Goal: Task Accomplishment & Management: Manage account settings

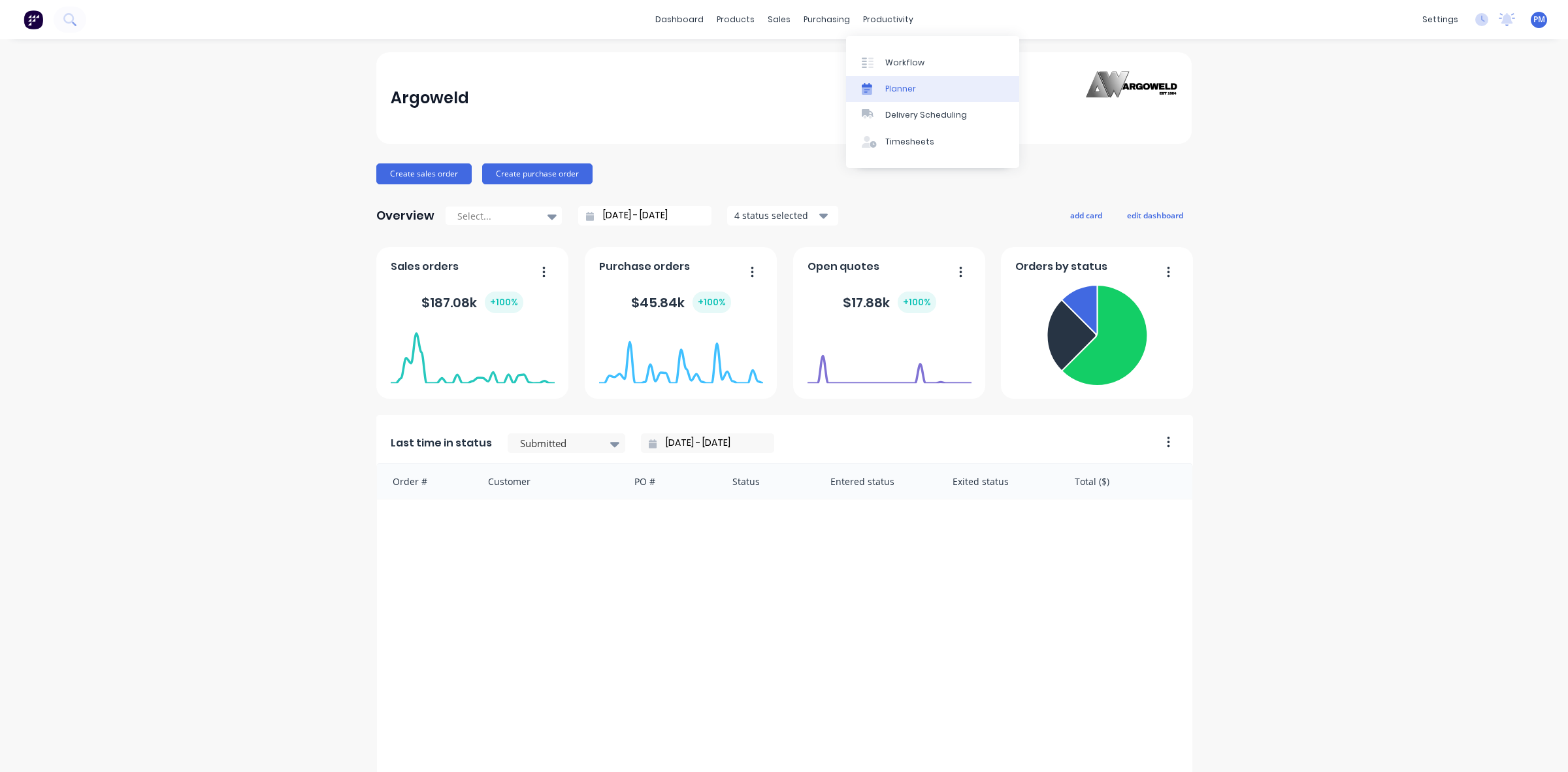
click at [892, 83] on div "Planner" at bounding box center [900, 89] width 31 height 12
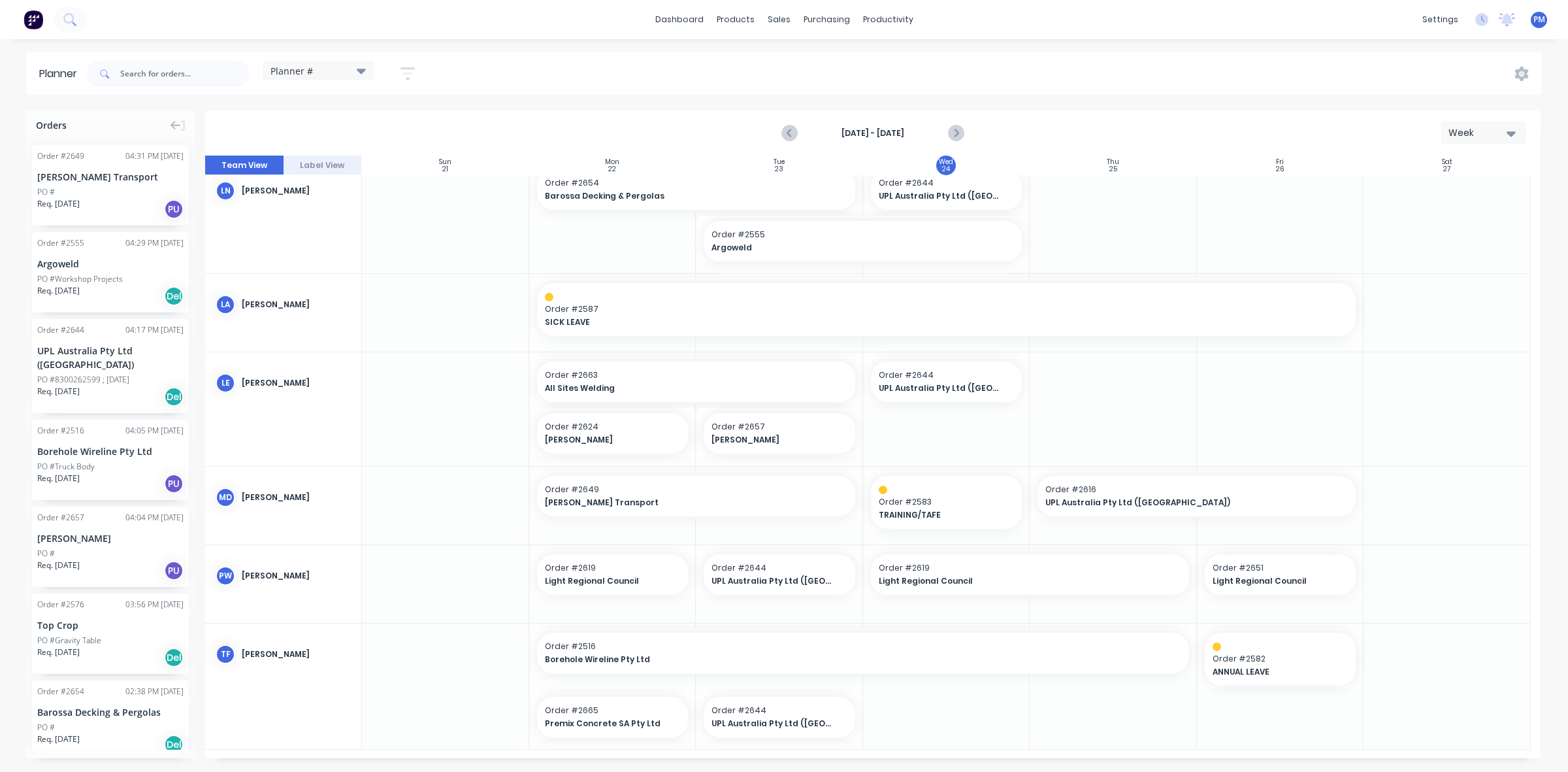
scroll to position [504, 0]
click at [836, 58] on div "Purchase Orders" at bounding box center [868, 63] width 69 height 12
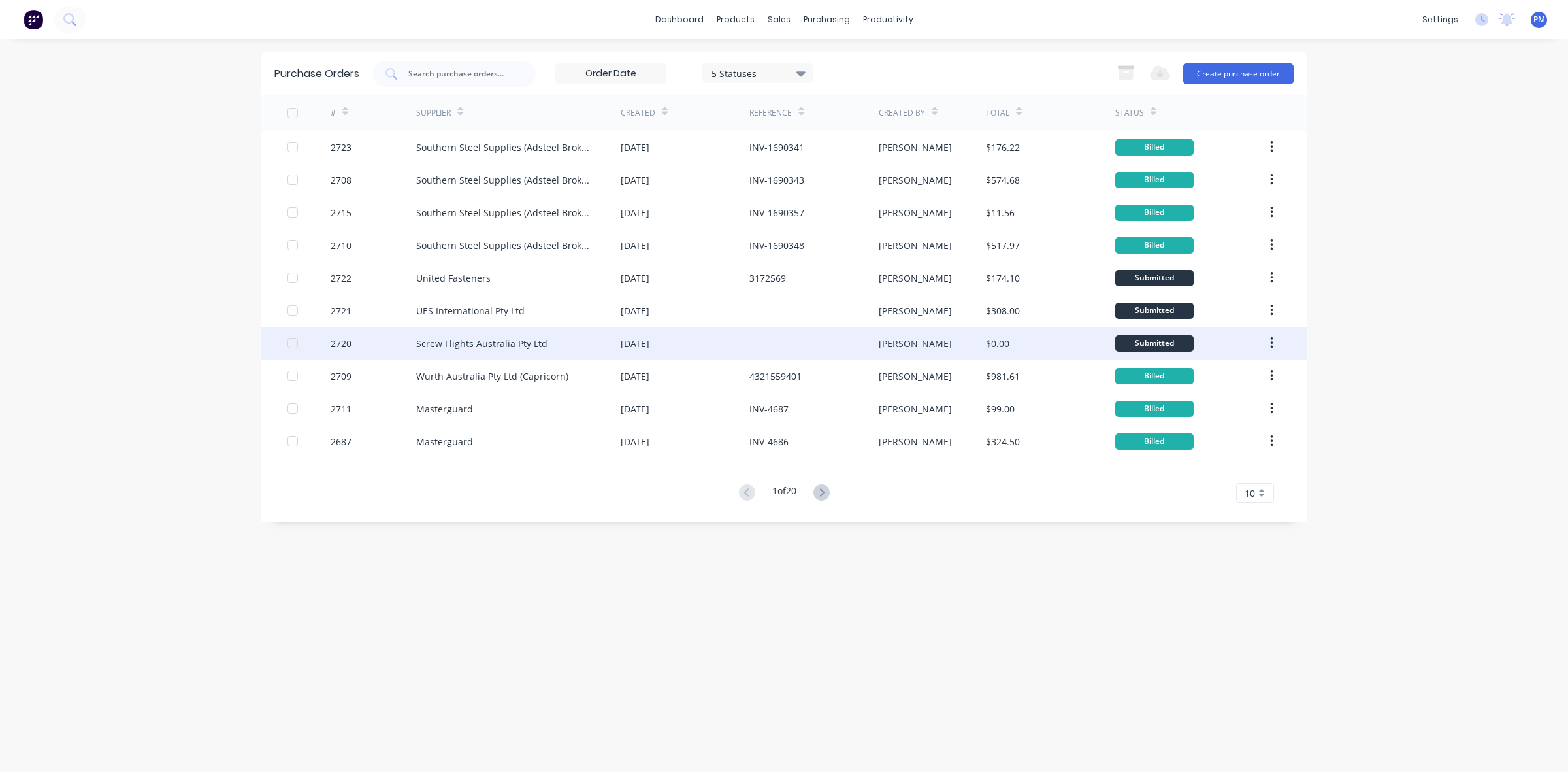
click at [739, 345] on div "[DATE]" at bounding box center [685, 343] width 129 height 33
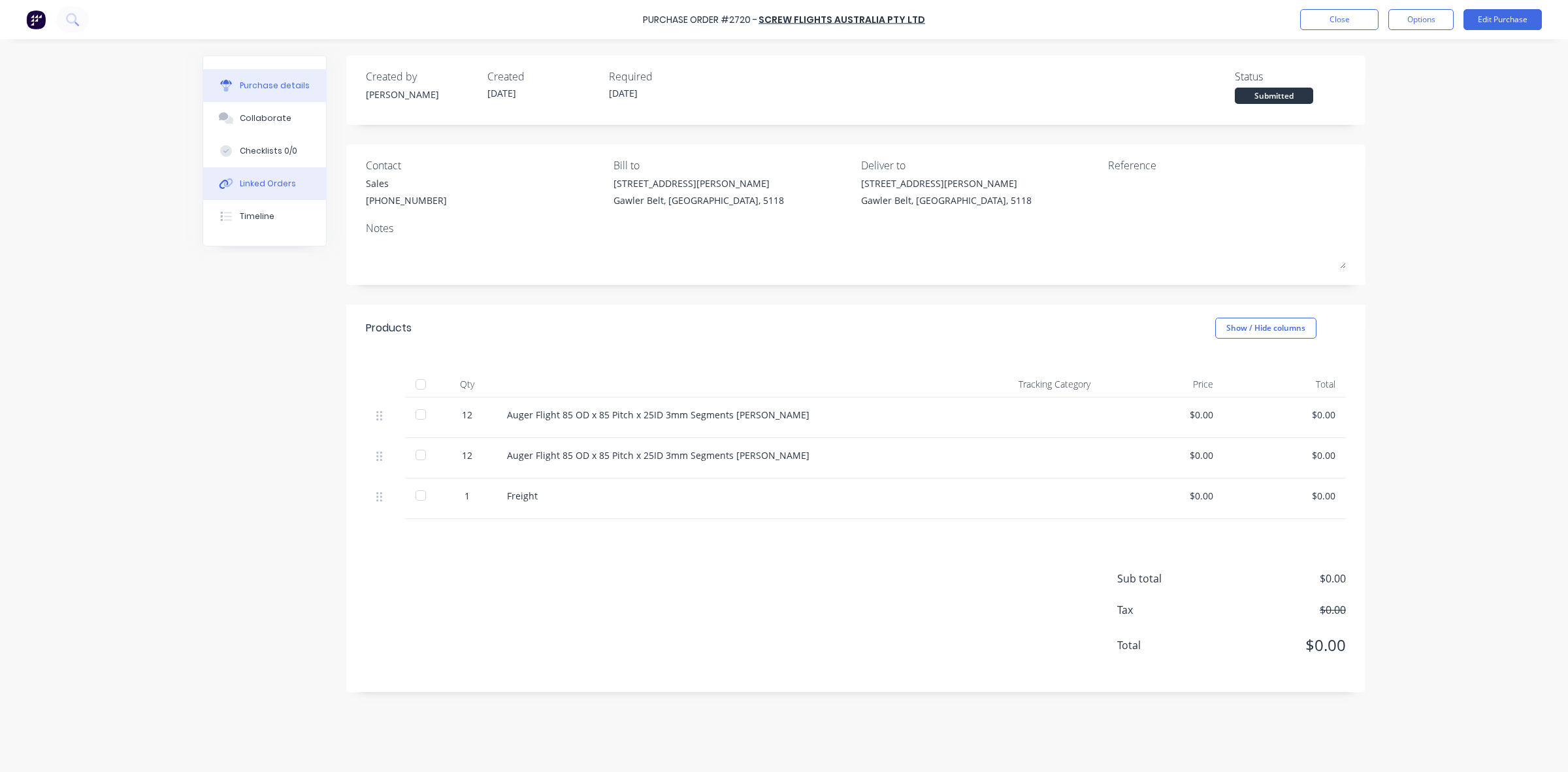
click at [260, 184] on div "Linked Orders" at bounding box center [268, 184] width 56 height 12
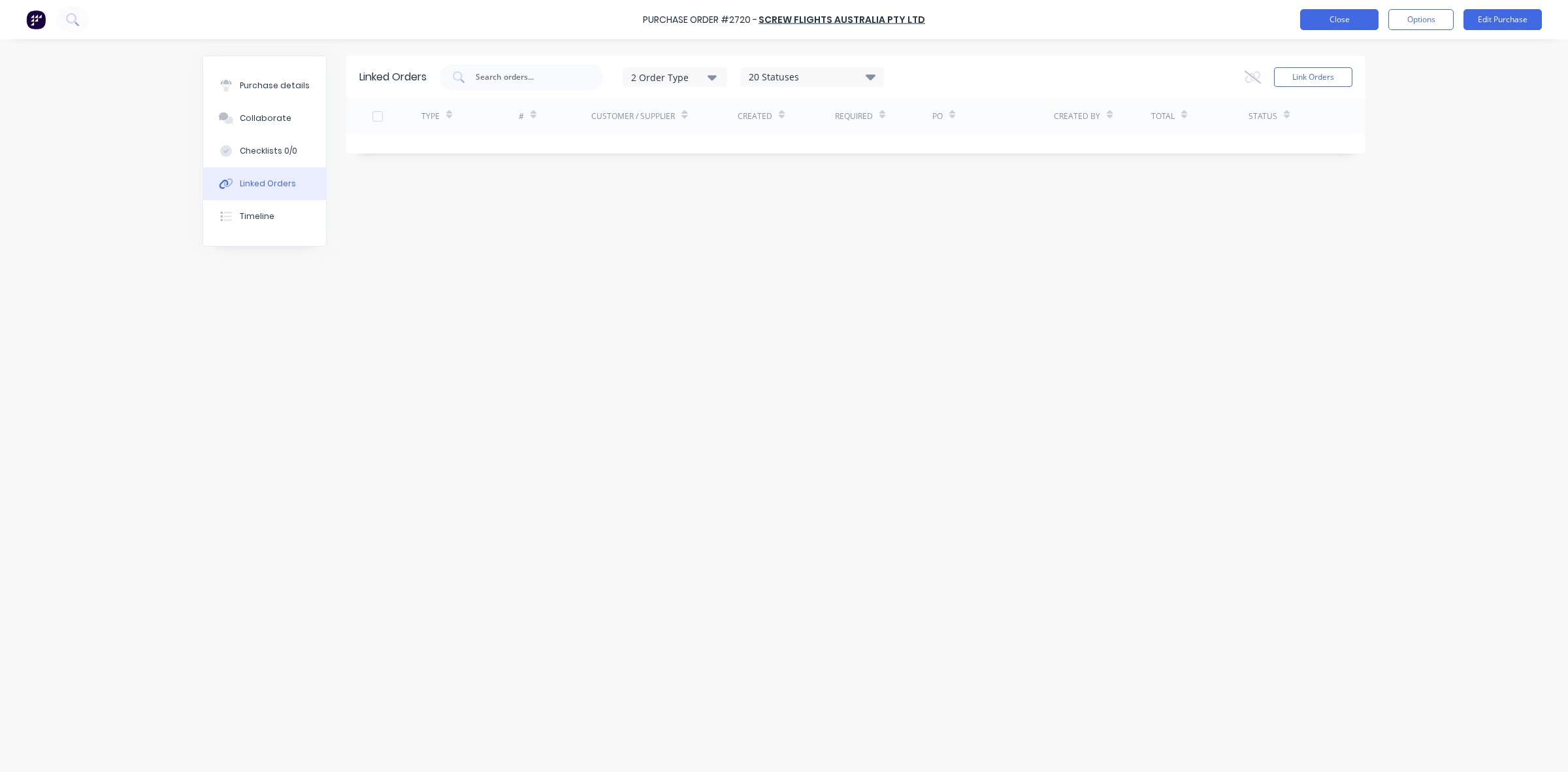
click at [1315, 27] on button "Close" at bounding box center [1339, 19] width 79 height 21
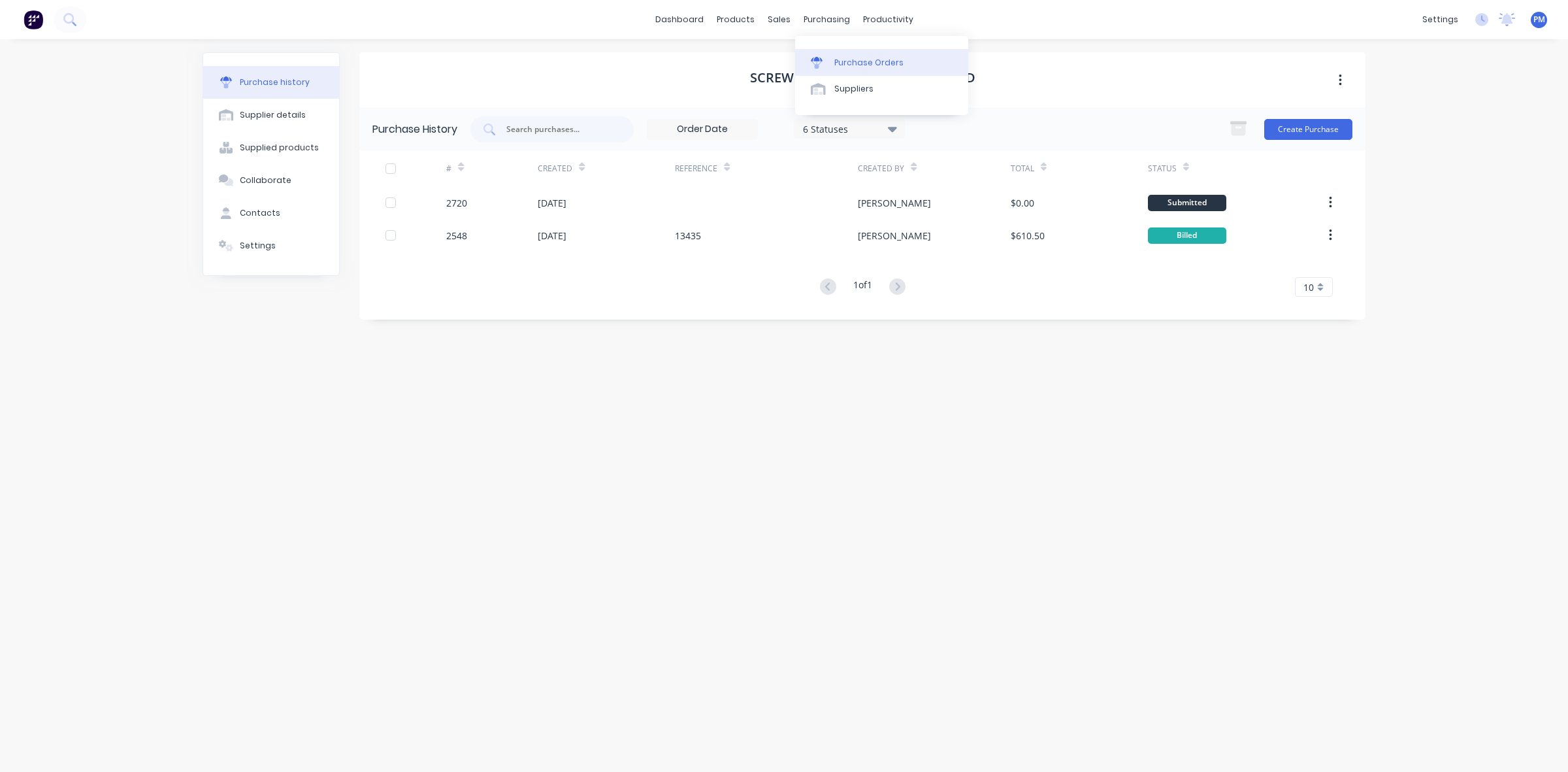
click at [856, 60] on div "Purchase Orders" at bounding box center [868, 63] width 69 height 12
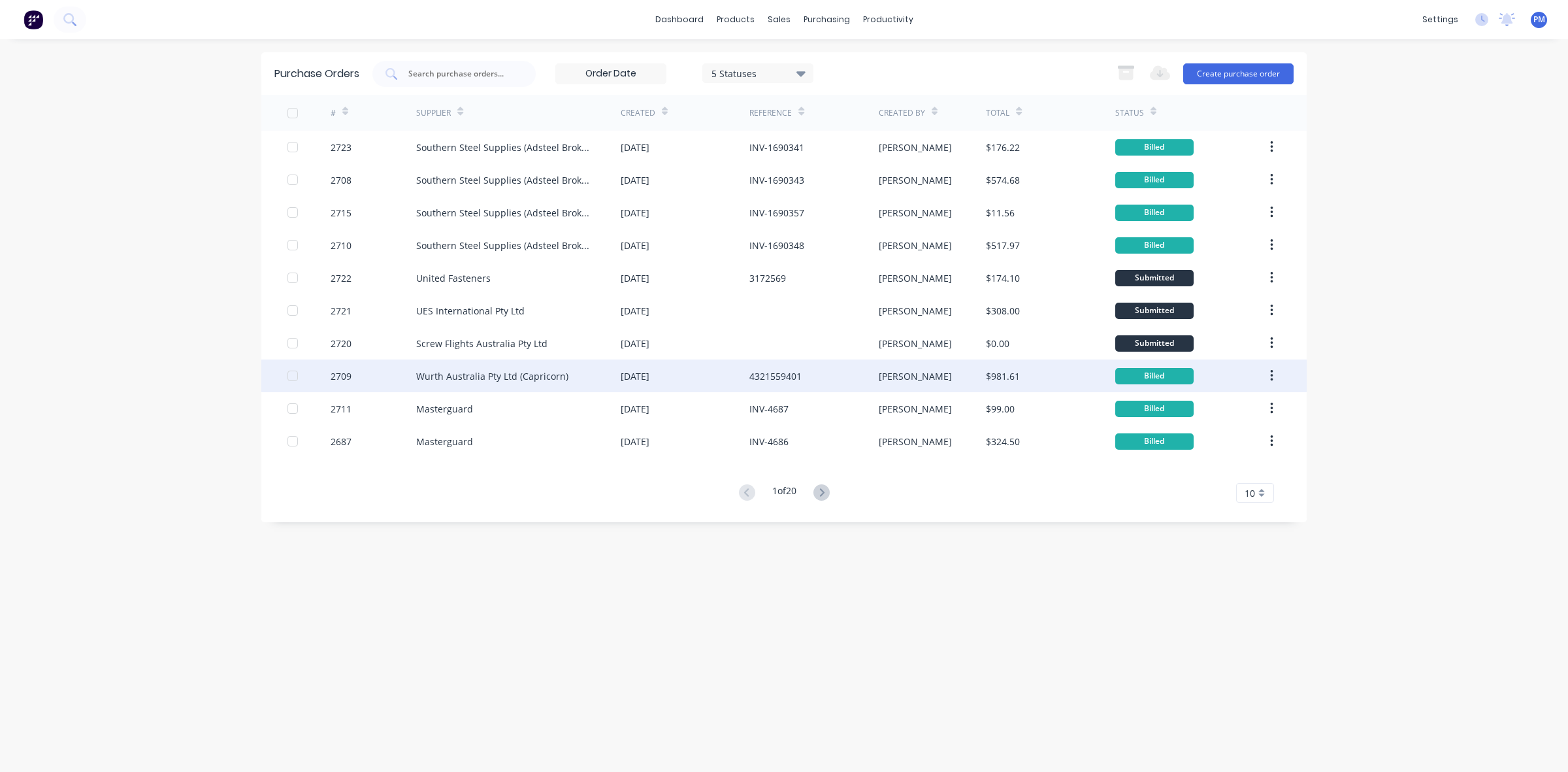
click at [729, 373] on div "[DATE]" at bounding box center [685, 375] width 129 height 33
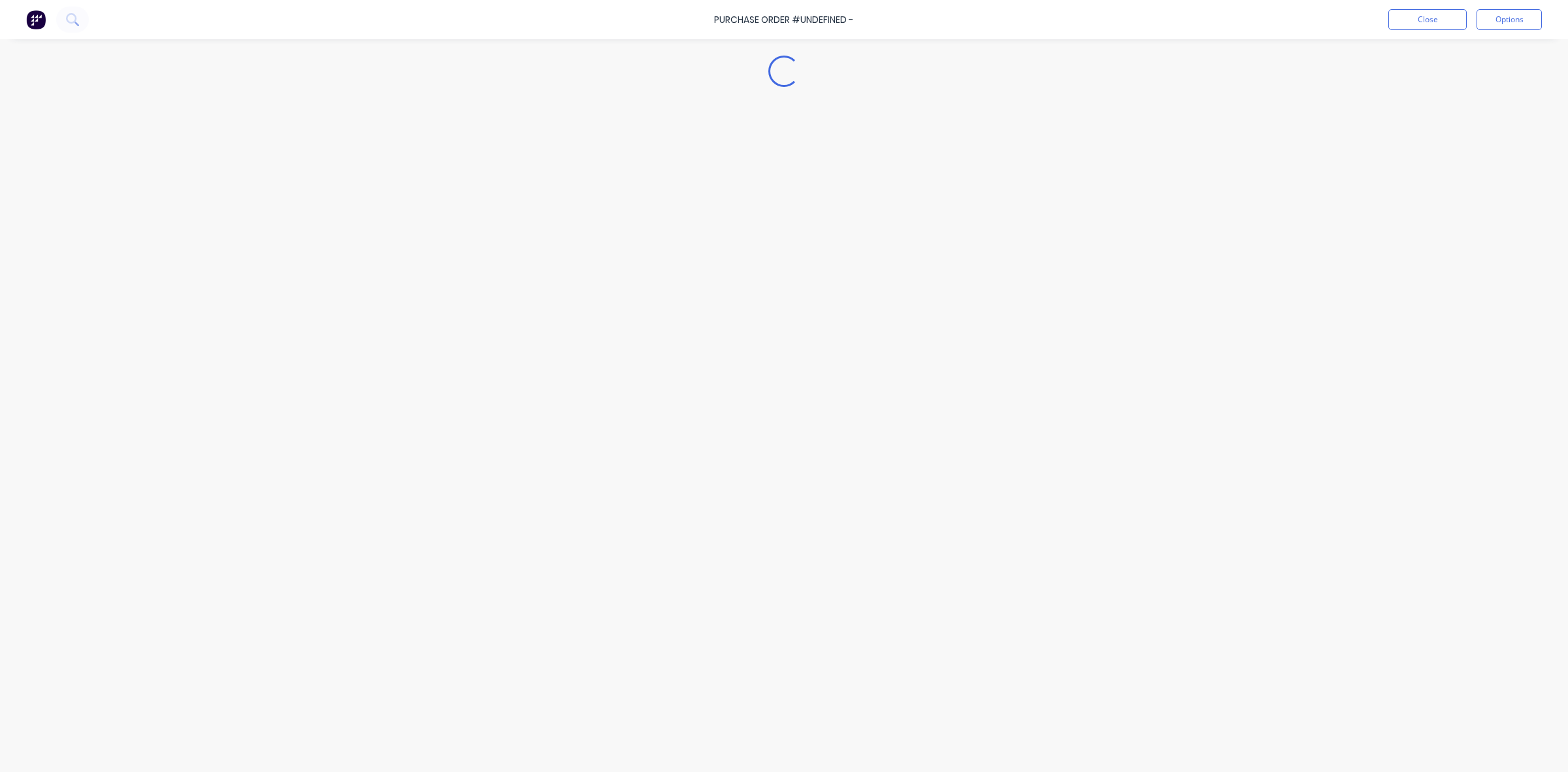
type textarea "x"
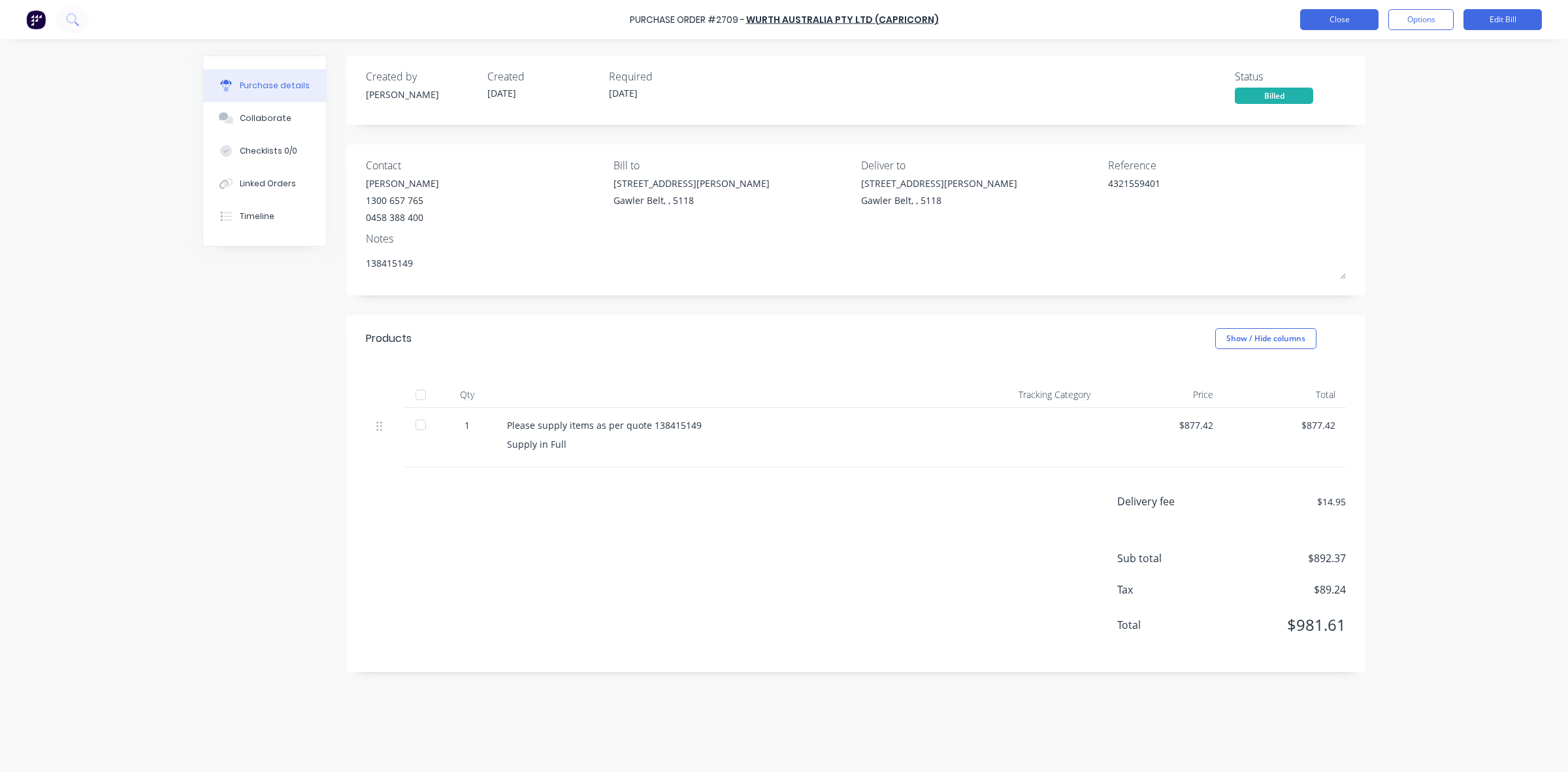
click at [1357, 23] on button "Close" at bounding box center [1339, 19] width 79 height 21
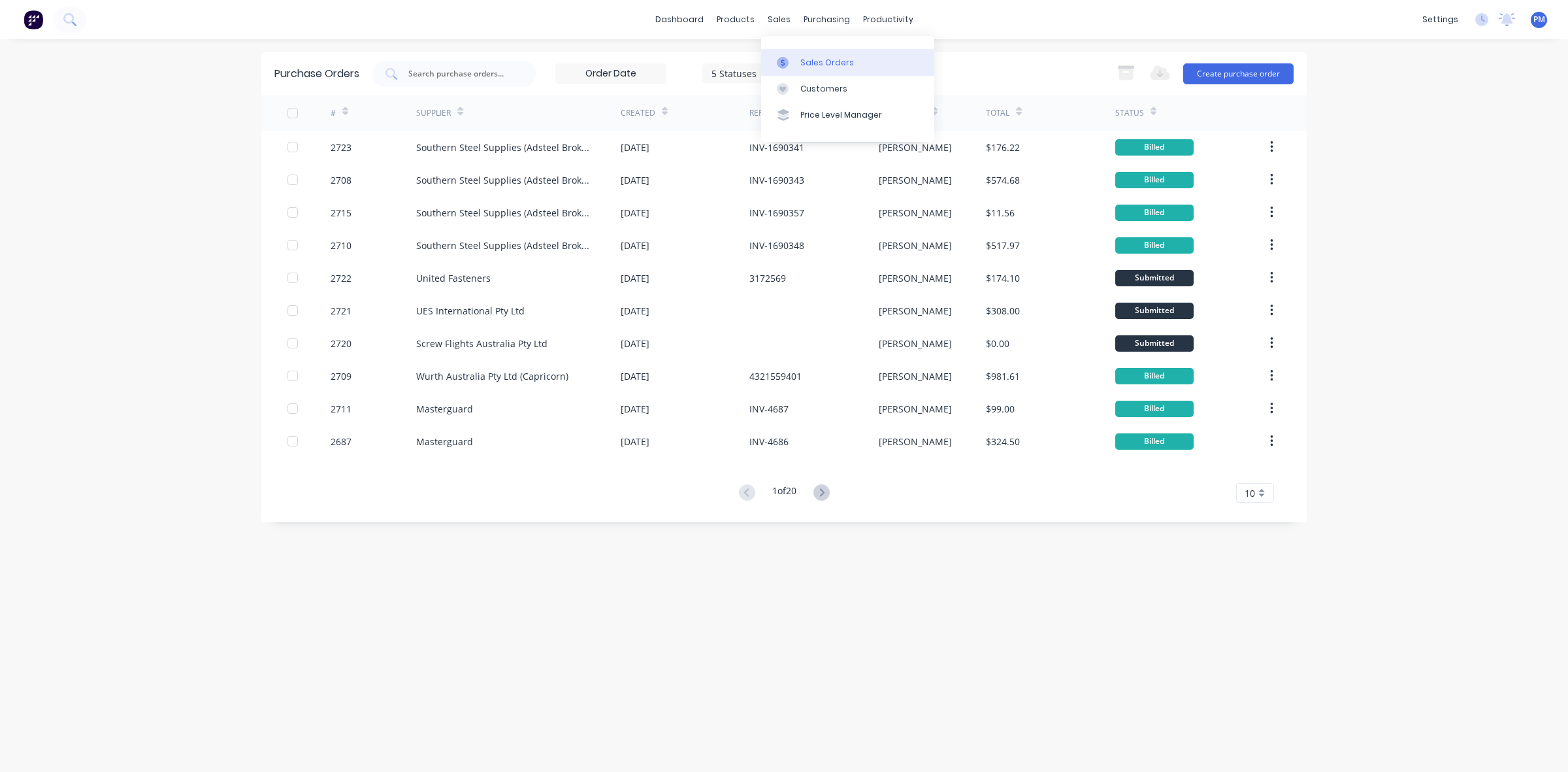
click at [807, 58] on div "Sales Orders" at bounding box center [827, 63] width 54 height 12
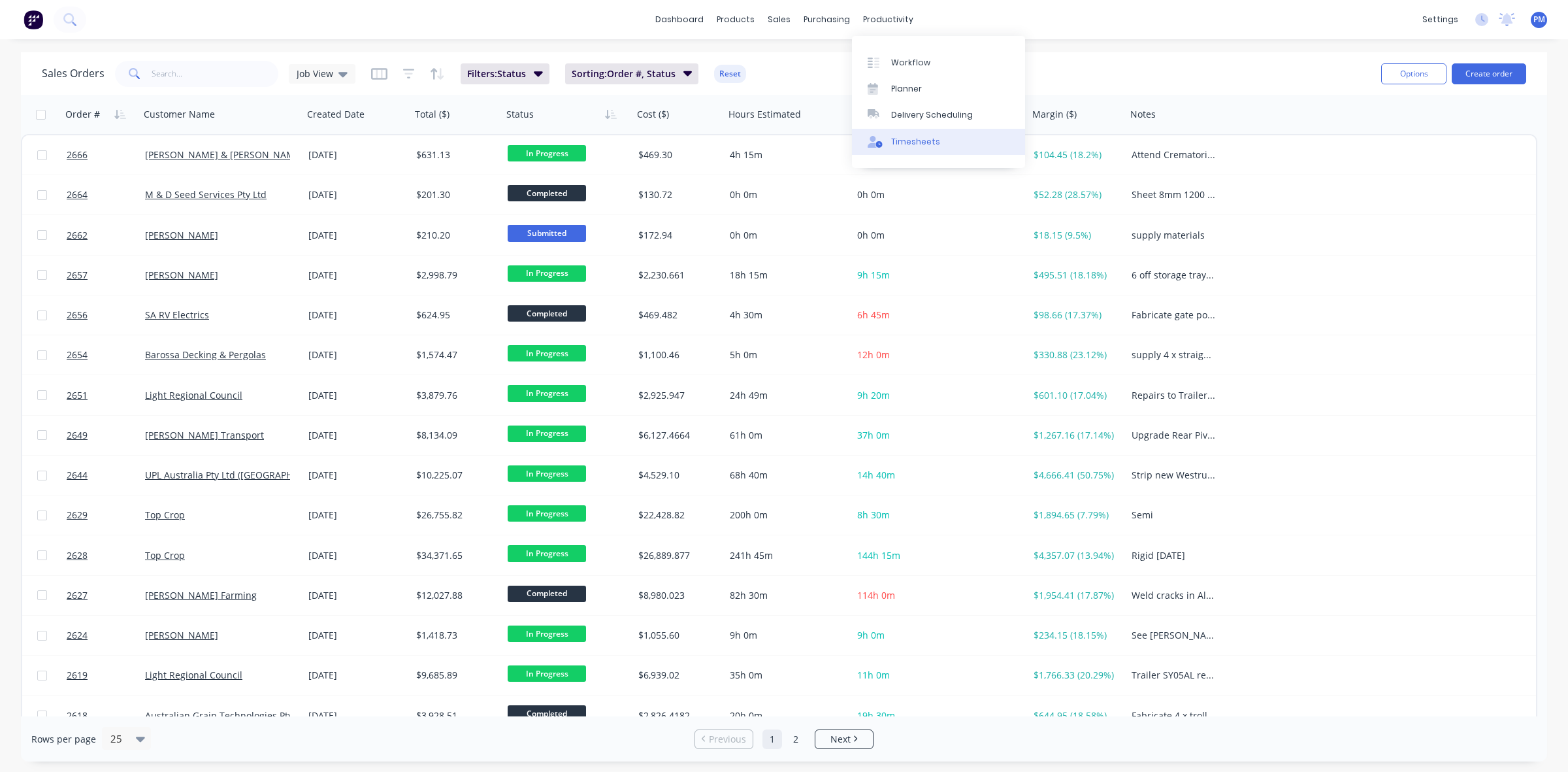
click at [917, 135] on link "Timesheets" at bounding box center [939, 142] width 173 height 26
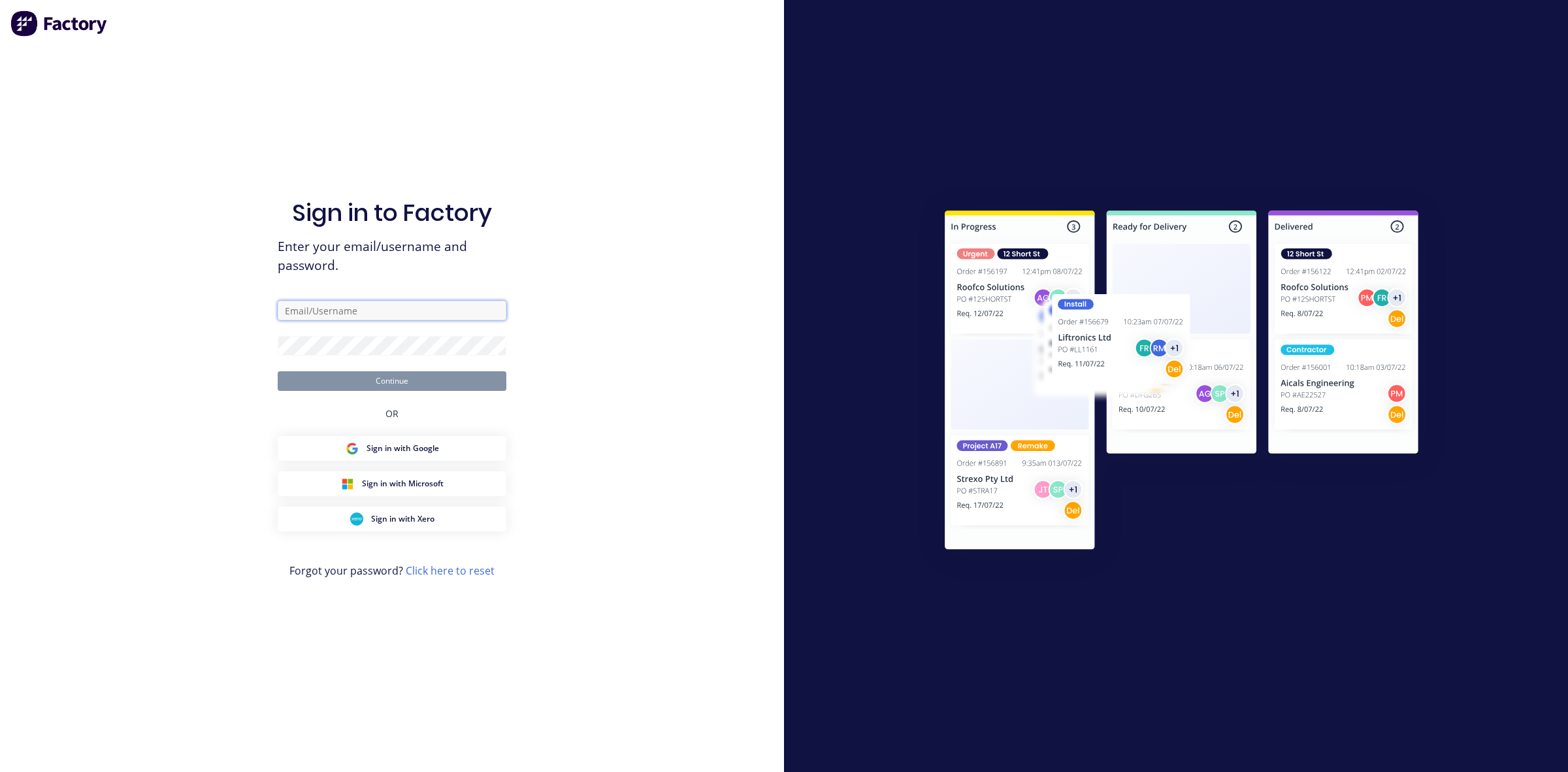
type input "[PERSON_NAME][EMAIL_ADDRESS][DOMAIN_NAME]"
click at [411, 379] on button "Continue" at bounding box center [392, 381] width 229 height 19
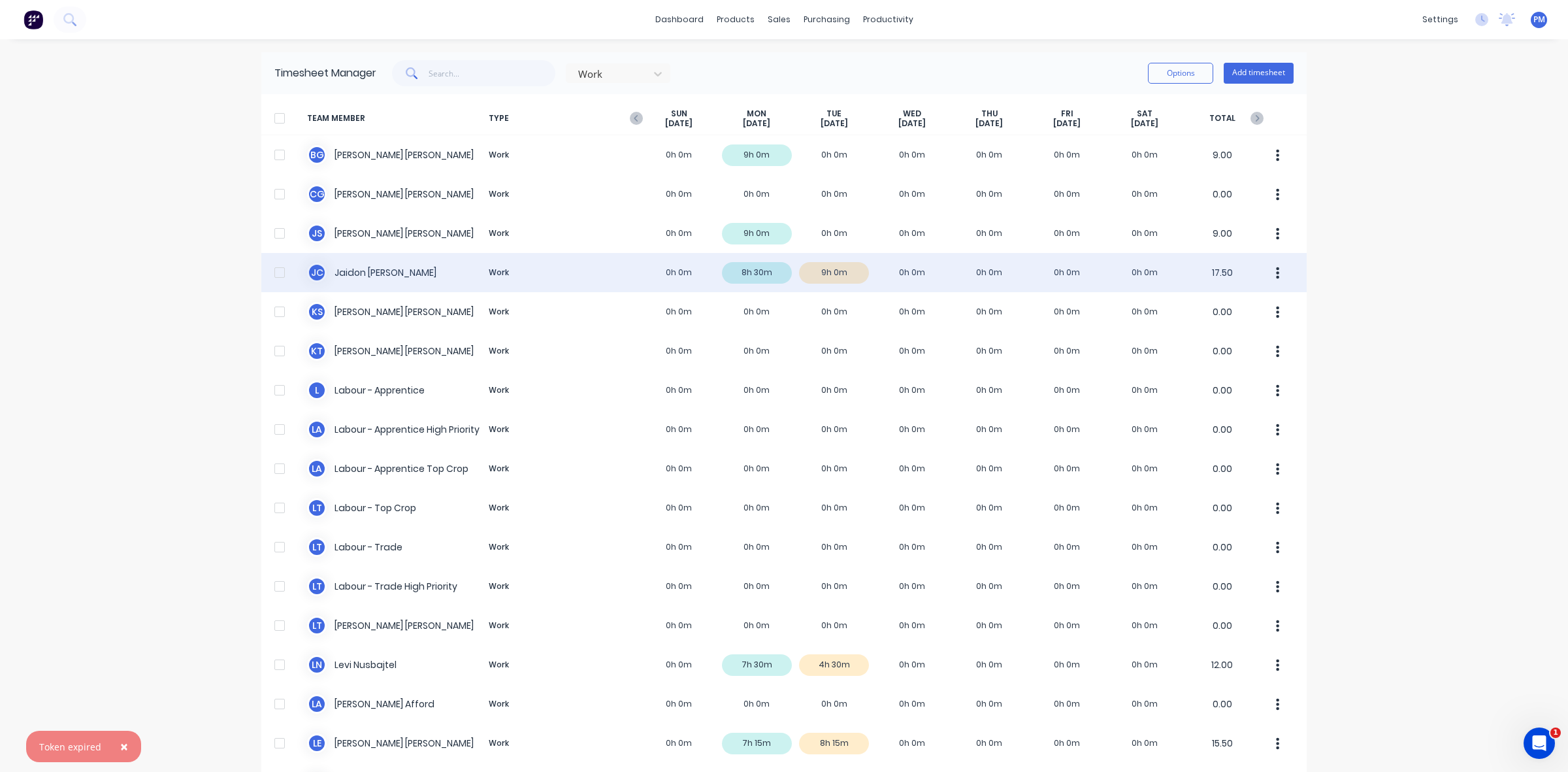
click at [840, 273] on div "[PERSON_NAME] [PERSON_NAME] Work 0h 0m 8h 30m 9h 0m 0h 0m 0h 0m 0h 0m 0h 0m 17.…" at bounding box center [784, 273] width 1045 height 39
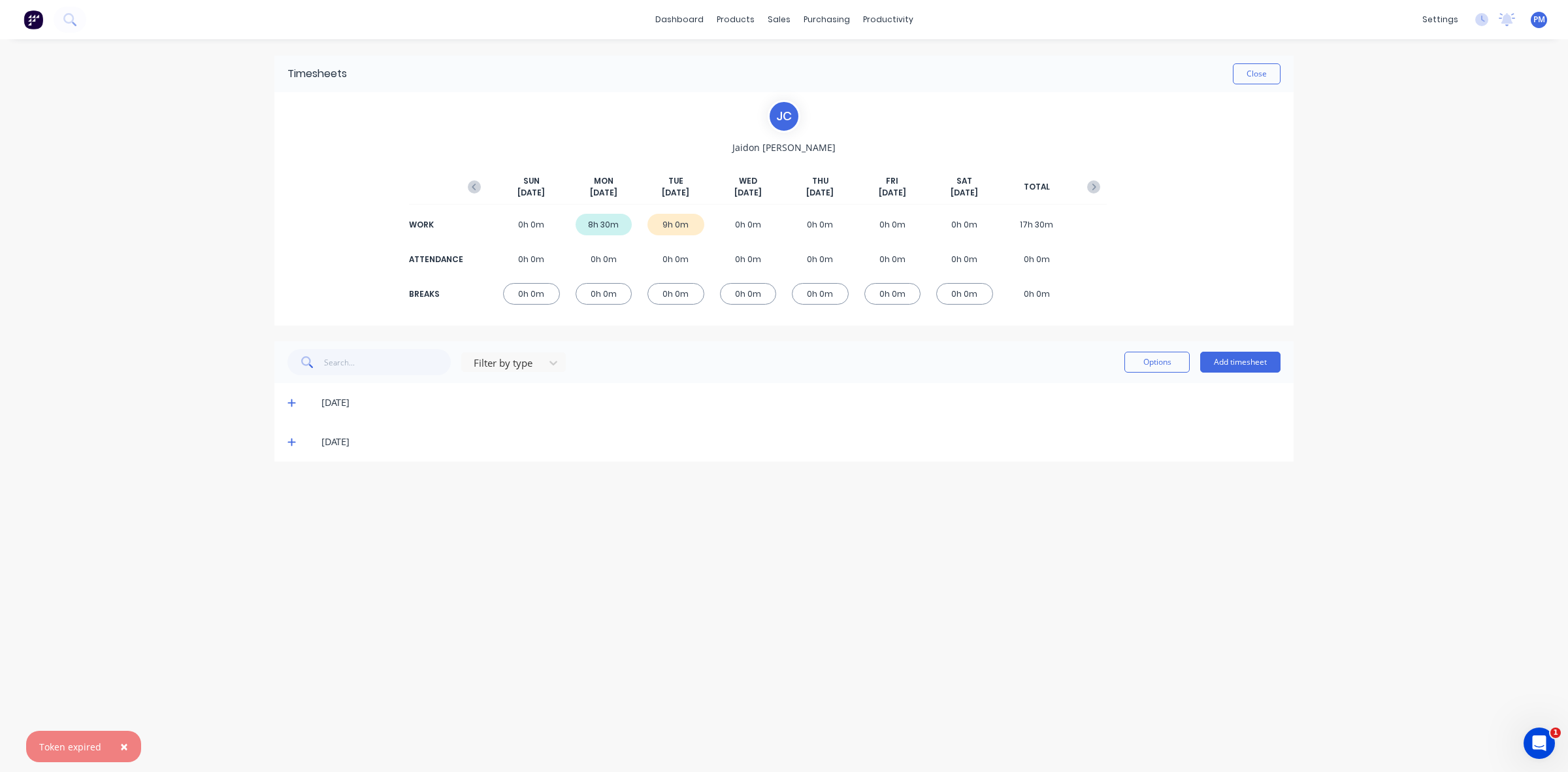
click at [295, 444] on icon at bounding box center [291, 442] width 9 height 9
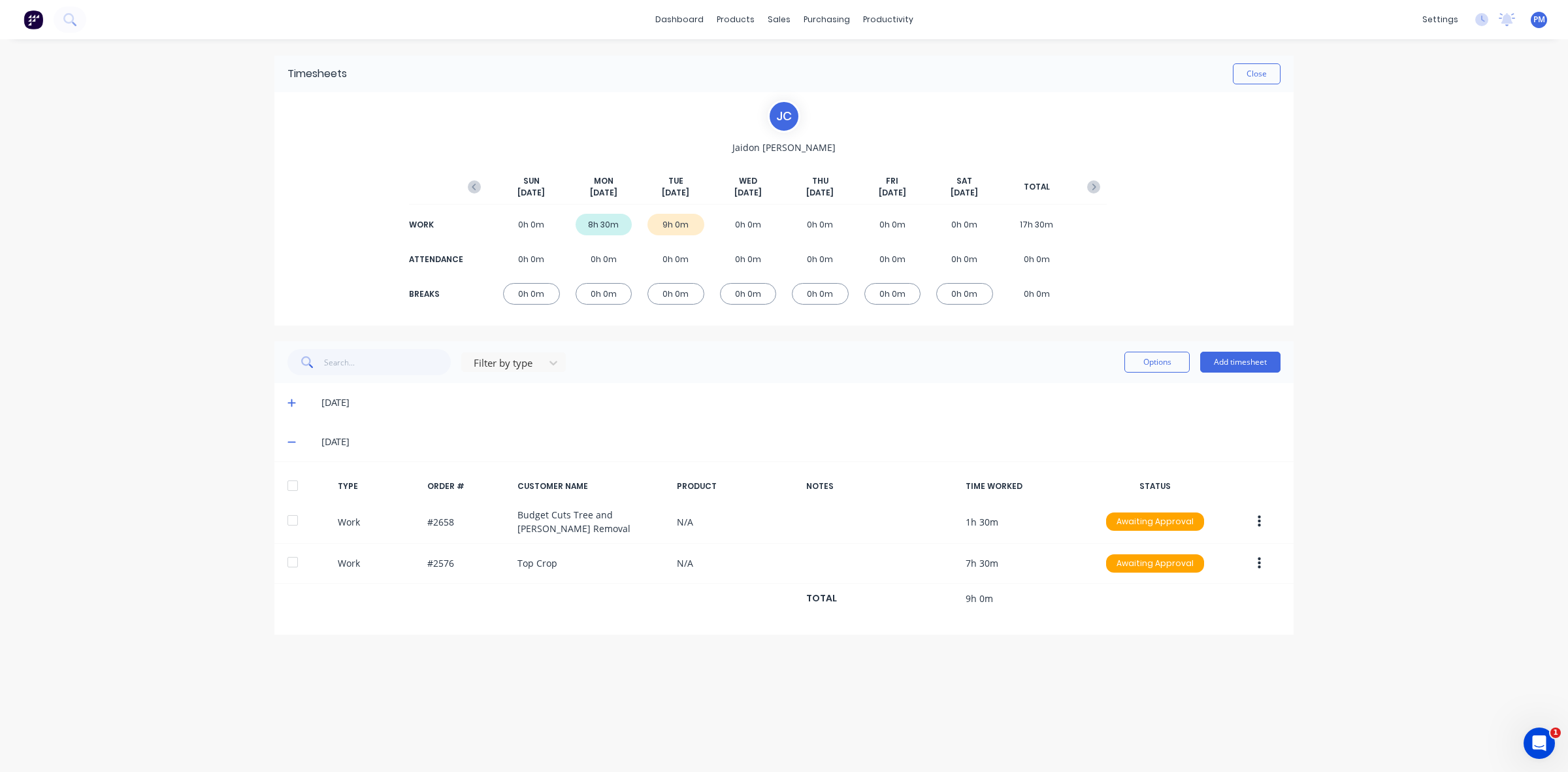
click at [295, 444] on icon at bounding box center [291, 442] width 9 height 9
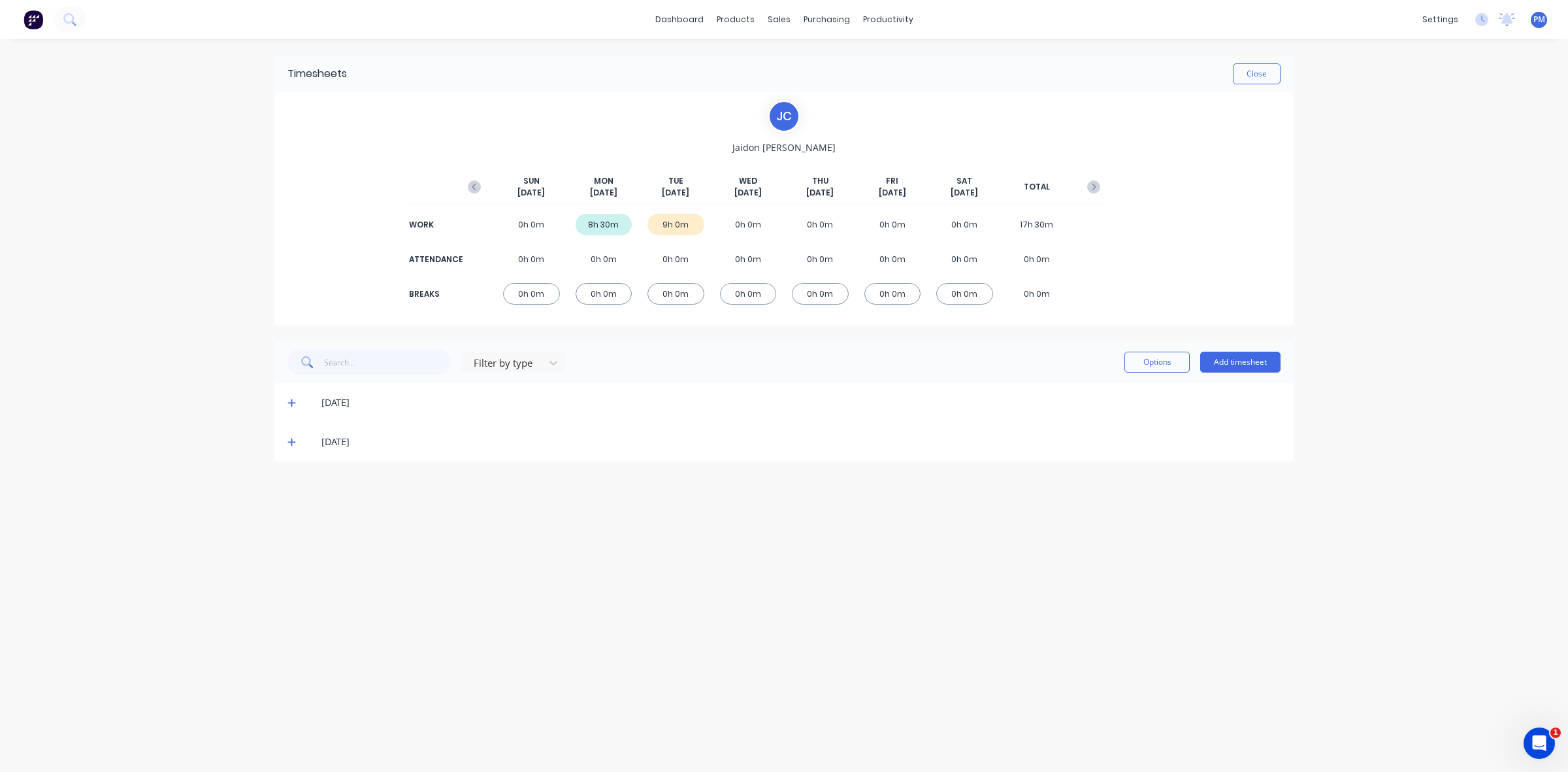
click at [292, 442] on icon at bounding box center [291, 442] width 8 height 8
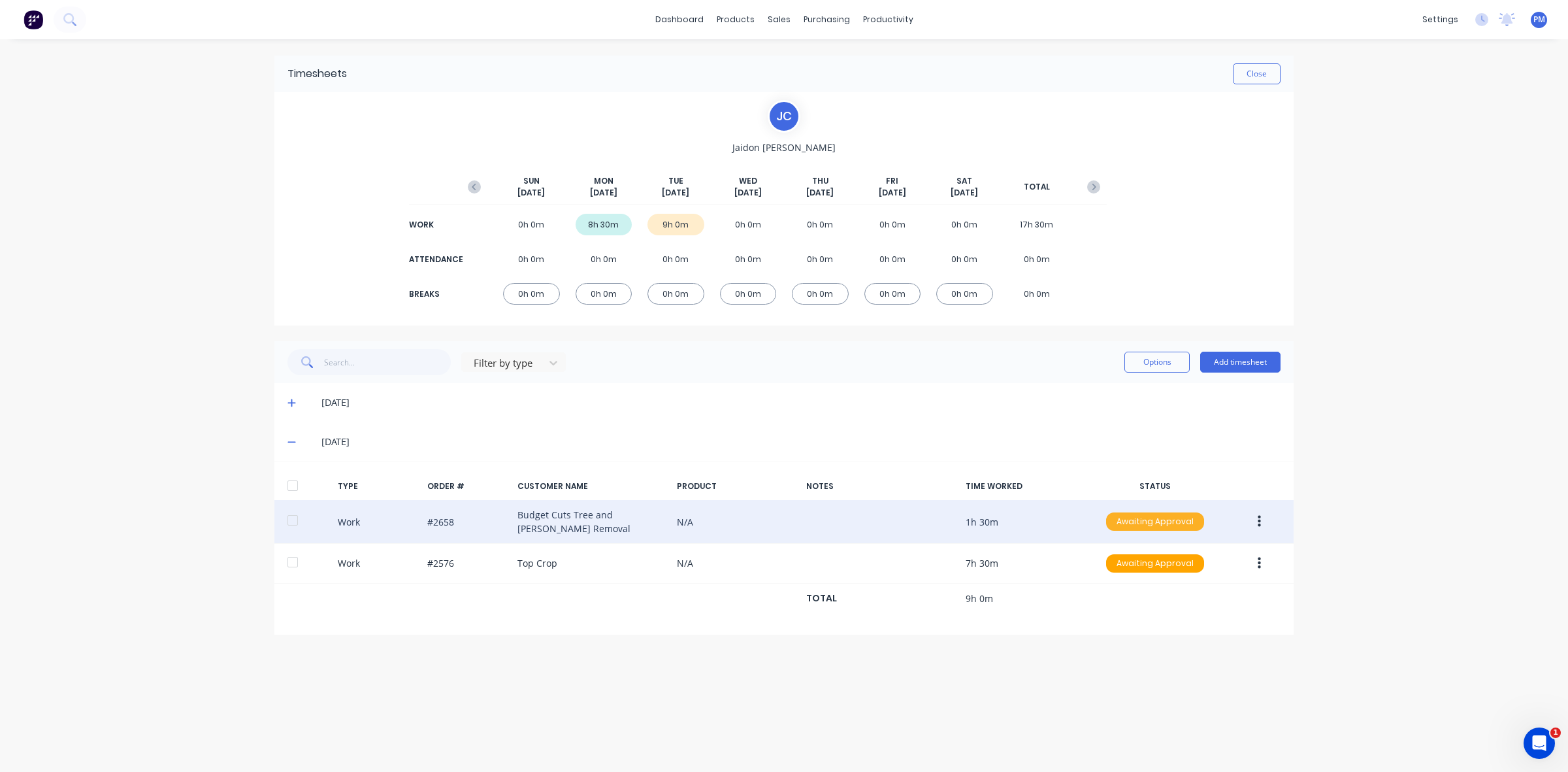
click at [1174, 527] on div "Awaiting Approval" at bounding box center [1155, 521] width 98 height 18
click at [1133, 585] on div "Approved" at bounding box center [1127, 587] width 107 height 18
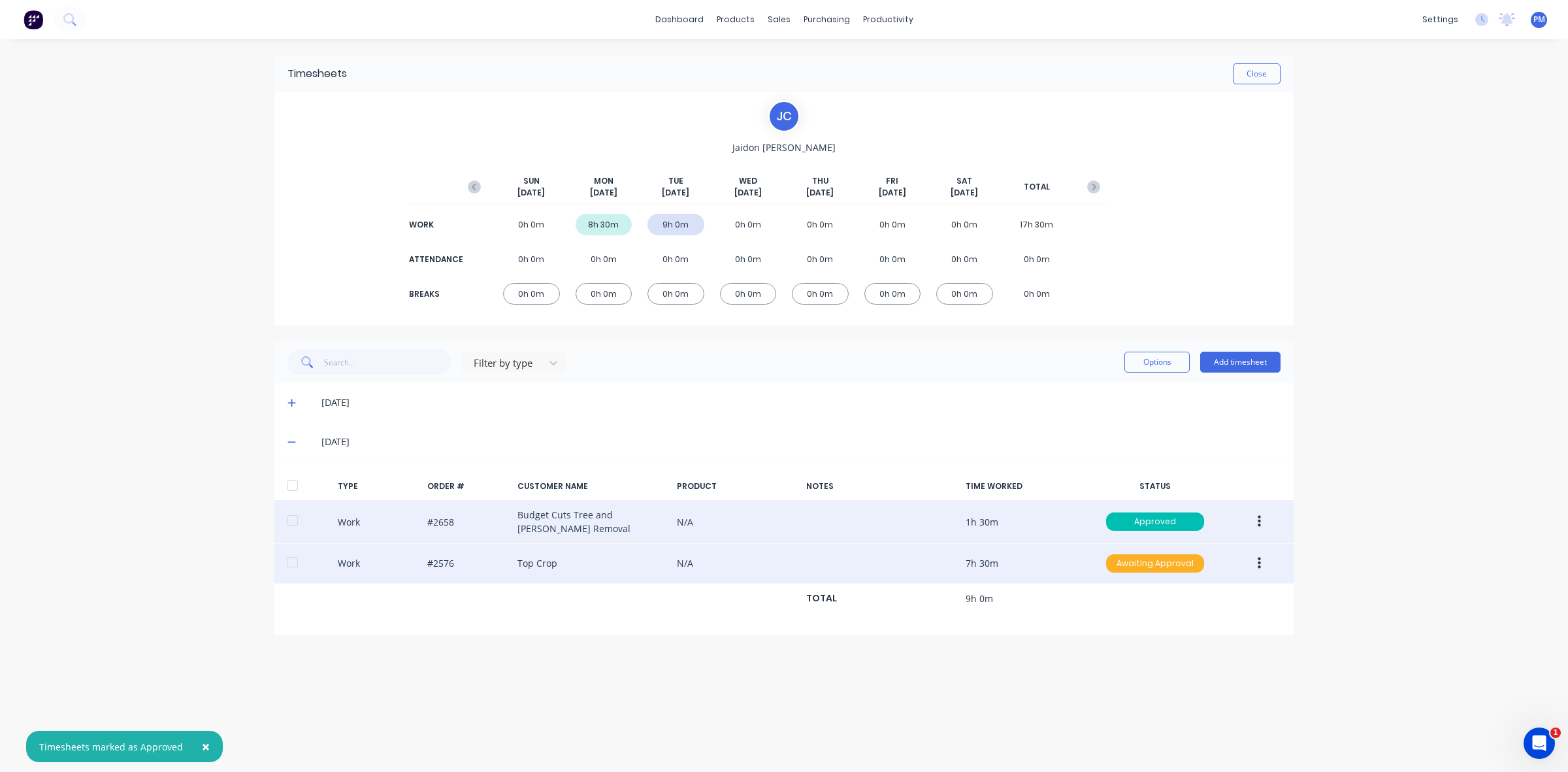
click at [1135, 565] on div "Awaiting Approval" at bounding box center [1155, 563] width 98 height 18
click at [1139, 626] on div "Approved" at bounding box center [1127, 629] width 107 height 18
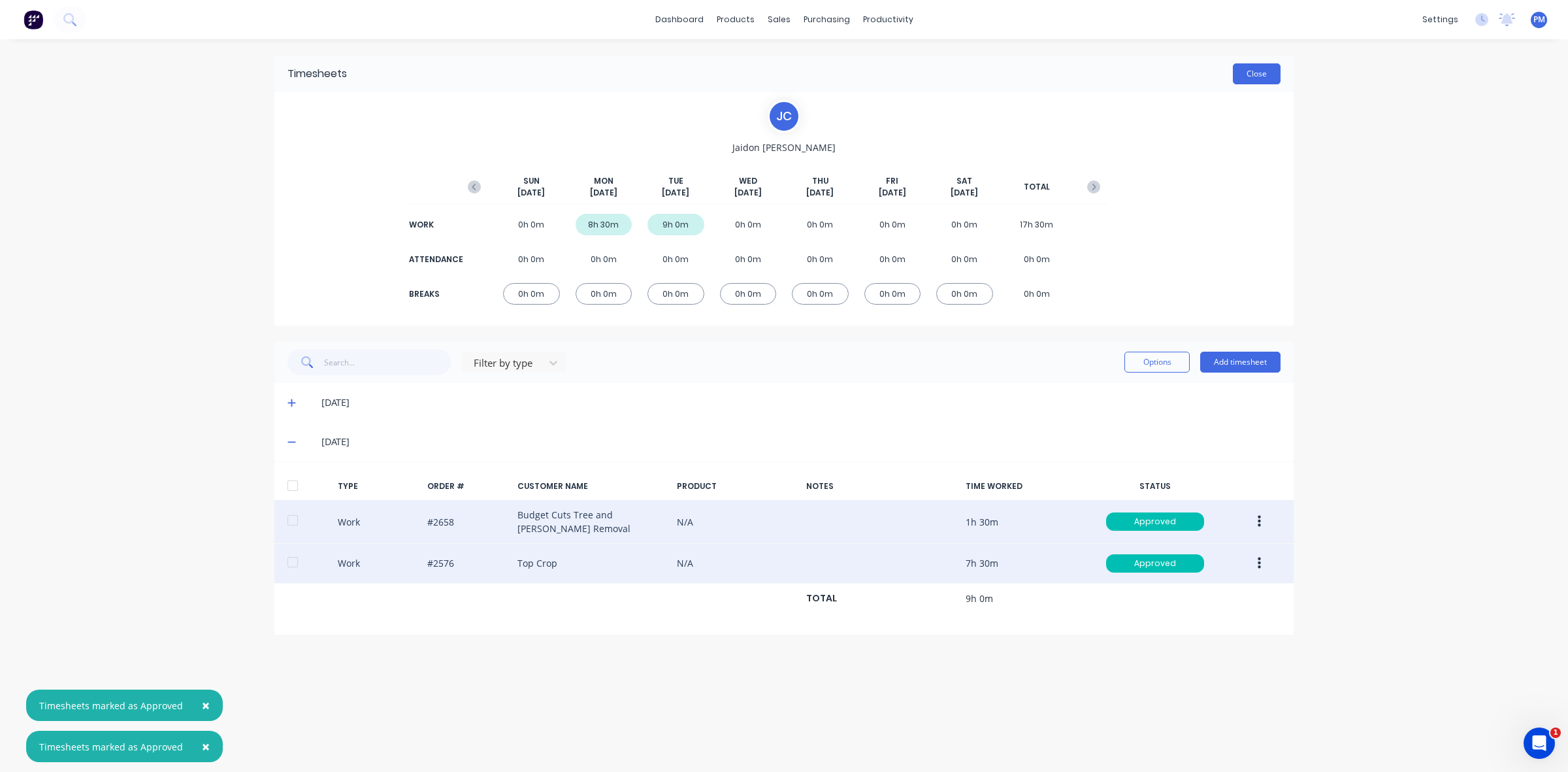
click at [1259, 77] on button "Close" at bounding box center [1256, 73] width 48 height 21
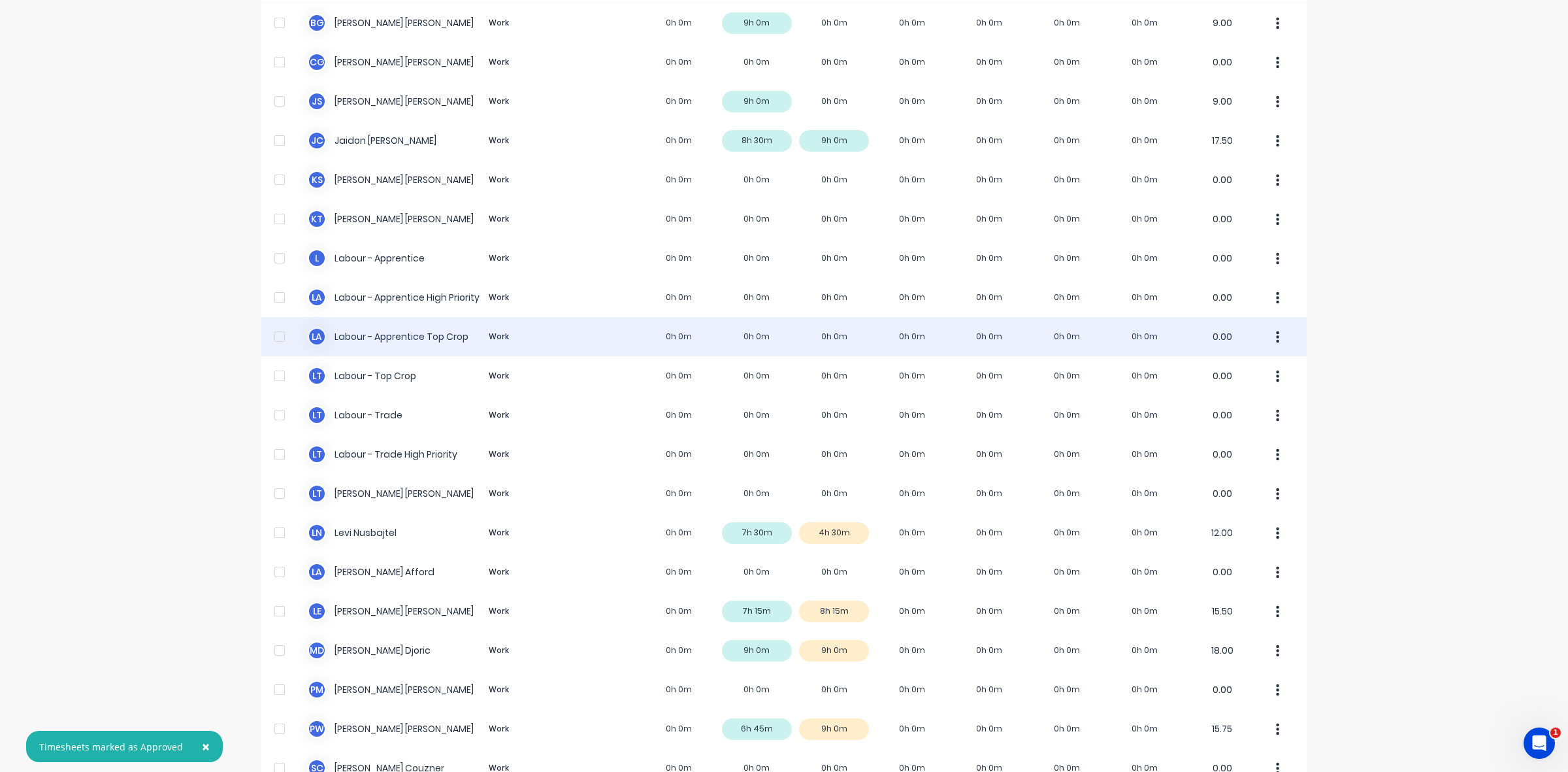
scroll to position [163, 0]
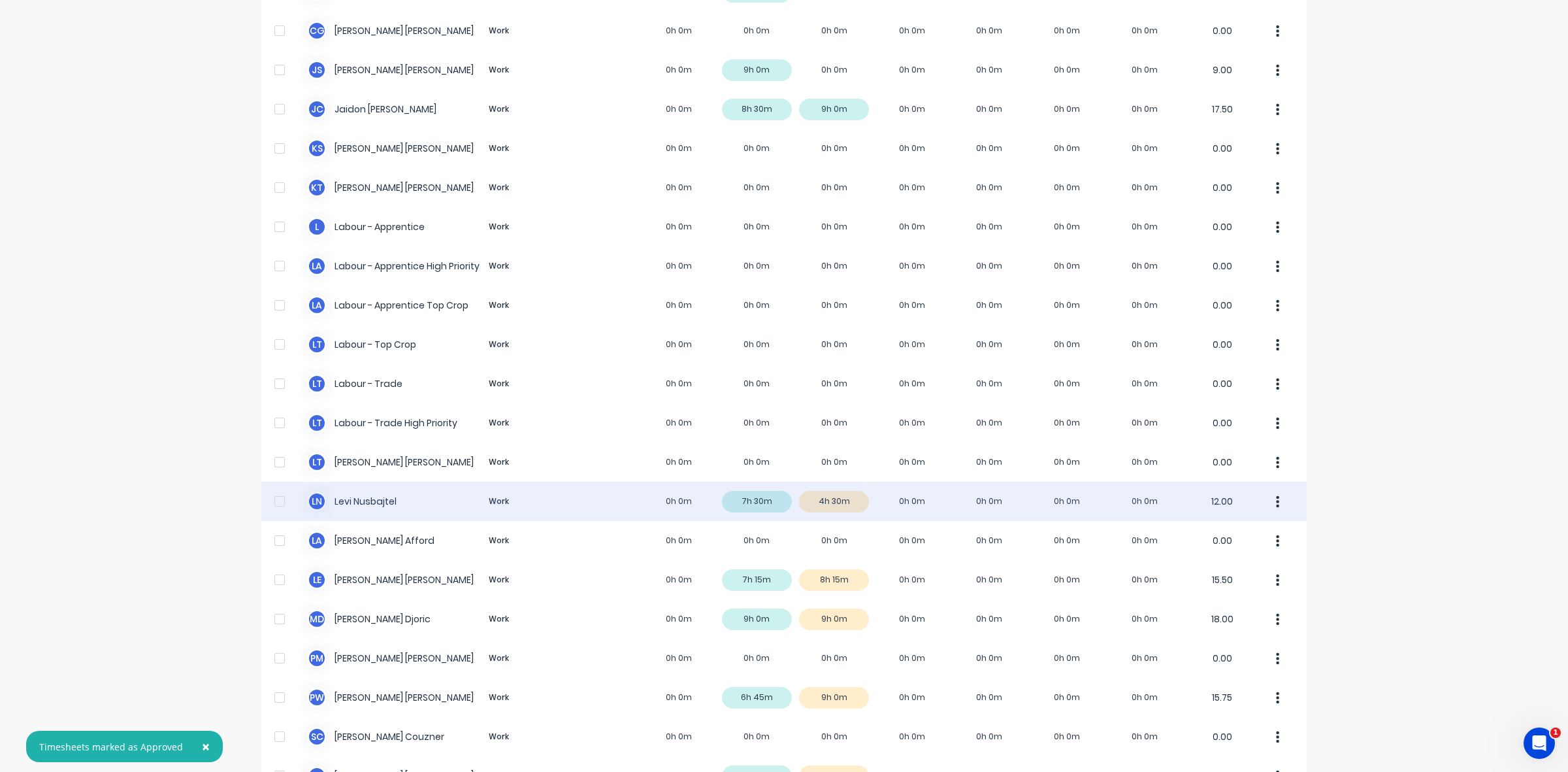
click at [840, 499] on div "[PERSON_NAME] Work 0h 0m 7h 30m 4h 30m 0h 0m 0h 0m 0h 0m 0h 0m 12.00" at bounding box center [784, 501] width 1045 height 39
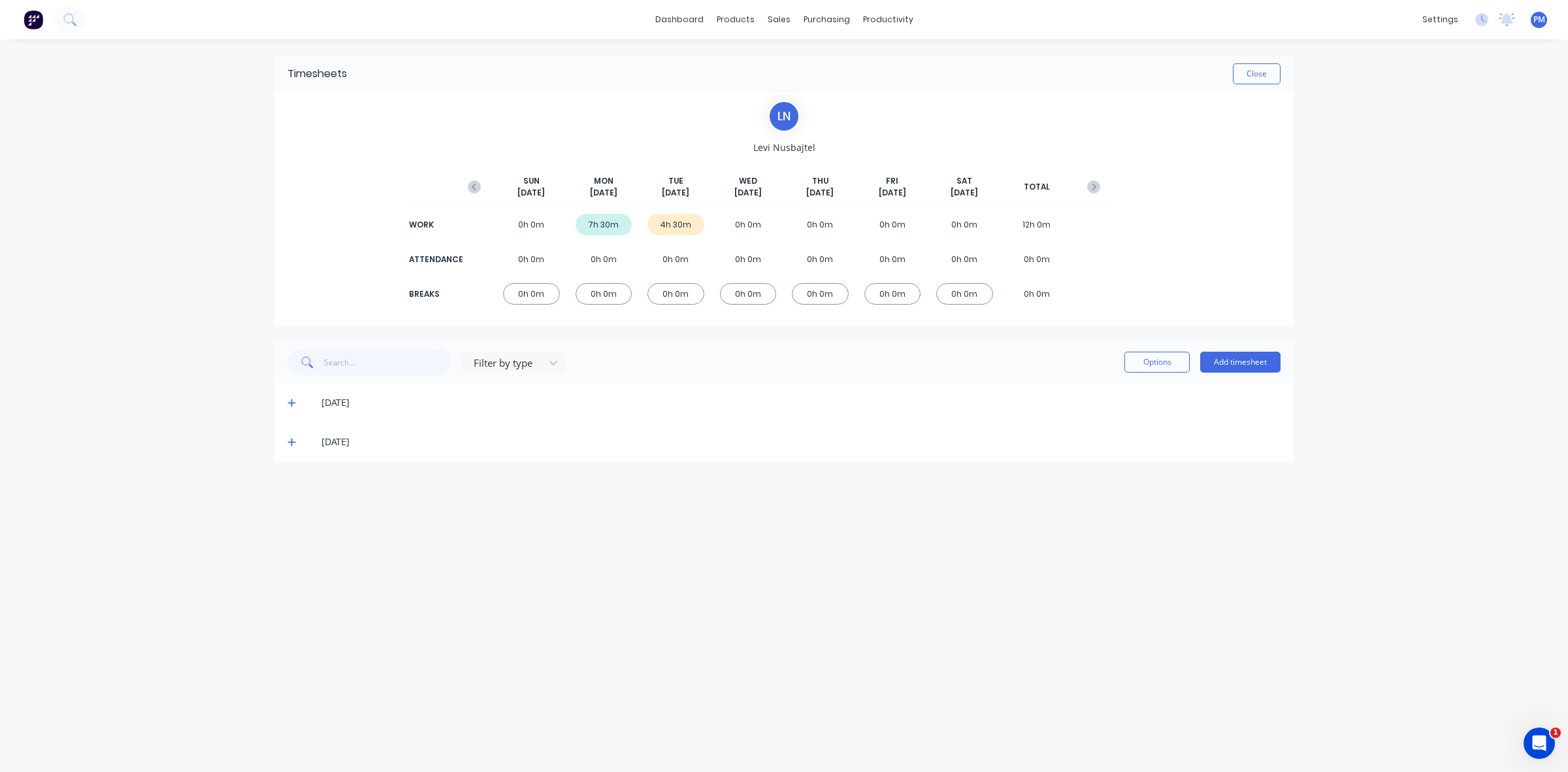
click at [293, 442] on icon at bounding box center [291, 442] width 8 height 8
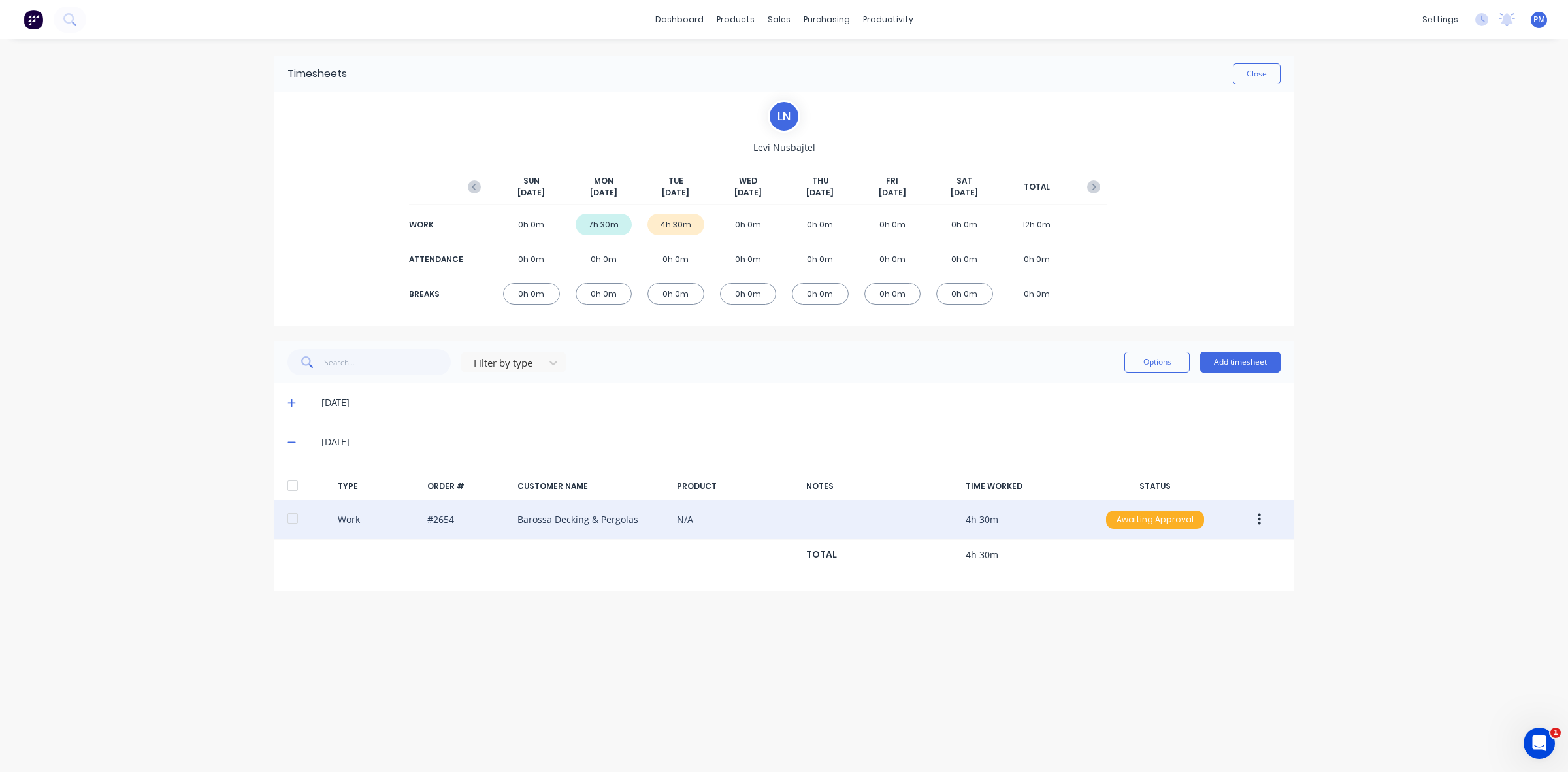
click at [1151, 518] on div "Awaiting Approval" at bounding box center [1155, 519] width 98 height 18
click at [1132, 583] on div "Approved" at bounding box center [1127, 585] width 107 height 18
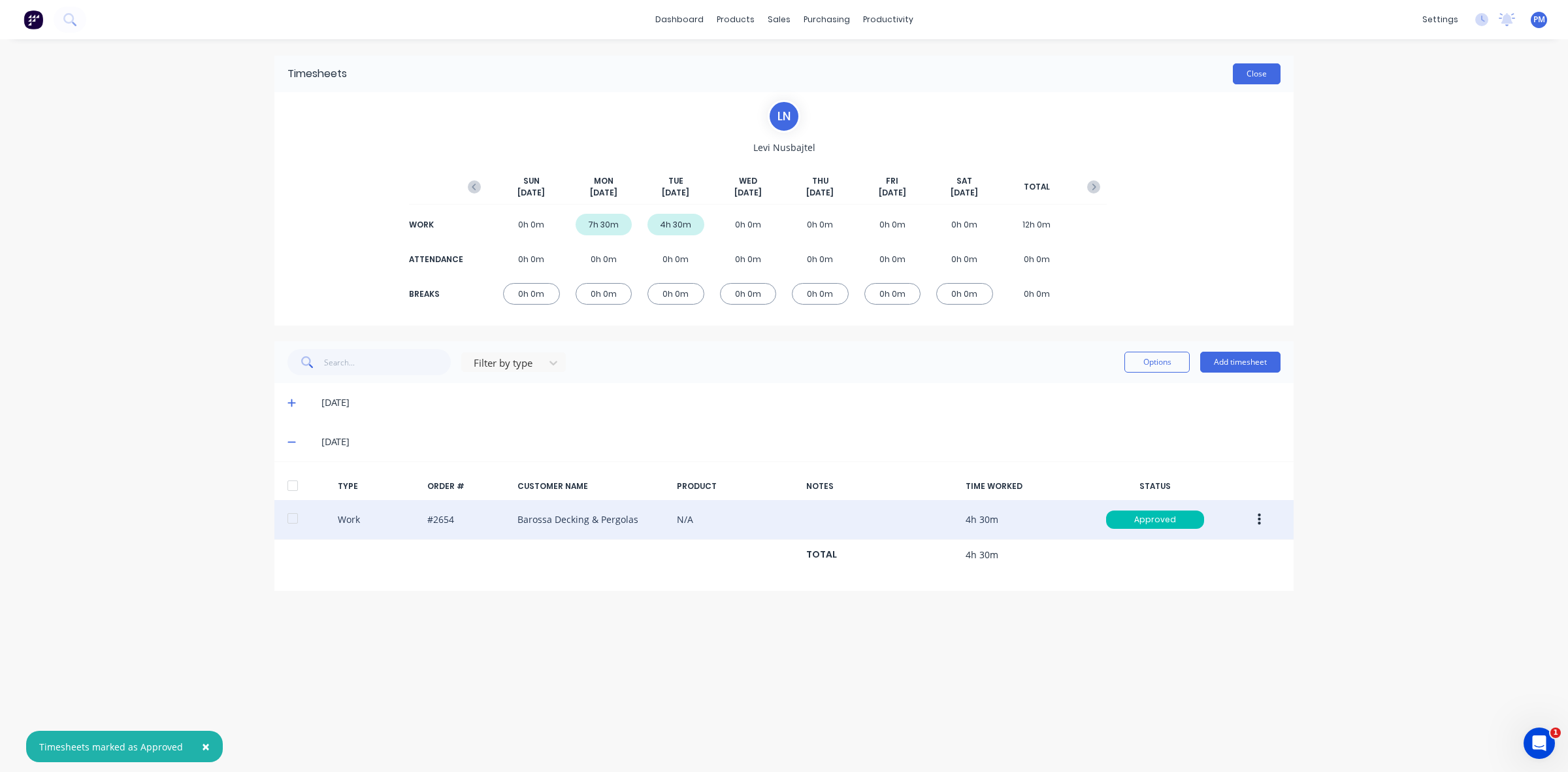
click at [1256, 79] on button "Close" at bounding box center [1256, 73] width 48 height 21
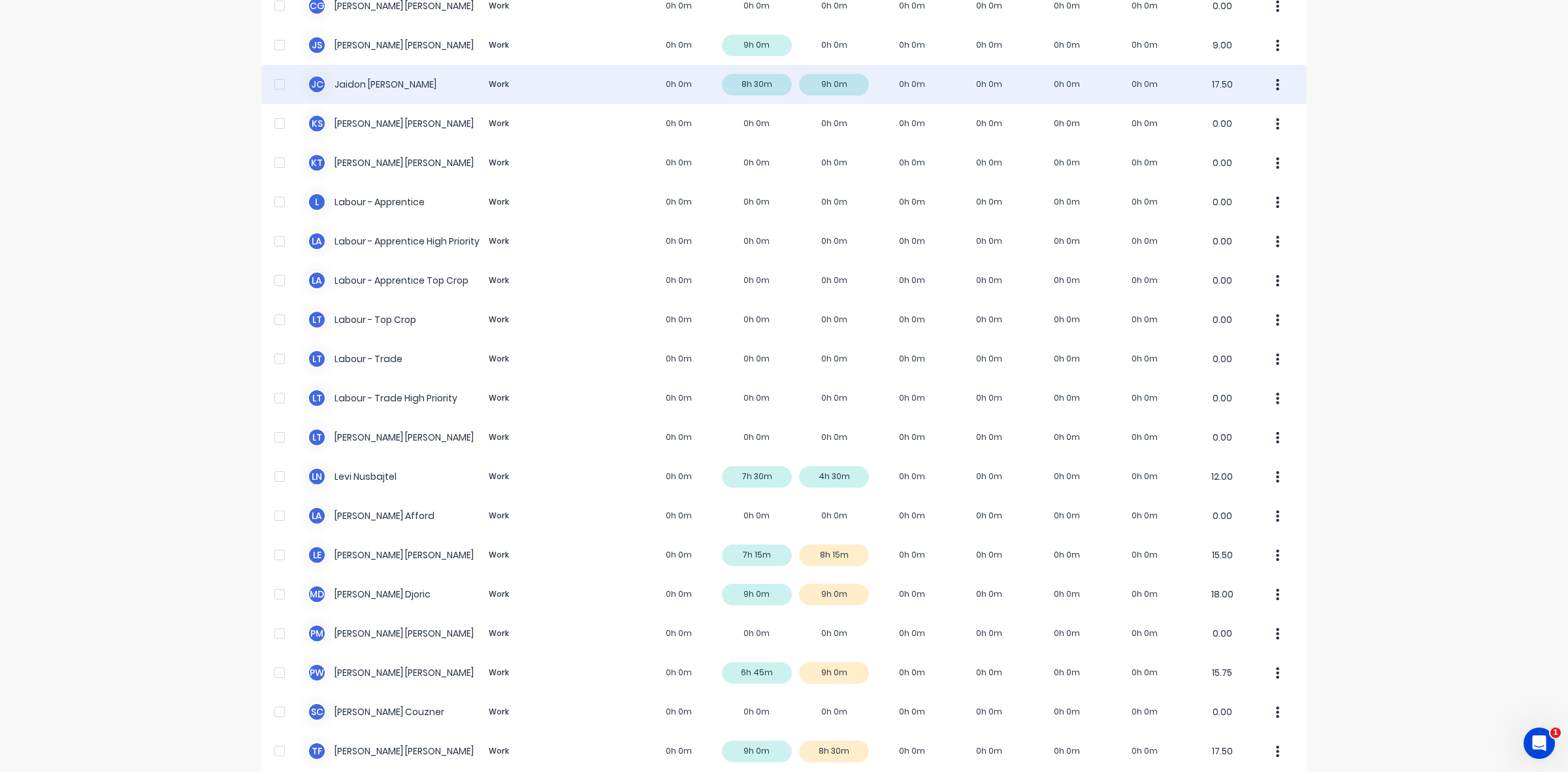
scroll to position [247, 0]
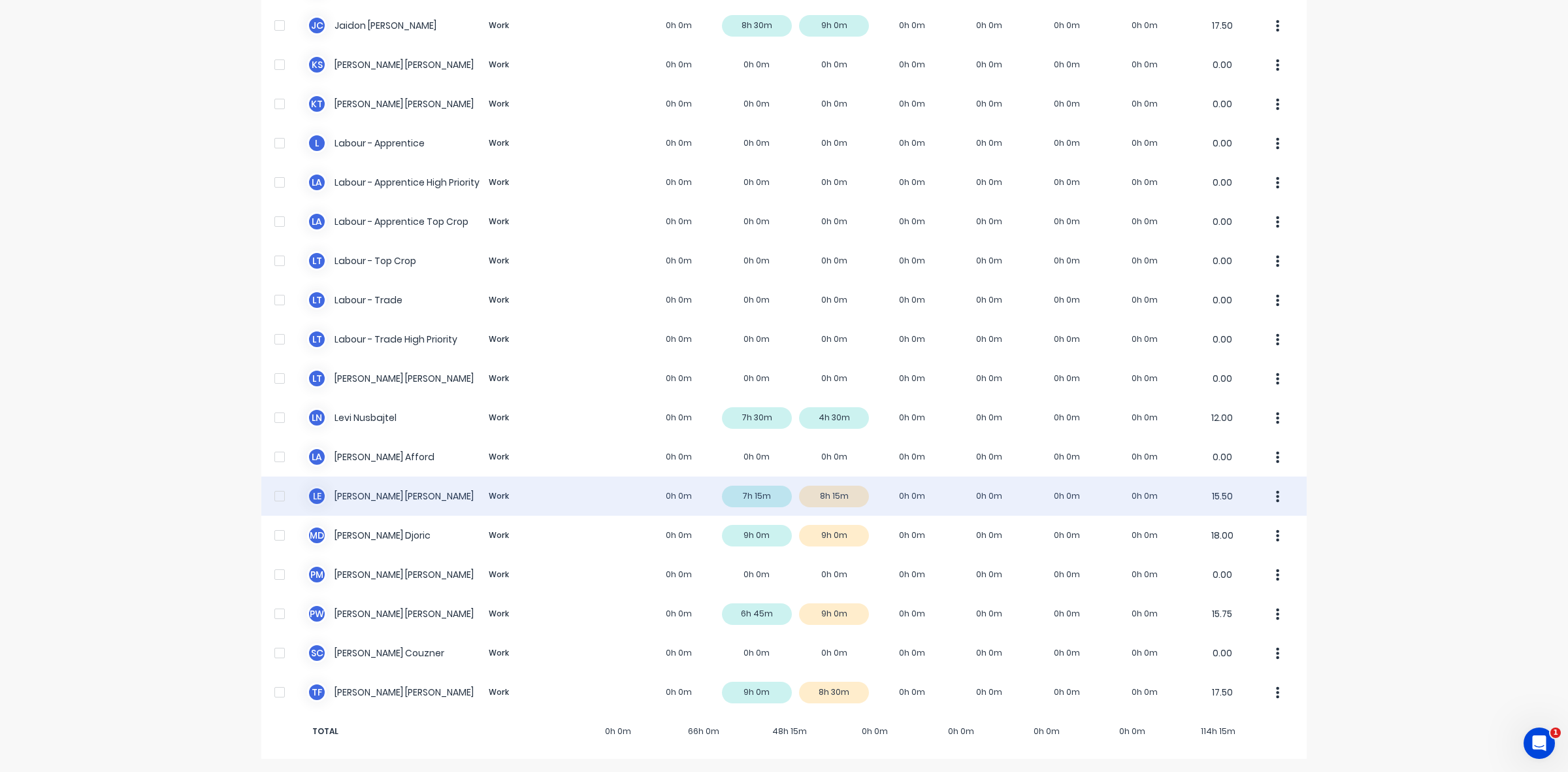
click at [834, 493] on div "L E [PERSON_NAME] Work 0h 0m 7h 15m 8h 15m 0h 0m 0h 0m 0h 0m 0h 0m 15.50" at bounding box center [784, 496] width 1045 height 39
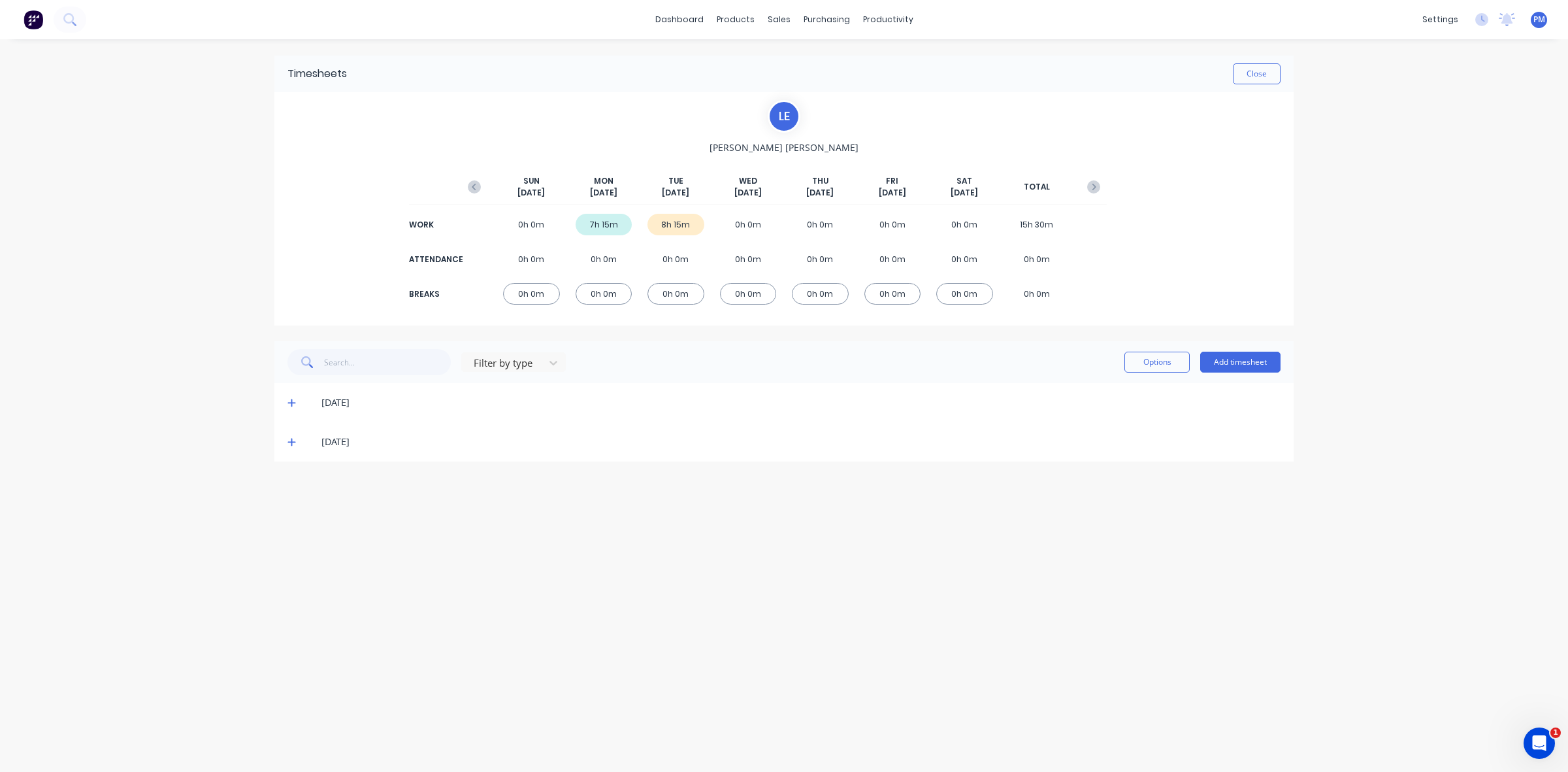
click at [295, 445] on icon at bounding box center [291, 442] width 9 height 9
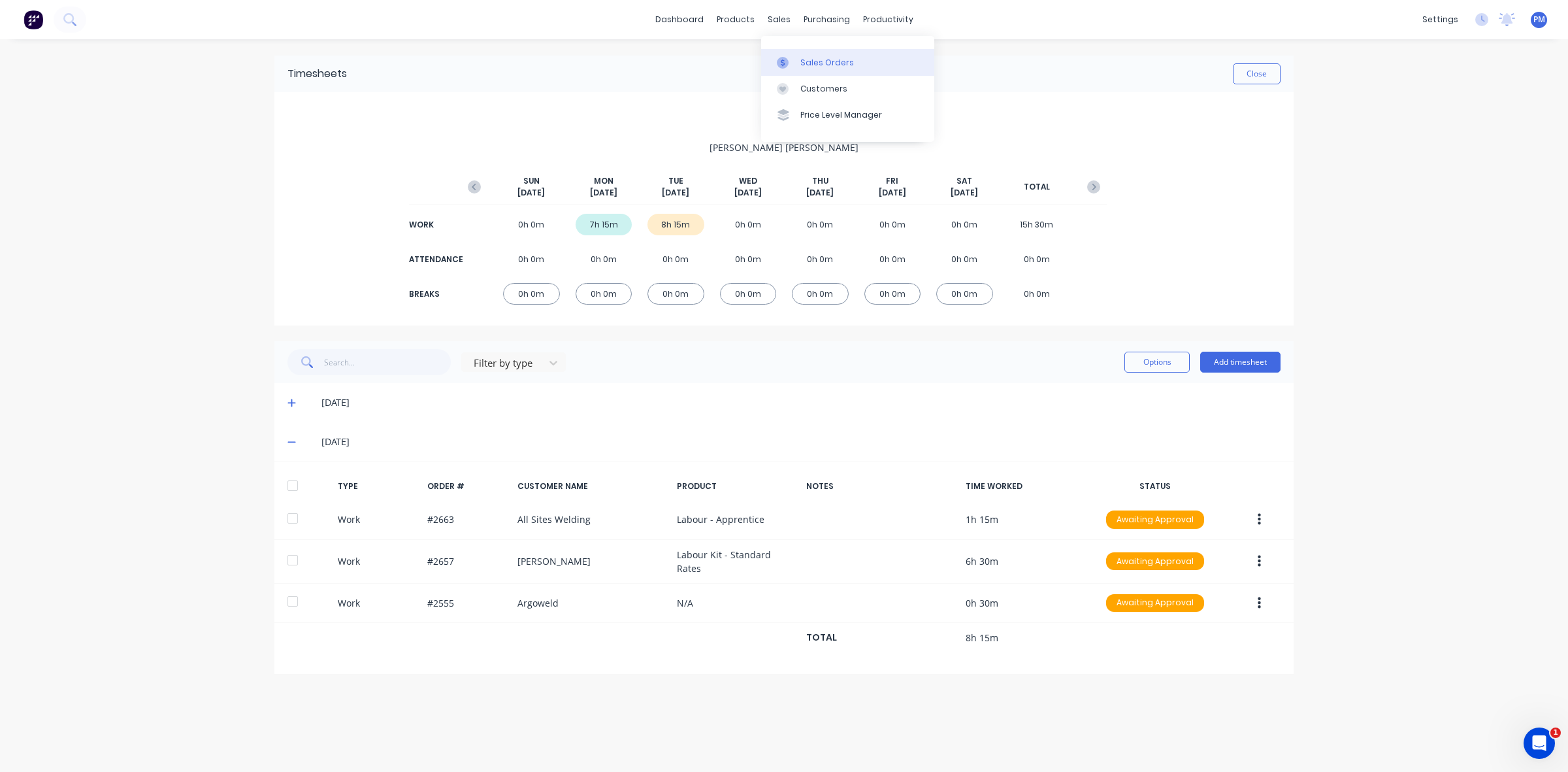
click at [814, 61] on div "Sales Orders" at bounding box center [827, 63] width 54 height 12
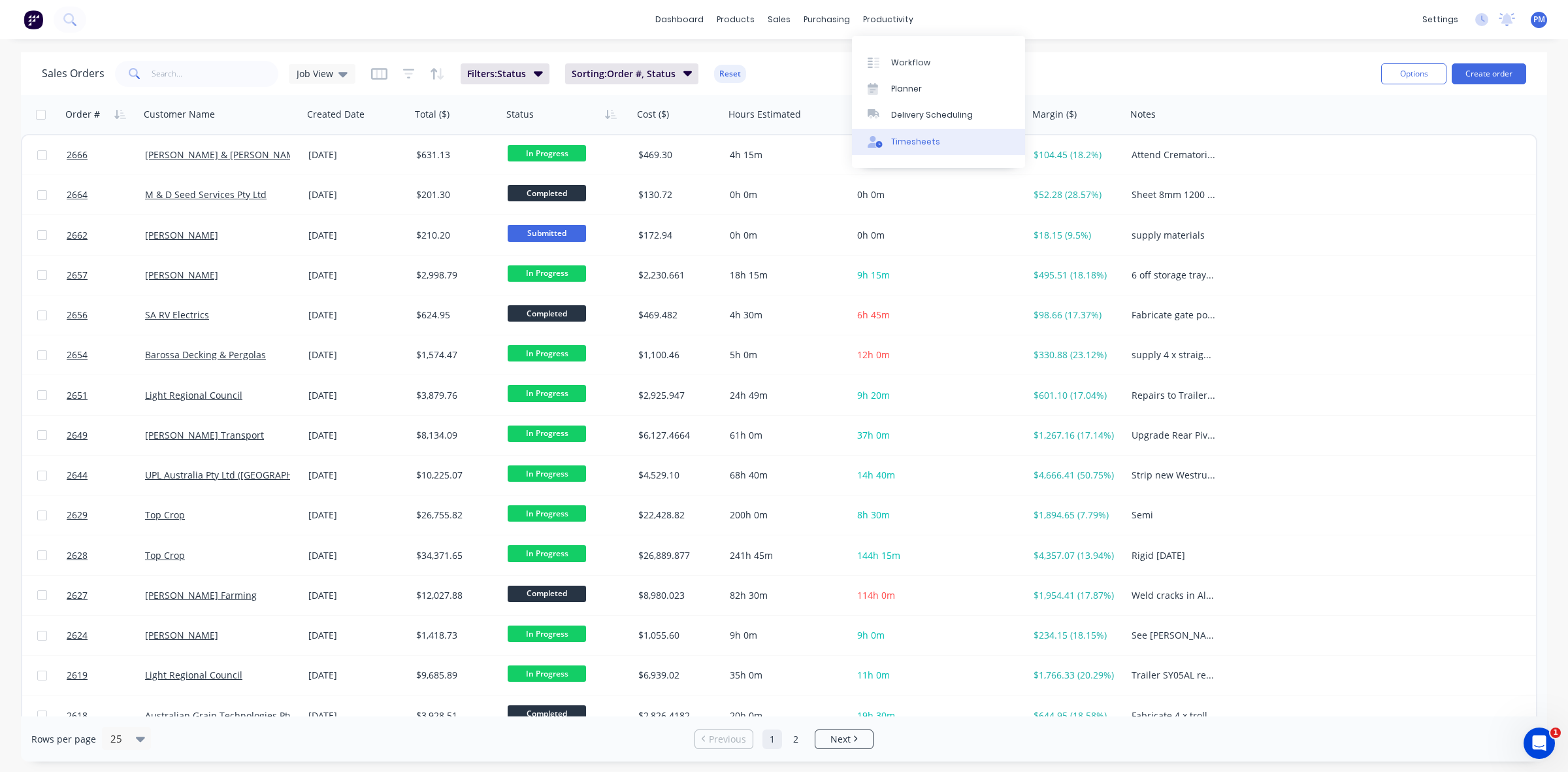
click at [902, 141] on div "Timesheets" at bounding box center [915, 142] width 49 height 12
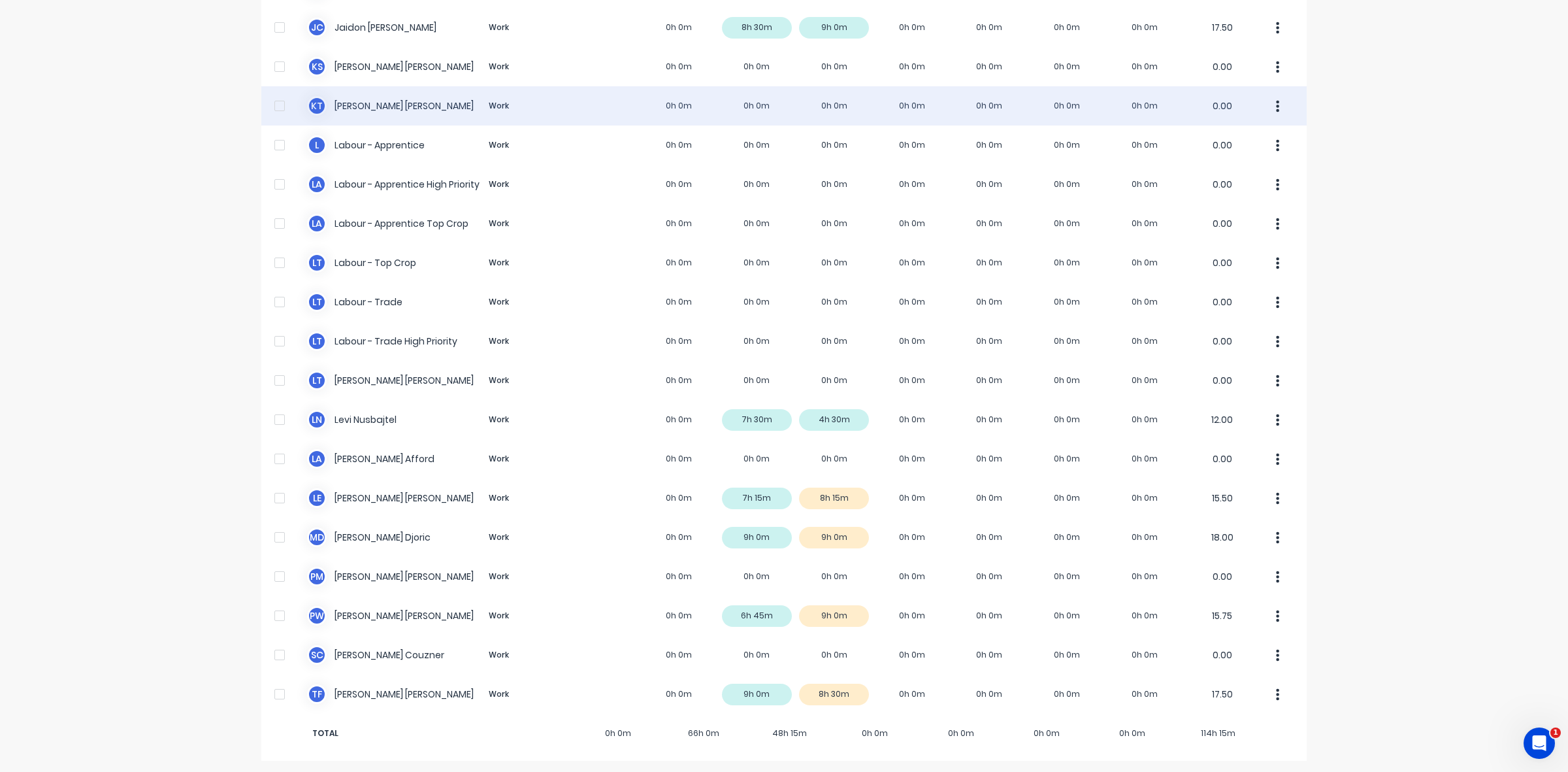
scroll to position [247, 0]
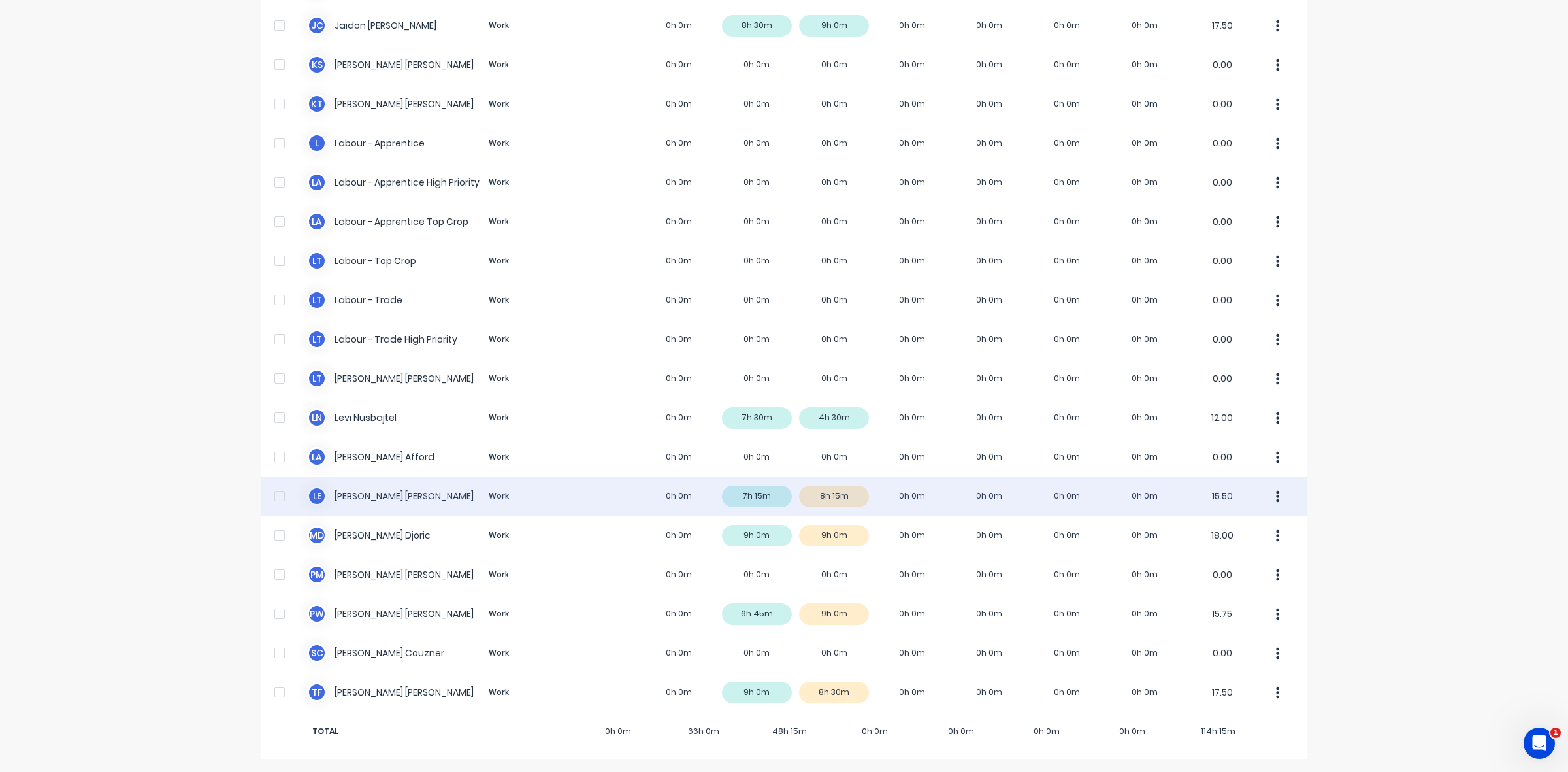
click at [843, 493] on div "L E [PERSON_NAME] Work 0h 0m 7h 15m 8h 15m 0h 0m 0h 0m 0h 0m 0h 0m 15.50" at bounding box center [784, 496] width 1045 height 39
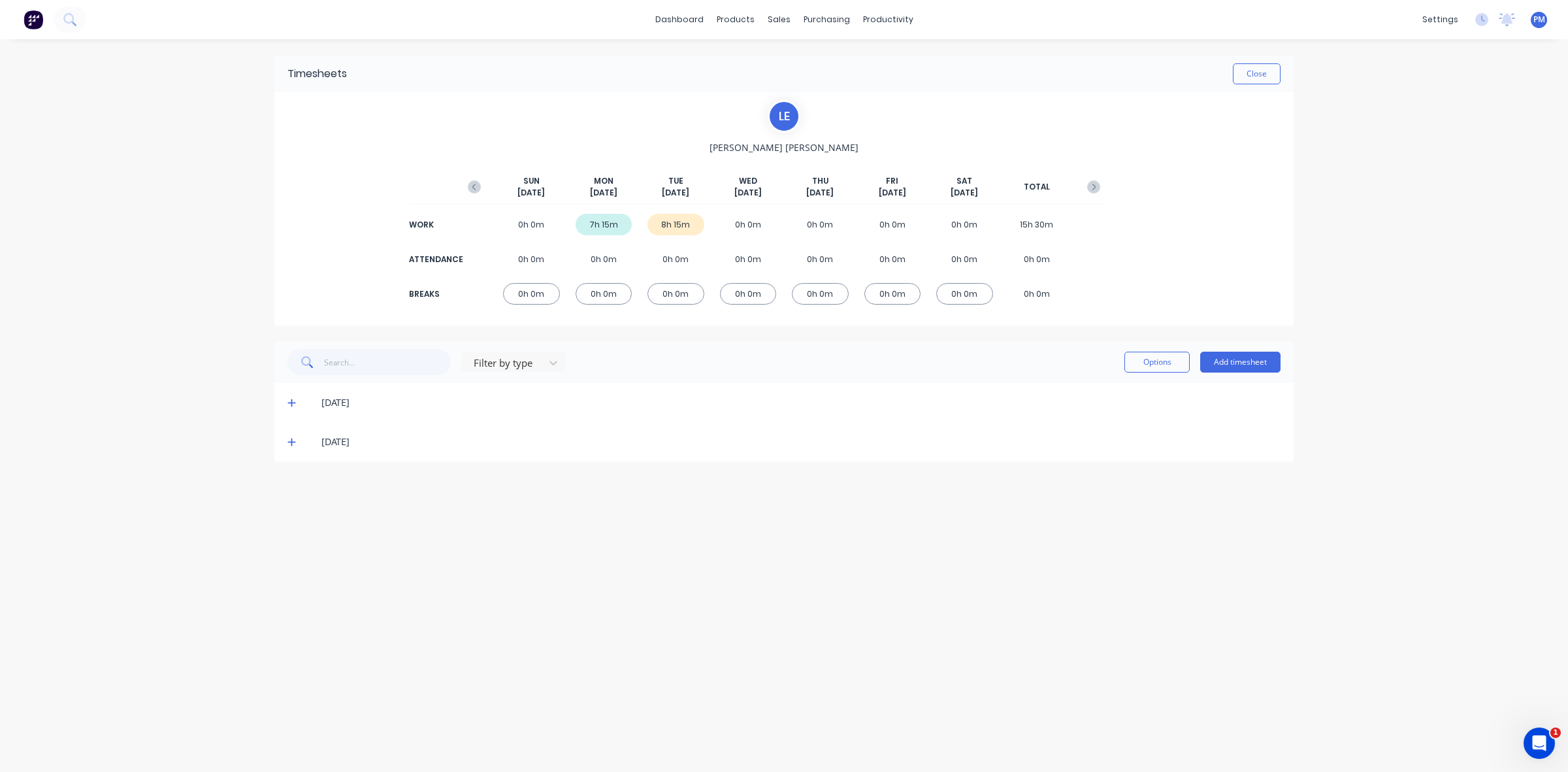
click at [291, 444] on icon at bounding box center [291, 442] width 8 height 8
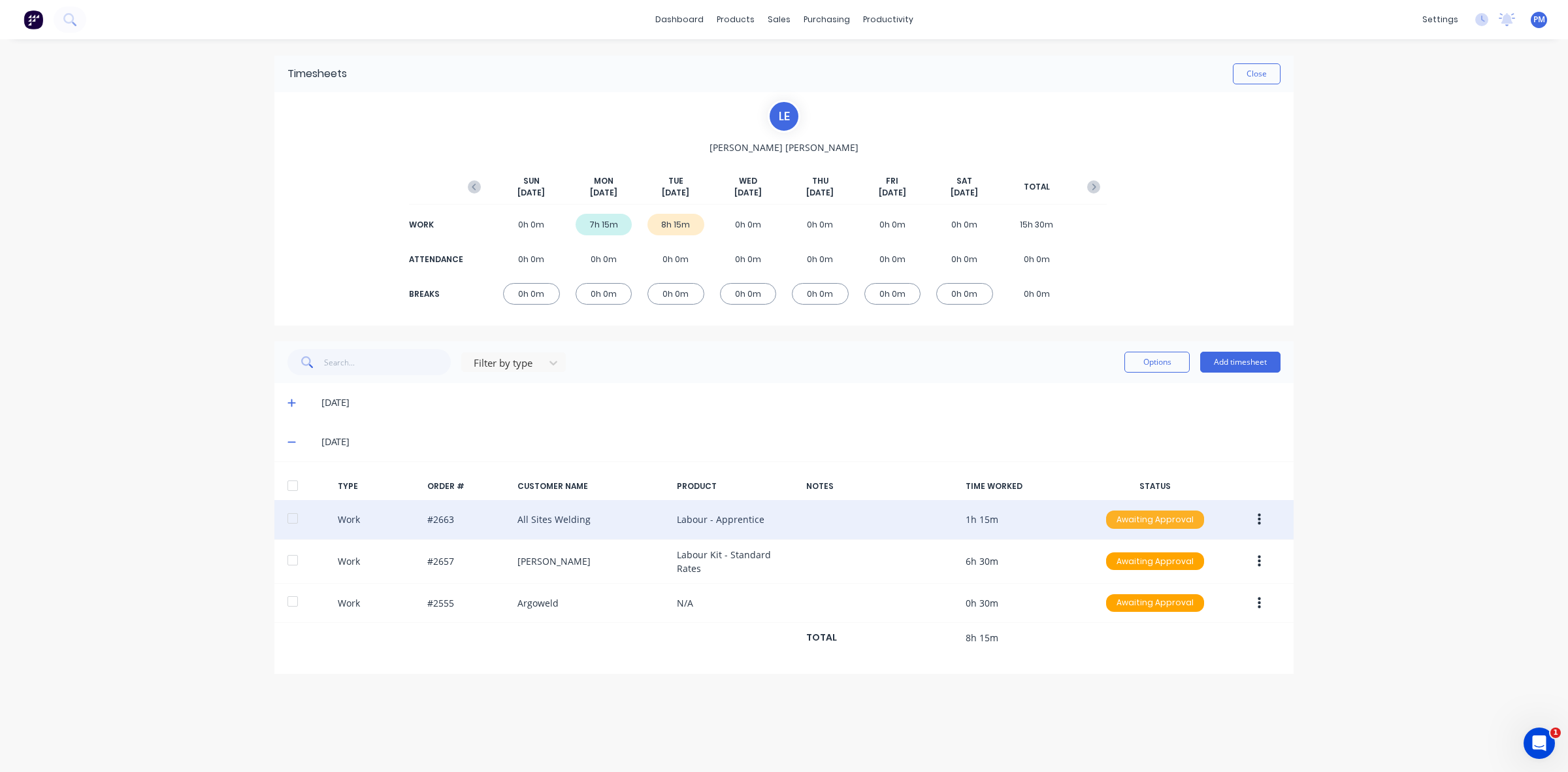
click at [1153, 521] on div "Awaiting Approval" at bounding box center [1155, 519] width 98 height 18
click at [1130, 581] on div "Approved" at bounding box center [1127, 585] width 107 height 18
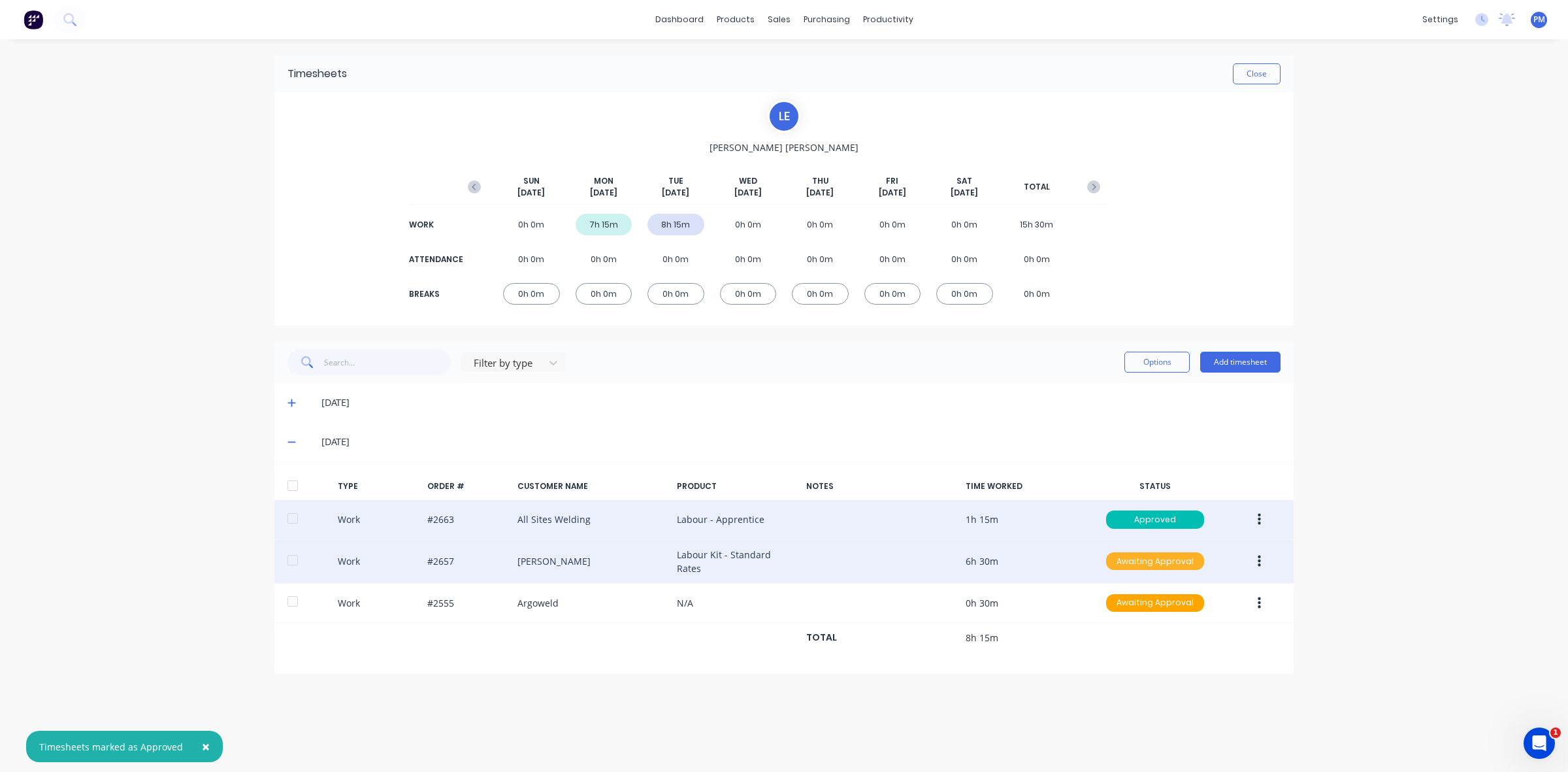
click at [1144, 560] on div "Awaiting Approval" at bounding box center [1155, 561] width 98 height 18
click at [1145, 628] on div "Approved" at bounding box center [1127, 627] width 107 height 18
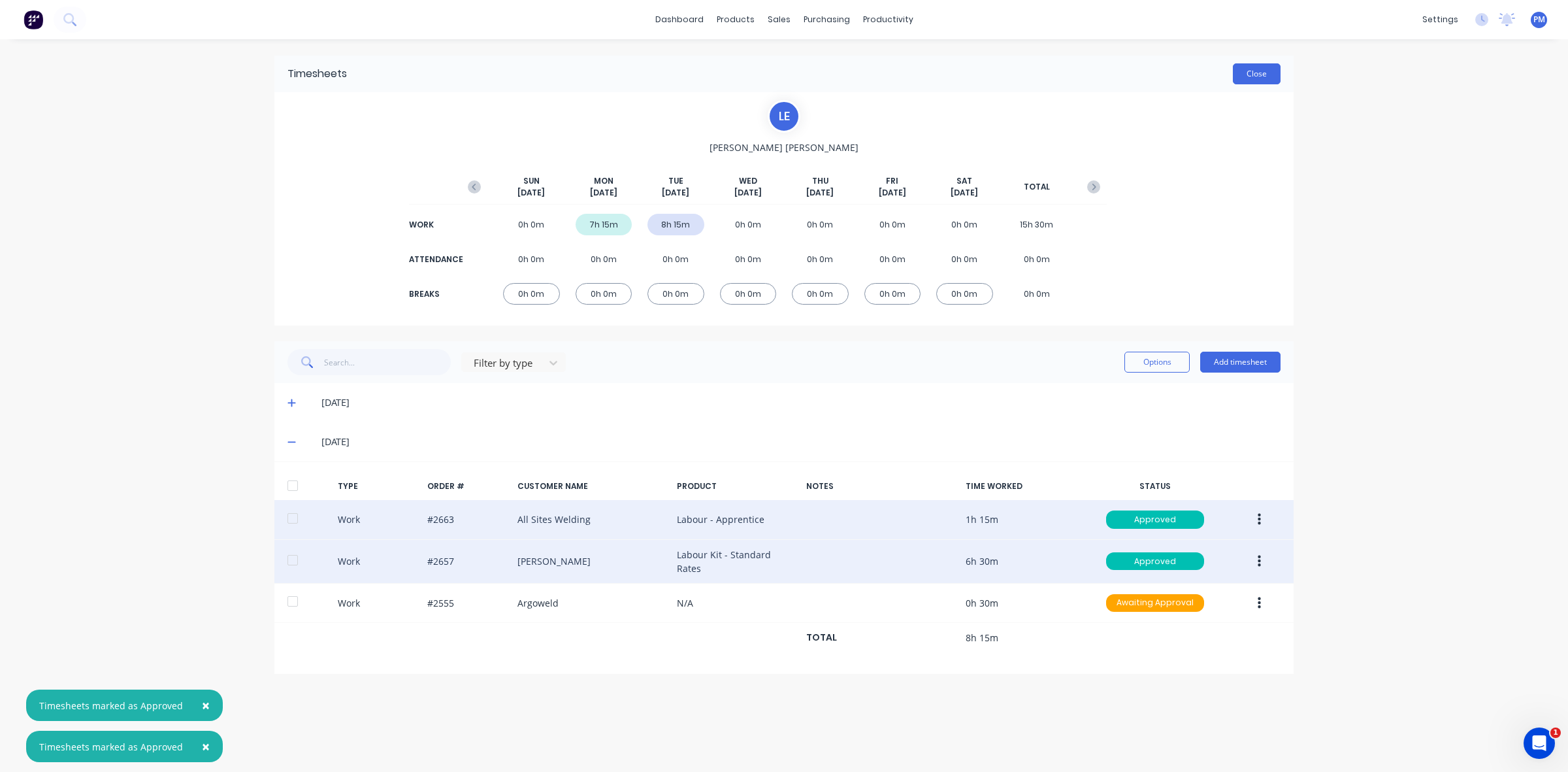
click at [1255, 77] on button "Close" at bounding box center [1256, 73] width 48 height 21
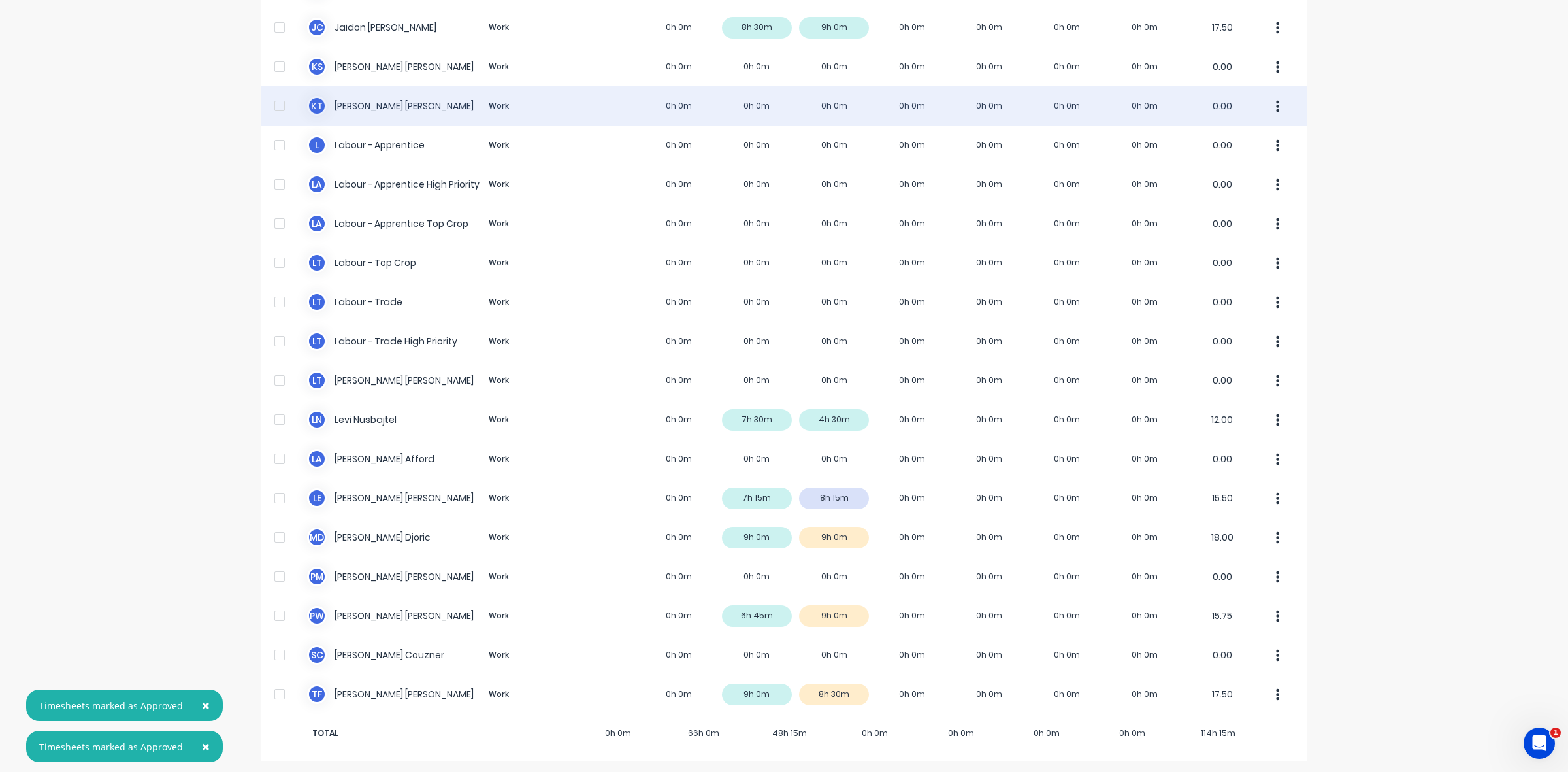
scroll to position [247, 0]
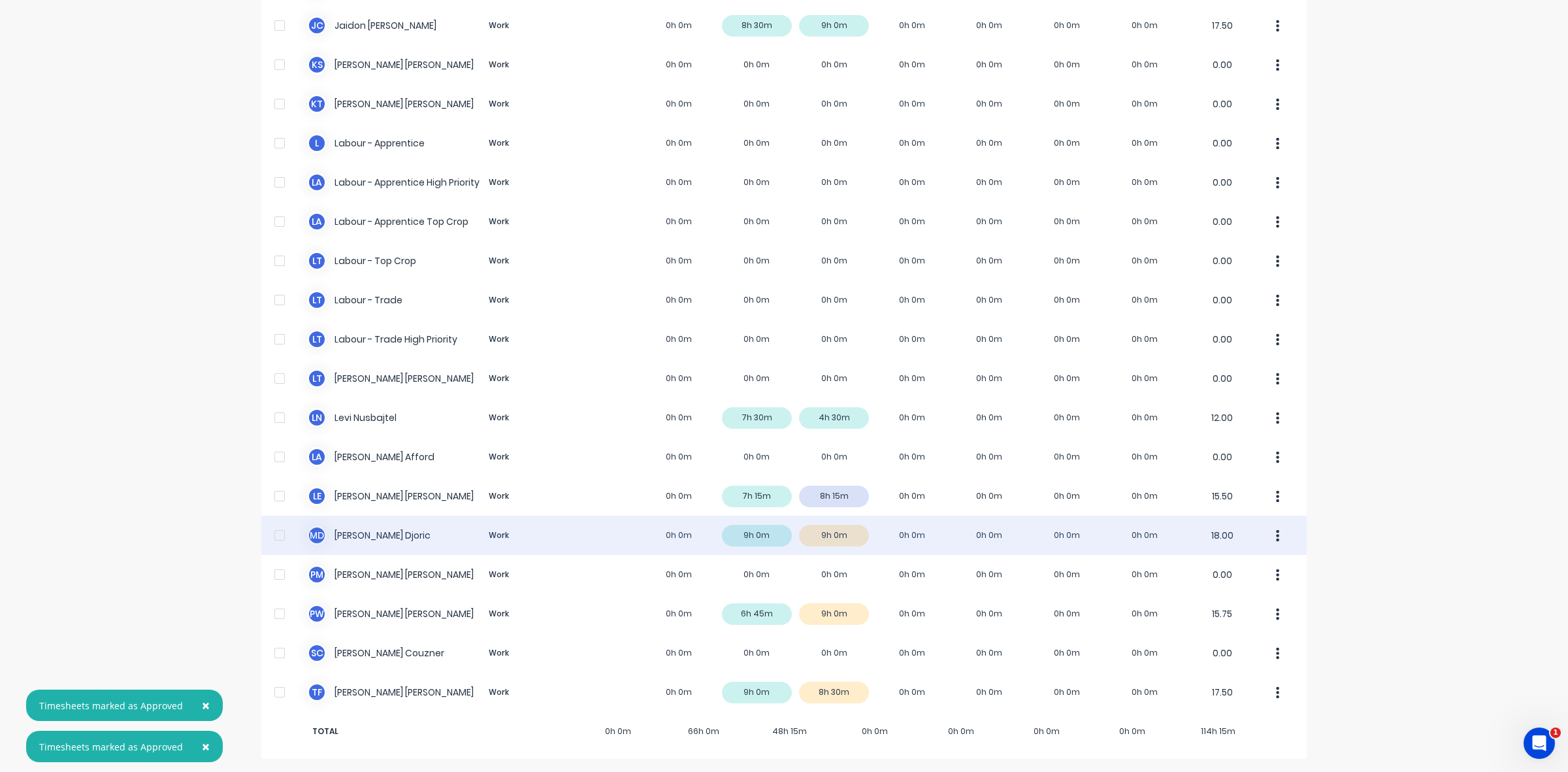
click at [837, 532] on div "M D [PERSON_NAME] Work 0h 0m 9h 0m 9h 0m 0h 0m 0h 0m 0h 0m 0h 0m 18.00" at bounding box center [784, 535] width 1045 height 39
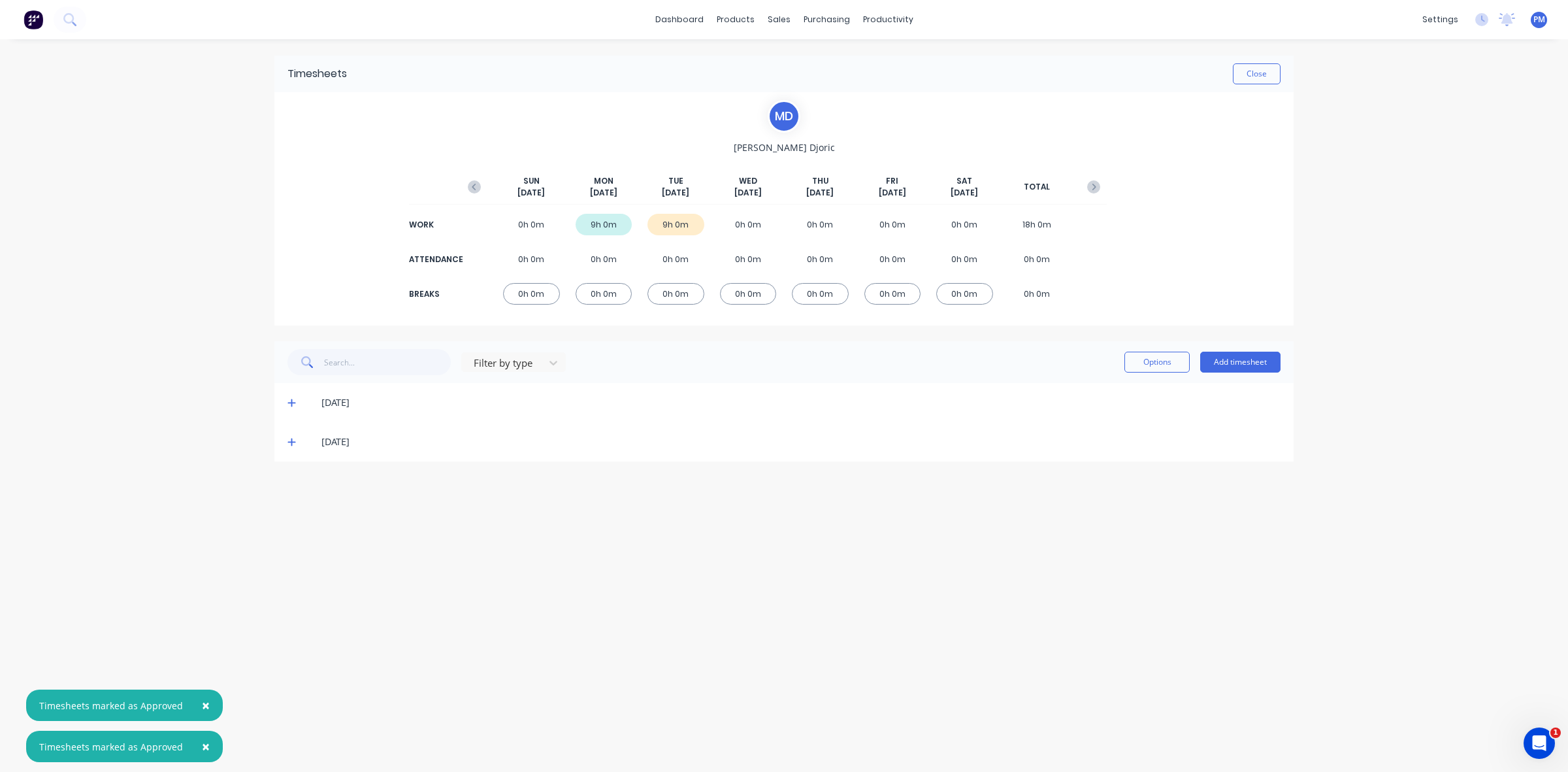
click at [291, 438] on icon at bounding box center [291, 442] width 9 height 9
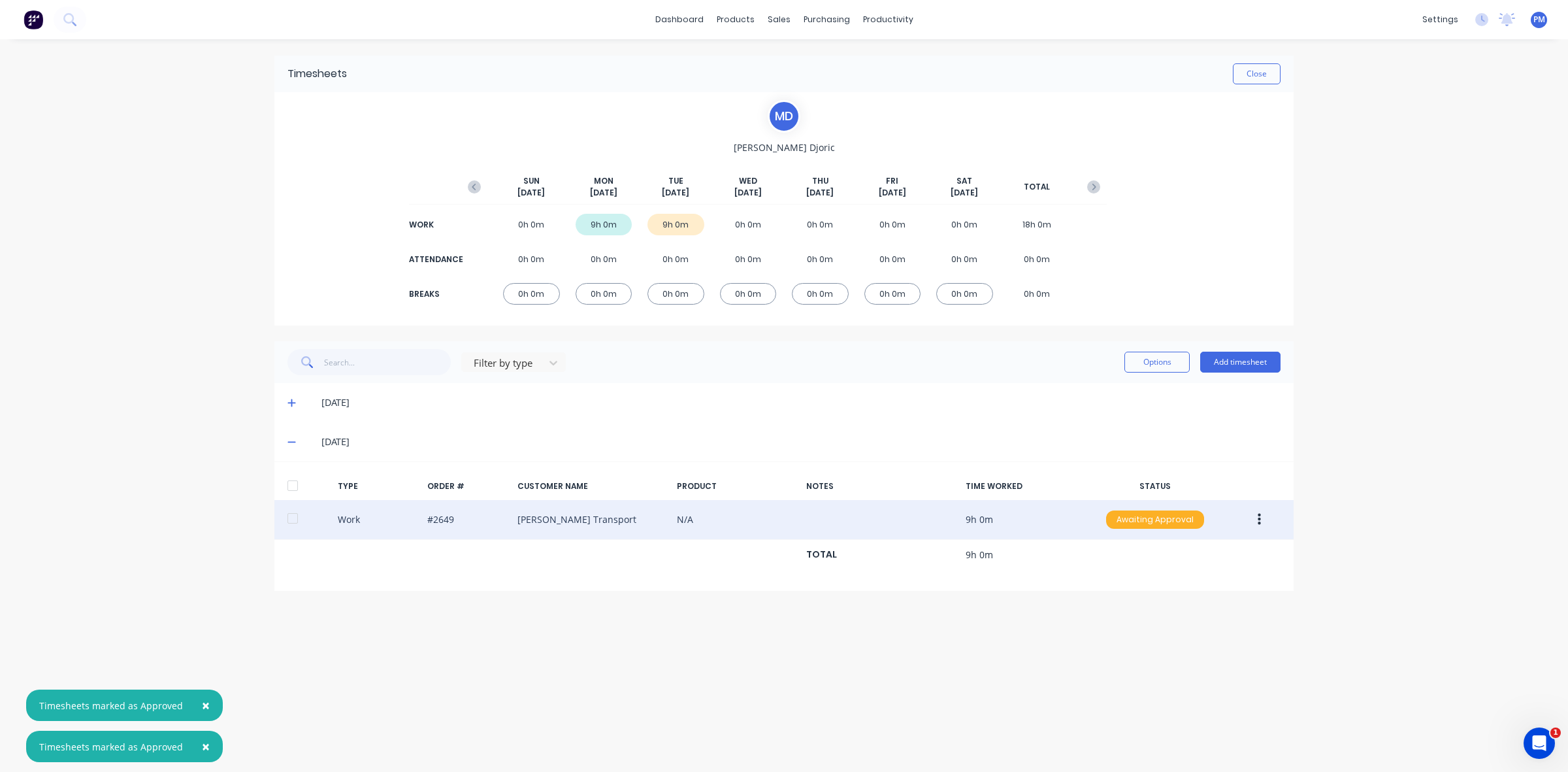
click at [1165, 520] on div "Awaiting Approval" at bounding box center [1155, 519] width 98 height 18
click at [1145, 582] on div "Approved" at bounding box center [1127, 585] width 107 height 18
click at [1261, 73] on button "Close" at bounding box center [1256, 73] width 48 height 21
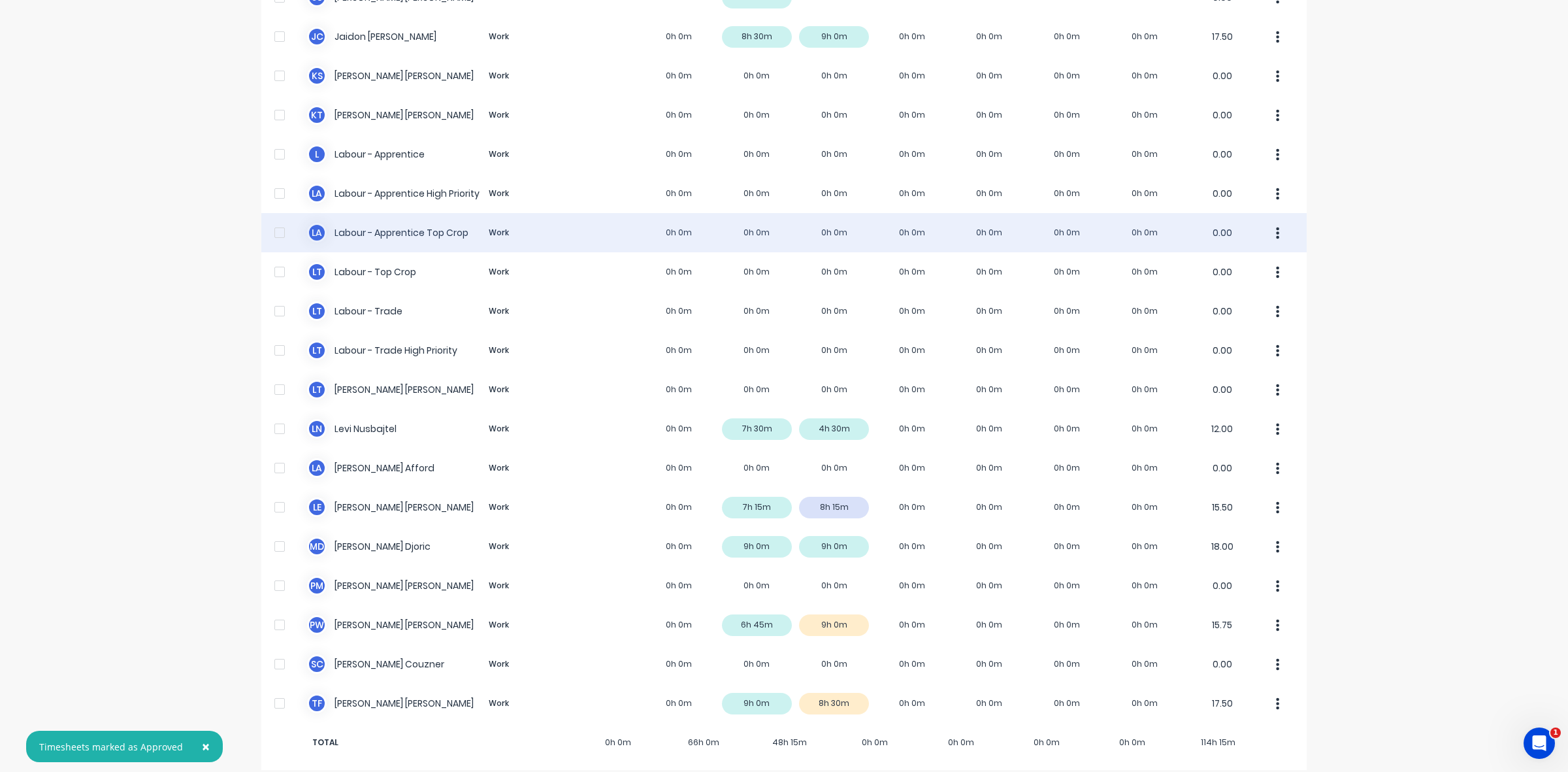
scroll to position [247, 0]
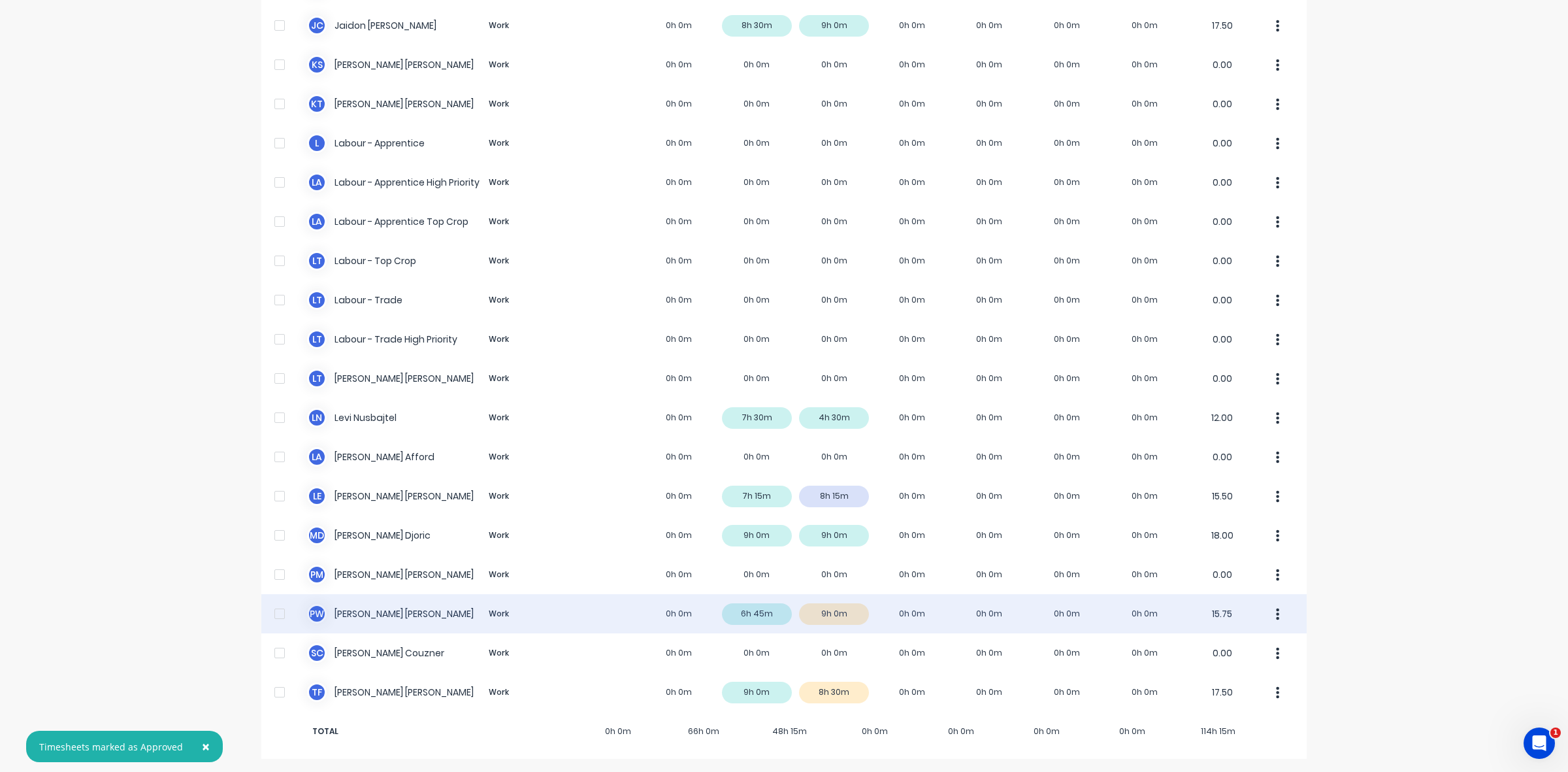
click at [843, 615] on div "P W [PERSON_NAME] Work 0h 0m 6h 45m 9h 0m 0h 0m 0h 0m 0h 0m 0h 0m 15.75" at bounding box center [784, 614] width 1045 height 39
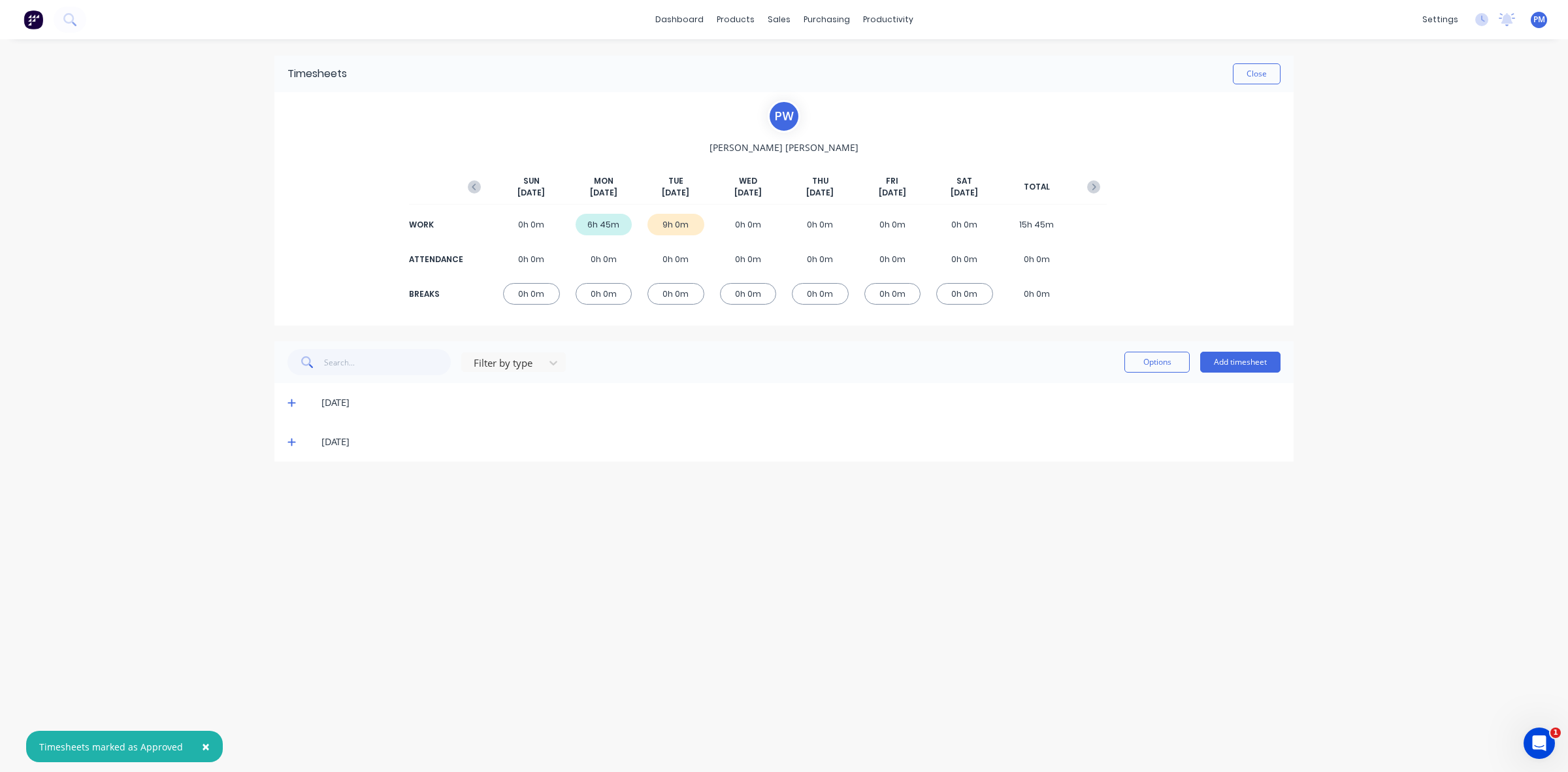
click at [293, 440] on icon at bounding box center [291, 442] width 9 height 9
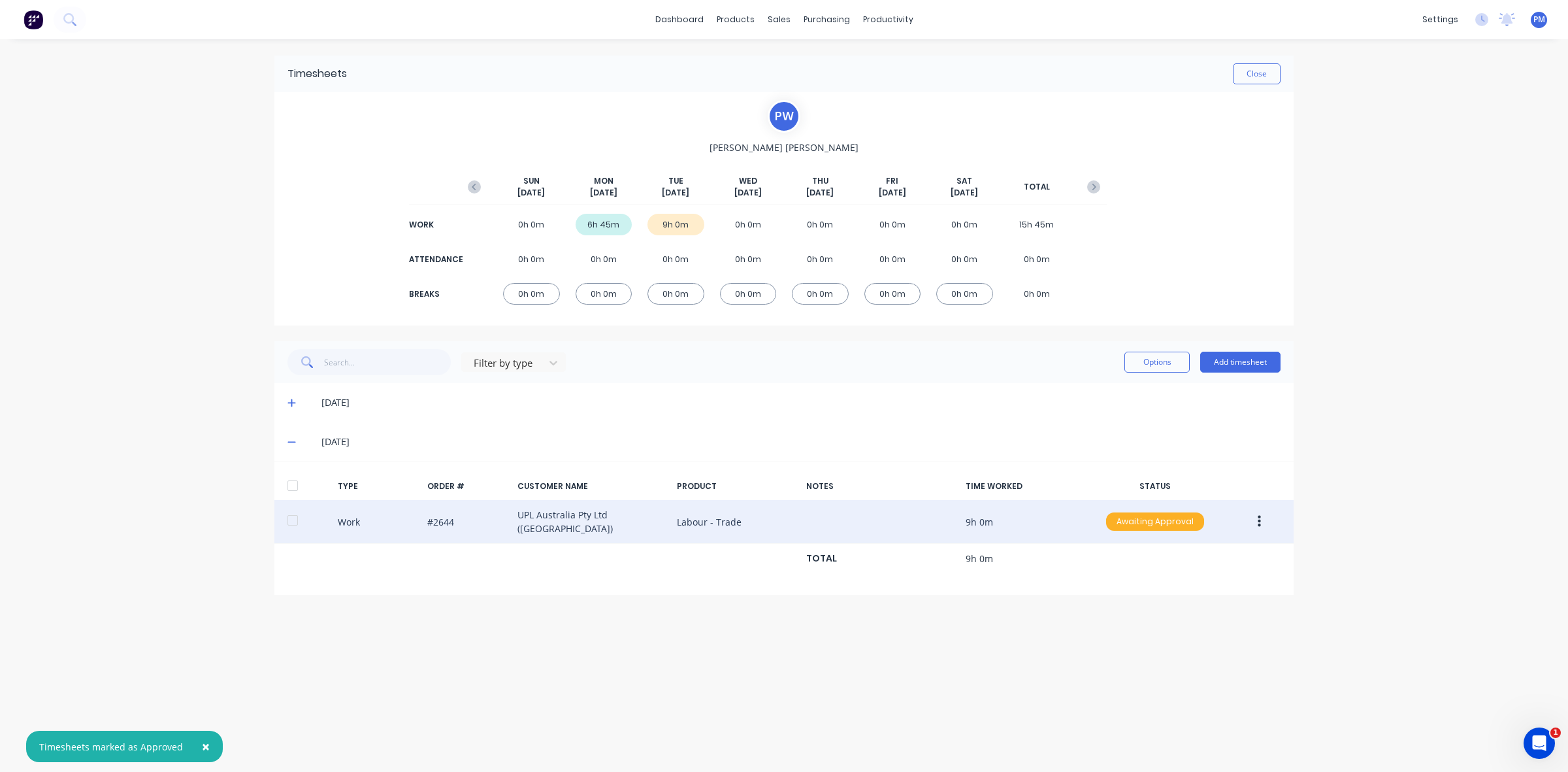
click at [1155, 521] on div "Awaiting Approval" at bounding box center [1155, 521] width 98 height 18
click at [1120, 582] on div "Approved" at bounding box center [1127, 587] width 107 height 18
click at [1255, 81] on button "Close" at bounding box center [1256, 73] width 48 height 21
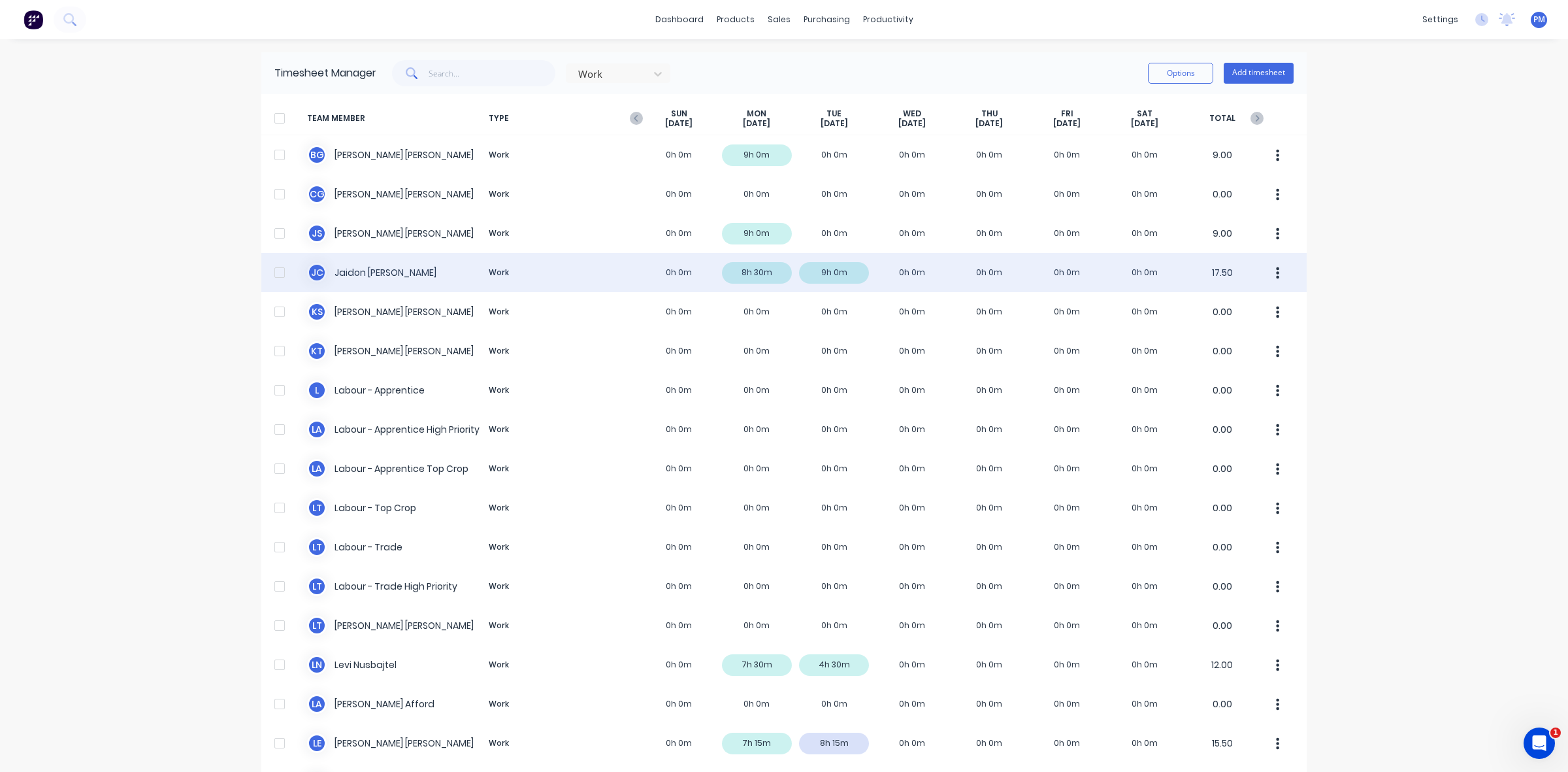
click at [843, 272] on div "[PERSON_NAME] [PERSON_NAME] Work 0h 0m 8h 30m 9h 0m 0h 0m 0h 0m 0h 0m 0h 0m 17.…" at bounding box center [784, 273] width 1045 height 39
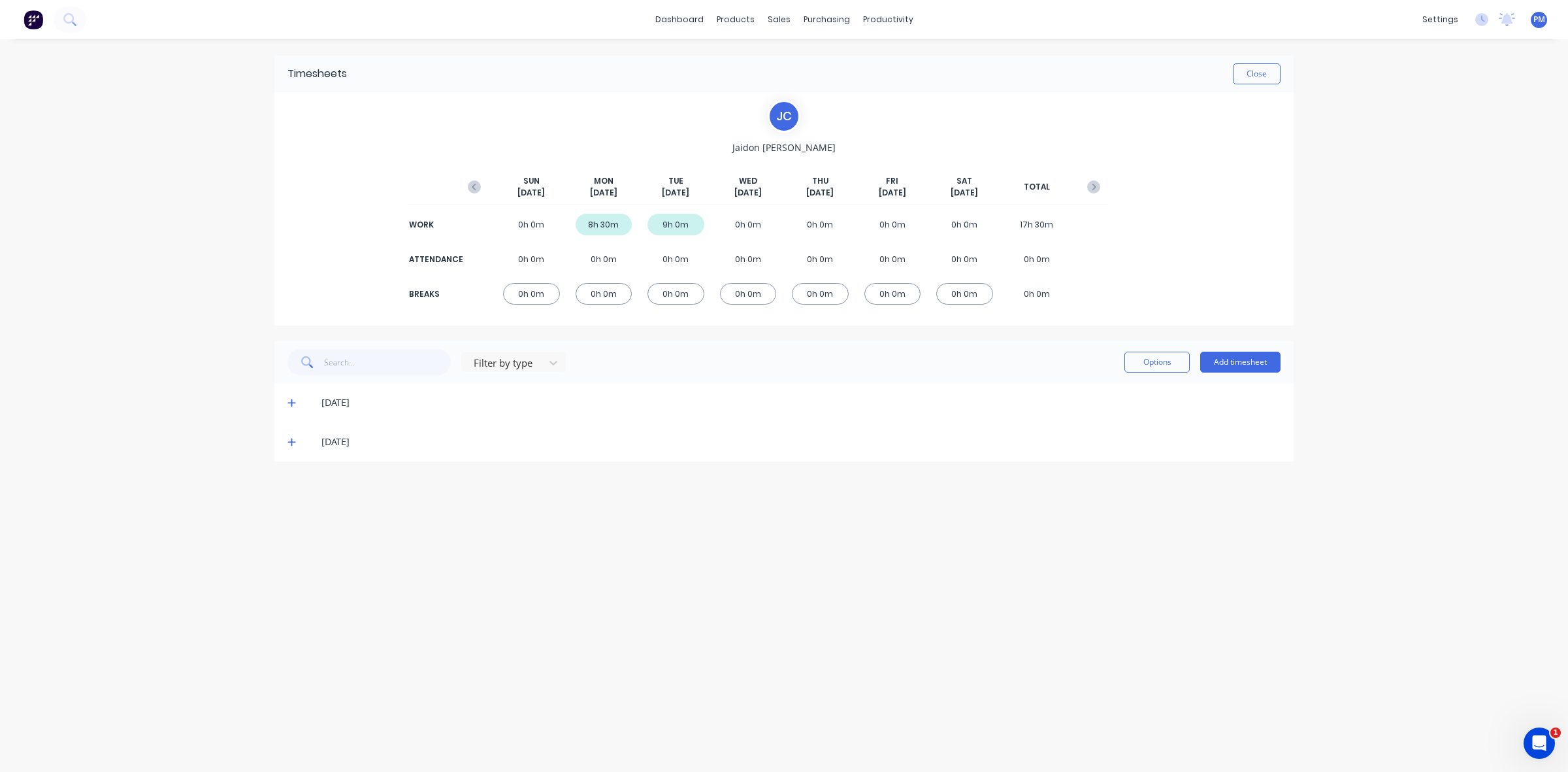
click at [291, 442] on icon at bounding box center [291, 442] width 8 height 8
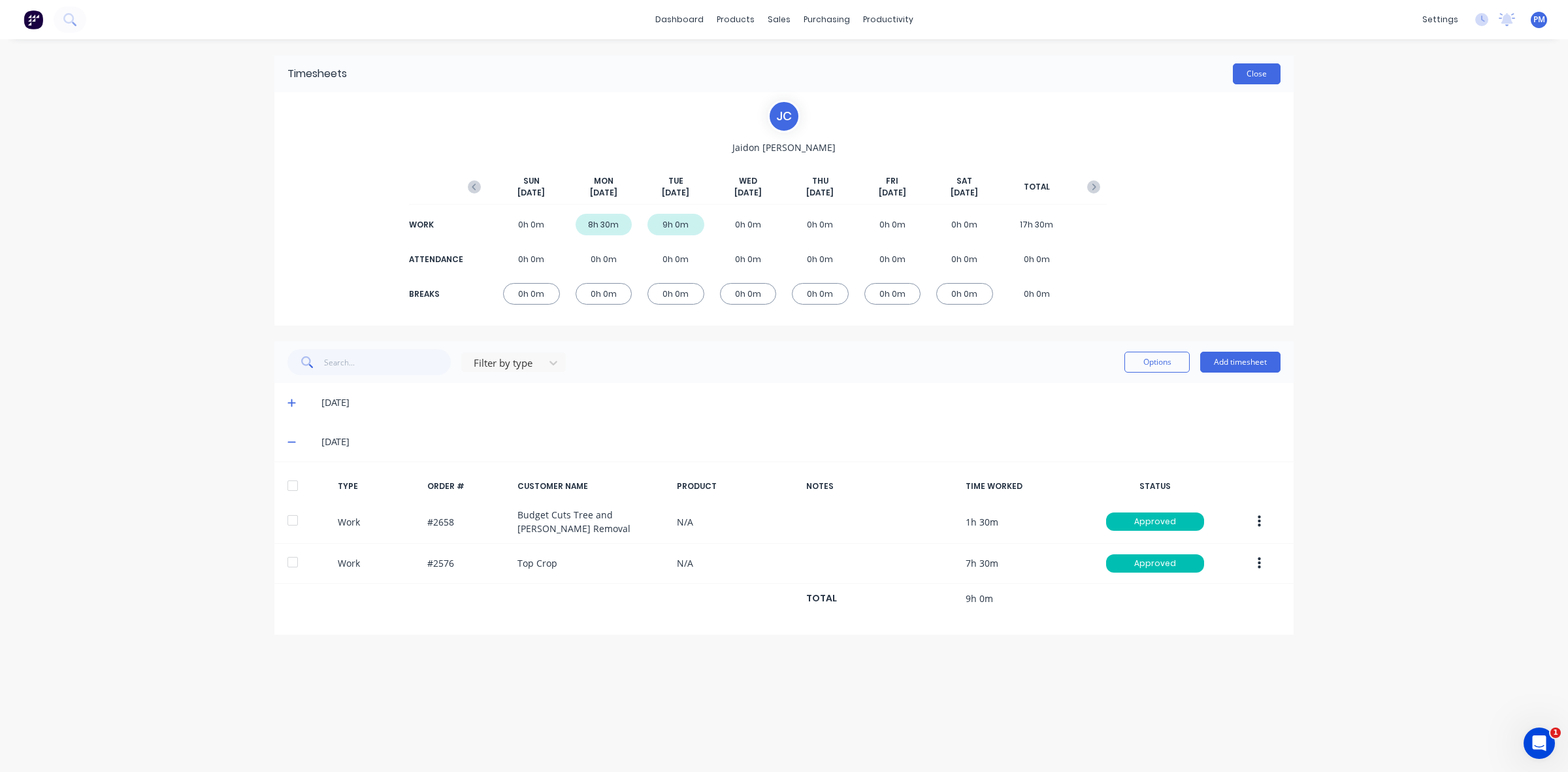
click at [1269, 74] on button "Close" at bounding box center [1256, 73] width 48 height 21
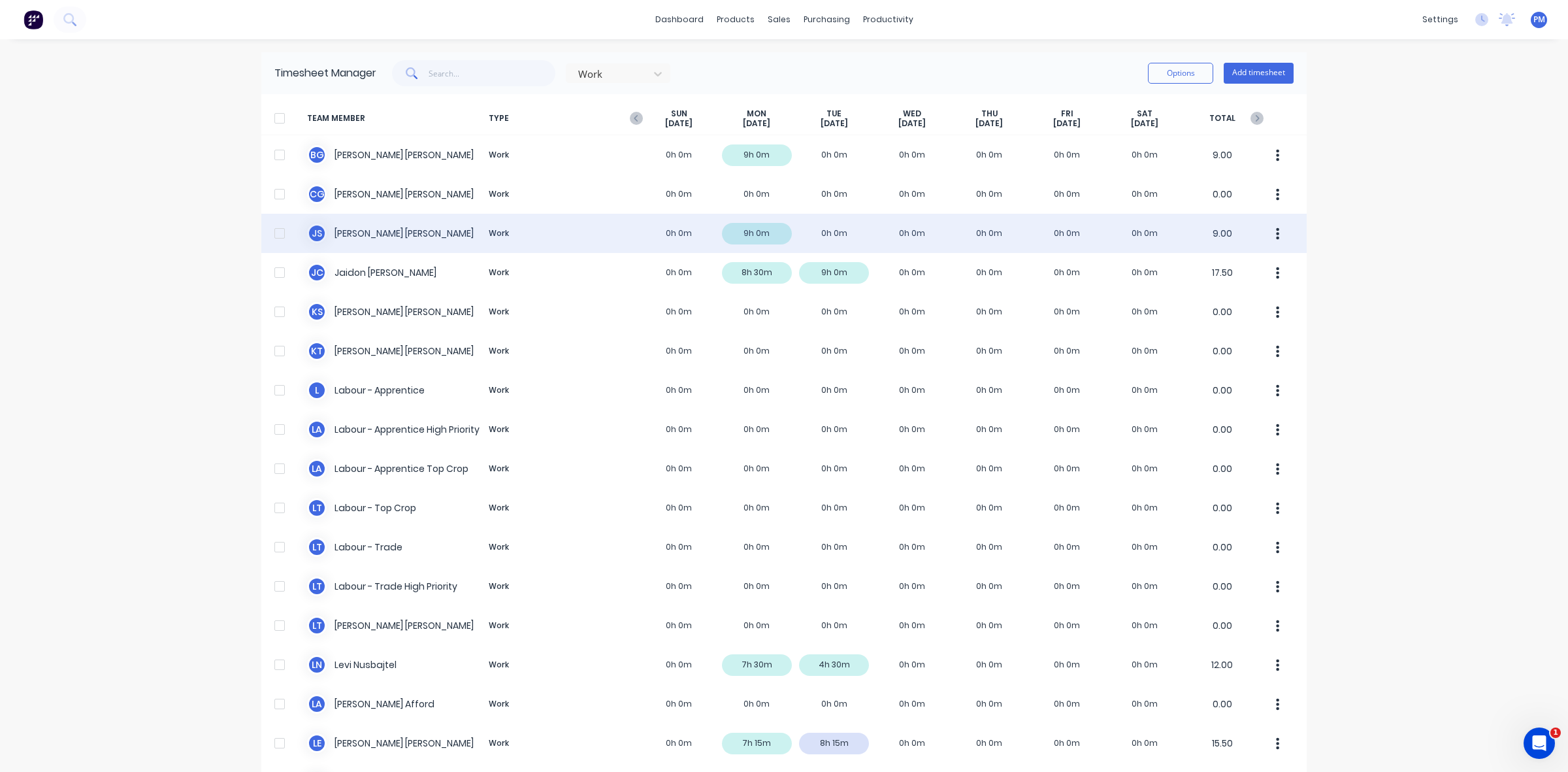
click at [766, 236] on div "J S [PERSON_NAME] Work 0h 0m 9h 0m 0h 0m 0h 0m 0h 0m 0h 0m 0h 0m 9.00" at bounding box center [784, 233] width 1045 height 39
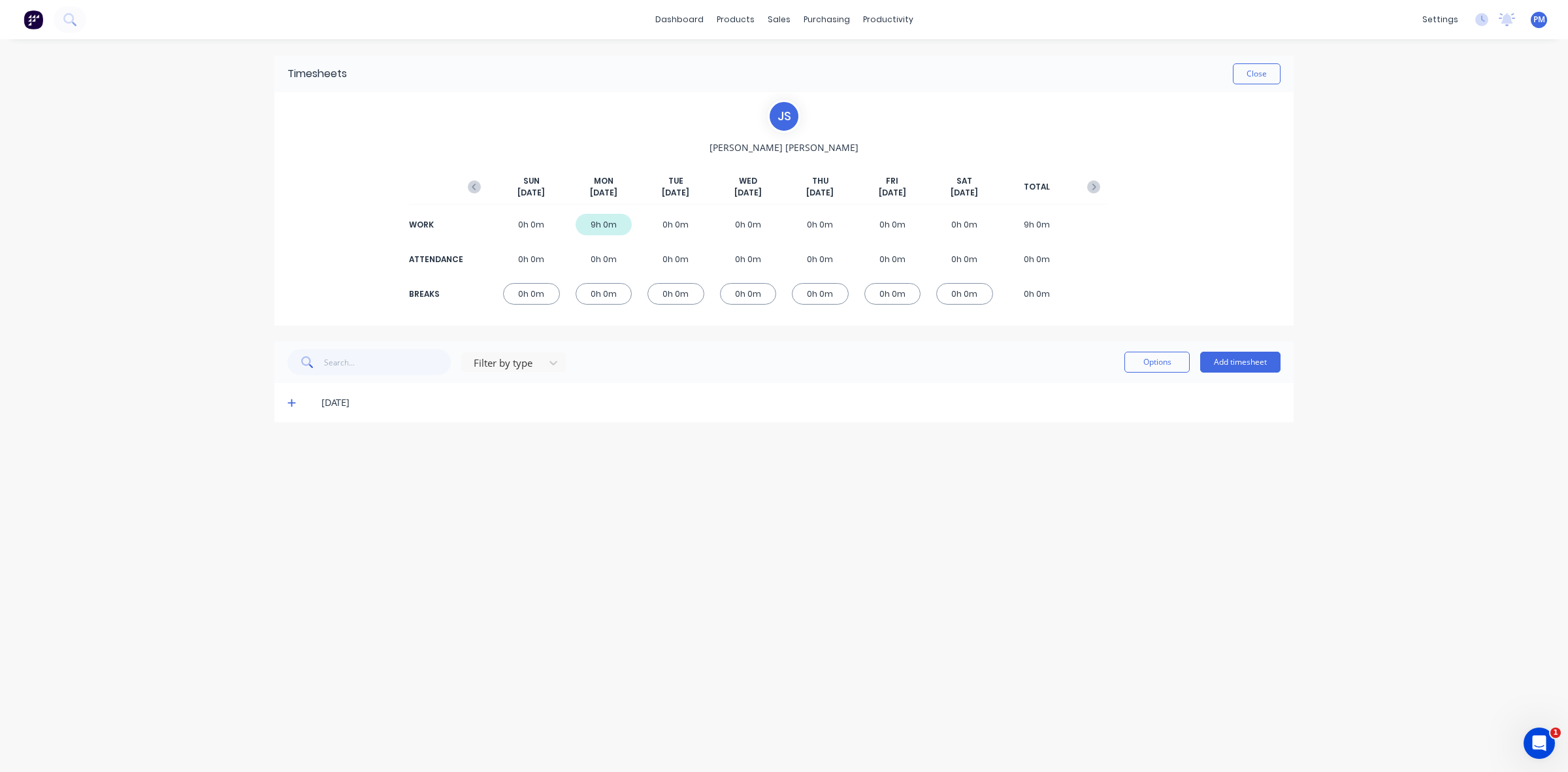
click at [289, 406] on icon at bounding box center [291, 403] width 9 height 9
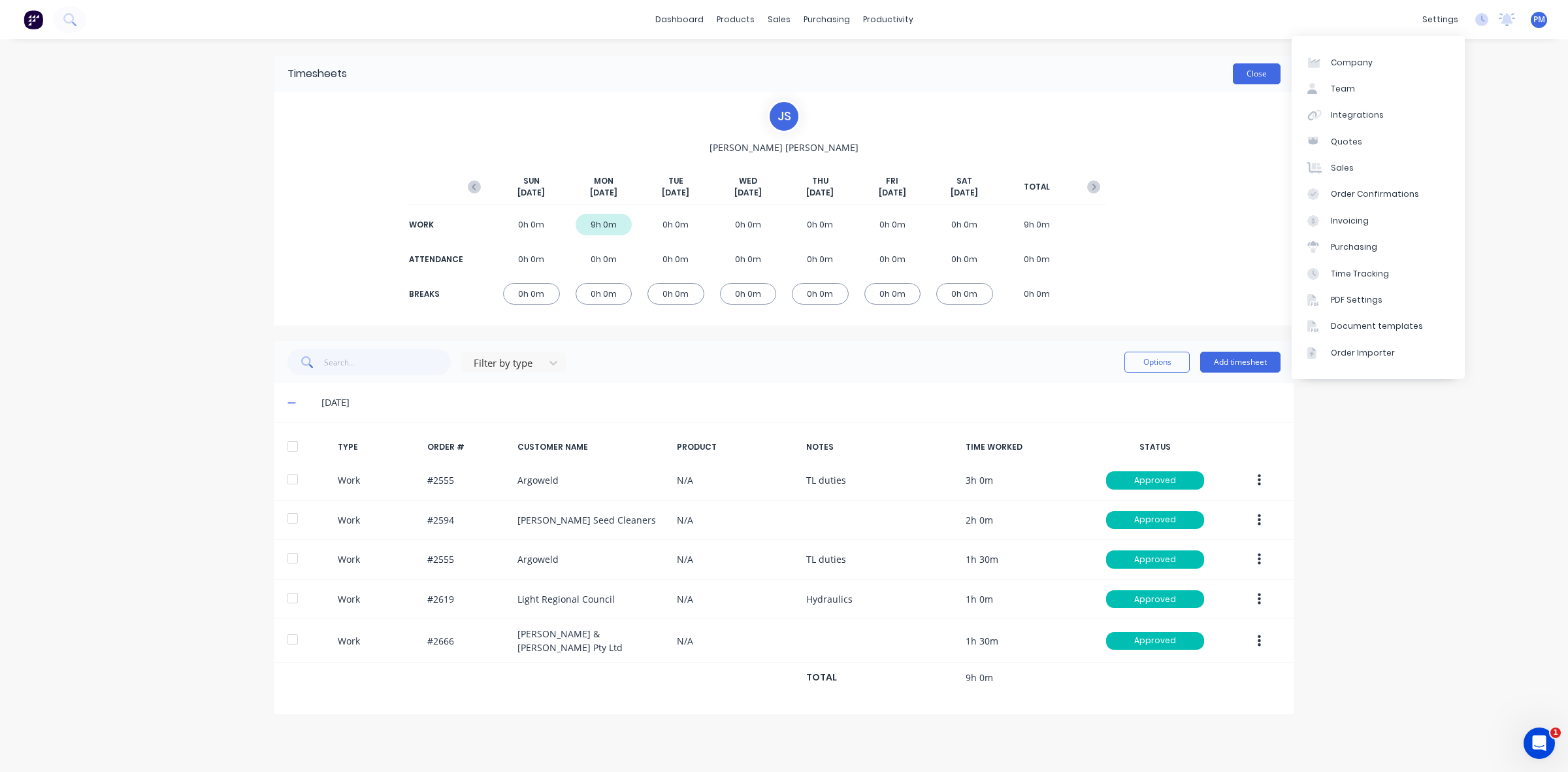
click at [1255, 77] on button "Close" at bounding box center [1256, 73] width 48 height 21
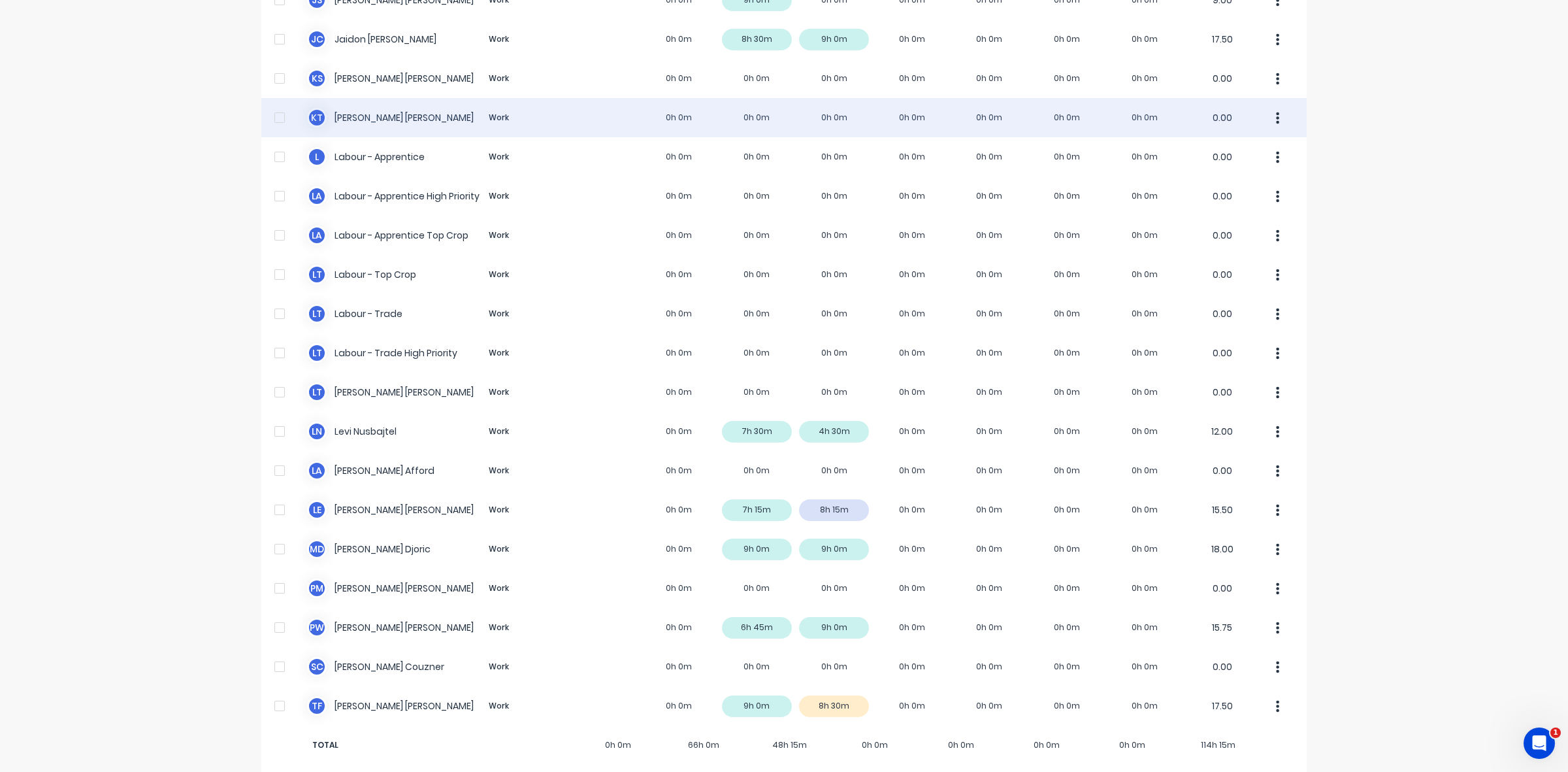
scroll to position [247, 0]
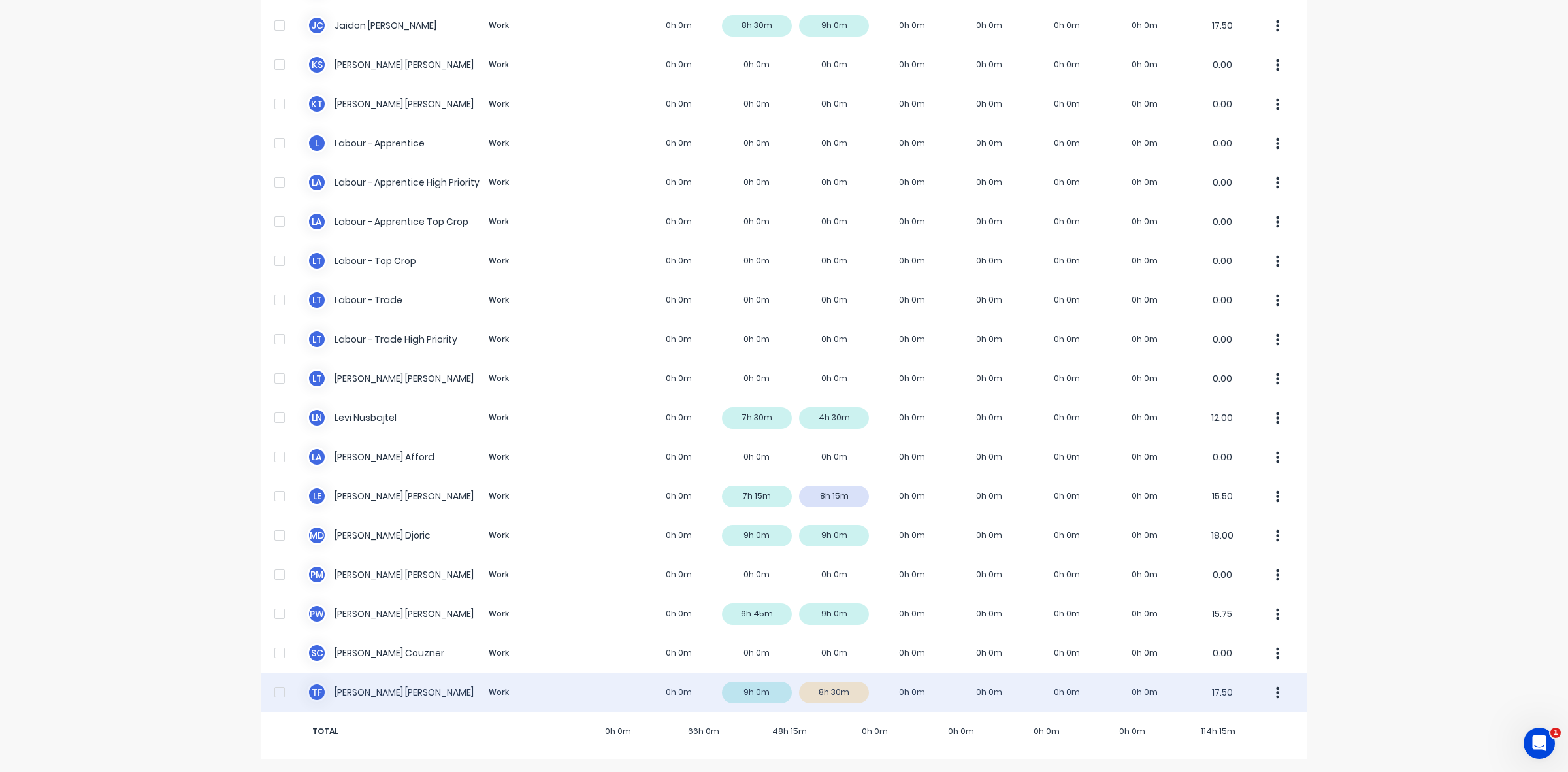
click at [847, 683] on div "T F [PERSON_NAME] Work 0h 0m 9h 0m 8h 30m 0h 0m 0h 0m 0h 0m 0h 0m 17.50" at bounding box center [784, 692] width 1045 height 39
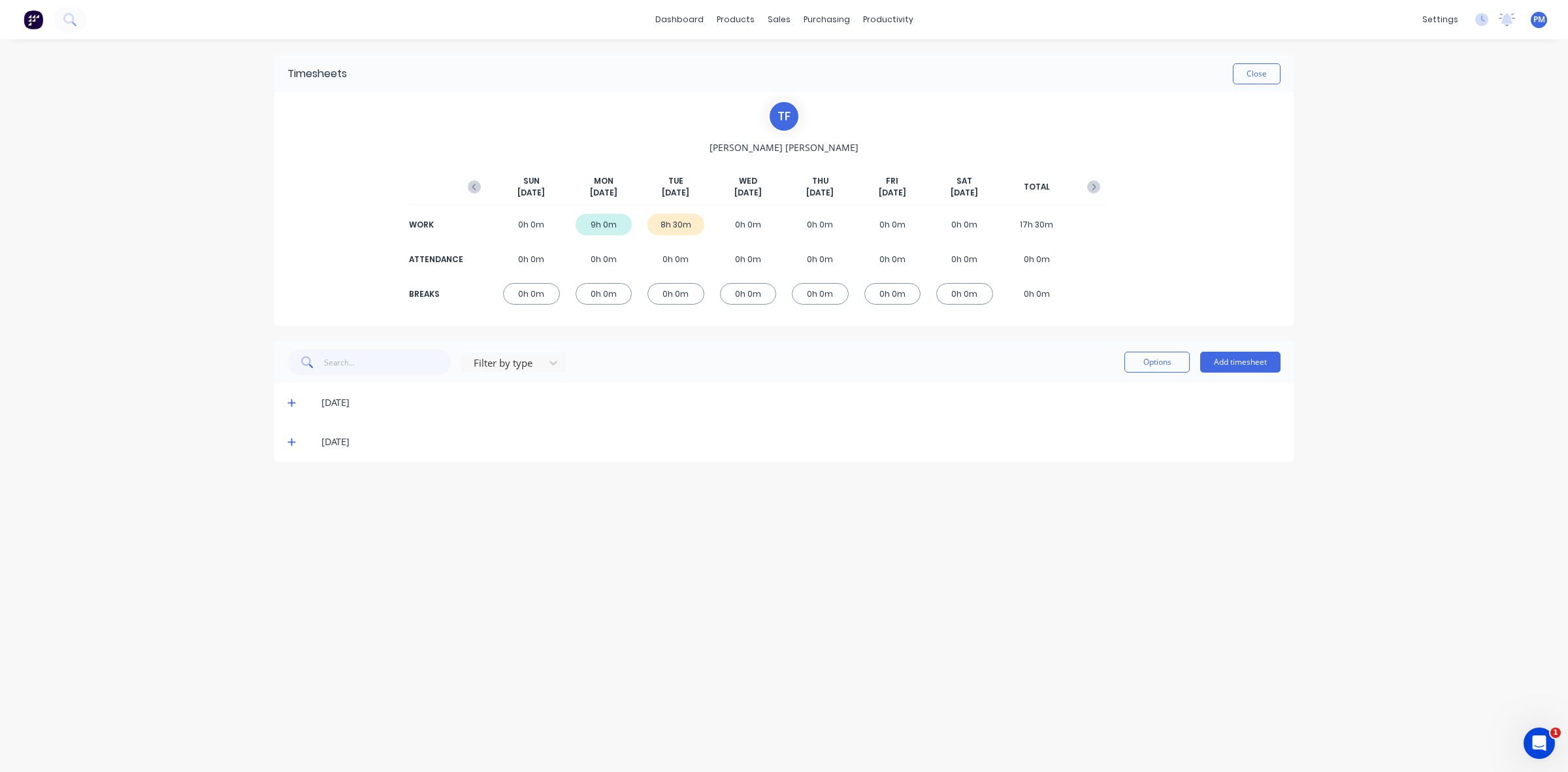
click at [288, 438] on div "[DATE]" at bounding box center [784, 442] width 1019 height 39
click at [292, 444] on icon at bounding box center [291, 442] width 9 height 9
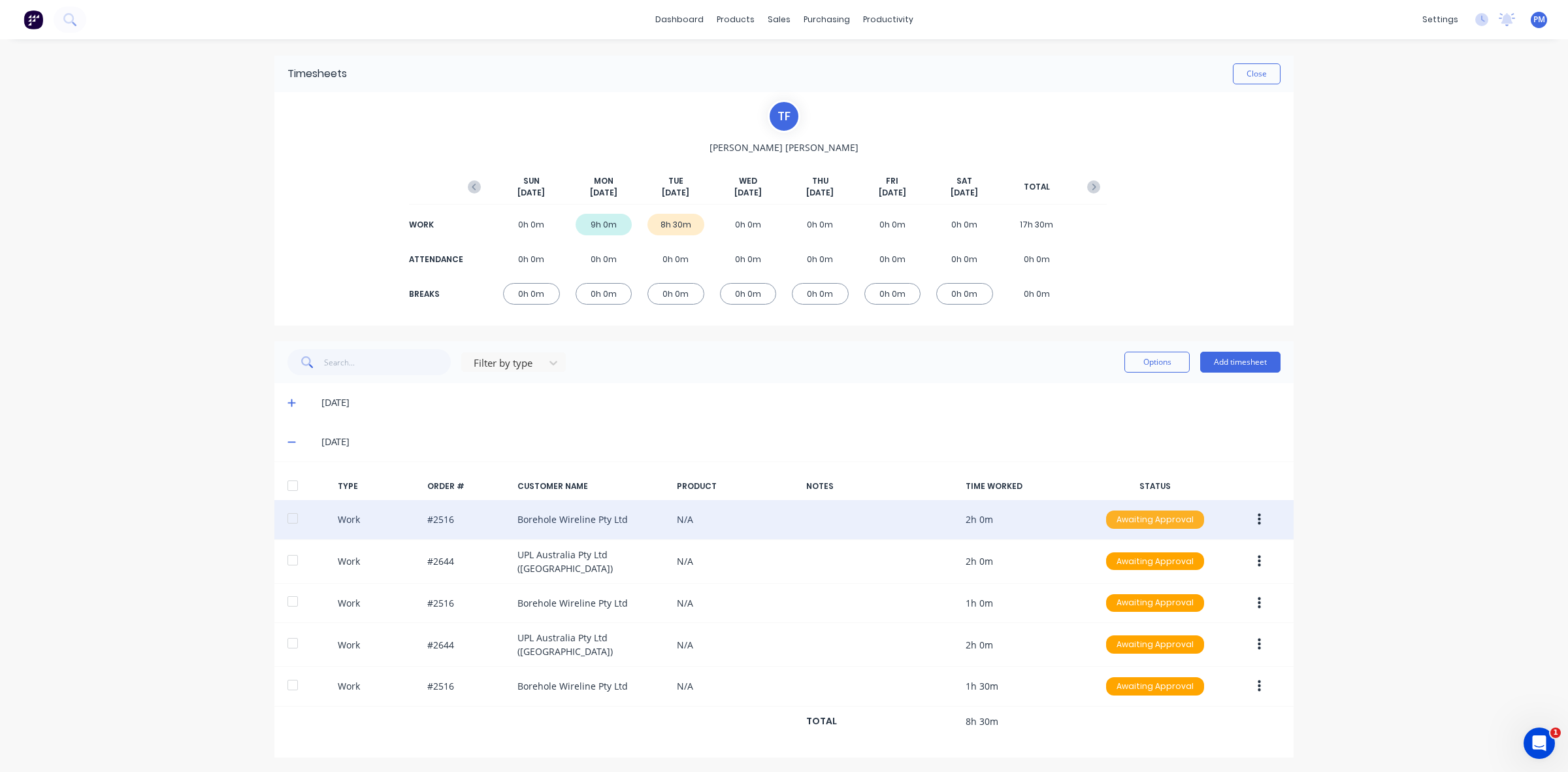
click at [1141, 522] on div "Awaiting Approval" at bounding box center [1155, 519] width 98 height 18
click at [1122, 585] on div "Approved" at bounding box center [1127, 585] width 107 height 18
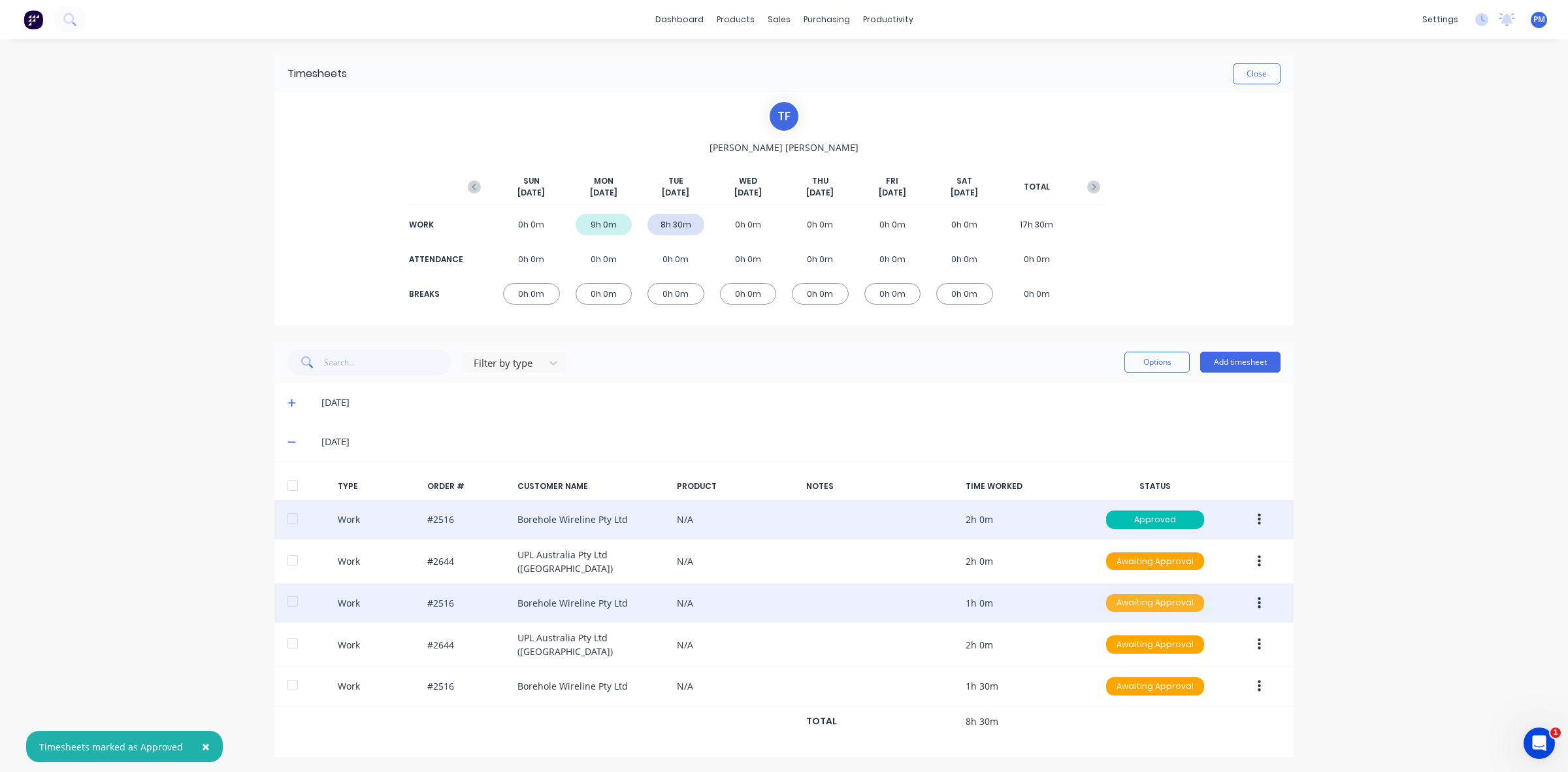
click at [1131, 602] on div "Awaiting Approval" at bounding box center [1155, 603] width 98 height 18
click at [1127, 665] on div "Approved" at bounding box center [1127, 668] width 107 height 18
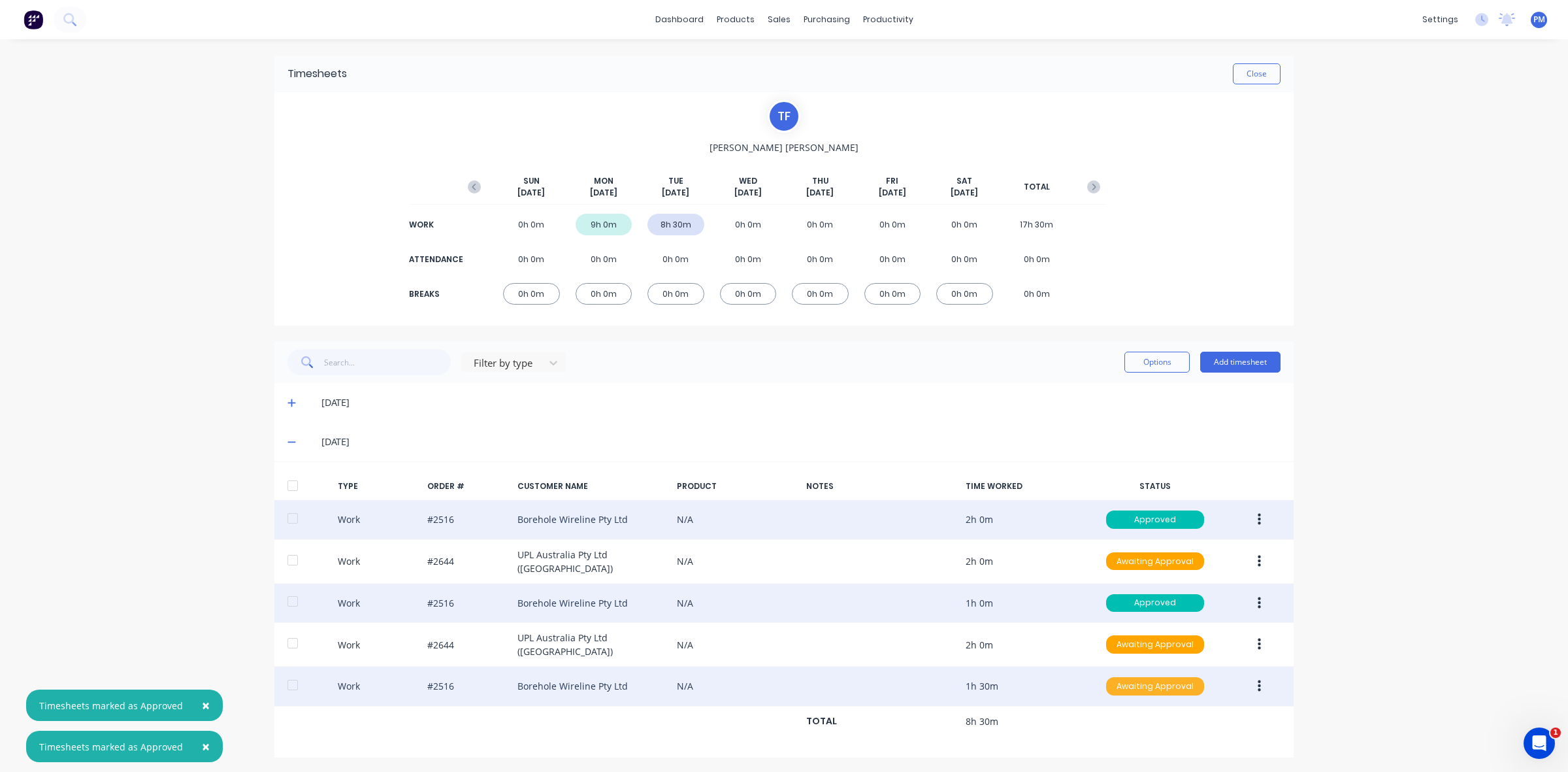
click at [1131, 687] on div "Awaiting Approval" at bounding box center [1155, 686] width 98 height 18
click at [1117, 746] on div "Approved" at bounding box center [1127, 752] width 107 height 18
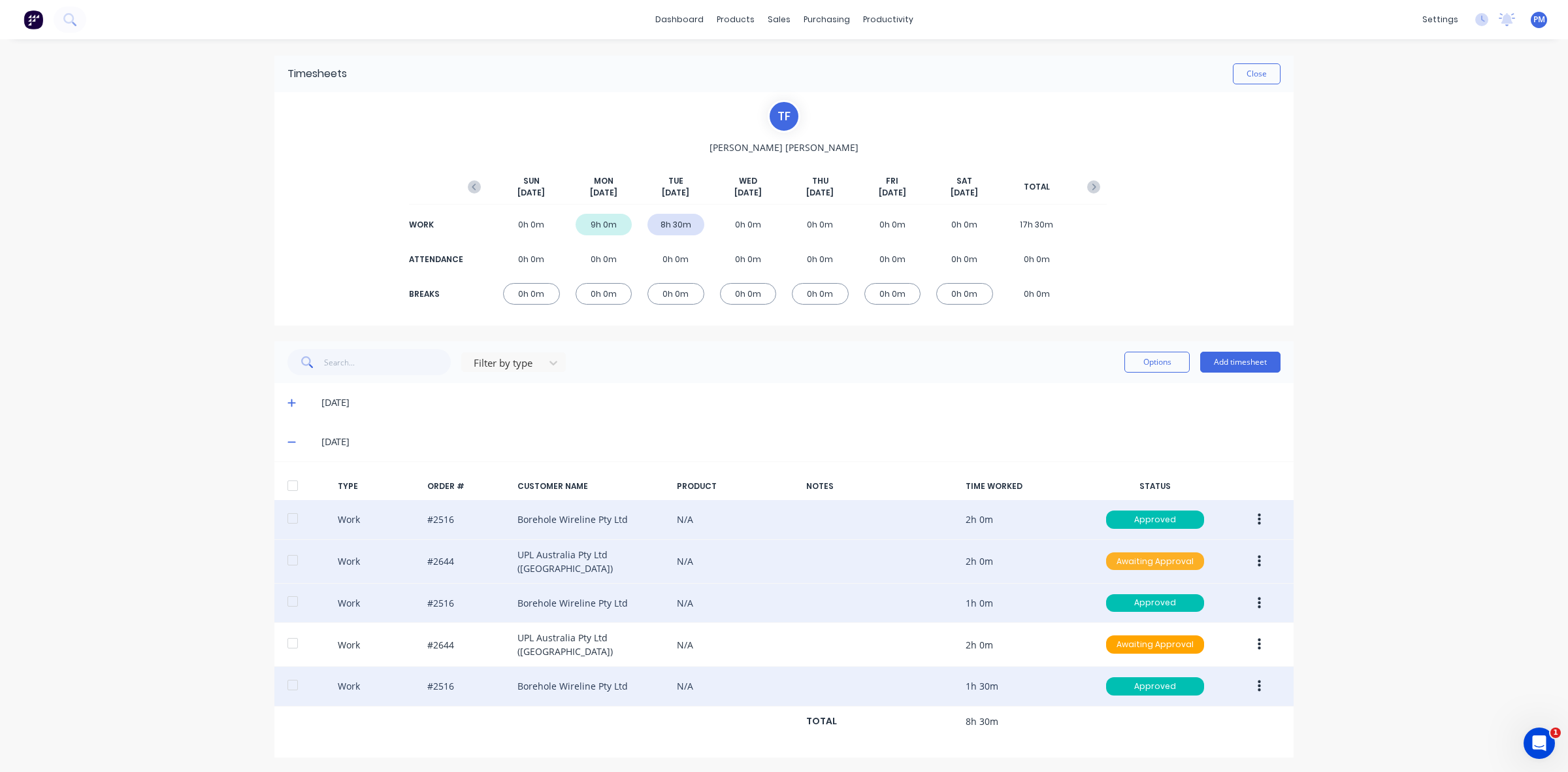
click at [1147, 557] on div "Awaiting Approval" at bounding box center [1155, 561] width 98 height 18
click at [1129, 631] on div "Approved" at bounding box center [1127, 627] width 107 height 18
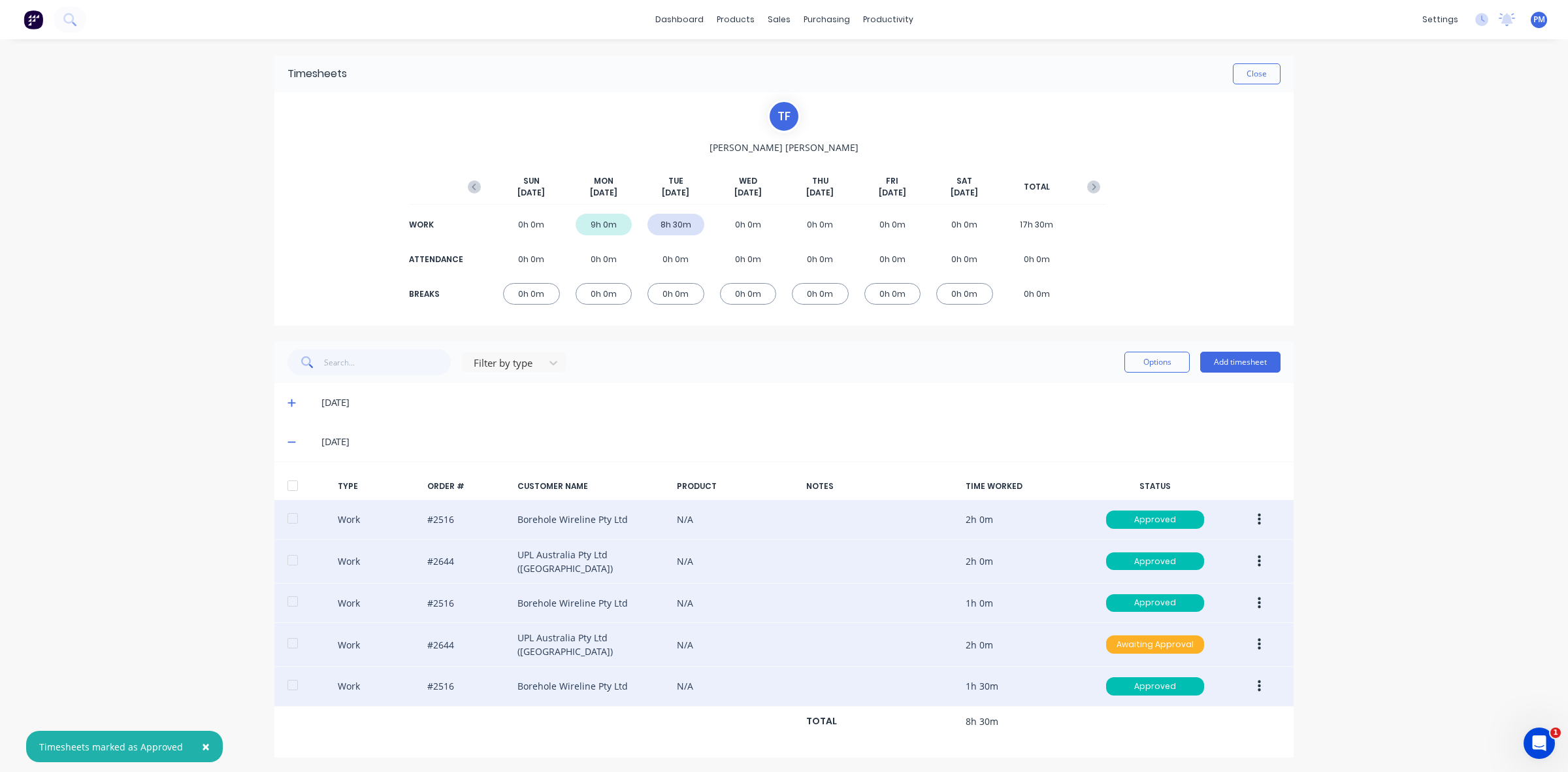
click at [1149, 638] on div "Awaiting Approval" at bounding box center [1155, 644] width 98 height 18
click at [1147, 709] on div "Approved" at bounding box center [1127, 710] width 107 height 18
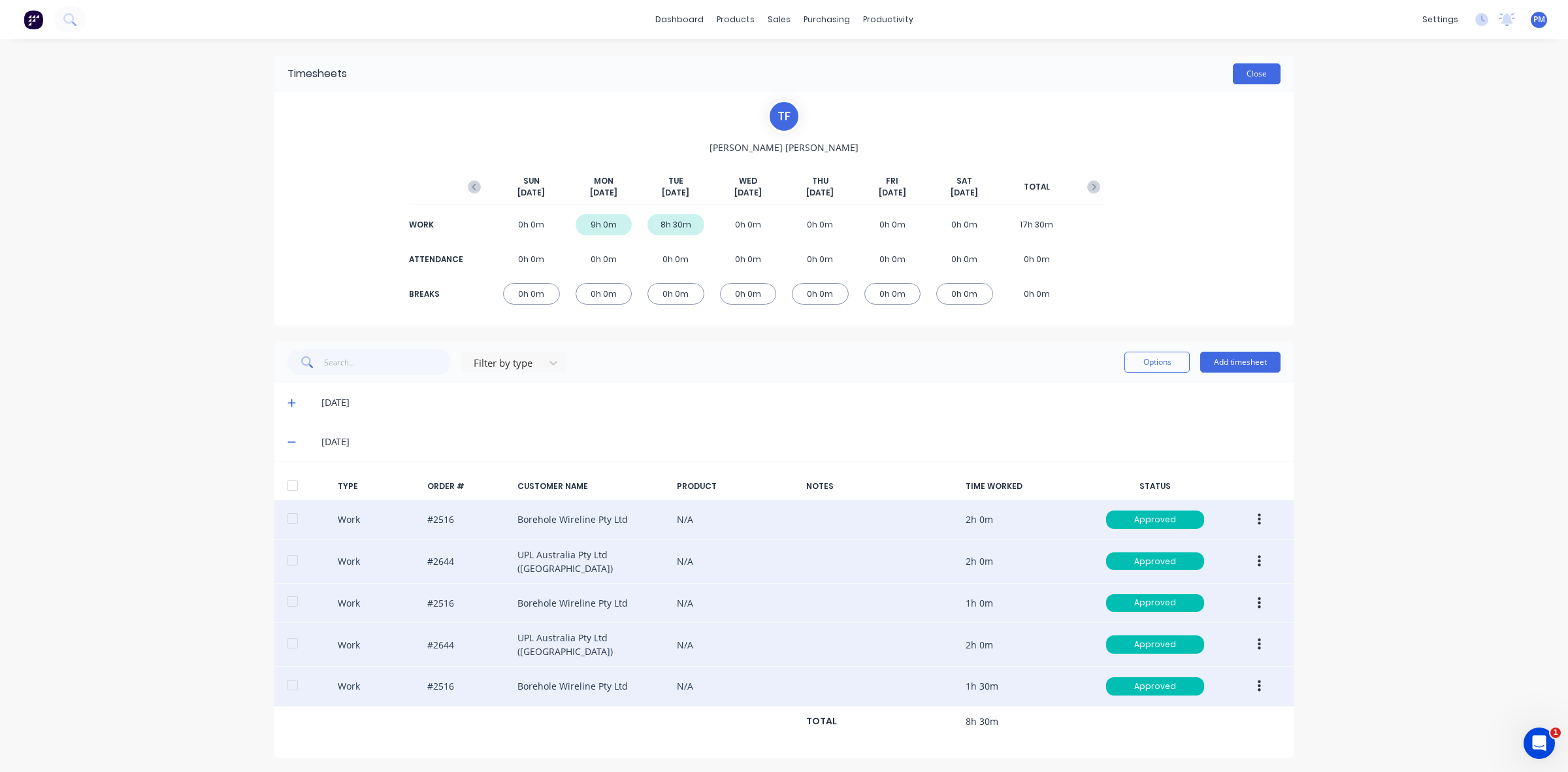
click at [1265, 77] on button "Close" at bounding box center [1256, 73] width 48 height 21
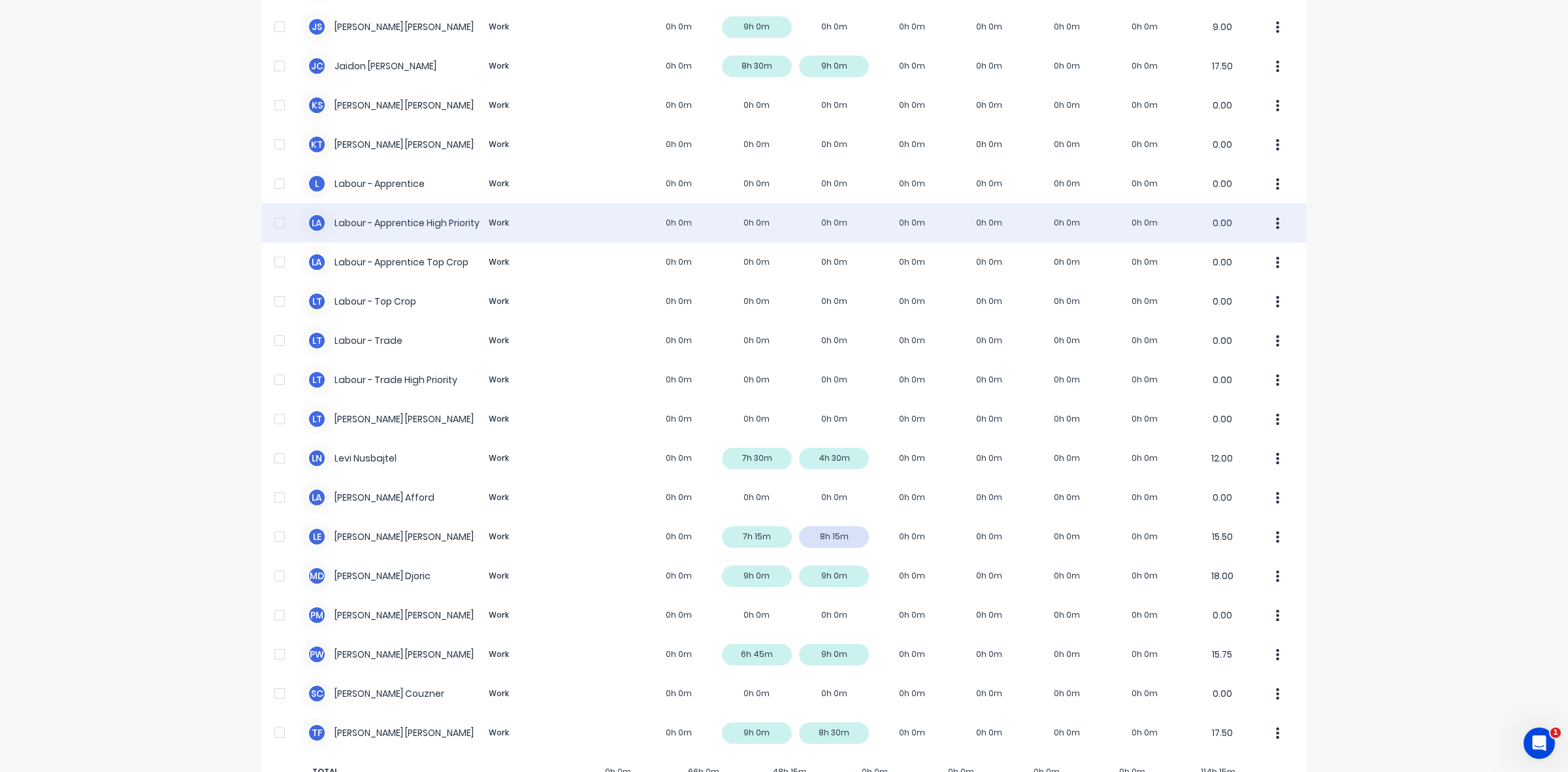
scroll to position [247, 0]
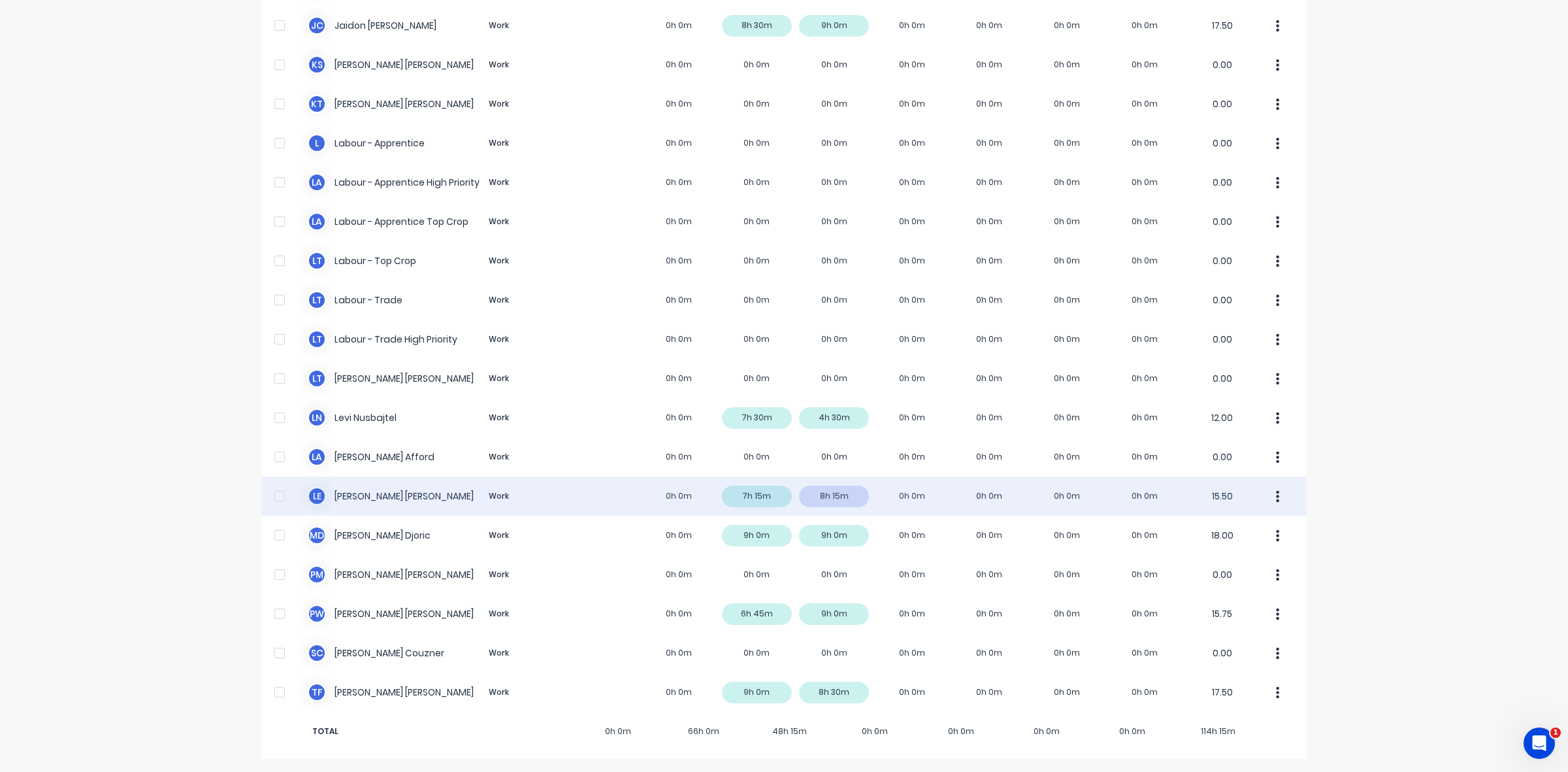
click at [843, 500] on div "L E [PERSON_NAME] Work 0h 0m 7h 15m 8h 15m 0h 0m 0h 0m 0h 0m 0h 0m 15.50" at bounding box center [784, 496] width 1045 height 39
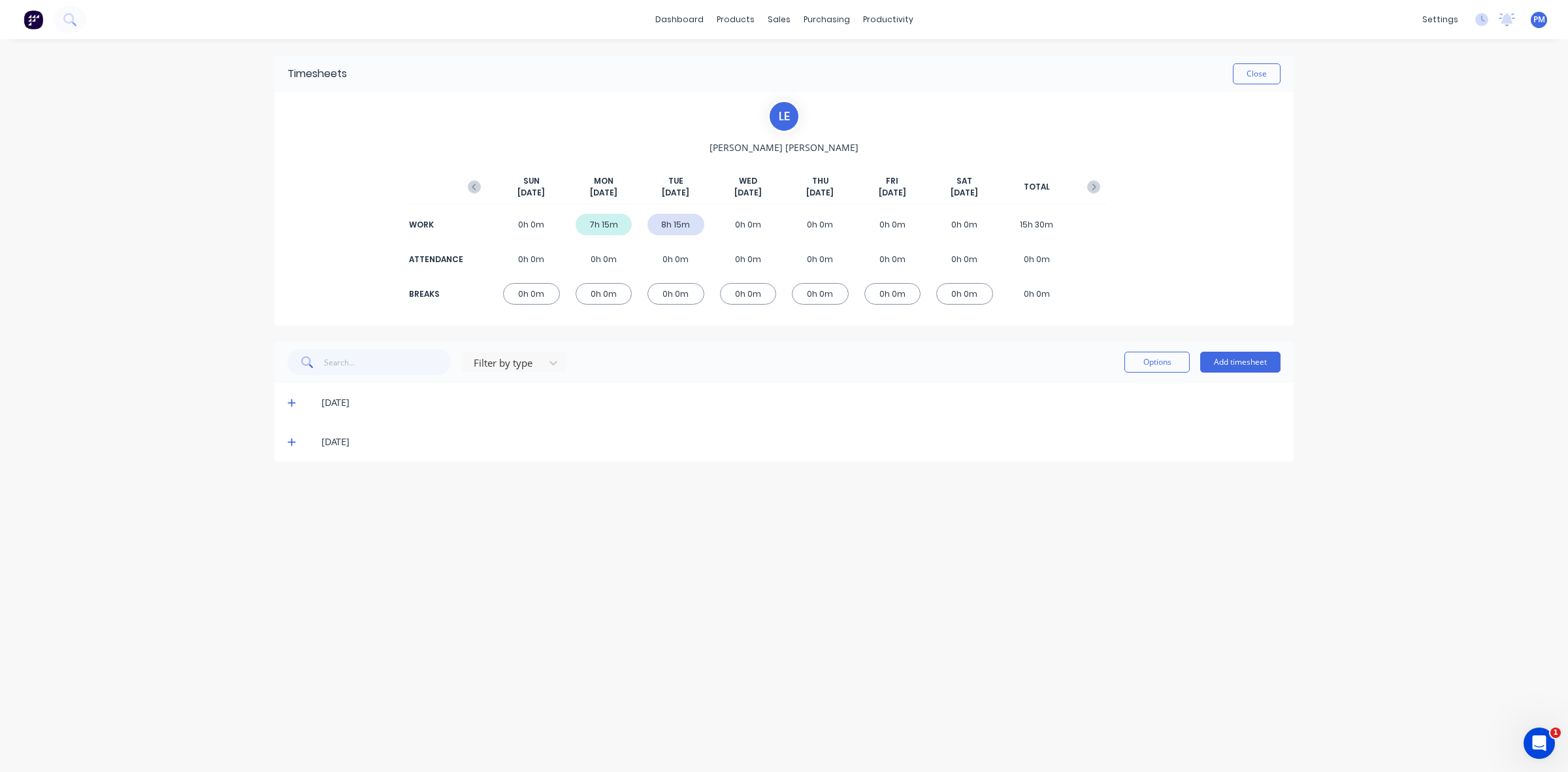
click at [289, 439] on icon at bounding box center [291, 442] width 9 height 9
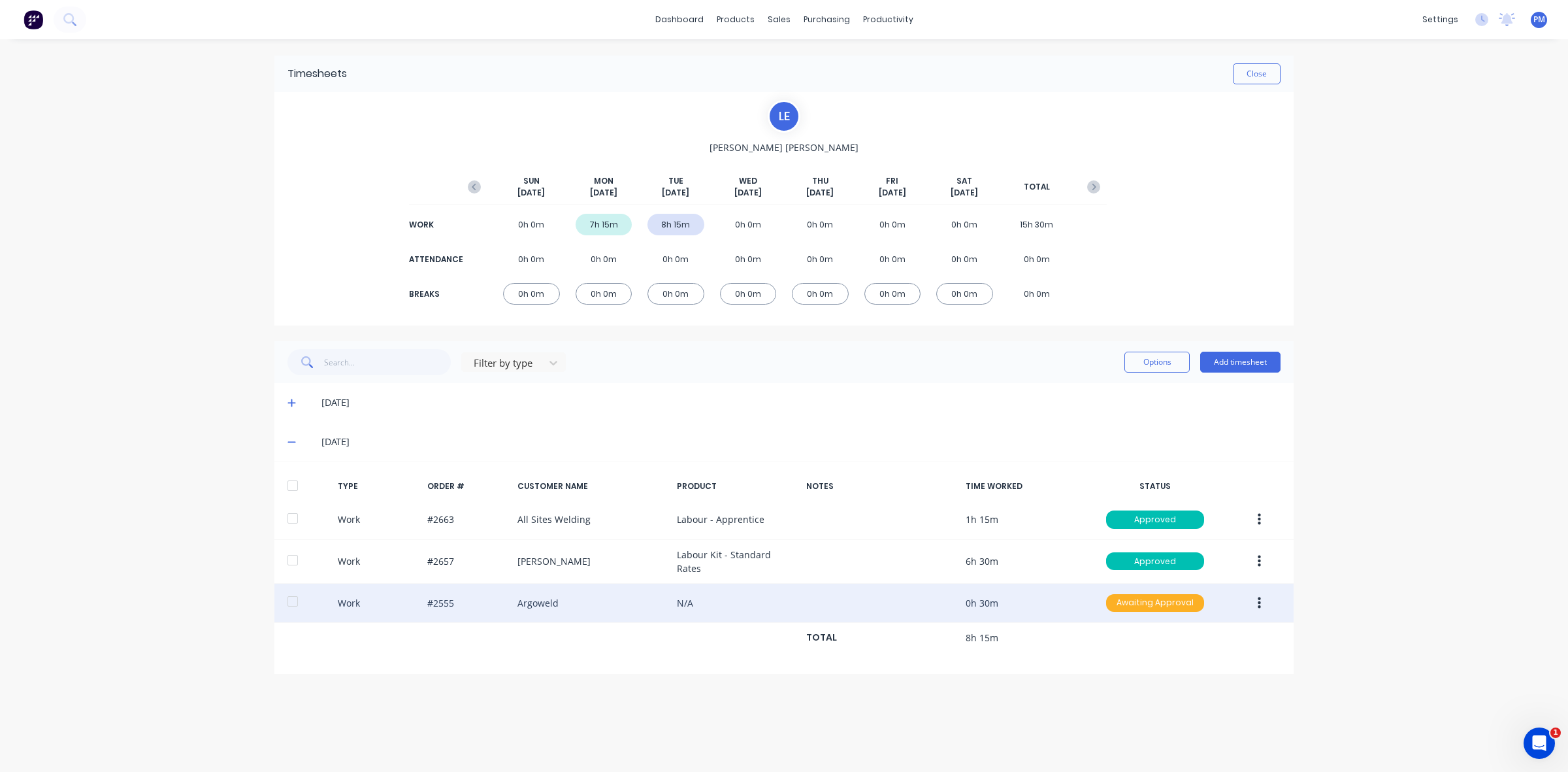
click at [1153, 604] on div "Awaiting Approval" at bounding box center [1155, 603] width 98 height 18
click at [1120, 661] on div "Approved" at bounding box center [1127, 668] width 107 height 18
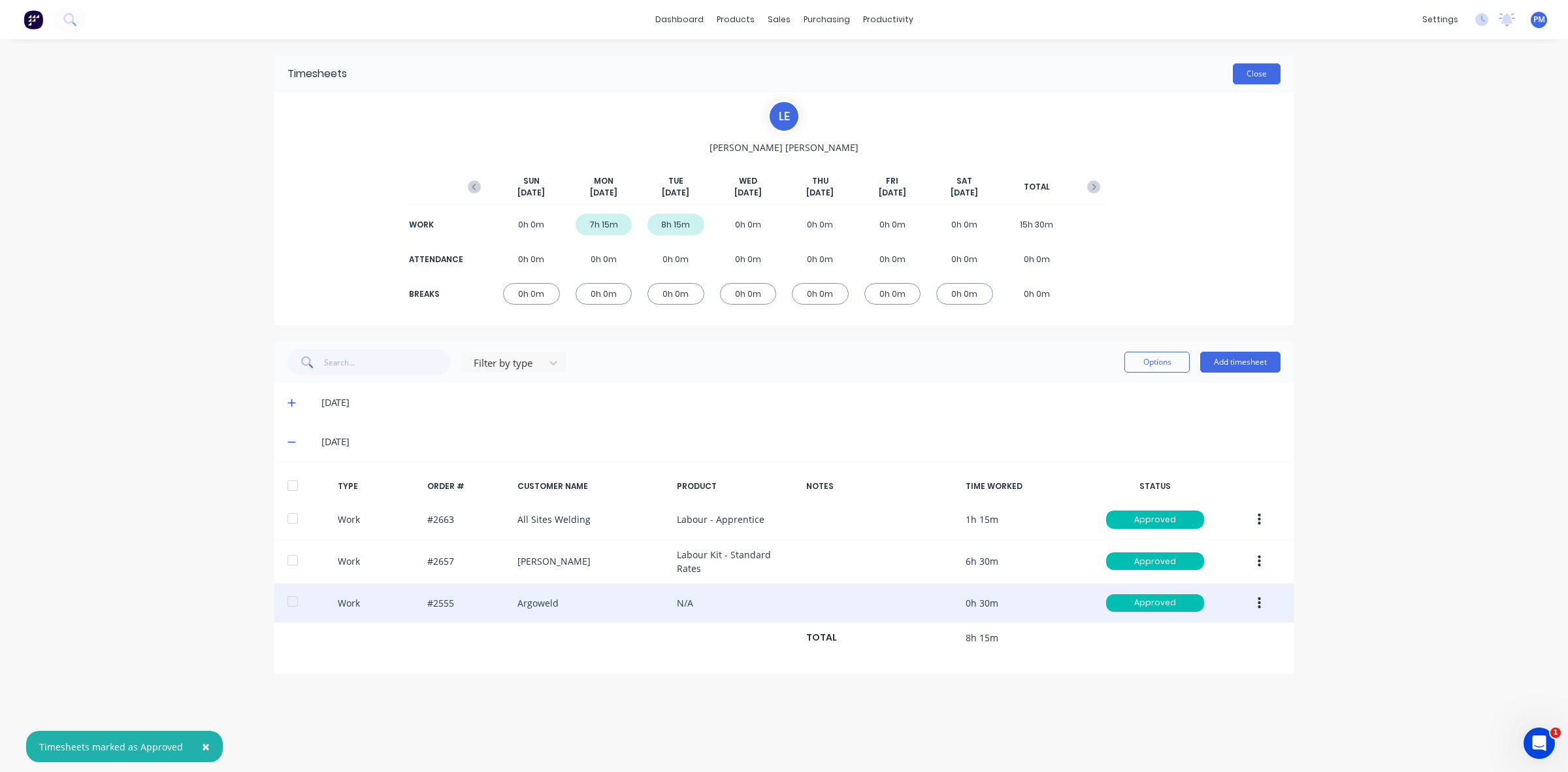
click at [1267, 77] on button "Close" at bounding box center [1256, 73] width 48 height 21
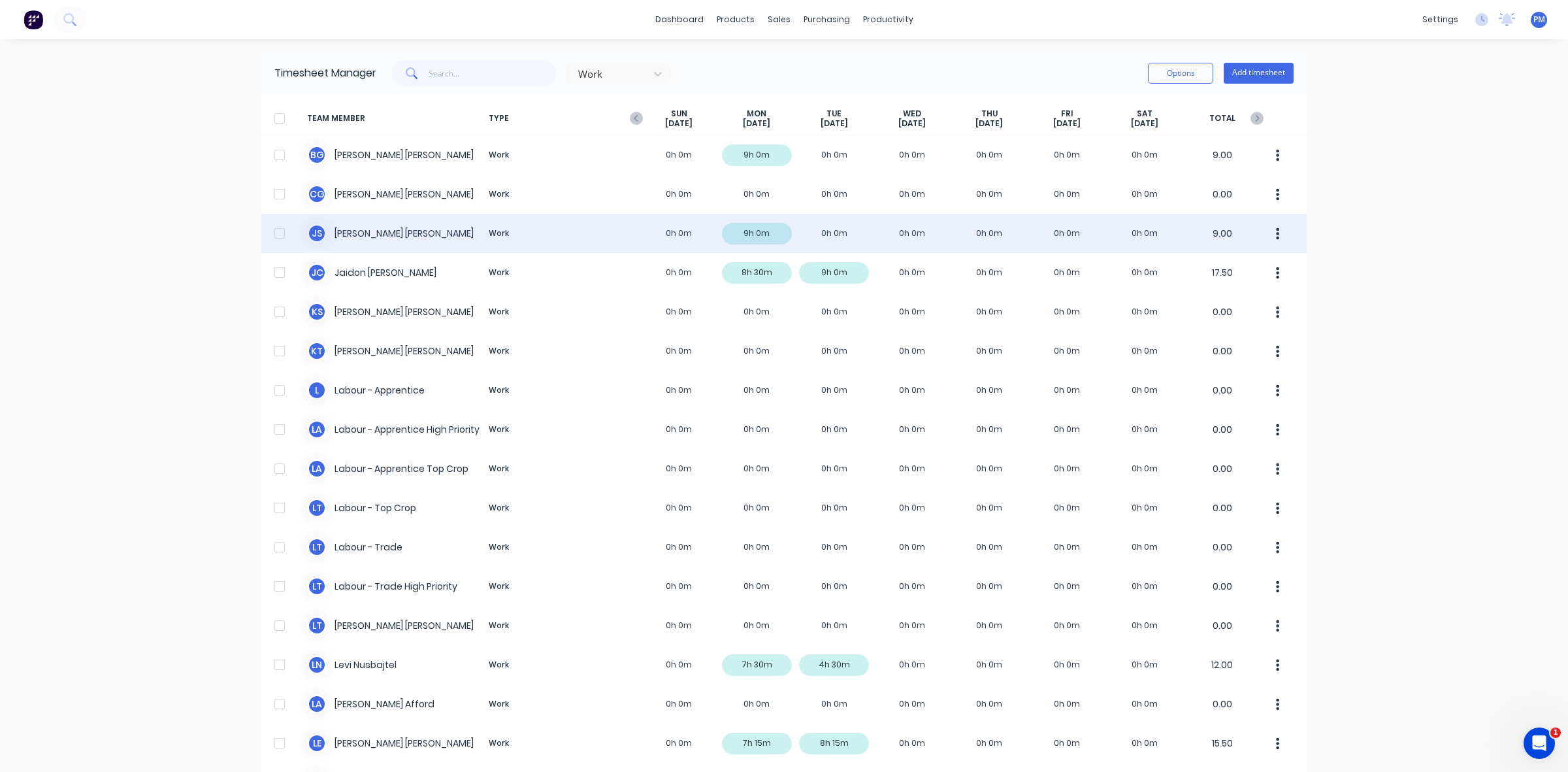
click at [825, 230] on div "J S [PERSON_NAME] Work 0h 0m 9h 0m 0h 0m 0h 0m 0h 0m 0h 0m 0h 0m 9.00" at bounding box center [784, 233] width 1045 height 39
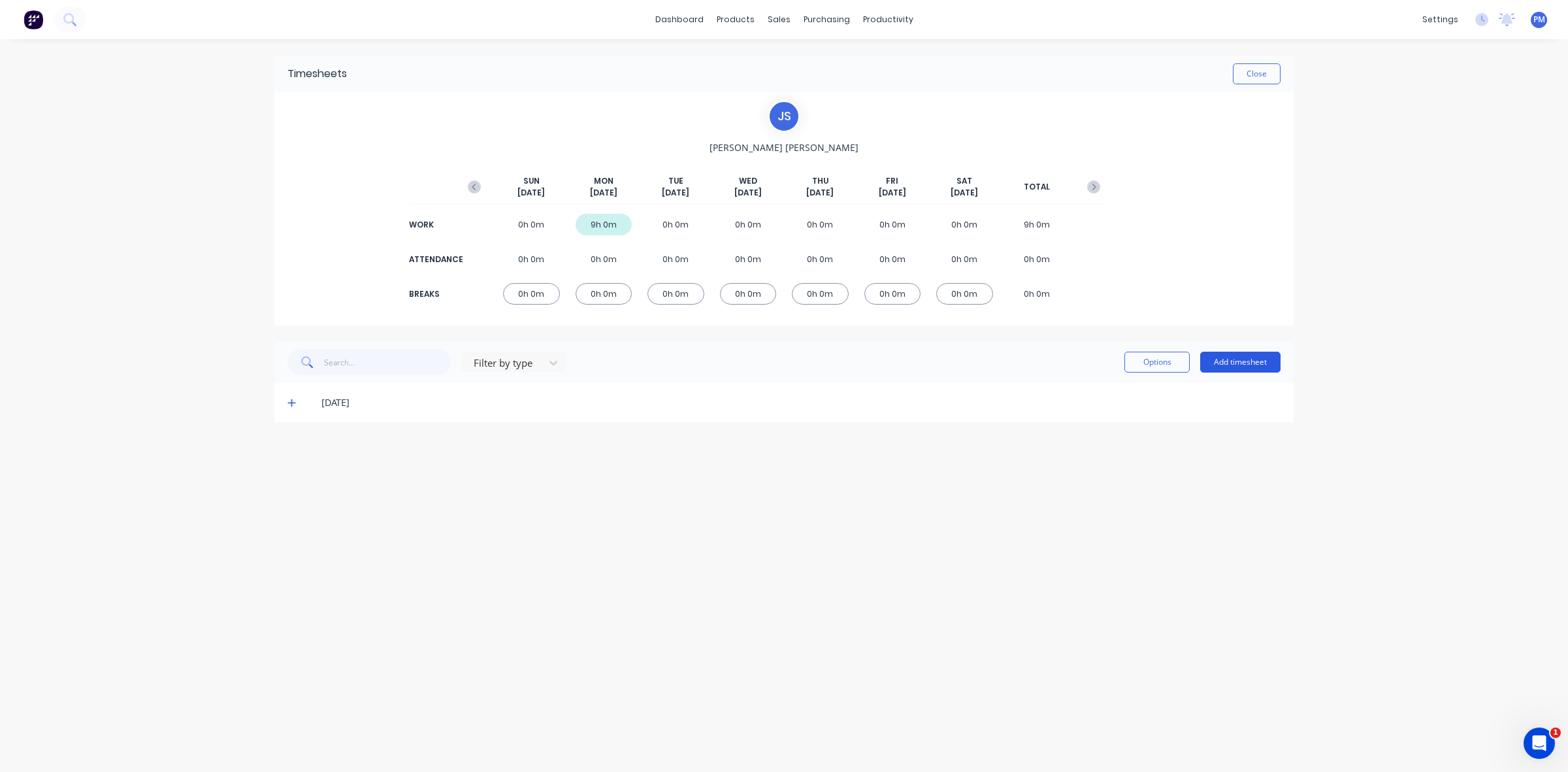
click at [1251, 367] on button "Add timesheet" at bounding box center [1240, 362] width 81 height 21
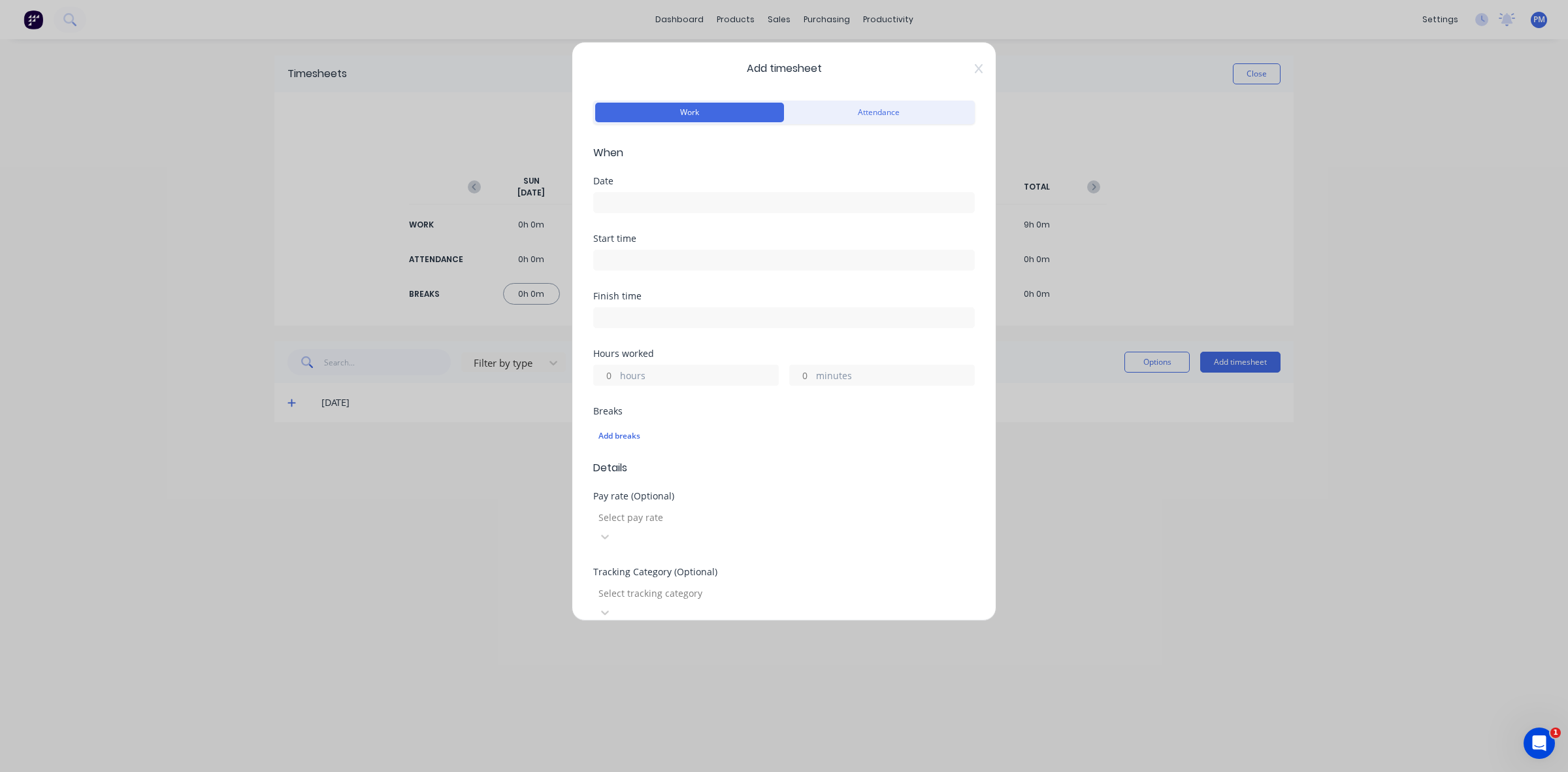
click at [690, 199] on input at bounding box center [784, 202] width 380 height 19
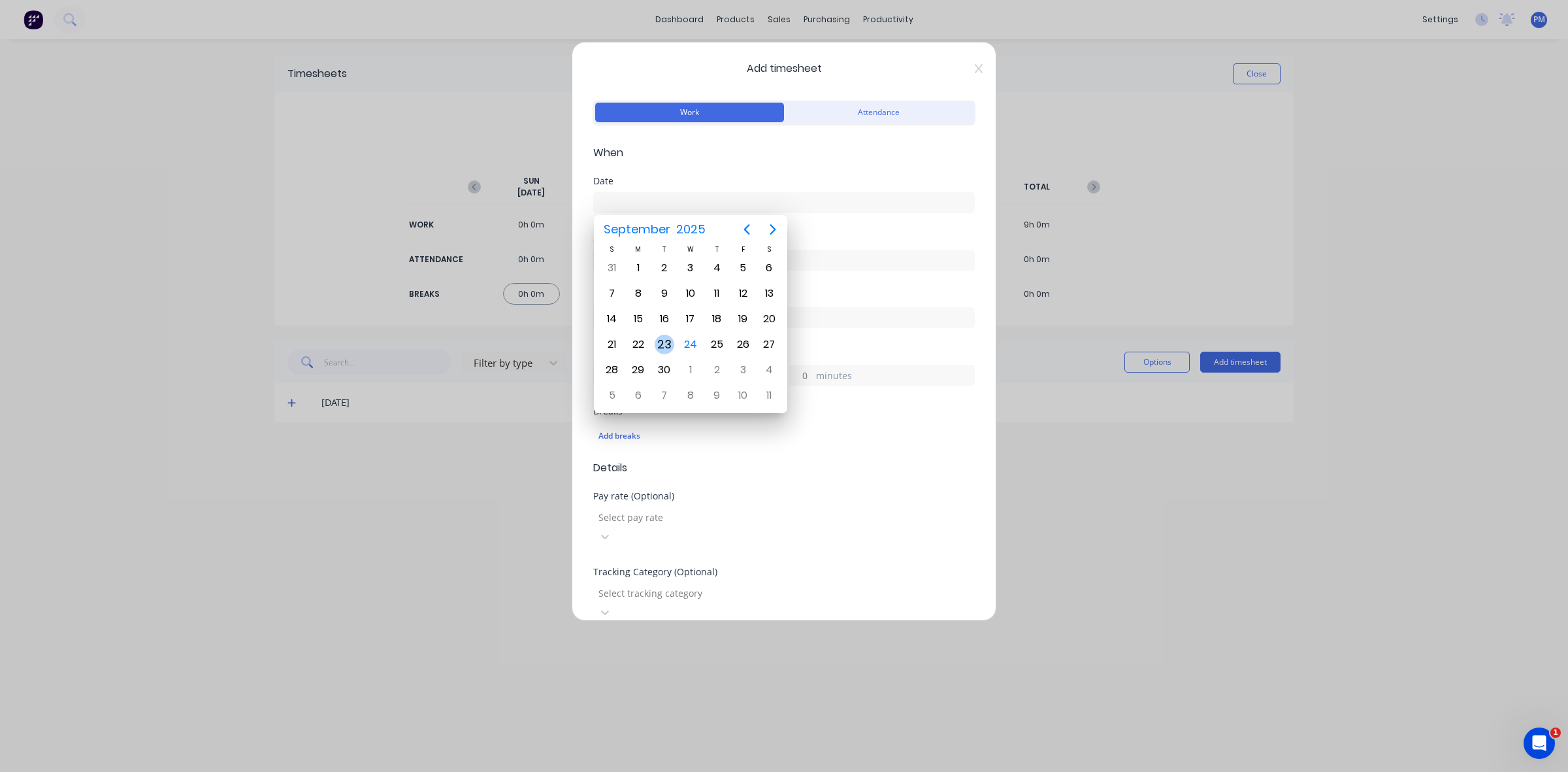
click at [668, 342] on div "23" at bounding box center [664, 344] width 19 height 19
type input "[DATE]"
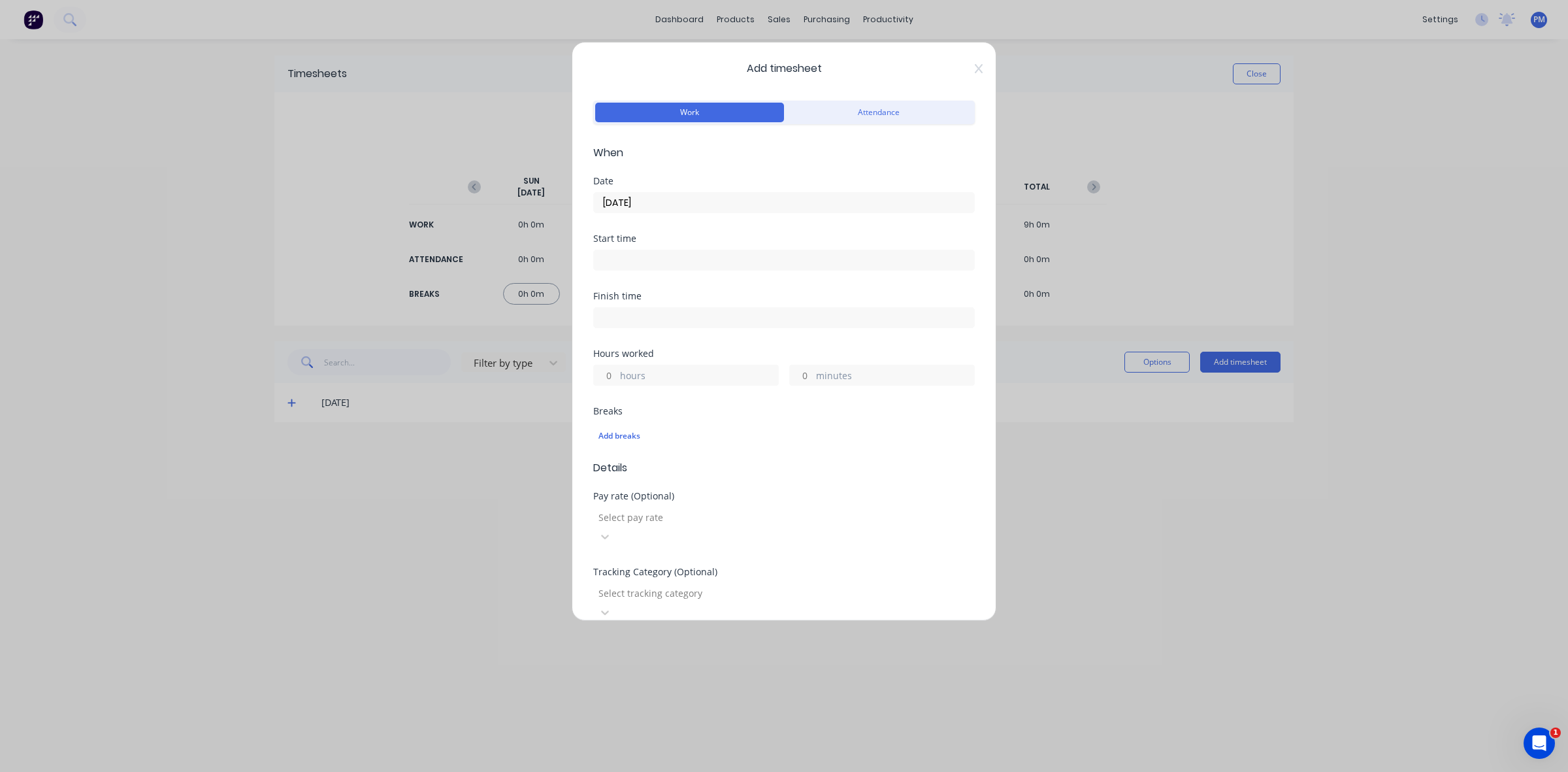
click at [640, 261] on input at bounding box center [784, 260] width 380 height 19
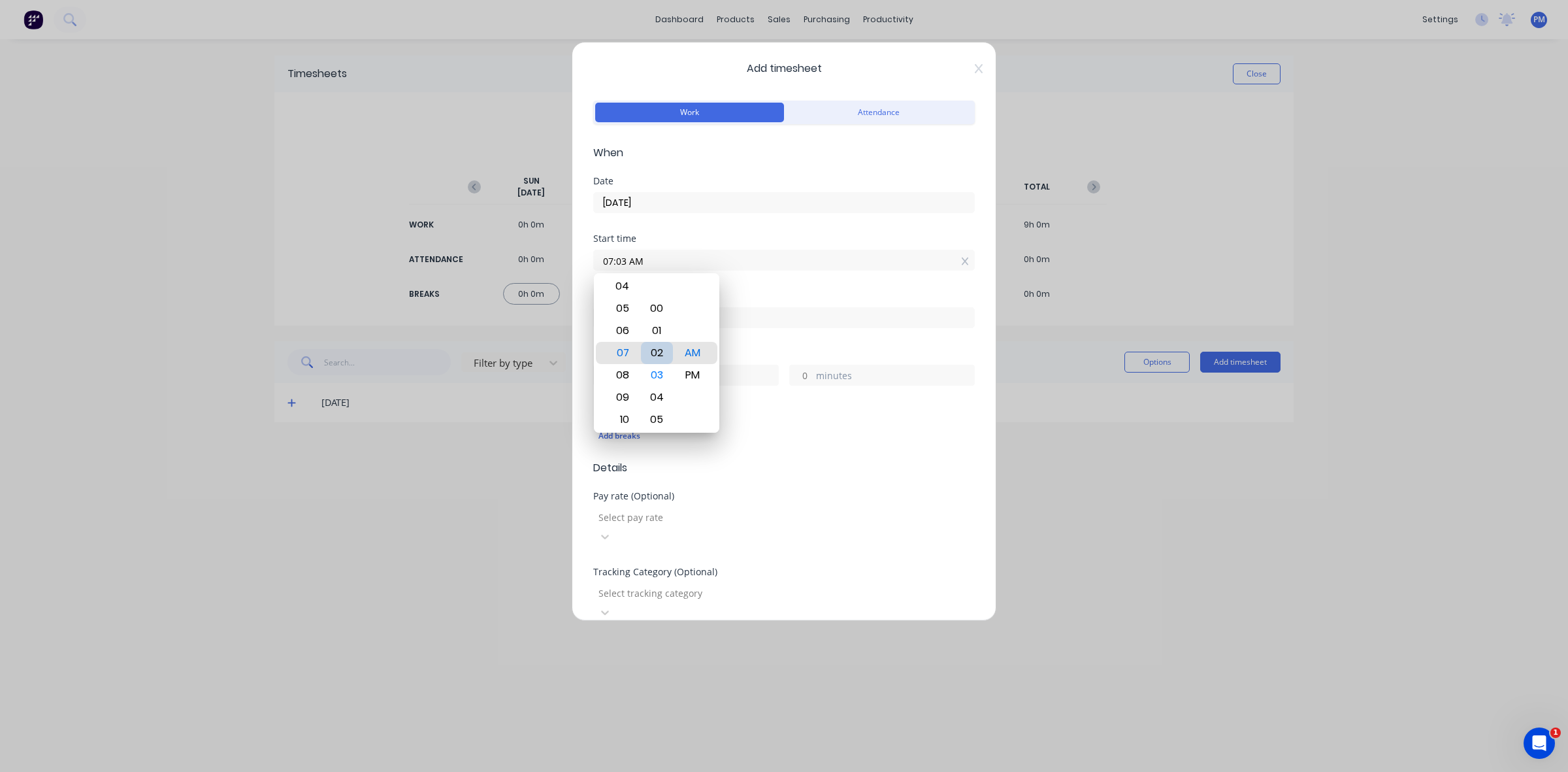
type input "07:00 AM"
click at [660, 351] on div "00" at bounding box center [657, 352] width 32 height 22
click at [472, 485] on div "Add timesheet Work Attendance When Date [DATE] Start time 07:00 AM Finish time …" at bounding box center [784, 386] width 1568 height 772
click at [609, 377] on input "hours" at bounding box center [605, 375] width 23 height 19
click at [605, 377] on input "hours" at bounding box center [605, 375] width 23 height 19
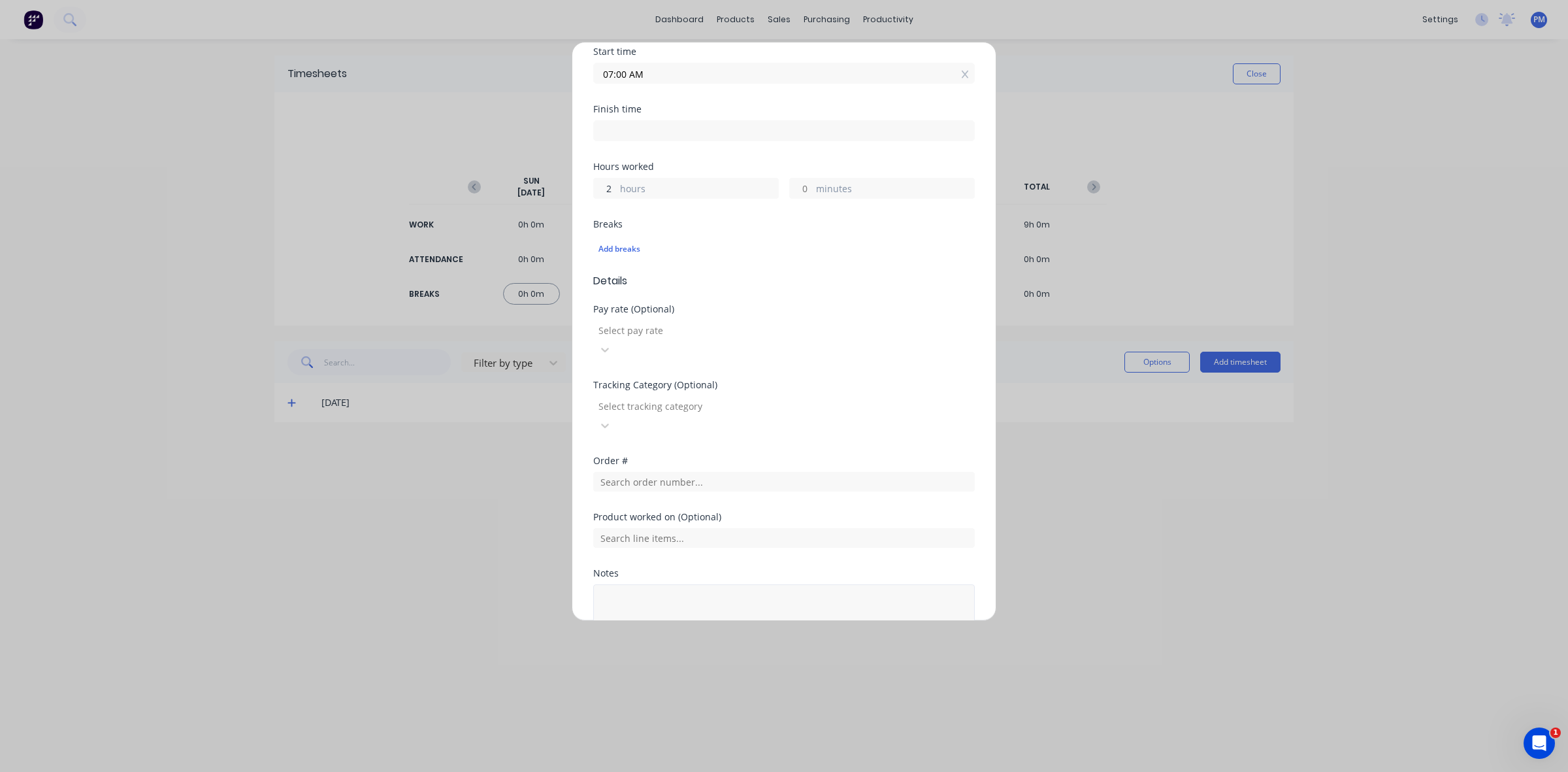
scroll to position [242, 0]
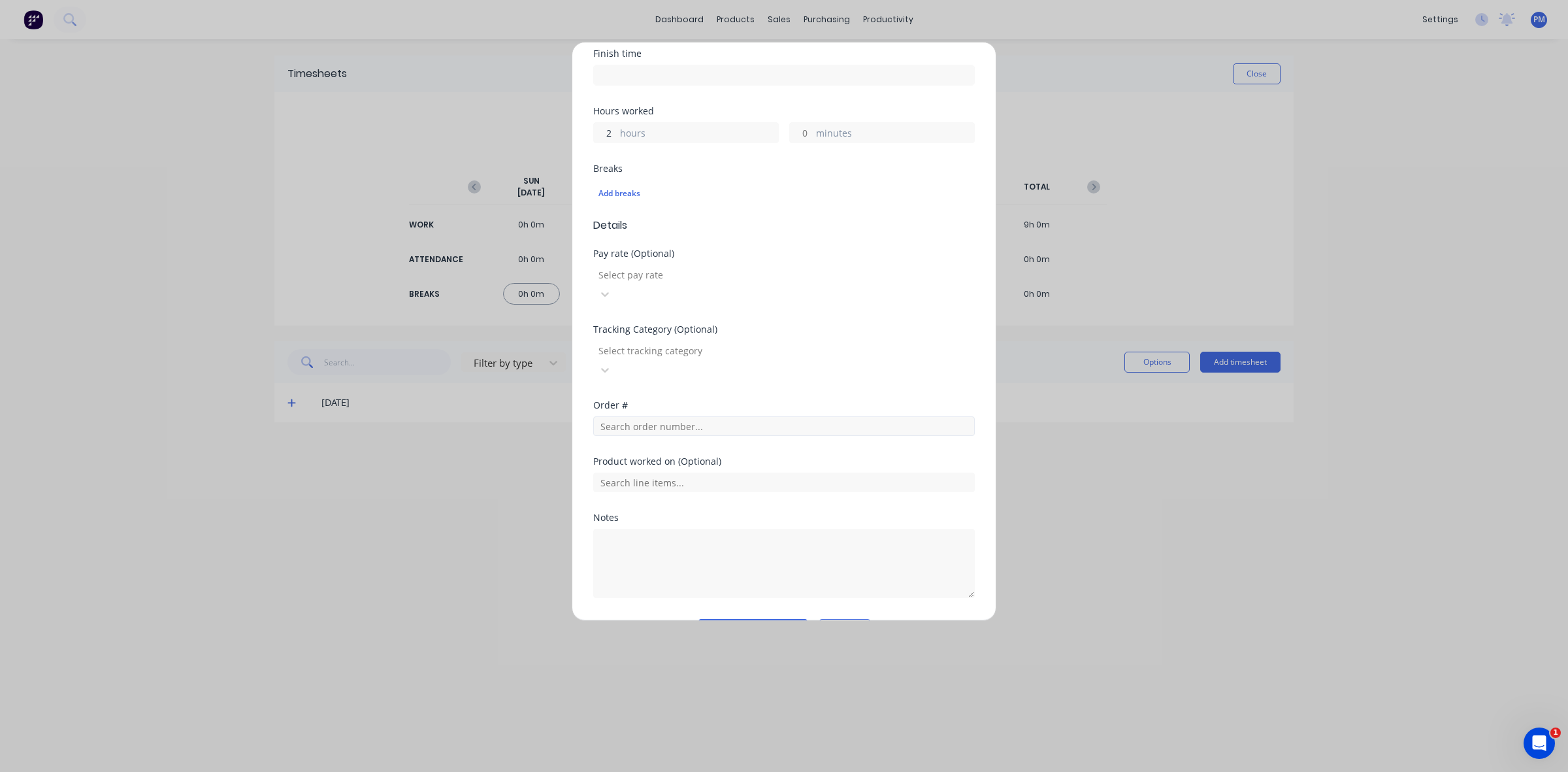
type input "2"
type input "09:00 AM"
type input "0"
click at [631, 416] on input "text" at bounding box center [784, 426] width 382 height 19
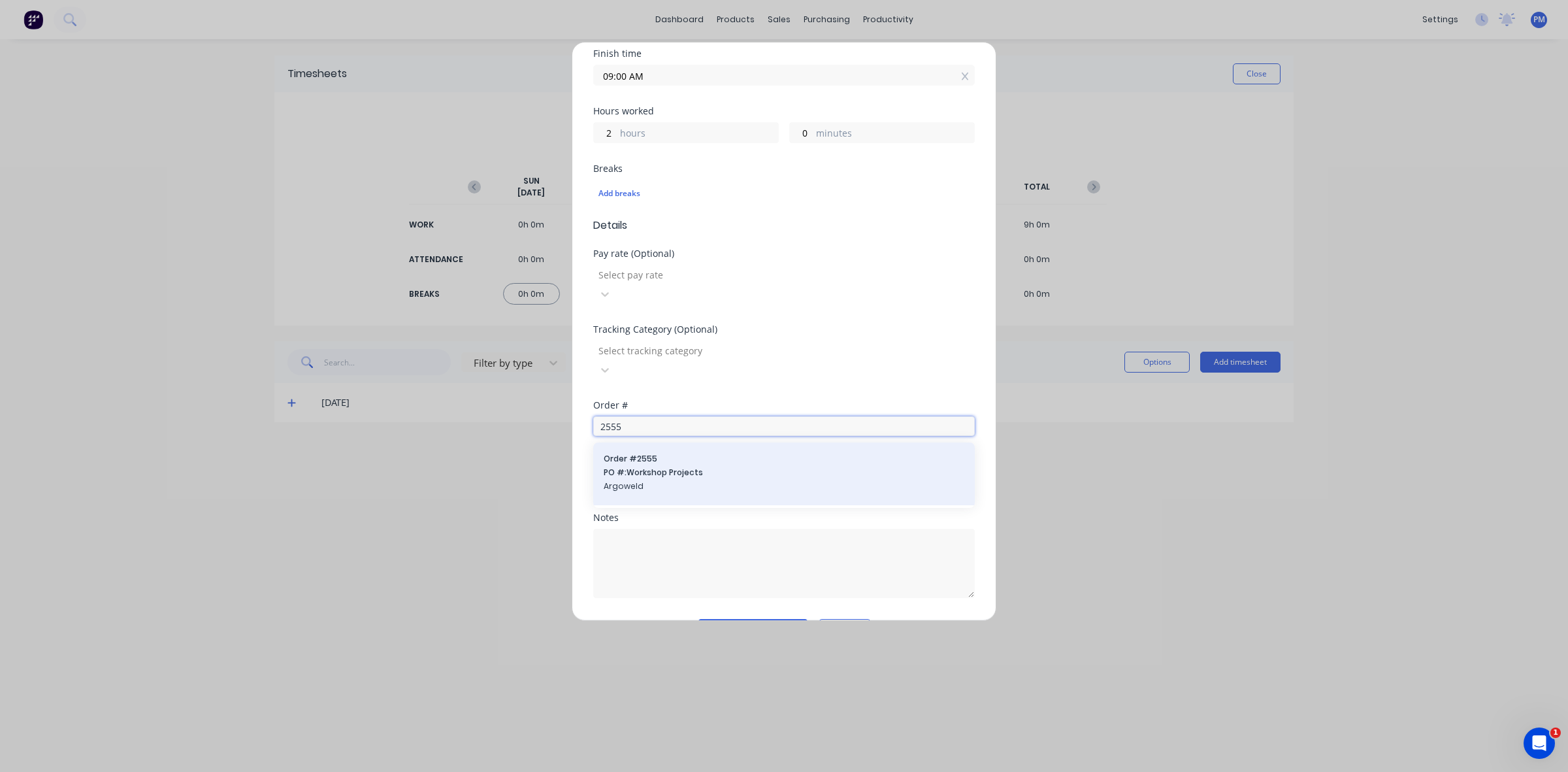
type input "2555"
click at [661, 453] on span "Order # 2555" at bounding box center [784, 459] width 360 height 12
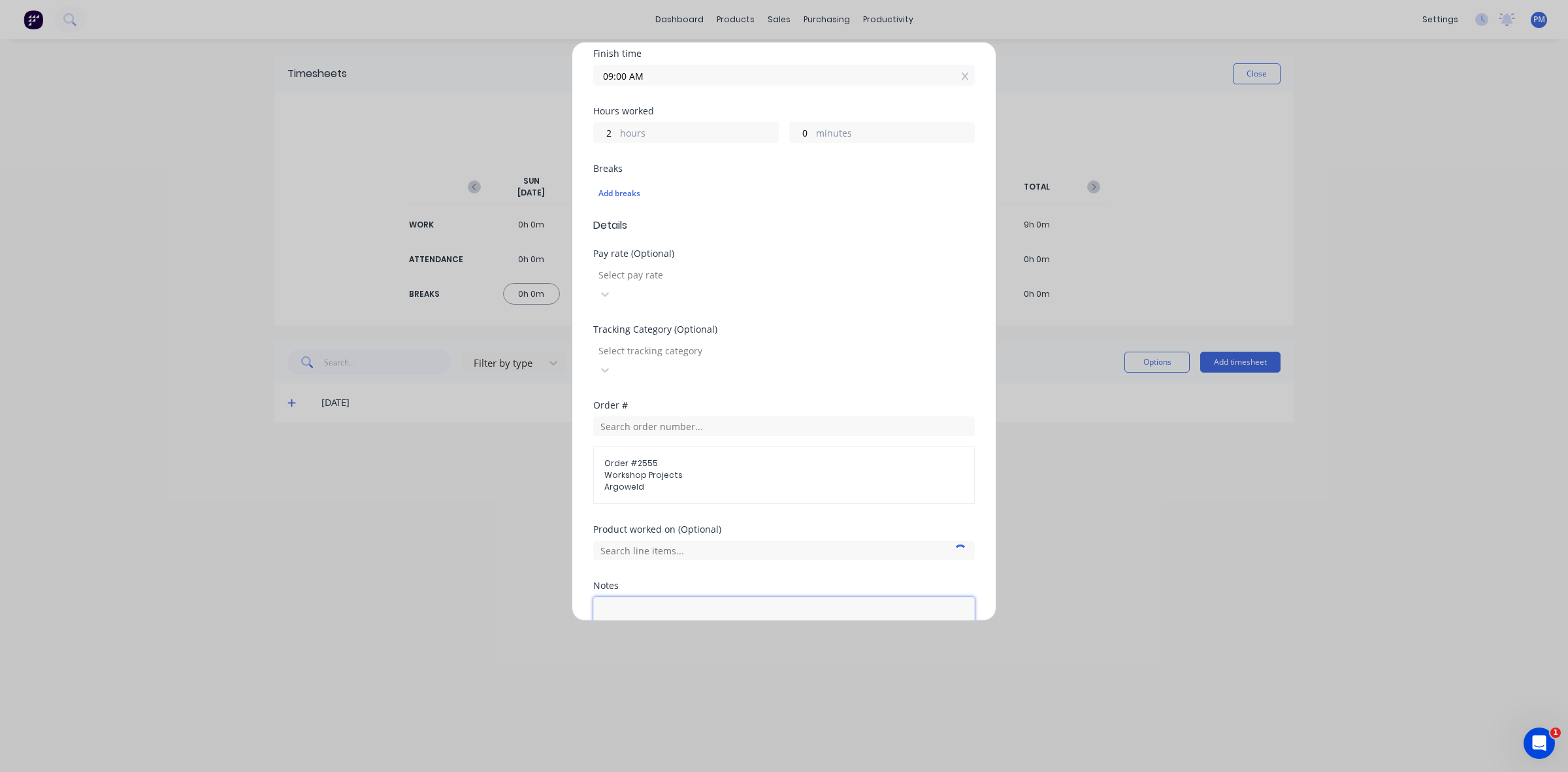
click at [637, 597] on textarea at bounding box center [784, 631] width 382 height 69
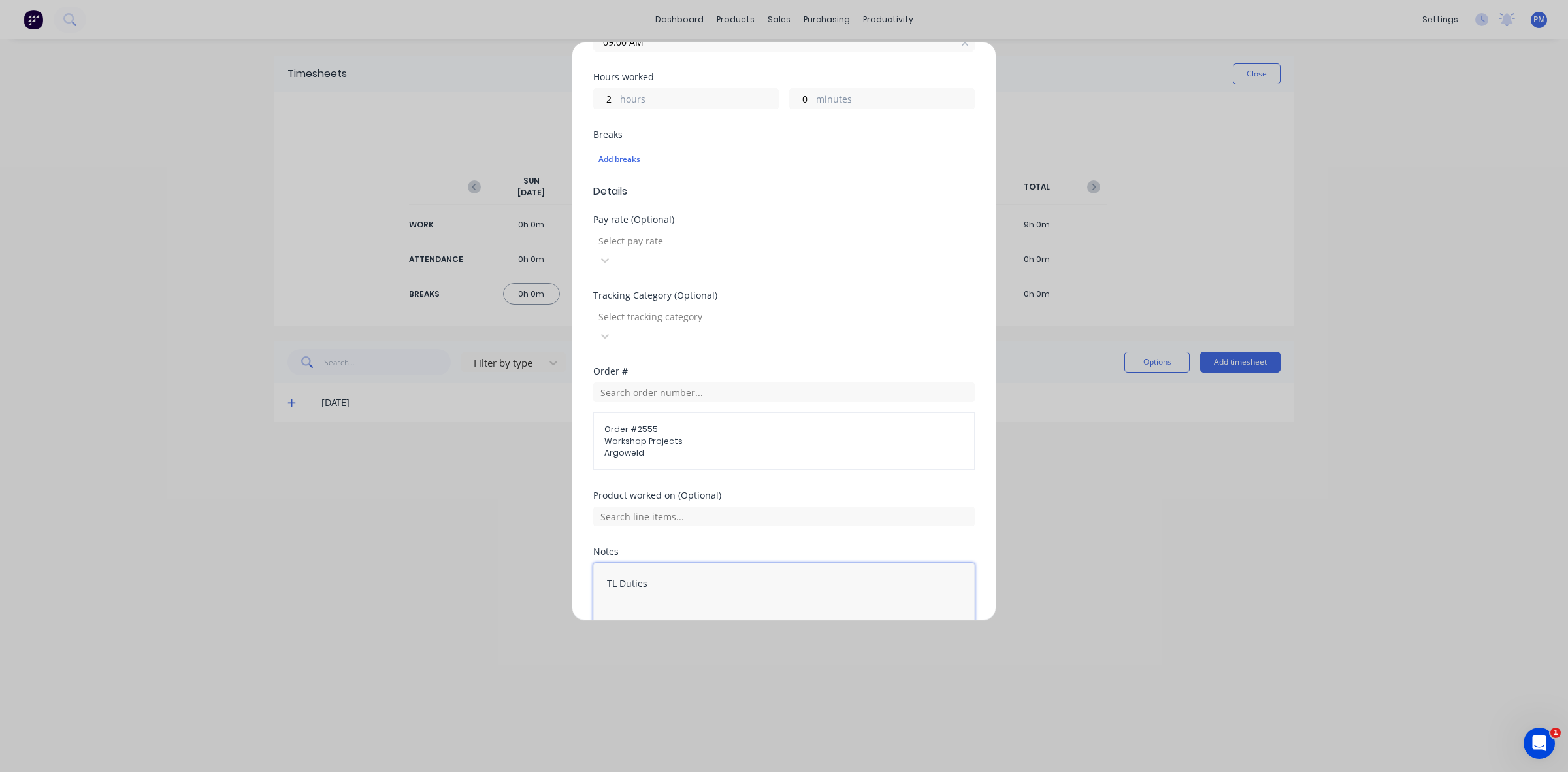
scroll to position [311, 0]
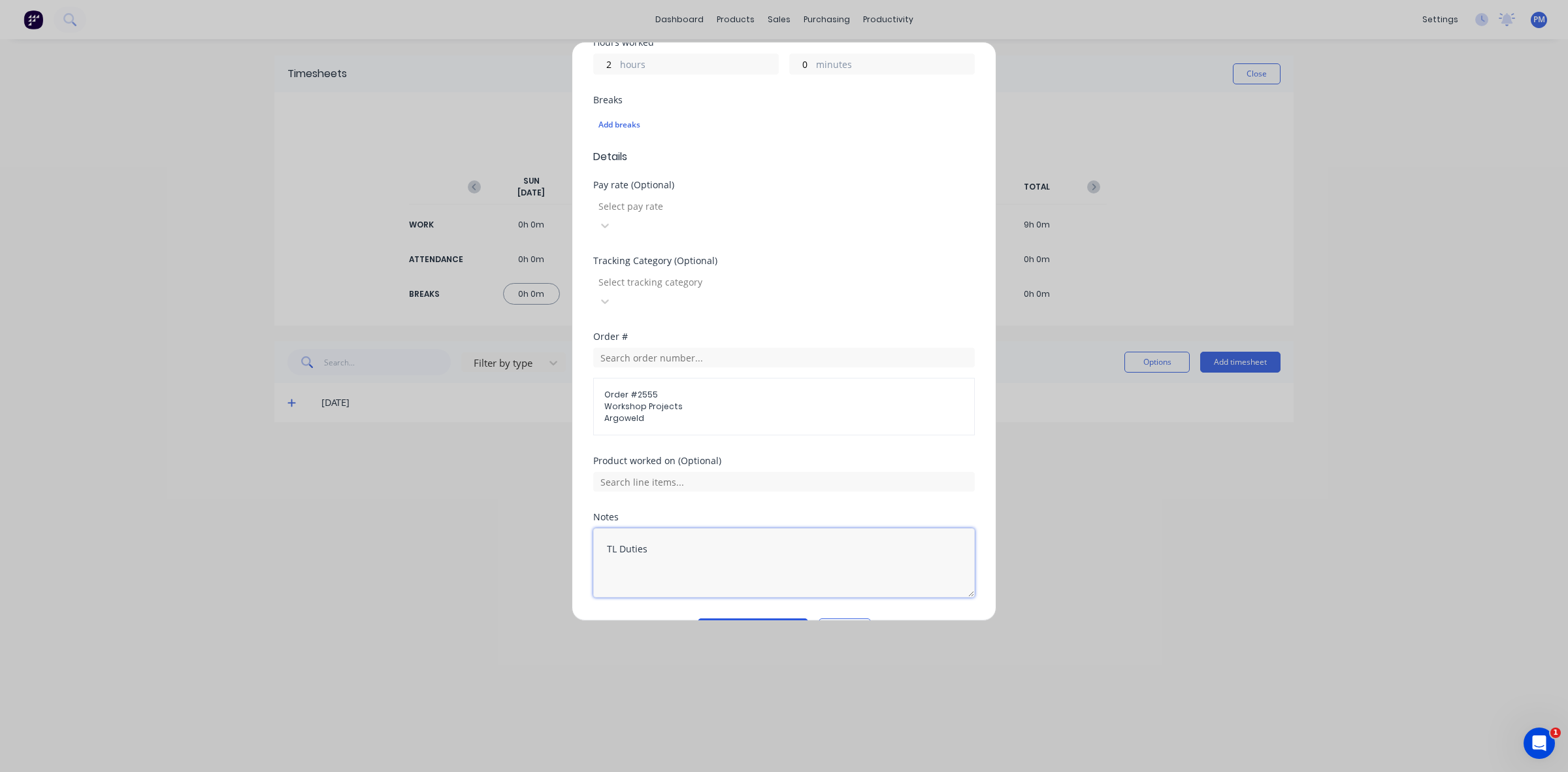
type textarea "TL Duties"
click at [771, 618] on button "Add manual time entry" at bounding box center [753, 628] width 111 height 21
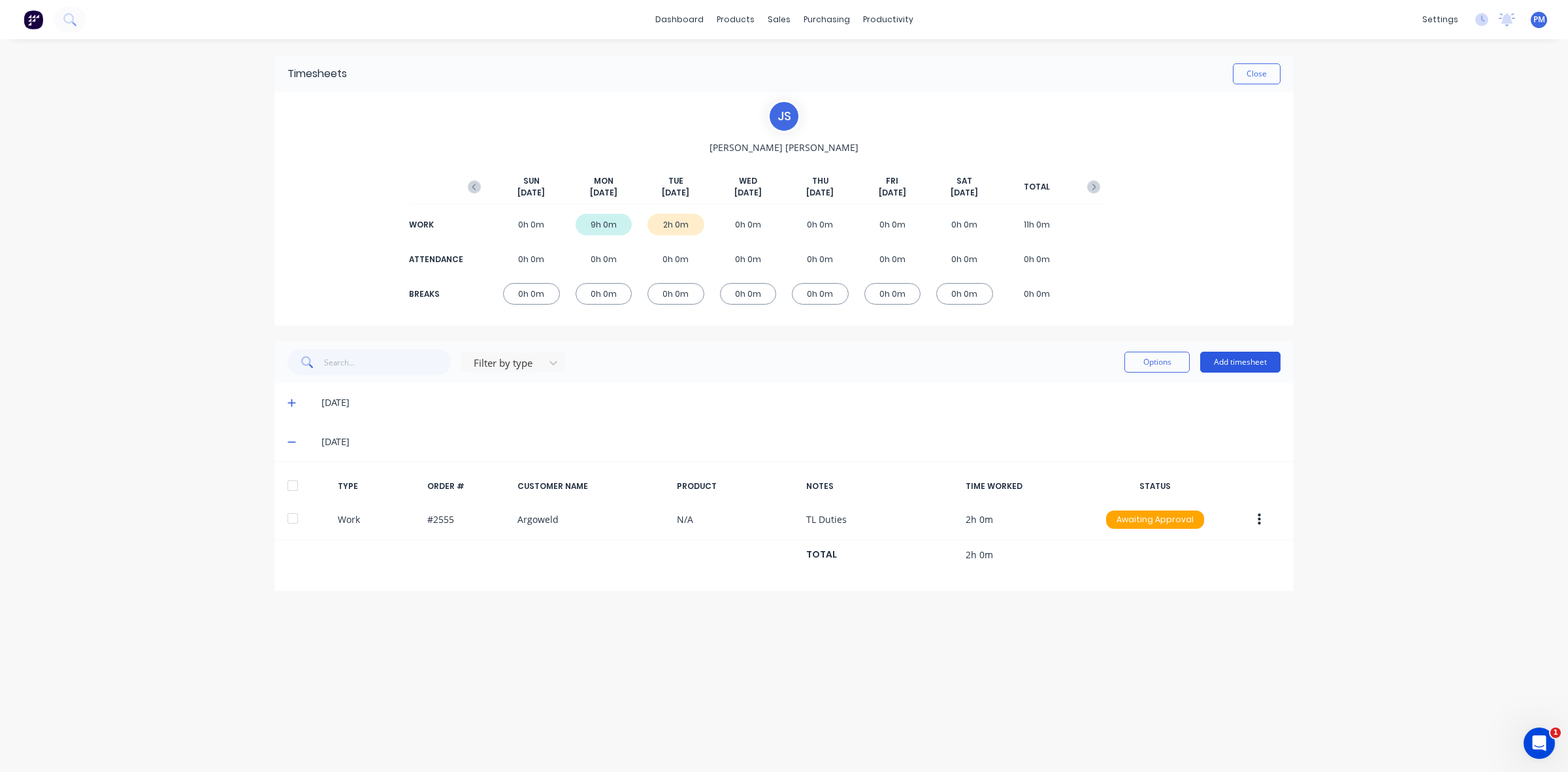
click at [1232, 364] on button "Add timesheet" at bounding box center [1240, 362] width 81 height 21
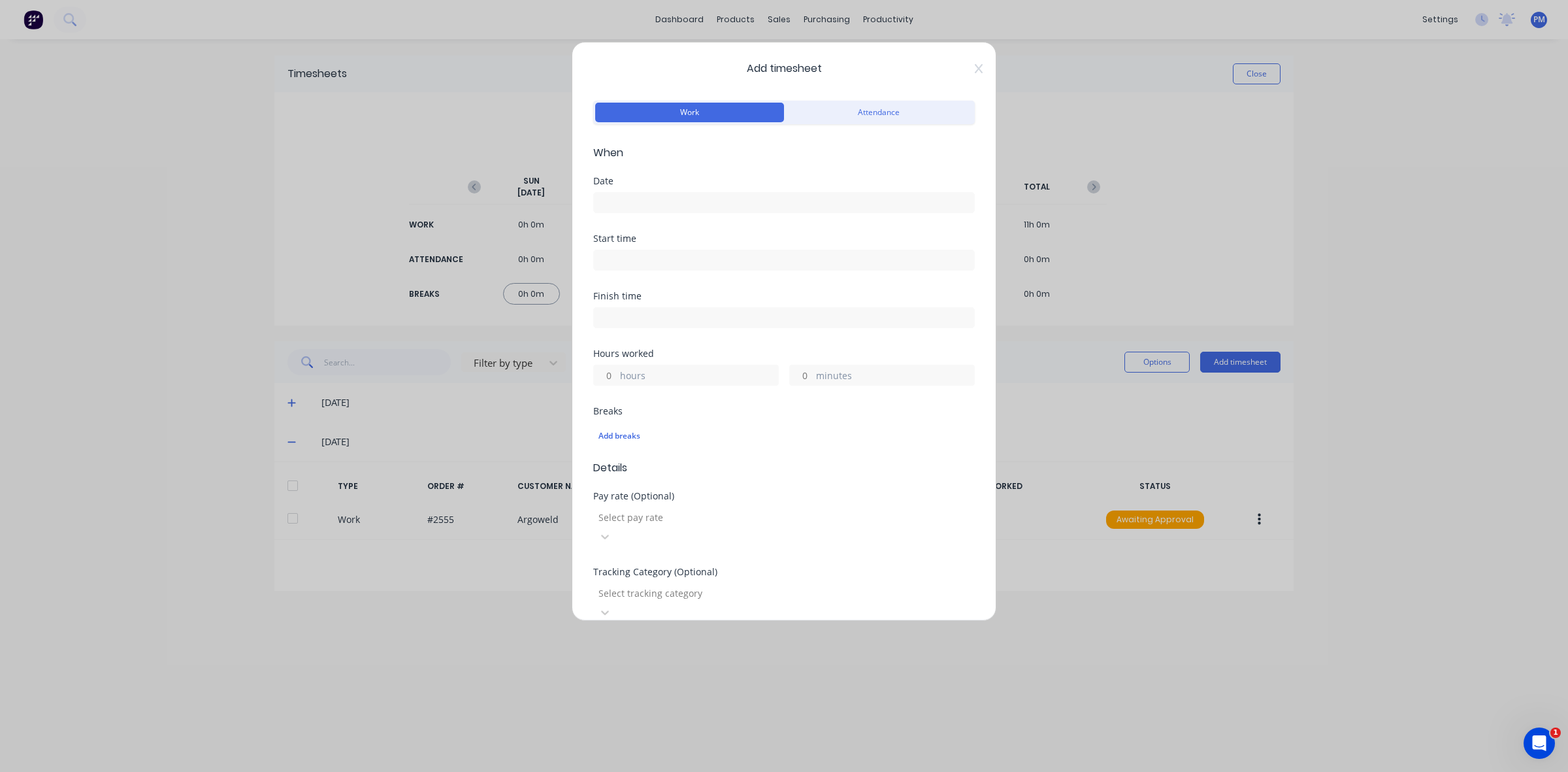
click at [619, 199] on input at bounding box center [784, 202] width 380 height 19
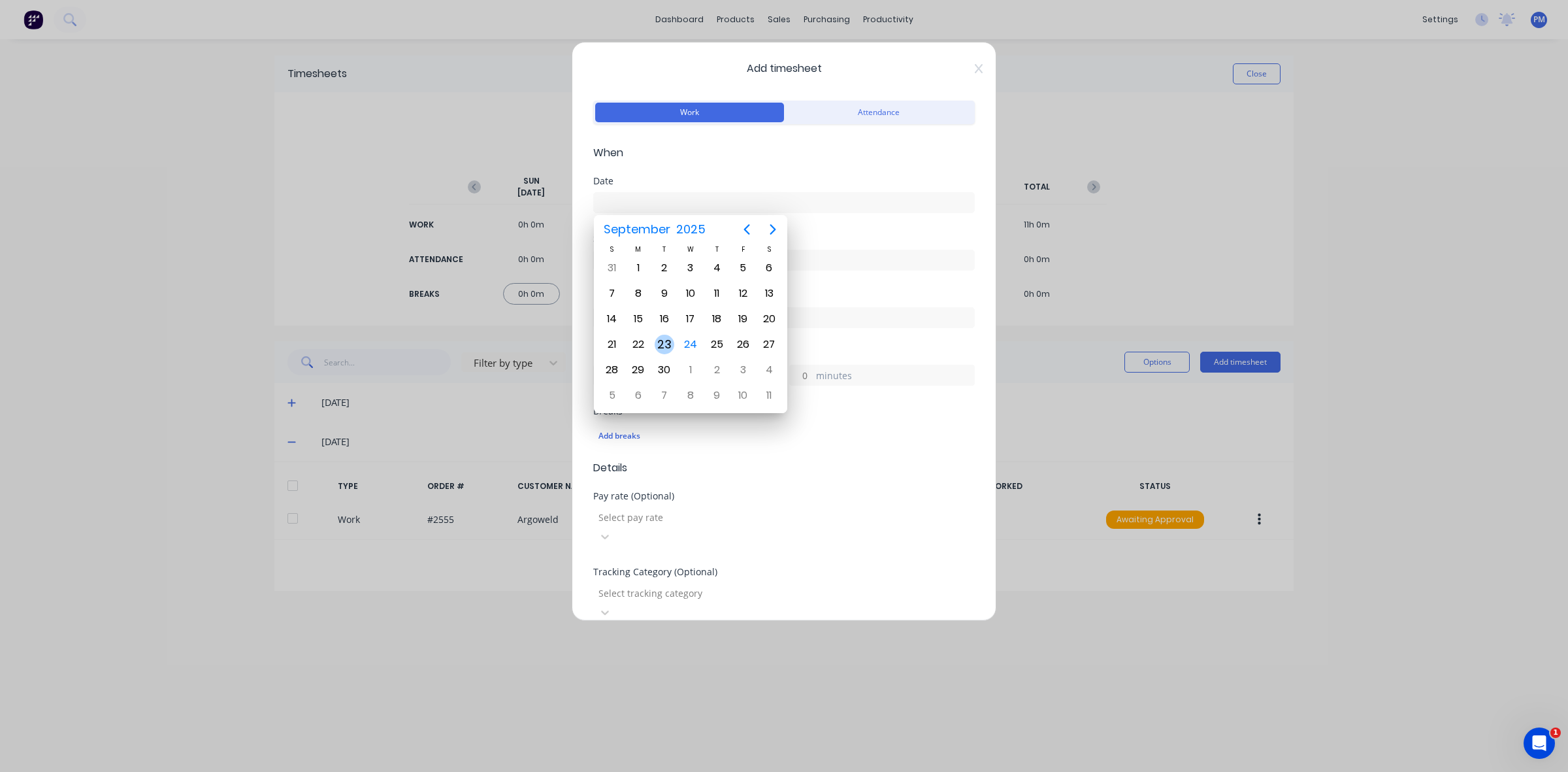
click at [665, 342] on div "23" at bounding box center [664, 344] width 19 height 19
type input "[DATE]"
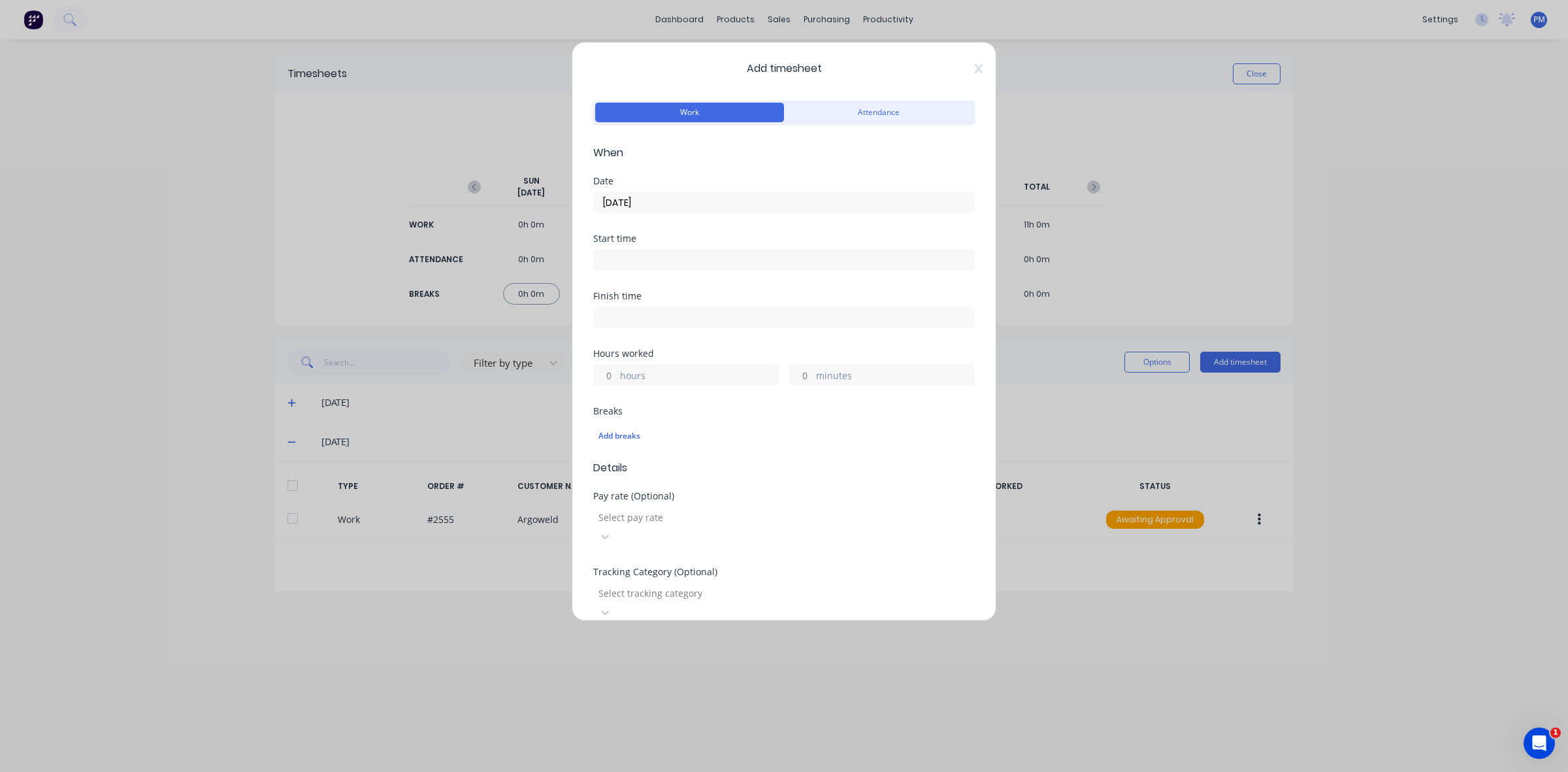
click at [633, 260] on input at bounding box center [784, 260] width 380 height 19
type input "09:00 AM"
click at [746, 338] on div "Finish time" at bounding box center [784, 320] width 382 height 58
drag, startPoint x: 611, startPoint y: 376, endPoint x: 603, endPoint y: 375, distance: 8.1
click at [603, 375] on input "hours" at bounding box center [605, 375] width 23 height 19
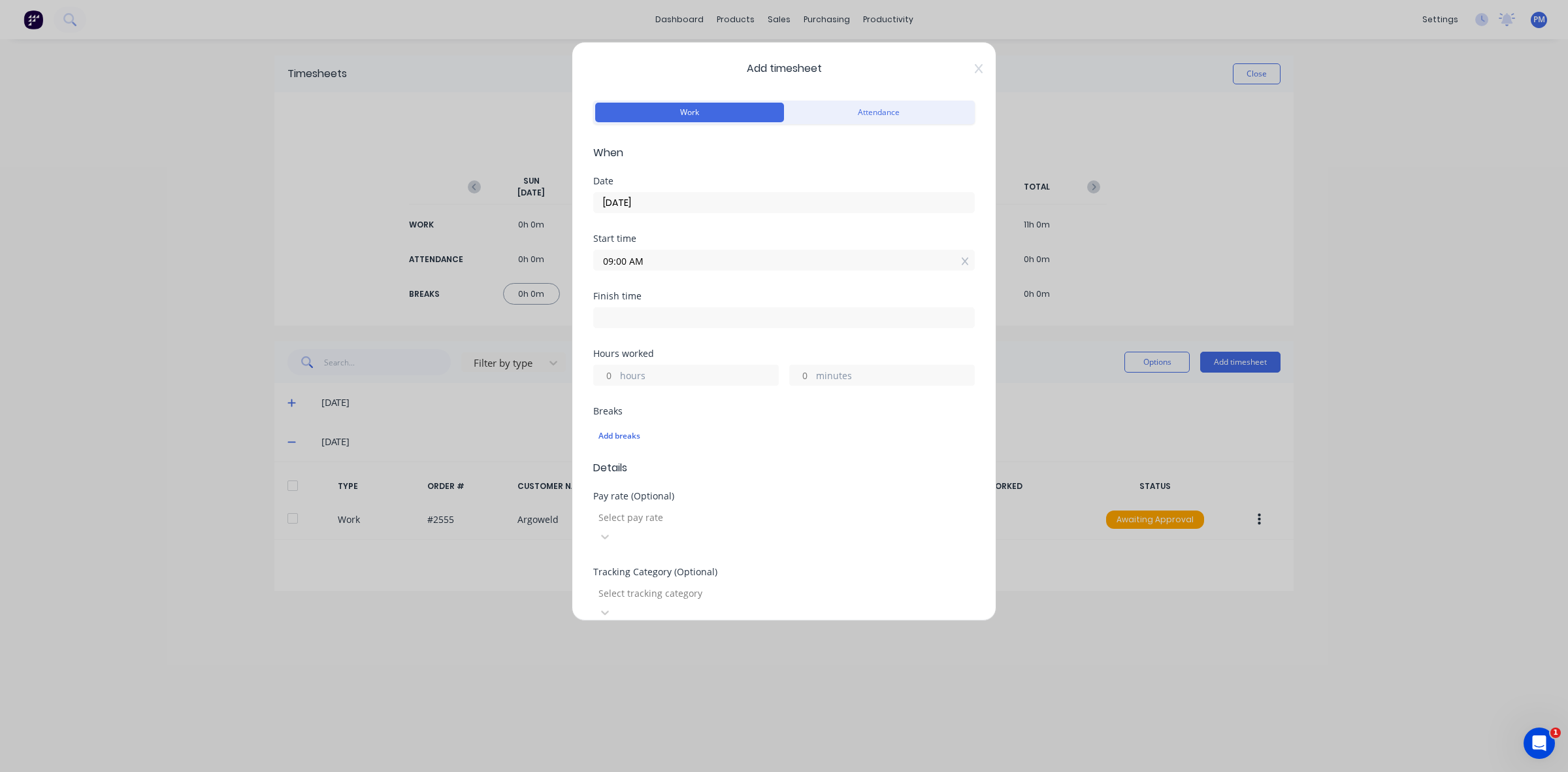
type input "7"
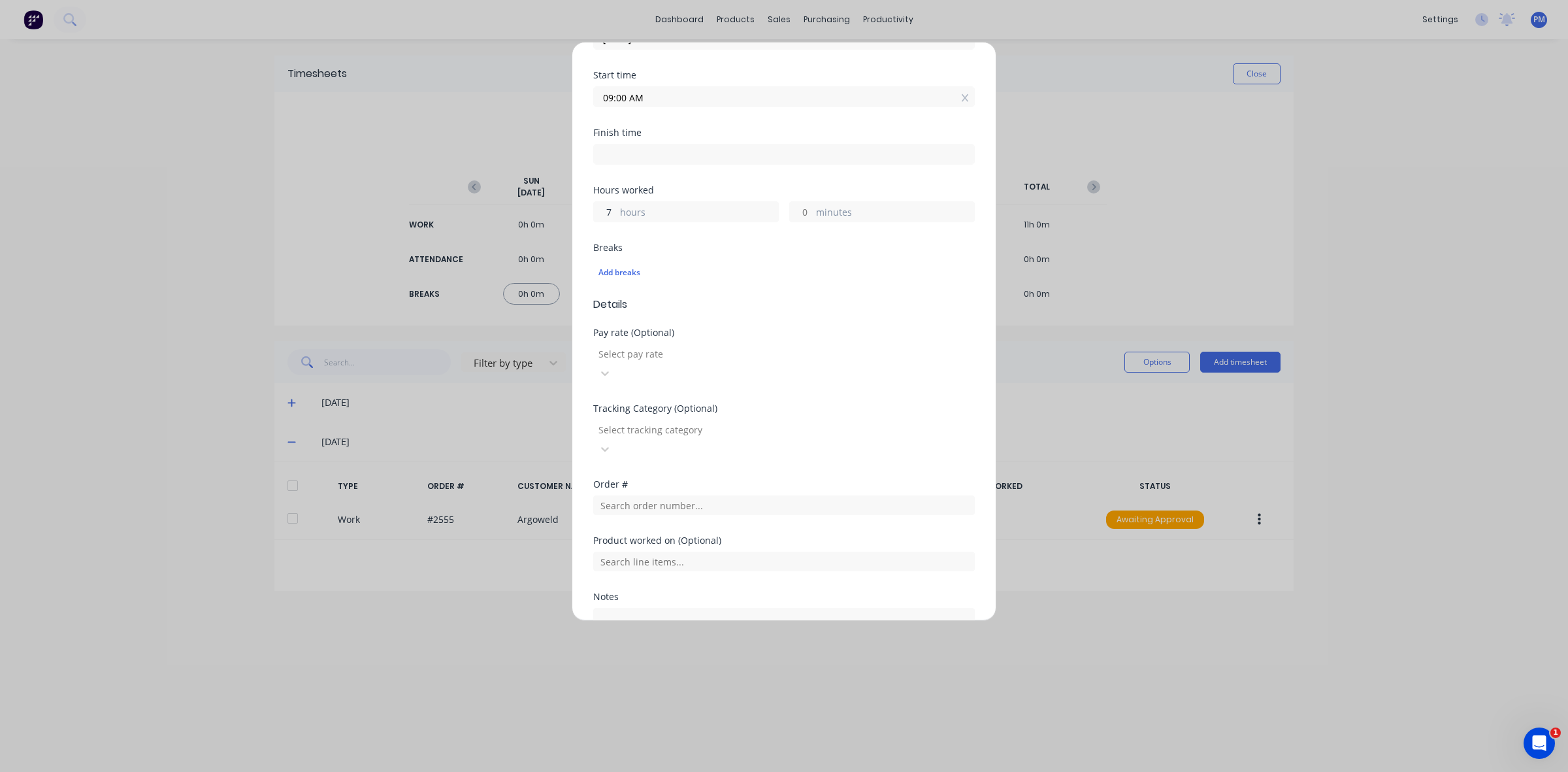
scroll to position [242, 0]
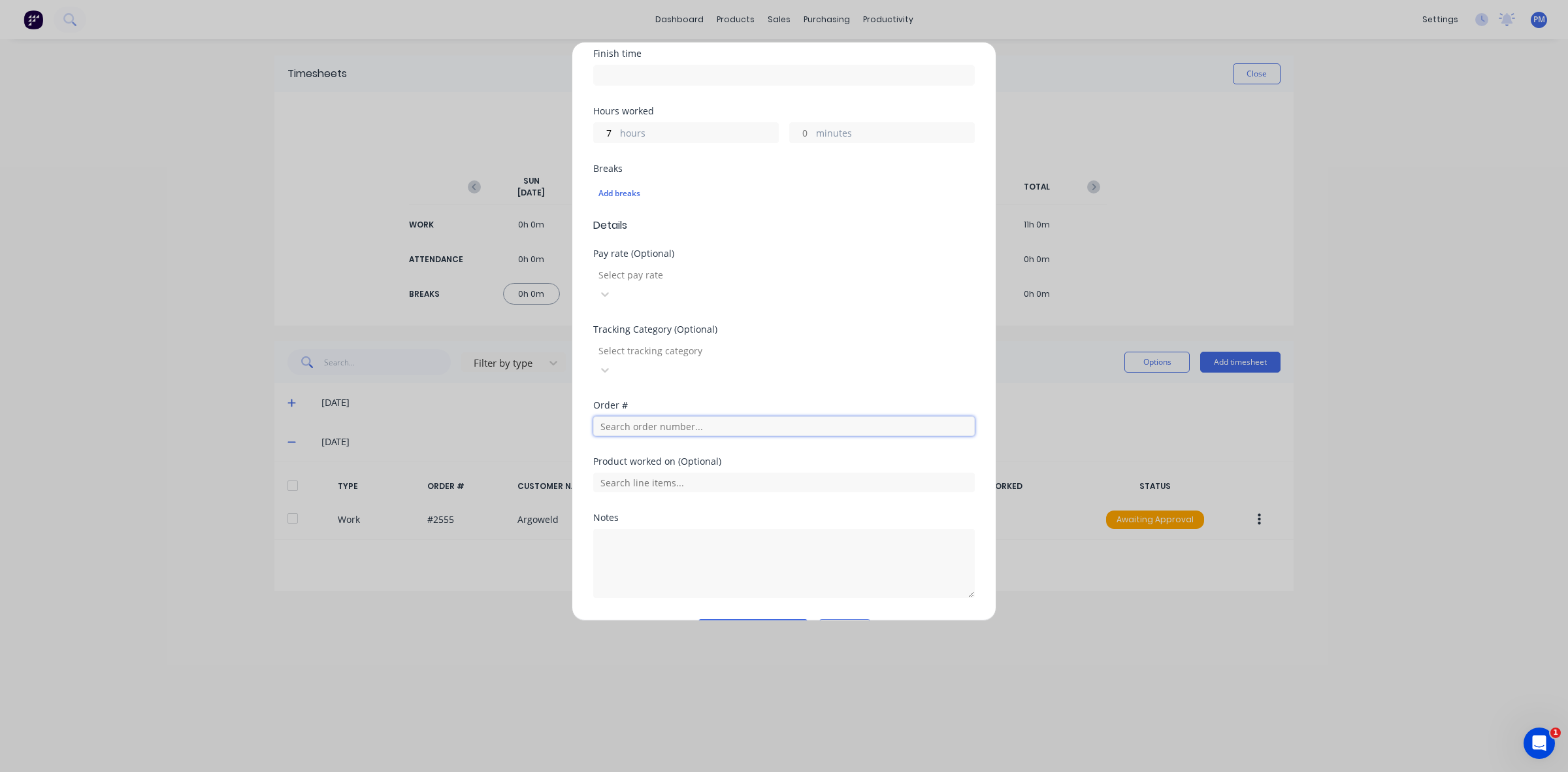
type input "04:00 PM"
type input "0"
click at [629, 416] on input "text" at bounding box center [784, 426] width 382 height 19
type input "2594"
click at [743, 619] on button "Add manual time entry" at bounding box center [753, 629] width 111 height 21
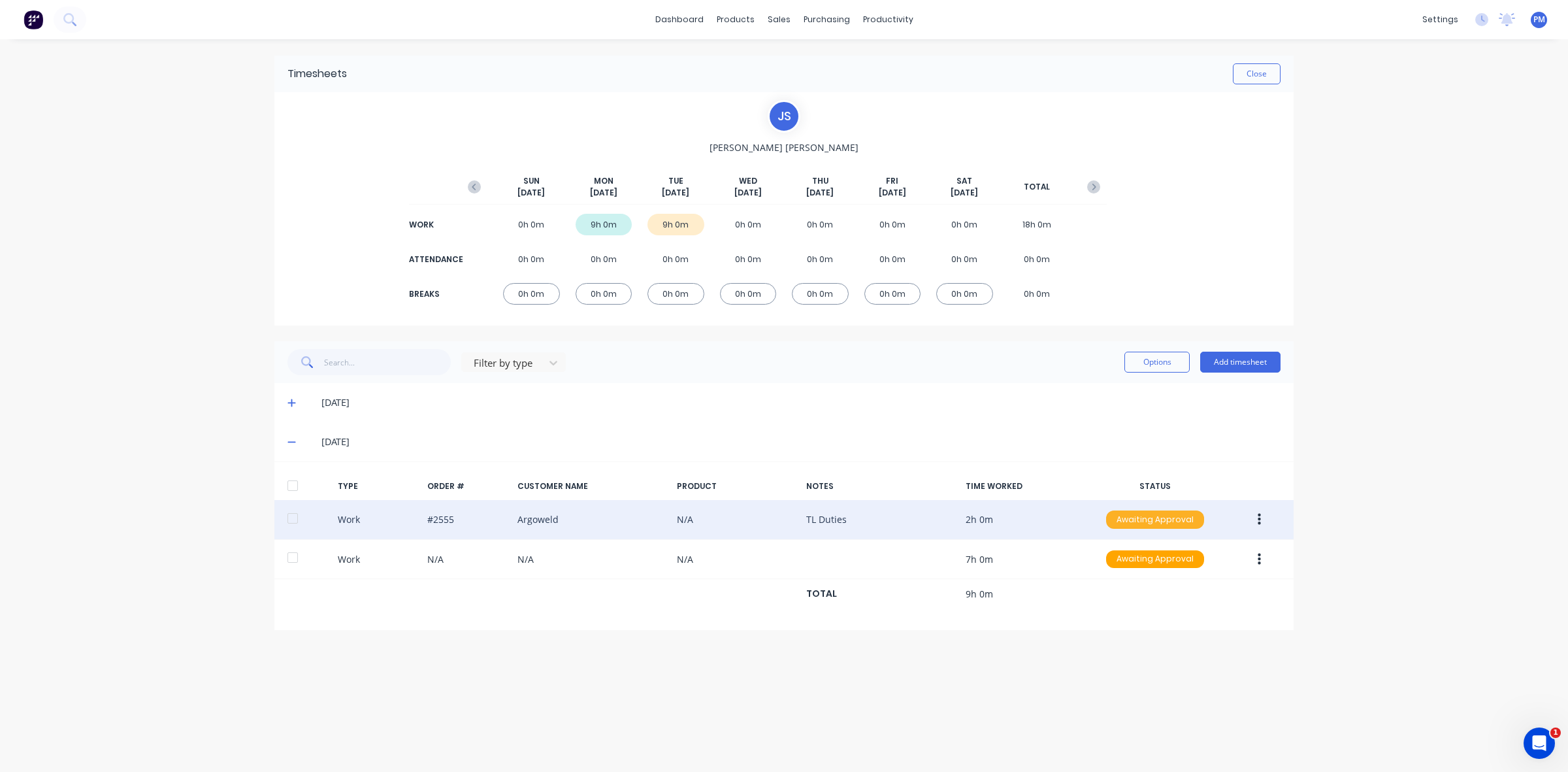
click at [1156, 520] on div "Awaiting Approval" at bounding box center [1155, 519] width 98 height 18
click at [1144, 582] on div "Approved" at bounding box center [1127, 585] width 107 height 18
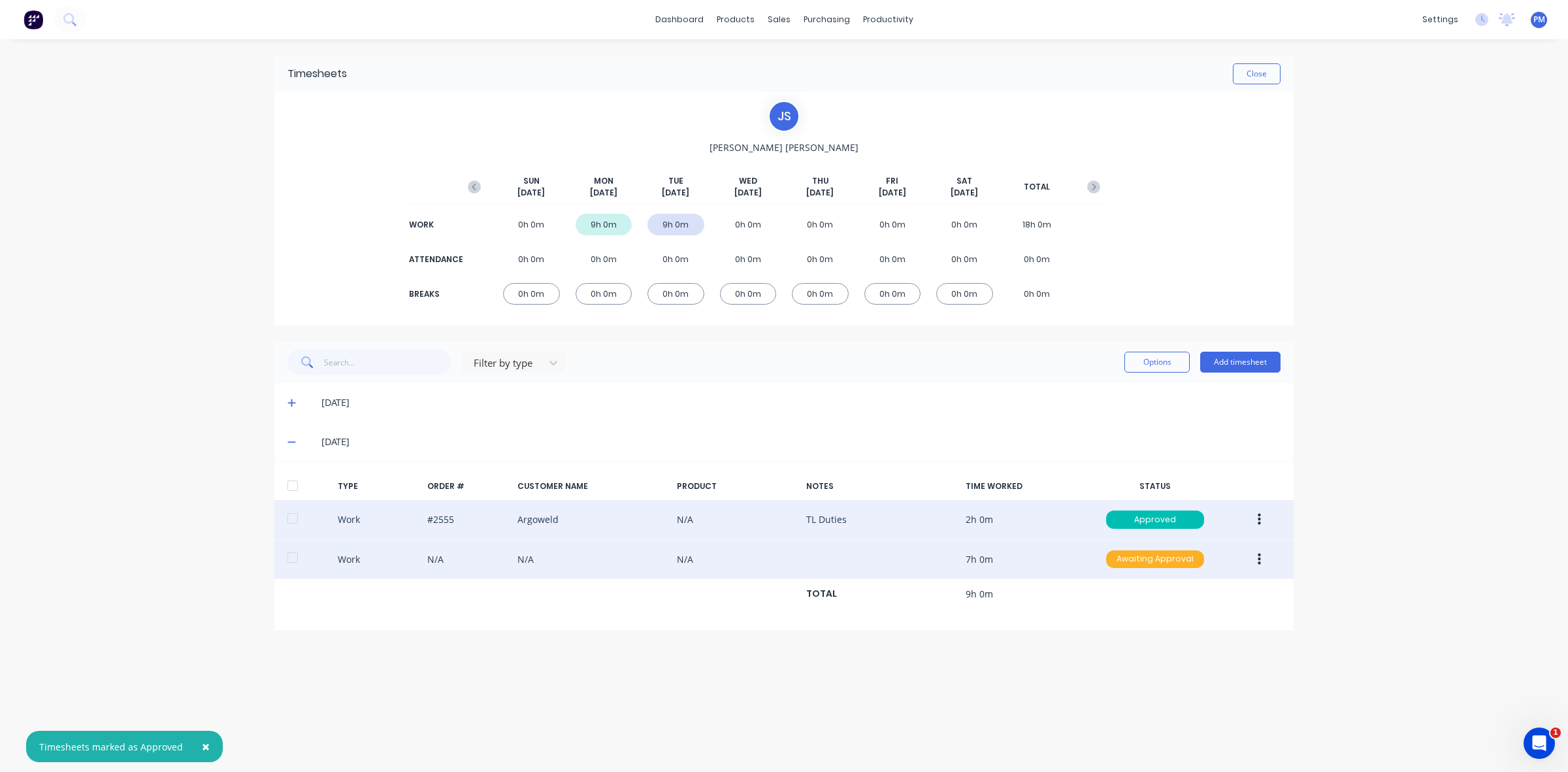
click at [1153, 559] on div "Awaiting Approval" at bounding box center [1155, 559] width 98 height 18
click at [1140, 626] on div "Approved" at bounding box center [1127, 624] width 107 height 18
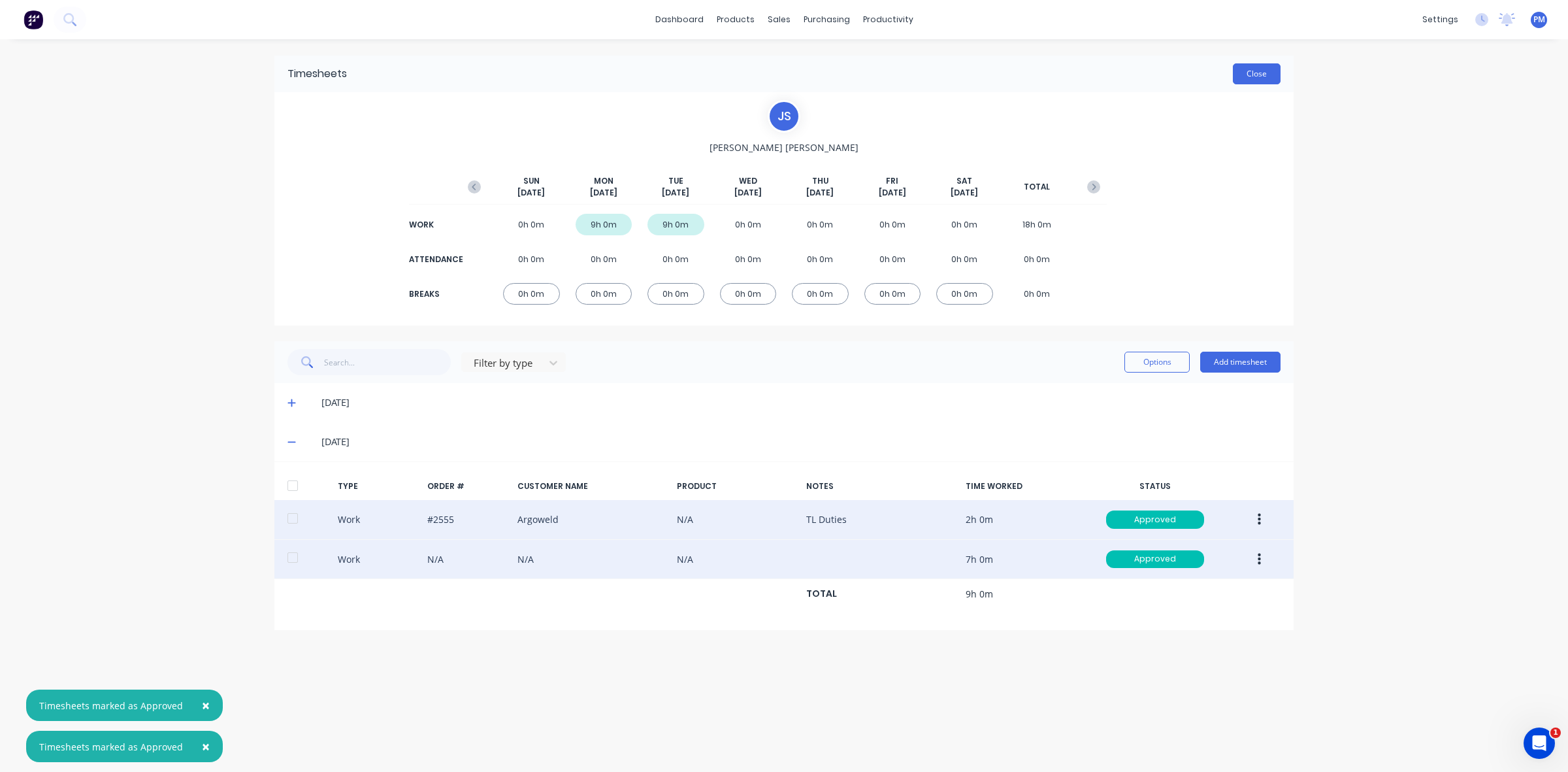
click at [1255, 79] on button "Close" at bounding box center [1256, 73] width 48 height 21
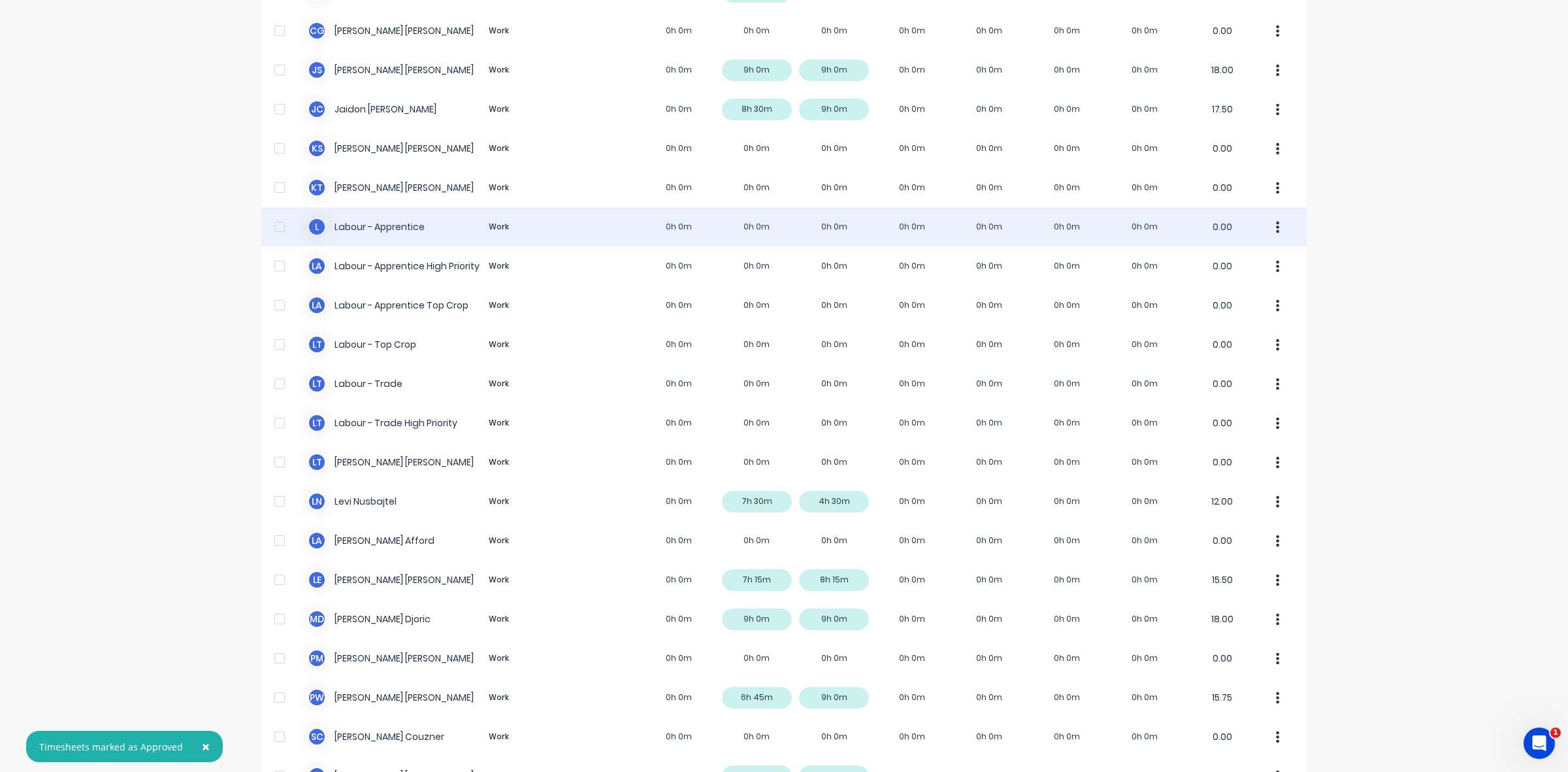
scroll to position [245, 0]
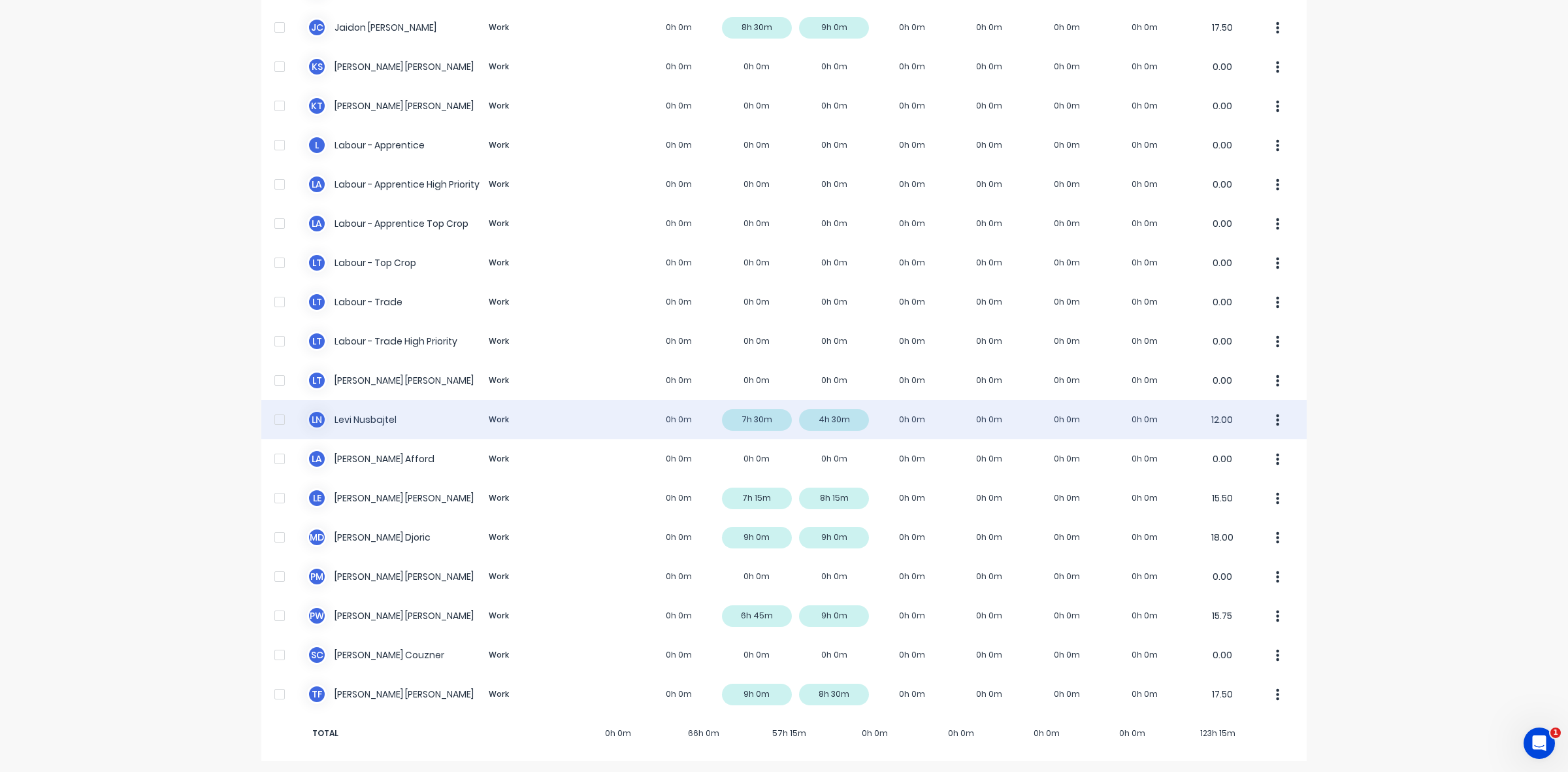
click at [848, 422] on div "[PERSON_NAME] Work 0h 0m 7h 30m 4h 30m 0h 0m 0h 0m 0h 0m 0h 0m 12.00" at bounding box center [784, 420] width 1045 height 39
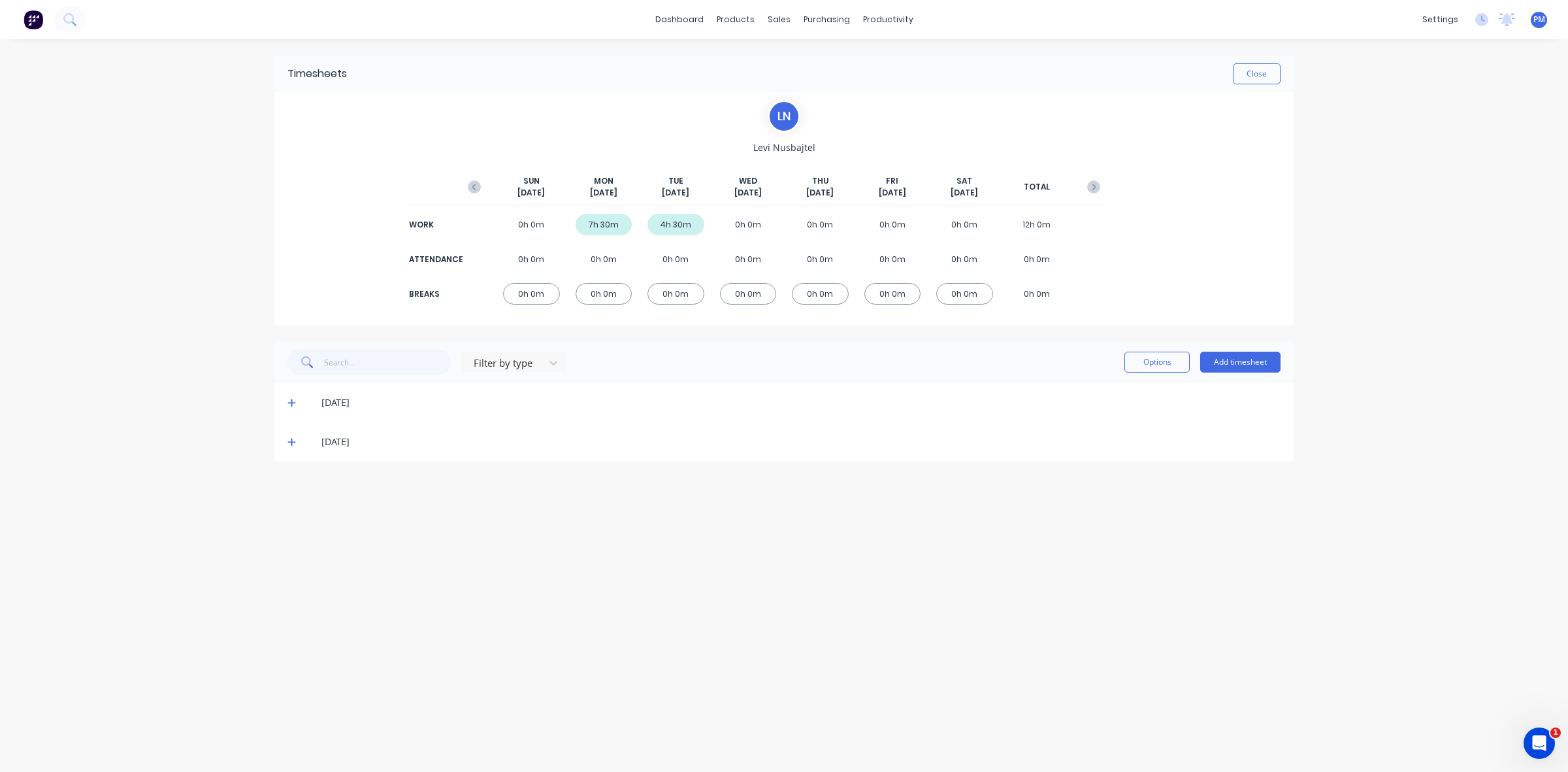
click at [292, 442] on icon at bounding box center [291, 442] width 9 height 9
click at [1230, 363] on button "Add timesheet" at bounding box center [1240, 362] width 81 height 21
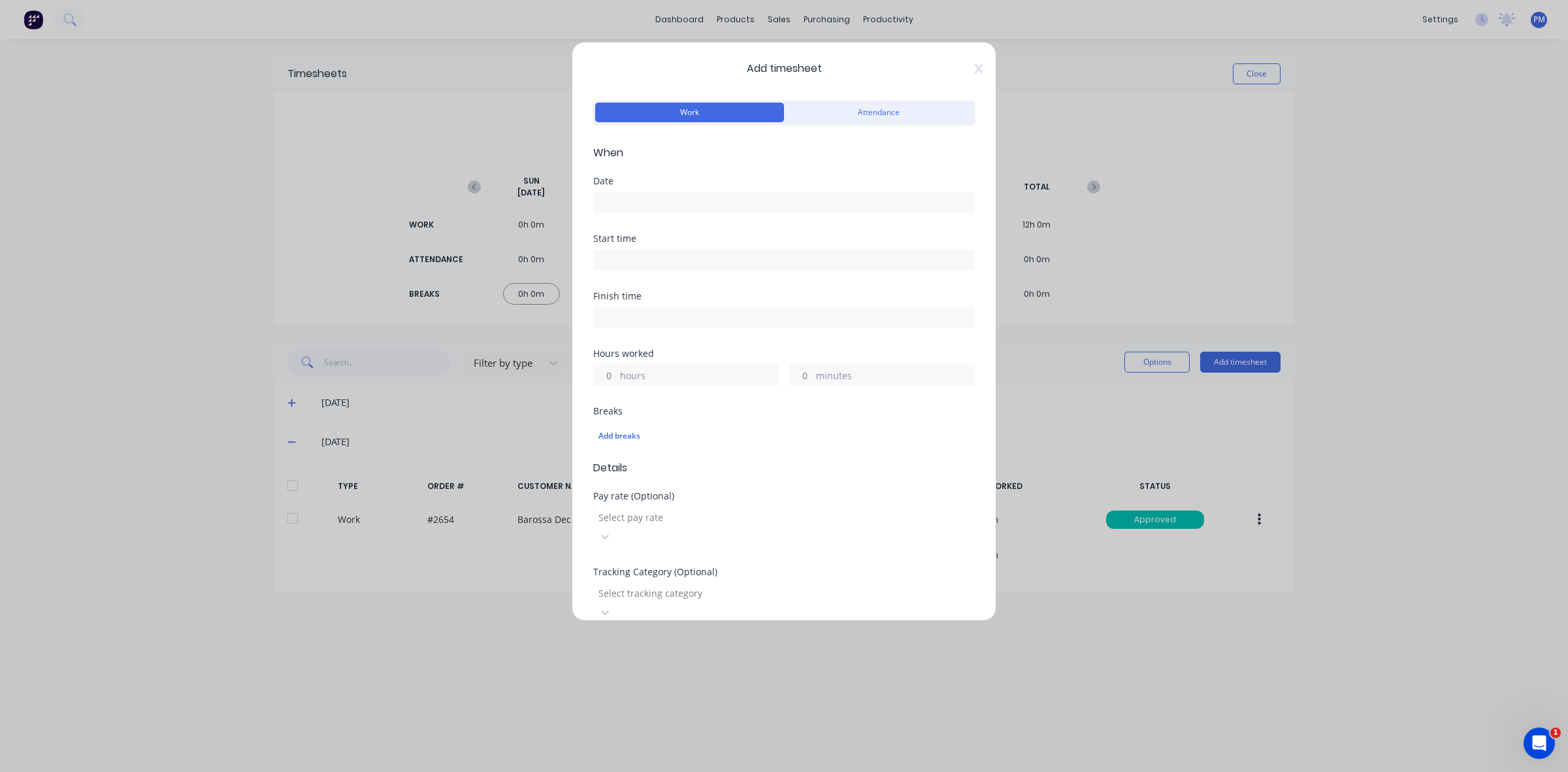
click at [621, 195] on input at bounding box center [784, 202] width 380 height 19
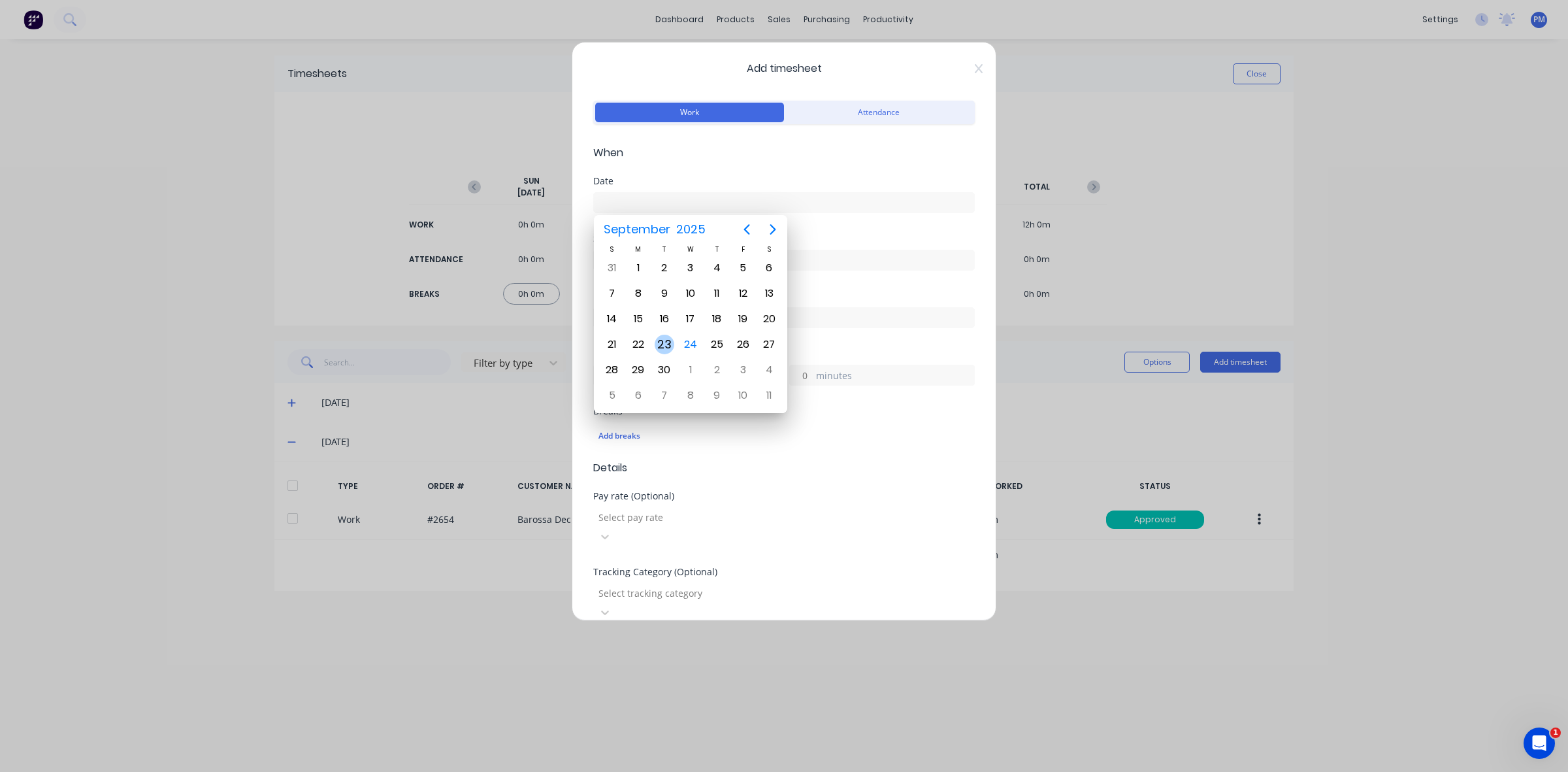
click at [663, 340] on div "23" at bounding box center [664, 344] width 19 height 19
type input "[DATE]"
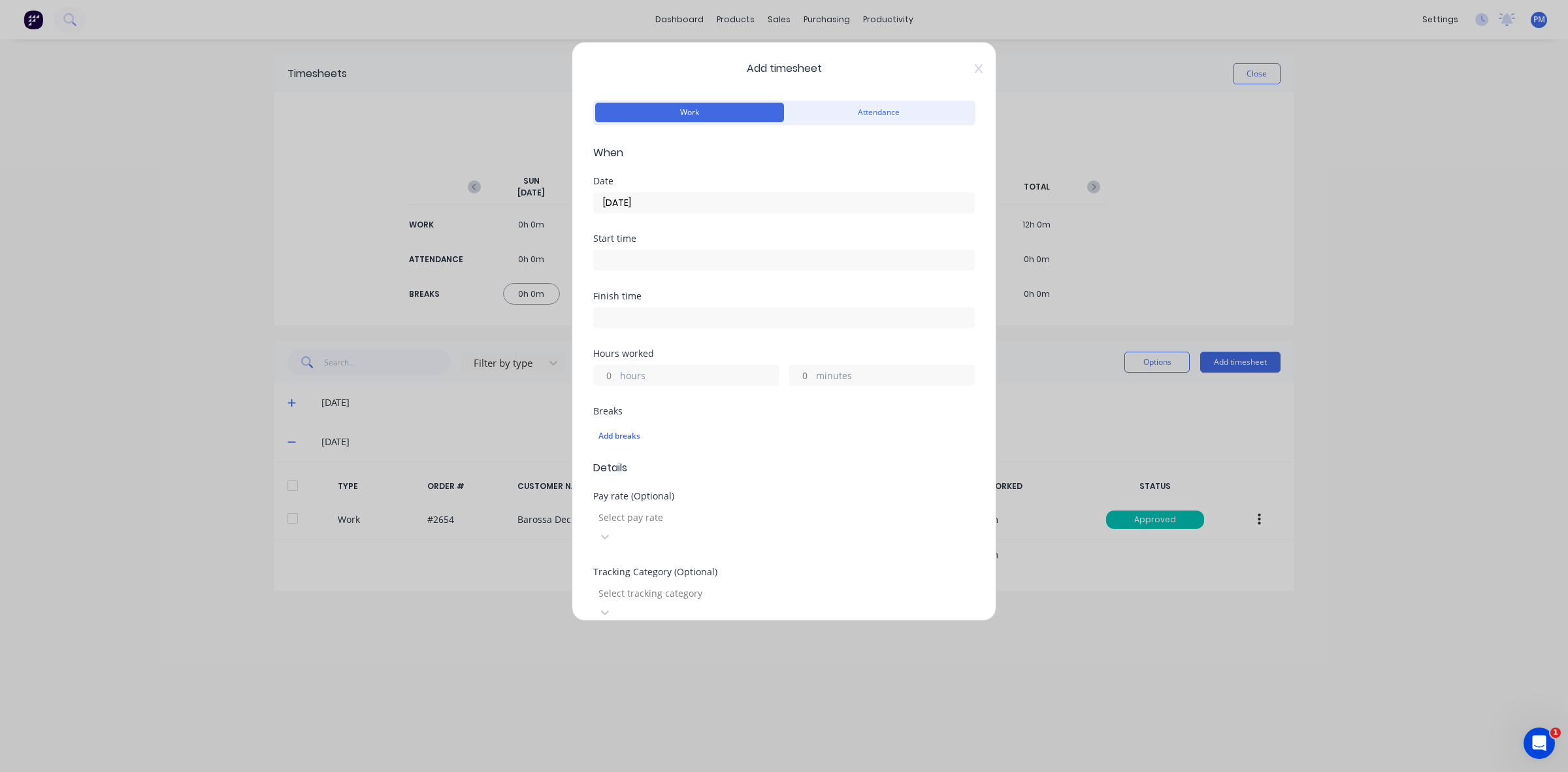
click at [633, 257] on input at bounding box center [784, 260] width 380 height 19
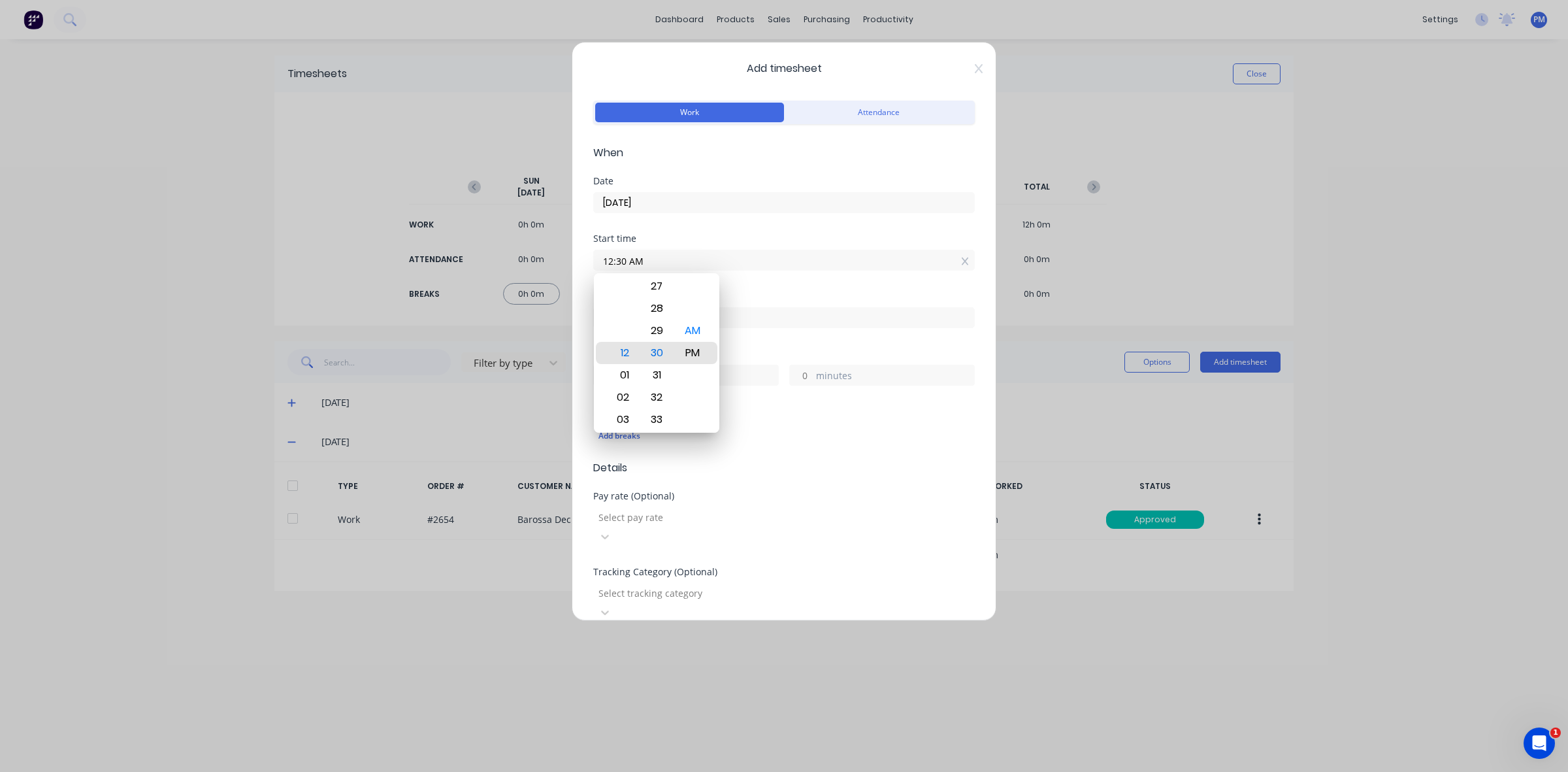
type input "12:30 PM"
click at [733, 338] on div "Finish time" at bounding box center [784, 320] width 382 height 58
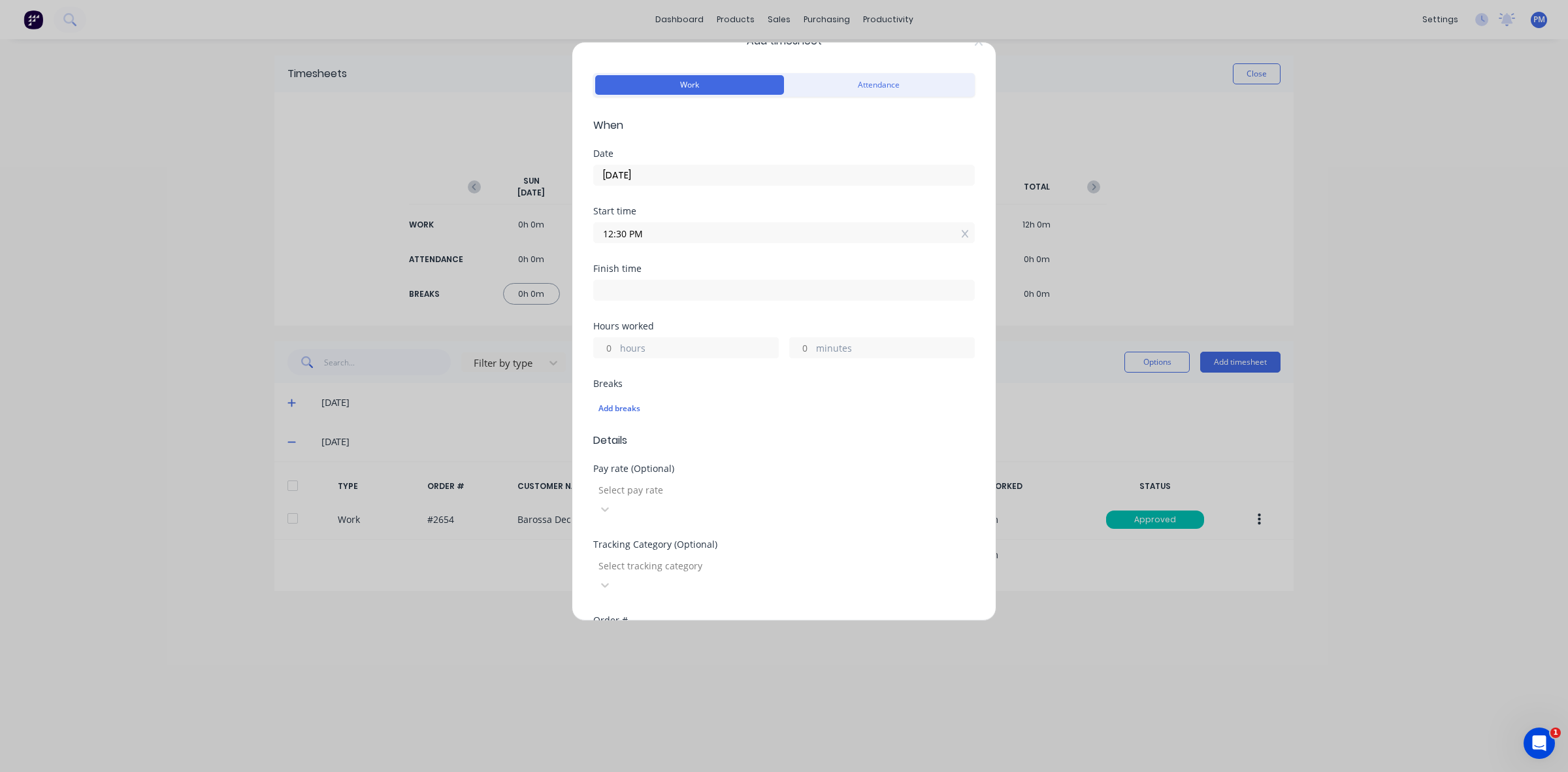
scroll to position [82, 0]
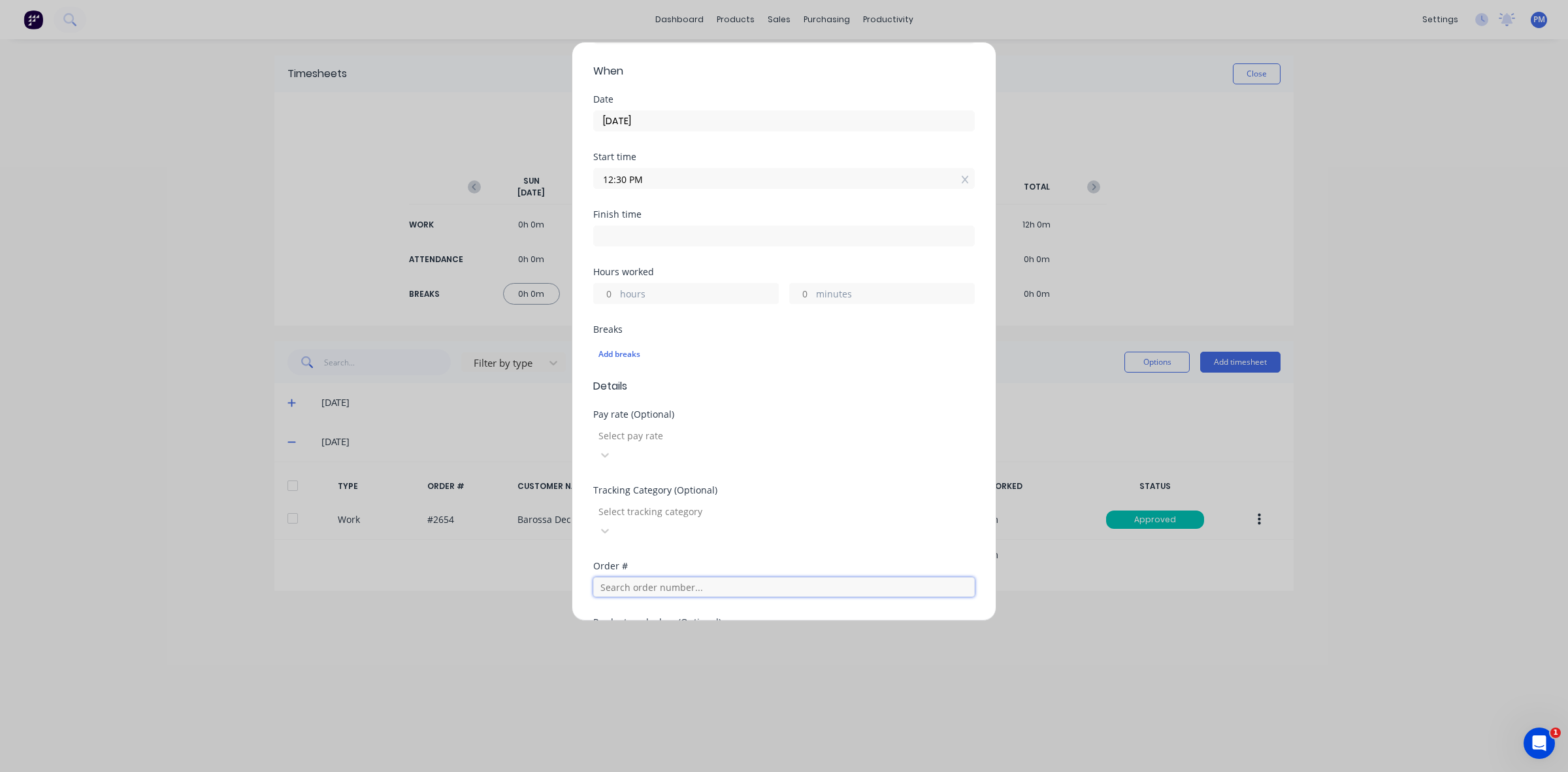
click at [629, 577] on input "text" at bounding box center [784, 587] width 382 height 19
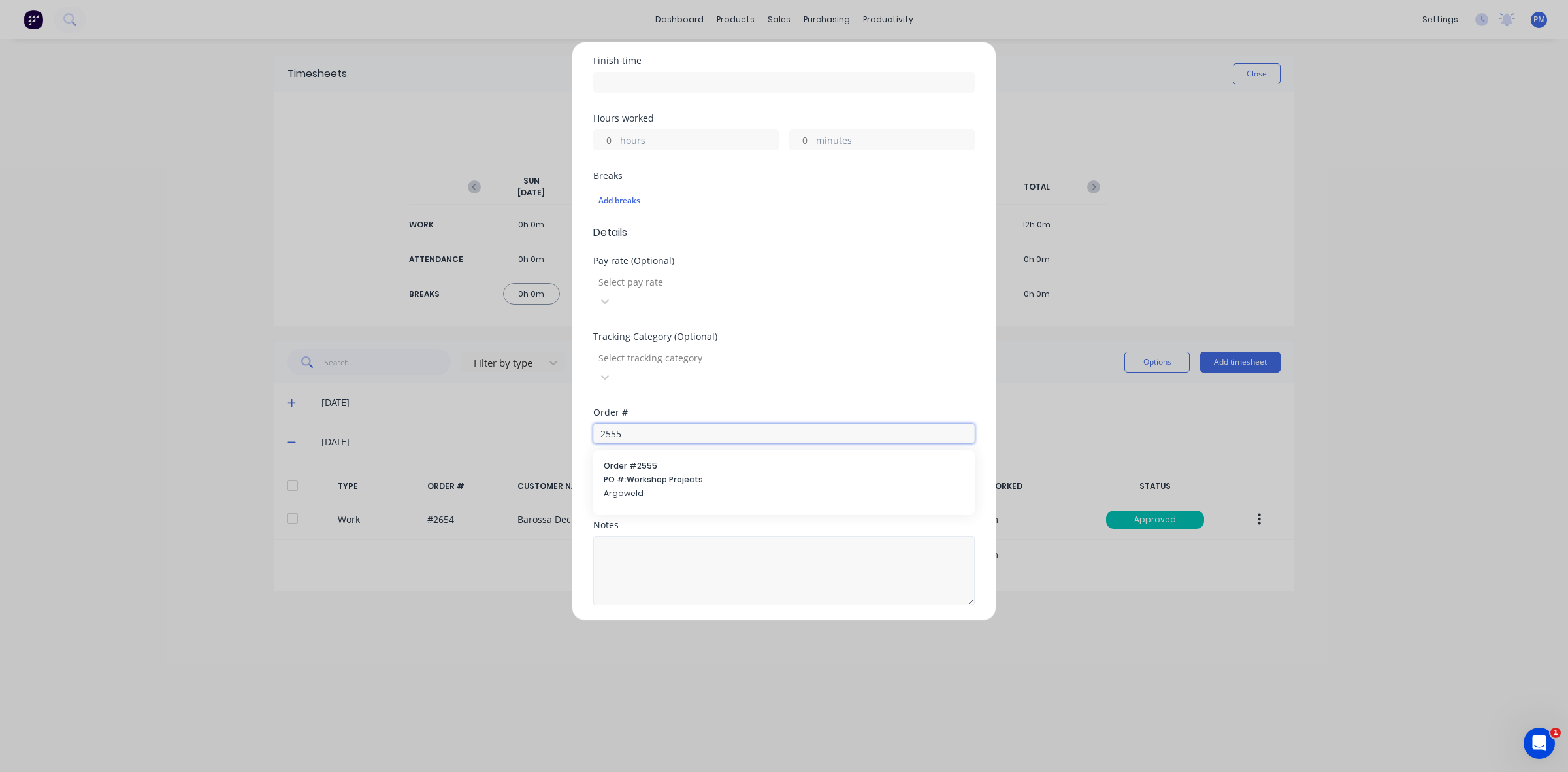
scroll to position [242, 0]
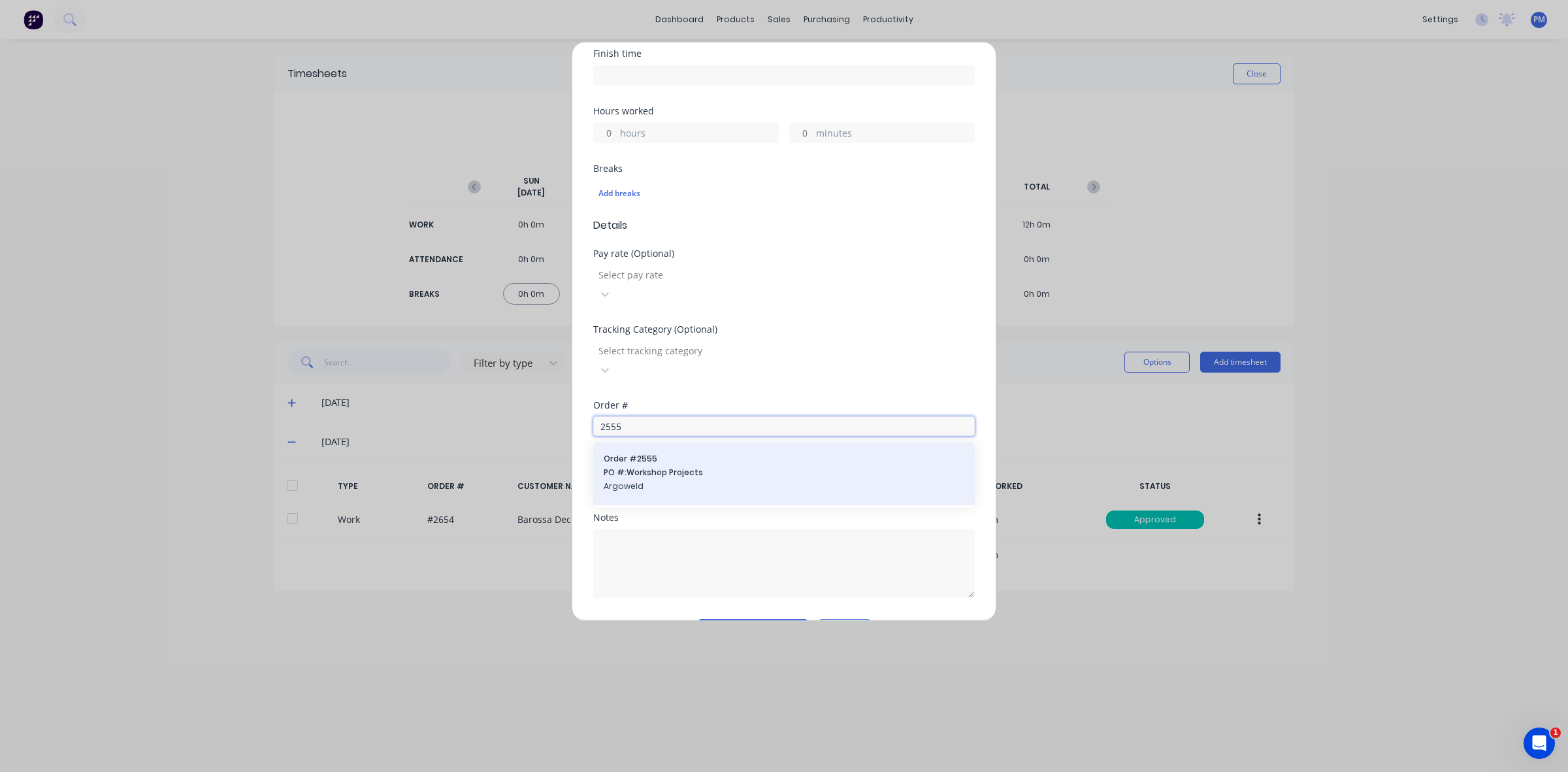
type input "2555"
click at [658, 453] on span "Order # 2555" at bounding box center [784, 459] width 360 height 12
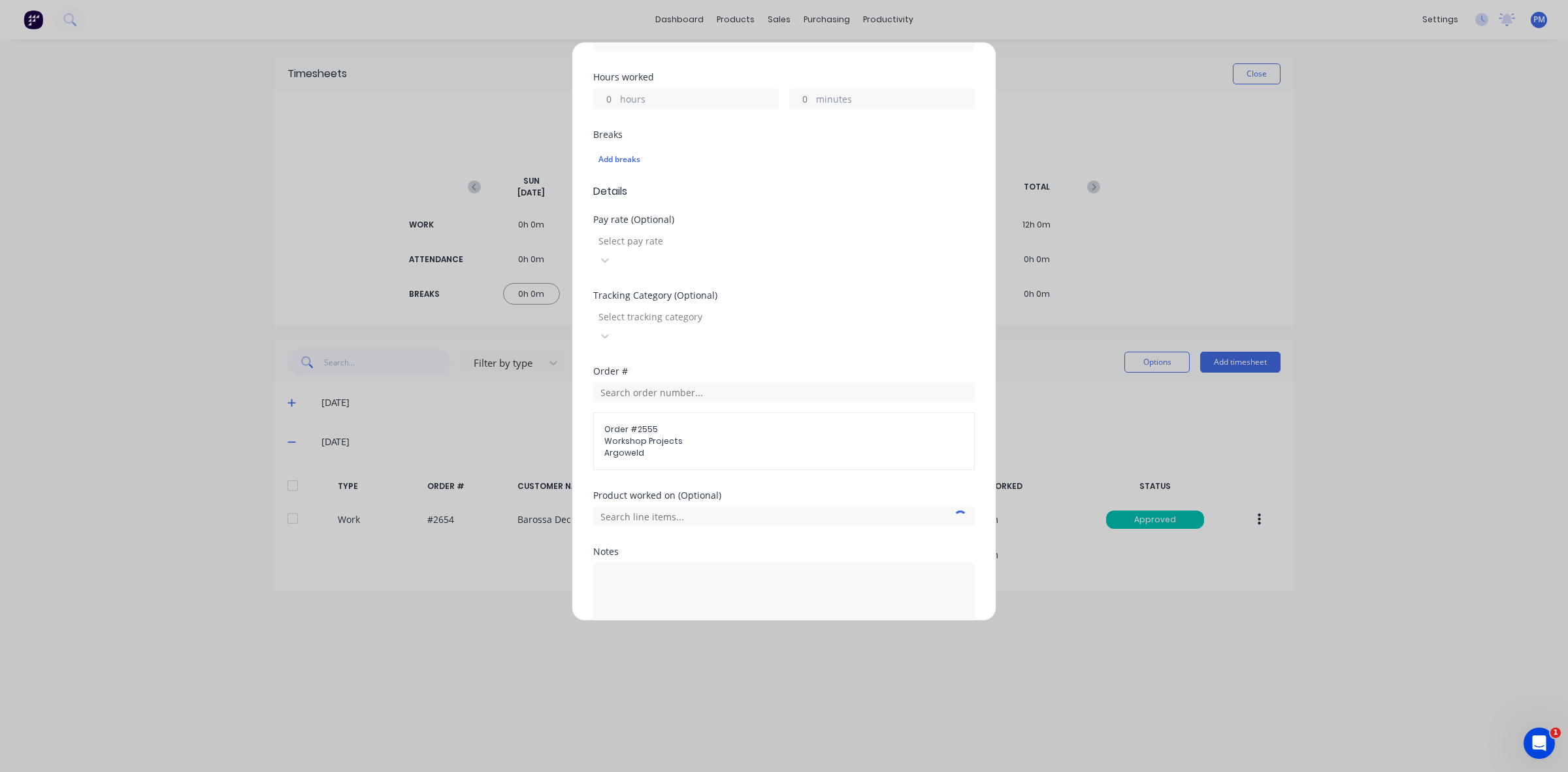
scroll to position [311, 0]
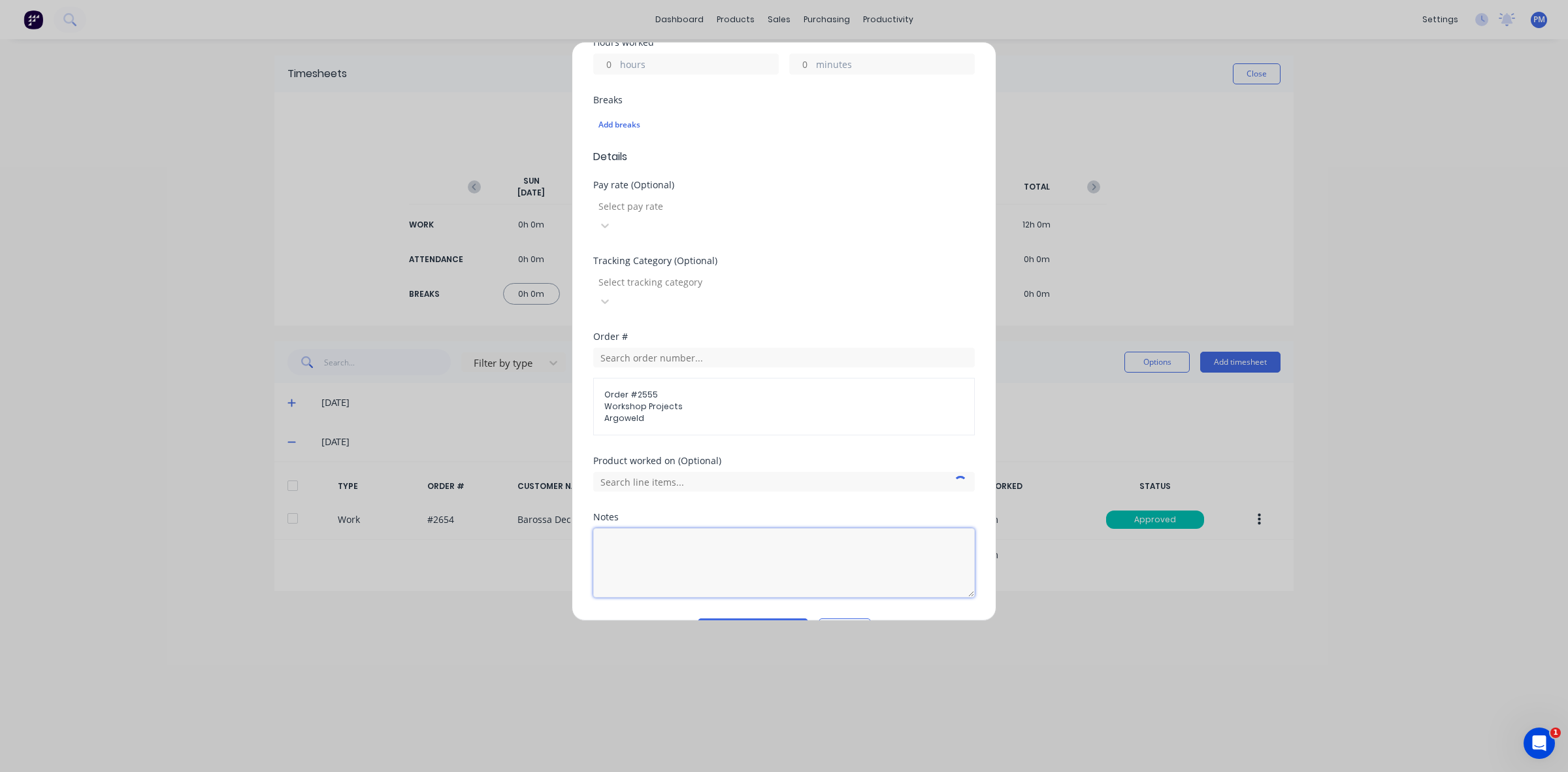
click at [633, 528] on textarea at bounding box center [784, 563] width 382 height 69
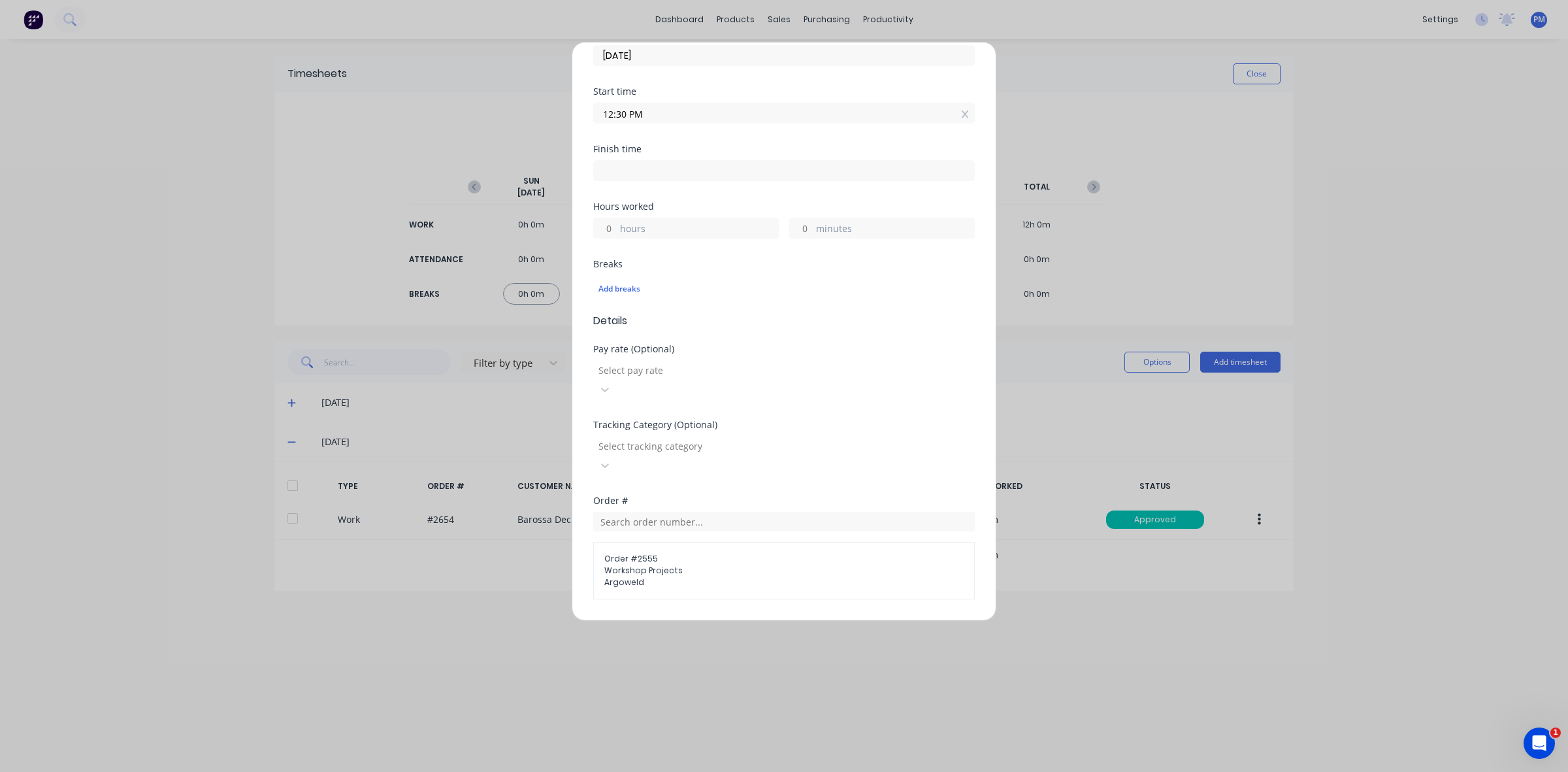
scroll to position [66, 0]
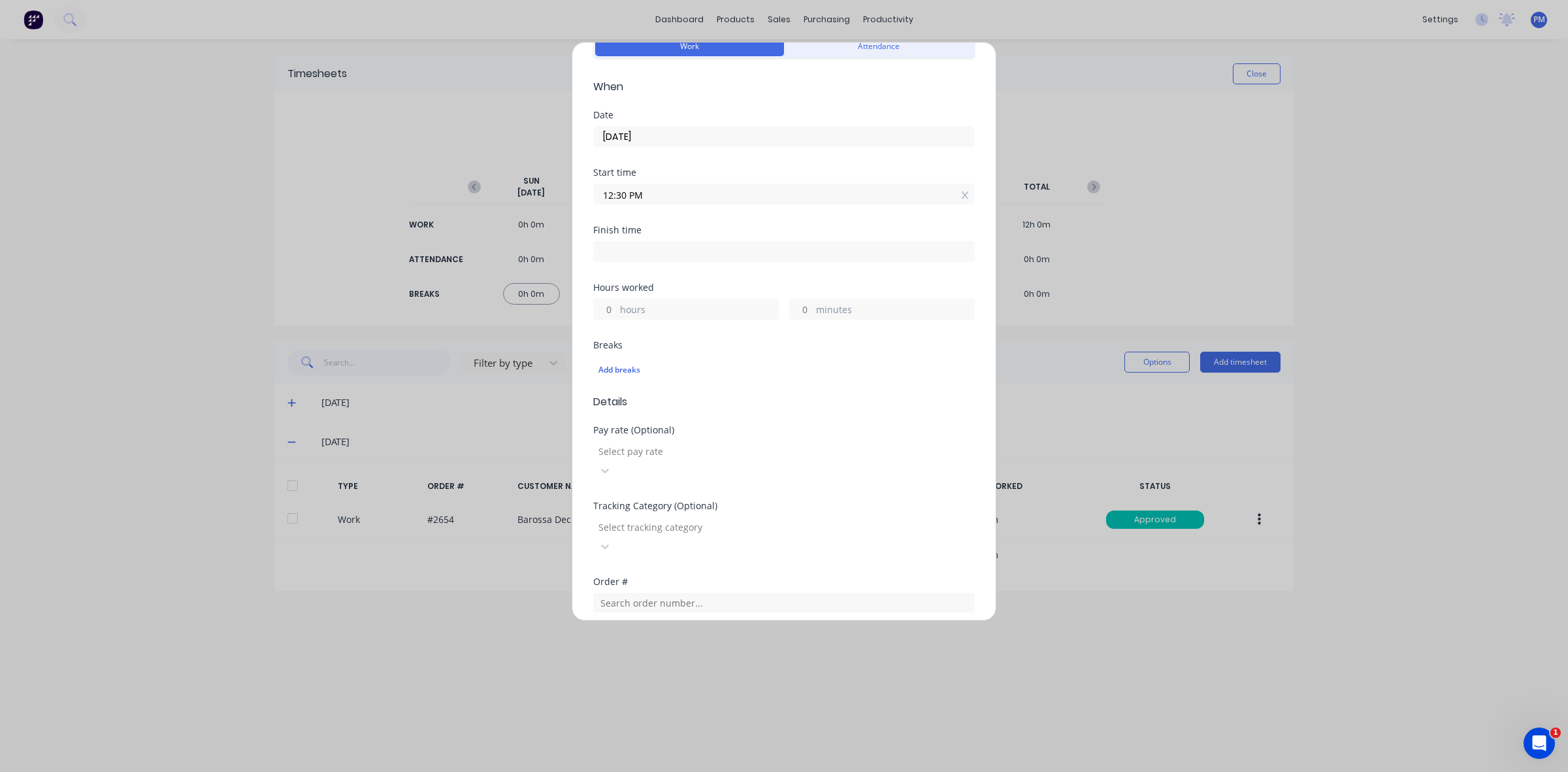
type textarea "Empty Scrap Bins & Office Bins"
click at [609, 307] on input "hours" at bounding box center [605, 309] width 23 height 19
drag, startPoint x: 615, startPoint y: 307, endPoint x: 603, endPoint y: 307, distance: 12.0
click at [603, 307] on input "3" at bounding box center [605, 309] width 23 height 19
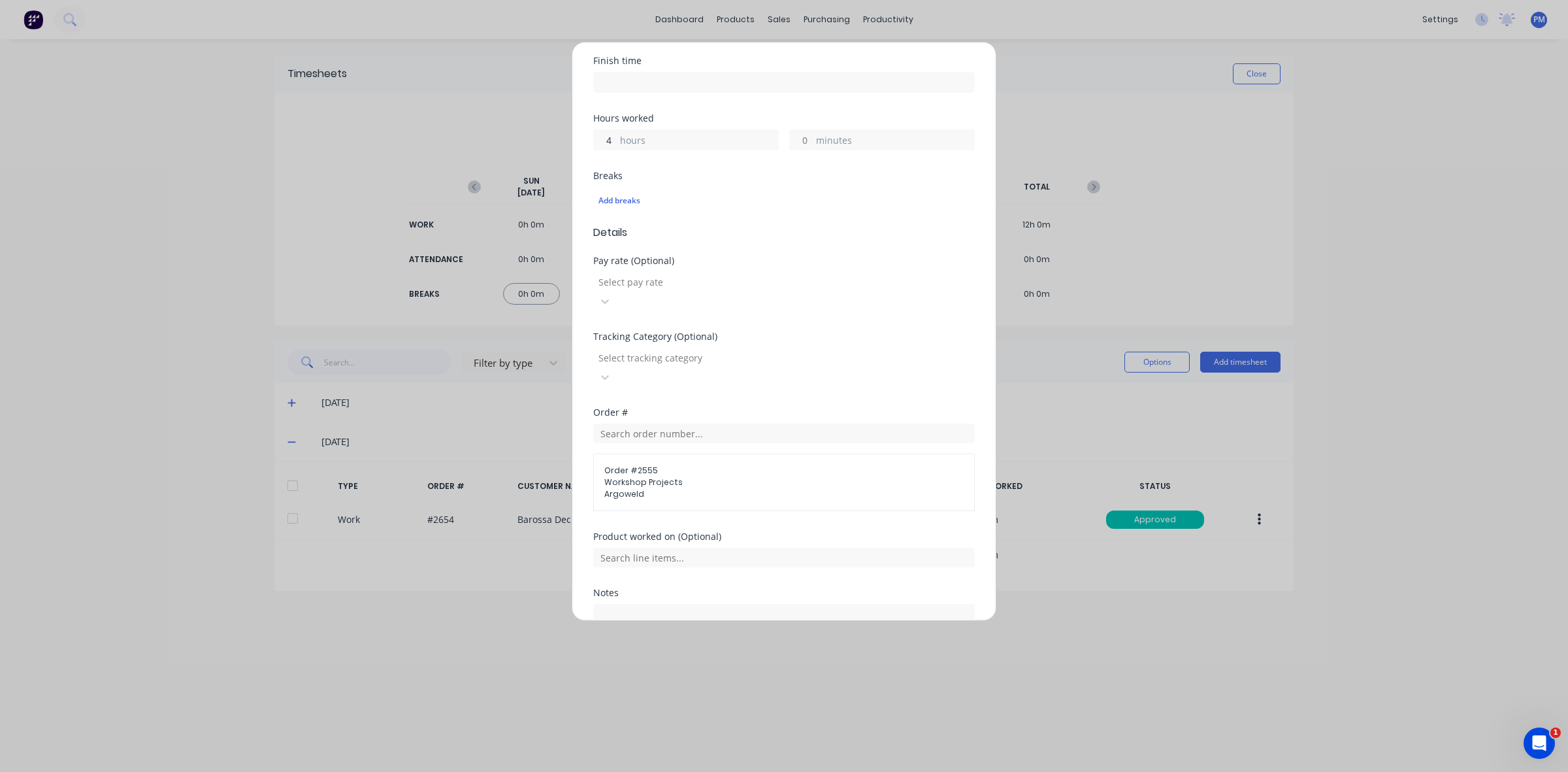
scroll to position [311, 0]
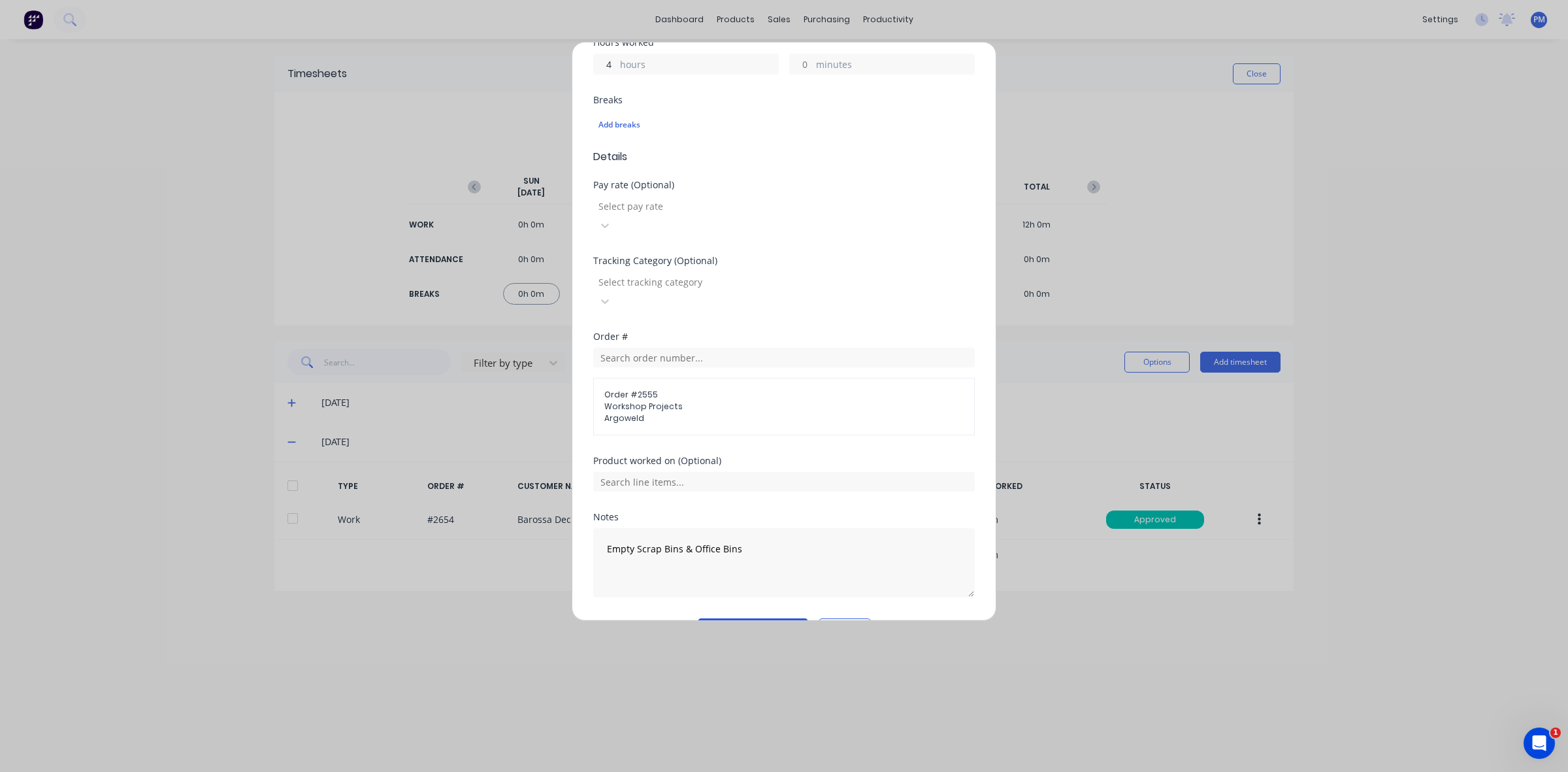
type input "4"
type input "04:30 PM"
type input "0"
click at [739, 618] on button "Add manual time entry" at bounding box center [753, 628] width 111 height 21
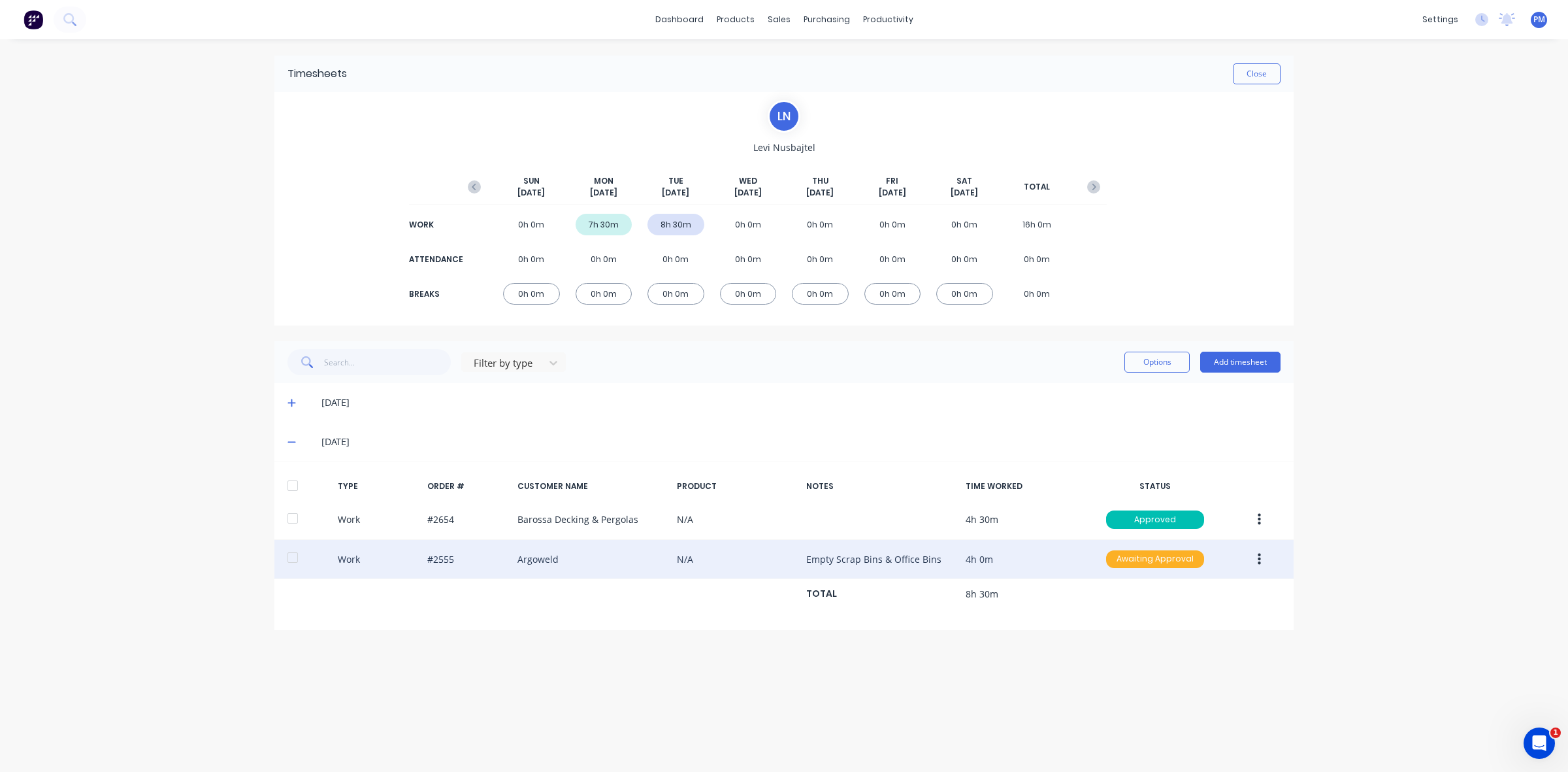
click at [1166, 562] on div "Awaiting Approval" at bounding box center [1155, 559] width 98 height 18
click at [1153, 624] on div "Approved" at bounding box center [1127, 624] width 107 height 18
click at [1264, 72] on button "Close" at bounding box center [1256, 73] width 48 height 21
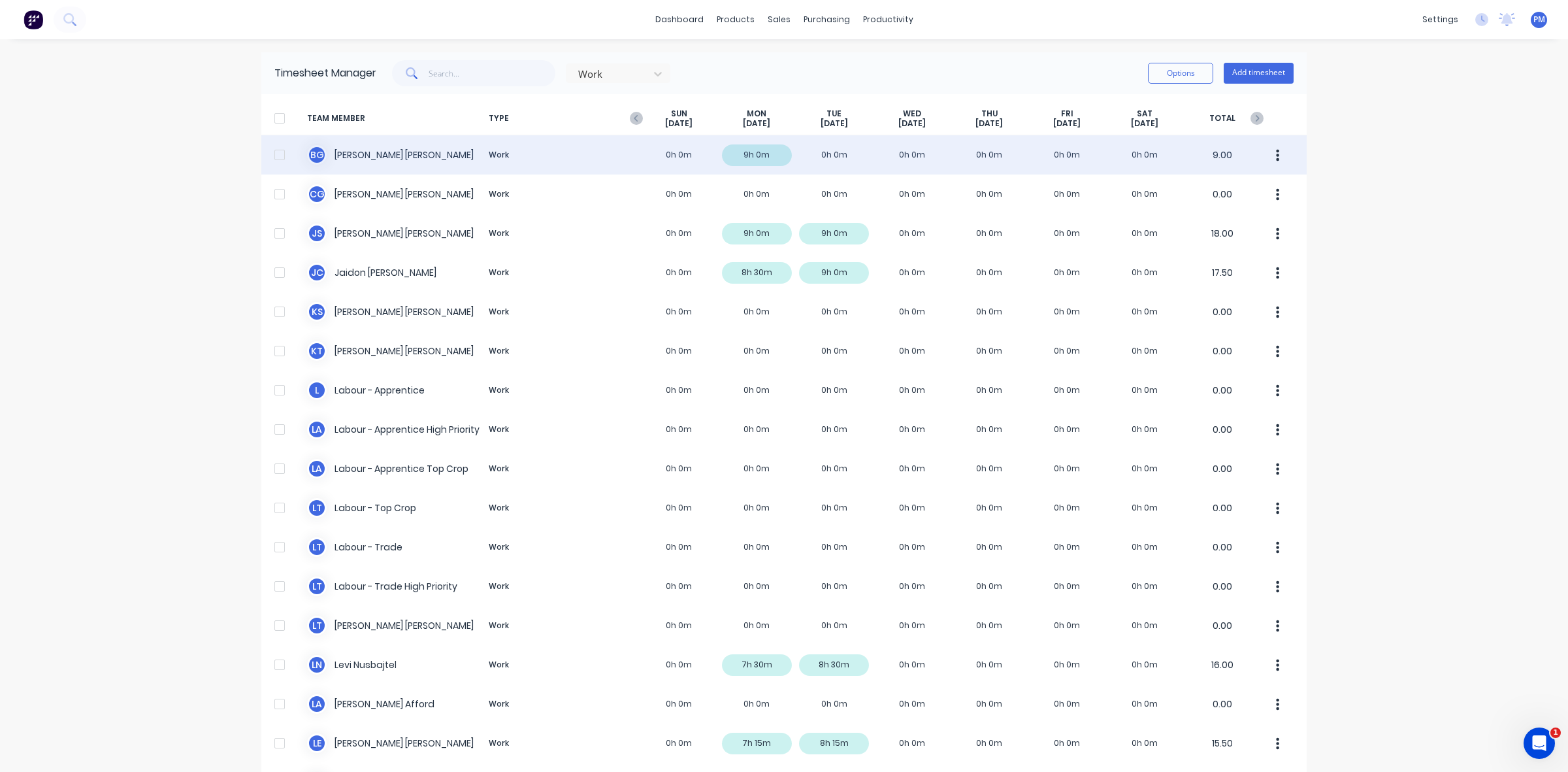
click at [758, 158] on div "[PERSON_NAME] Work 0h 0m 9h 0m 0h 0m 0h 0m 0h 0m 0h 0m 0h 0m 9.00" at bounding box center [784, 155] width 1045 height 39
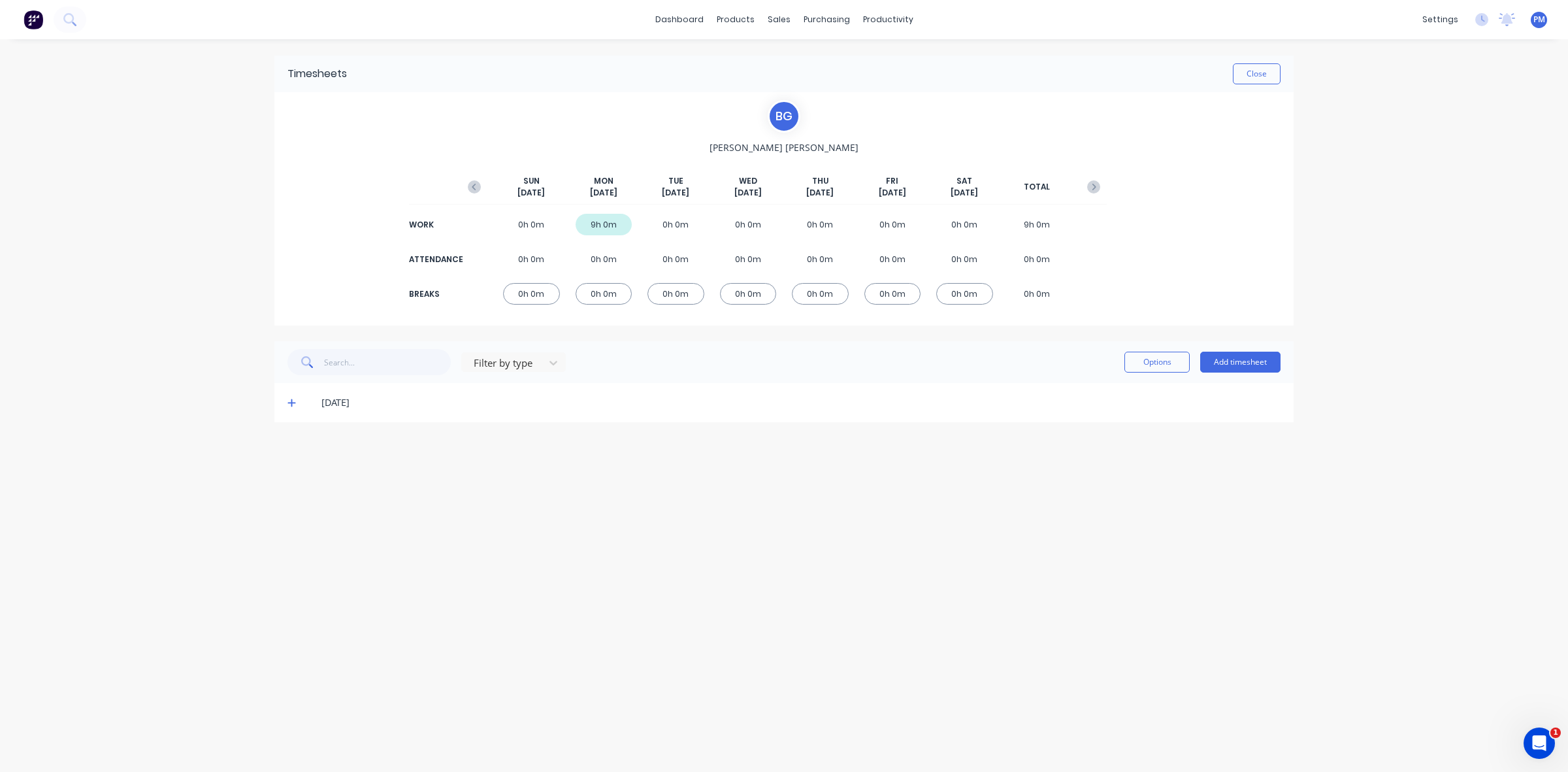
click at [284, 403] on div "[DATE]" at bounding box center [784, 403] width 1019 height 39
click at [289, 399] on icon at bounding box center [291, 403] width 9 height 9
click at [1225, 359] on button "Add timesheet" at bounding box center [1240, 362] width 81 height 21
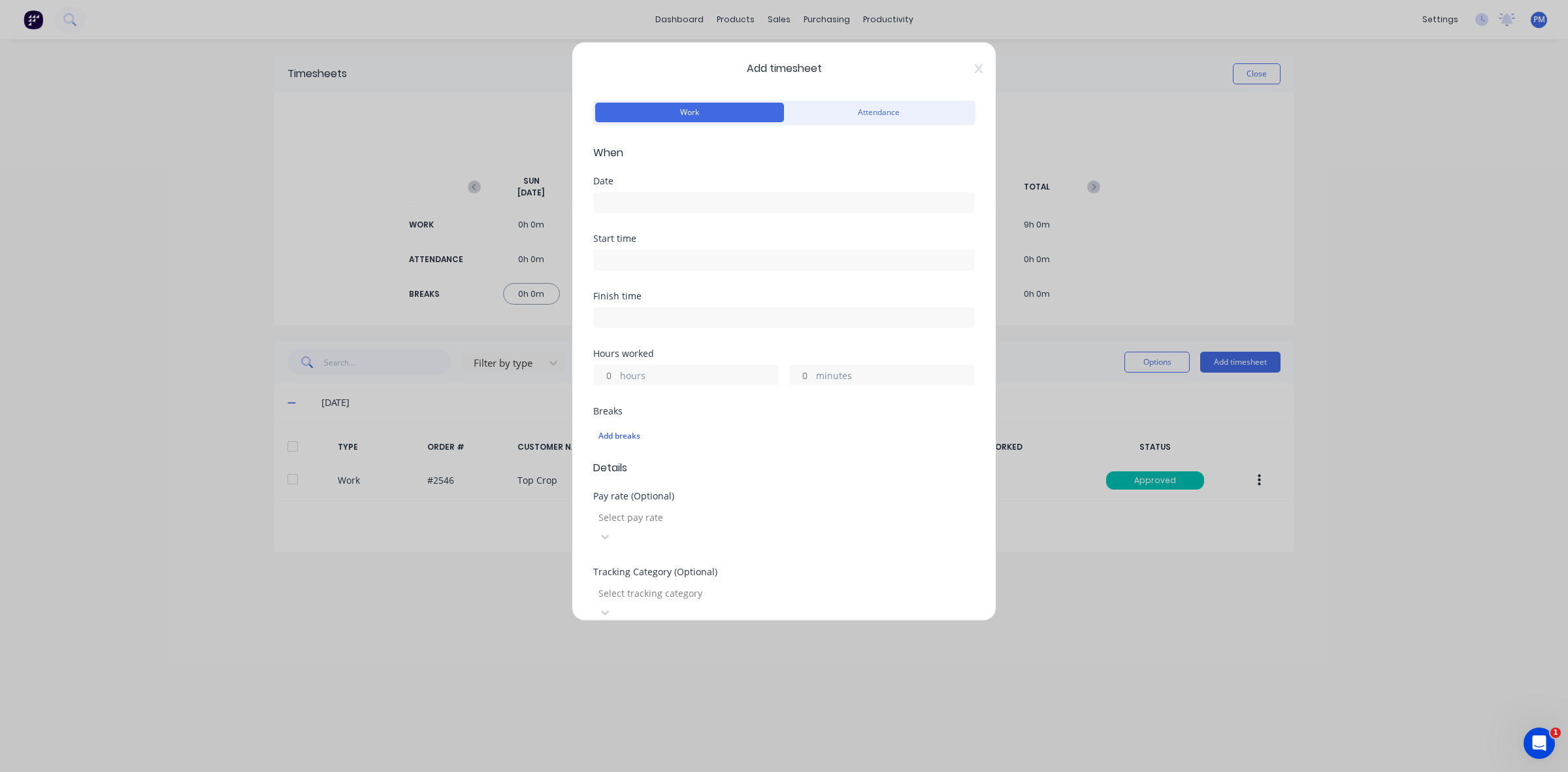
click at [651, 198] on input at bounding box center [784, 202] width 380 height 19
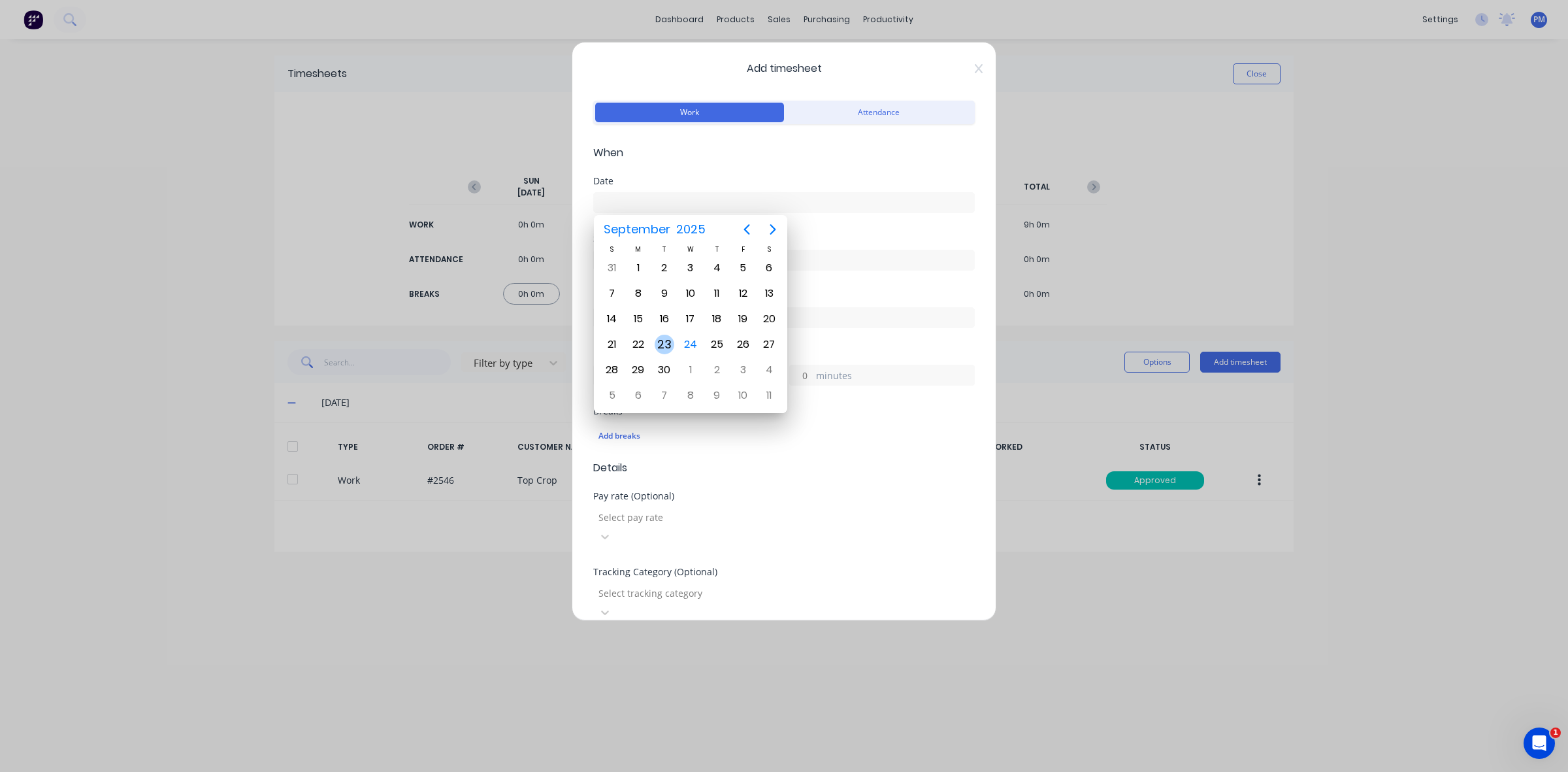
click at [662, 338] on div "23" at bounding box center [664, 344] width 19 height 19
type input "[DATE]"
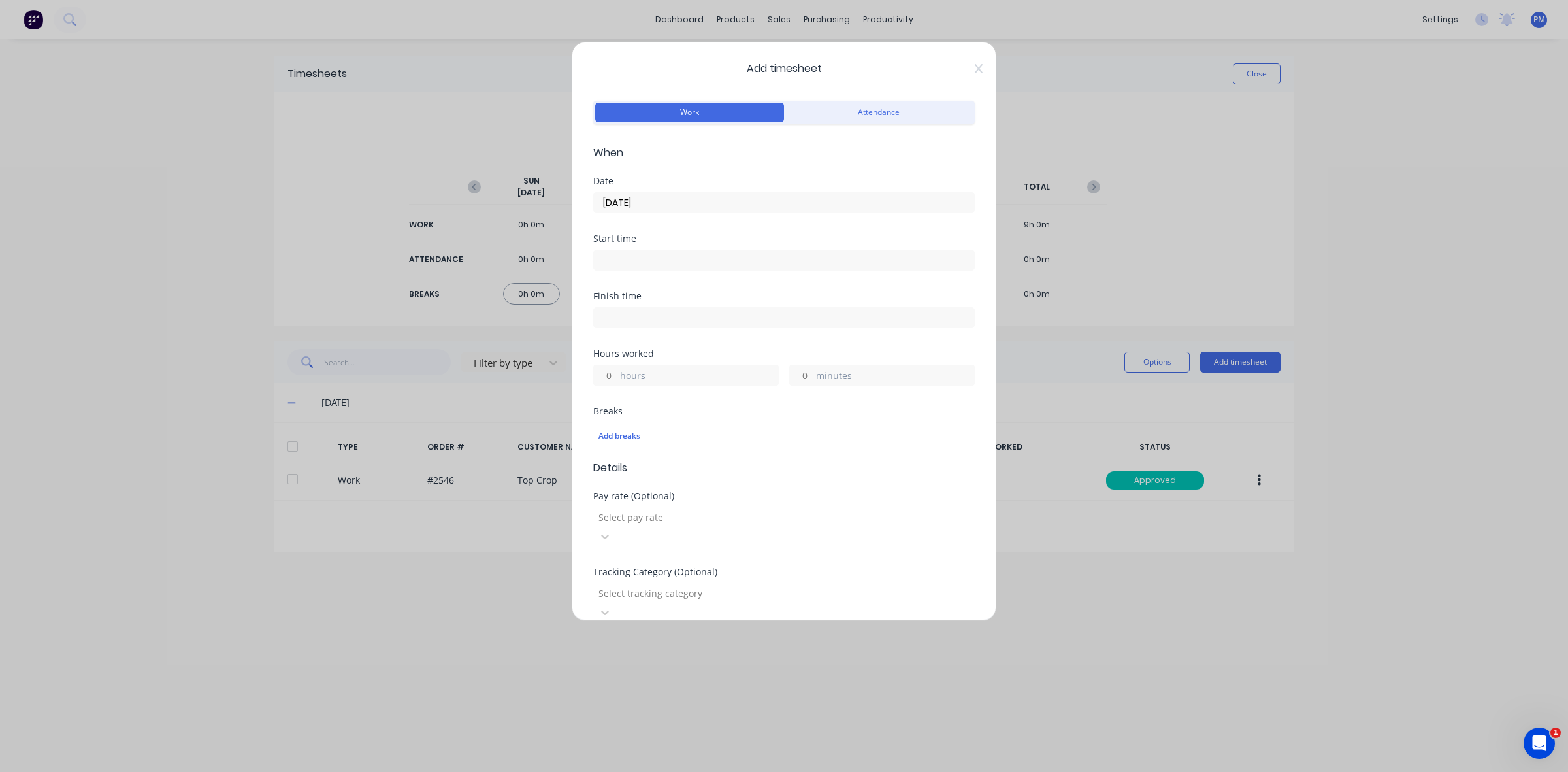
click at [625, 260] on input at bounding box center [784, 260] width 380 height 19
type input "07:00 AM"
click at [655, 353] on div "00" at bounding box center [657, 352] width 32 height 22
click at [682, 355] on div "AM" at bounding box center [693, 352] width 32 height 22
click at [749, 463] on span "Details" at bounding box center [784, 467] width 382 height 15
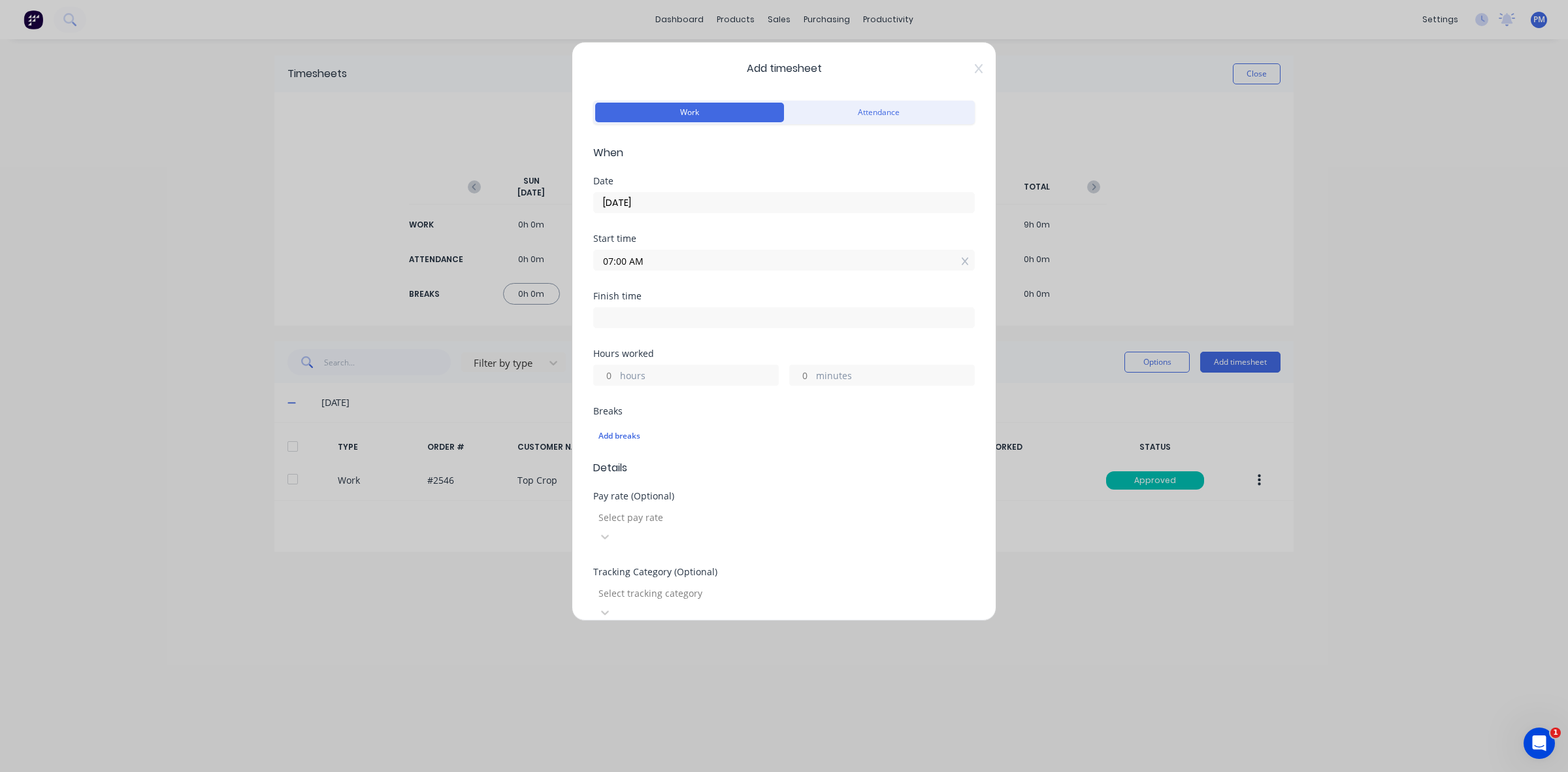
click at [609, 376] on input "hours" at bounding box center [605, 375] width 23 height 19
type input "5"
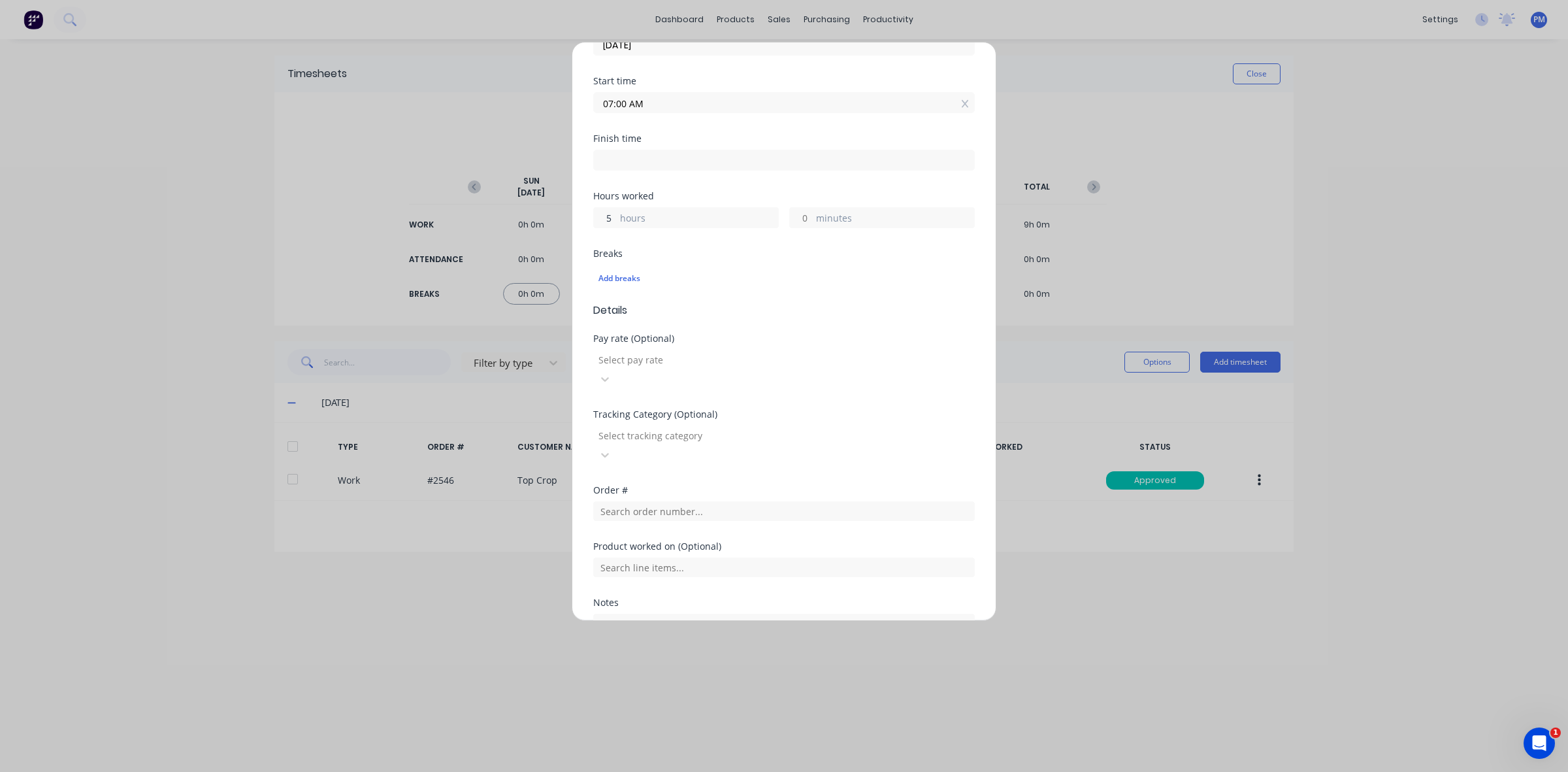
scroll to position [242, 0]
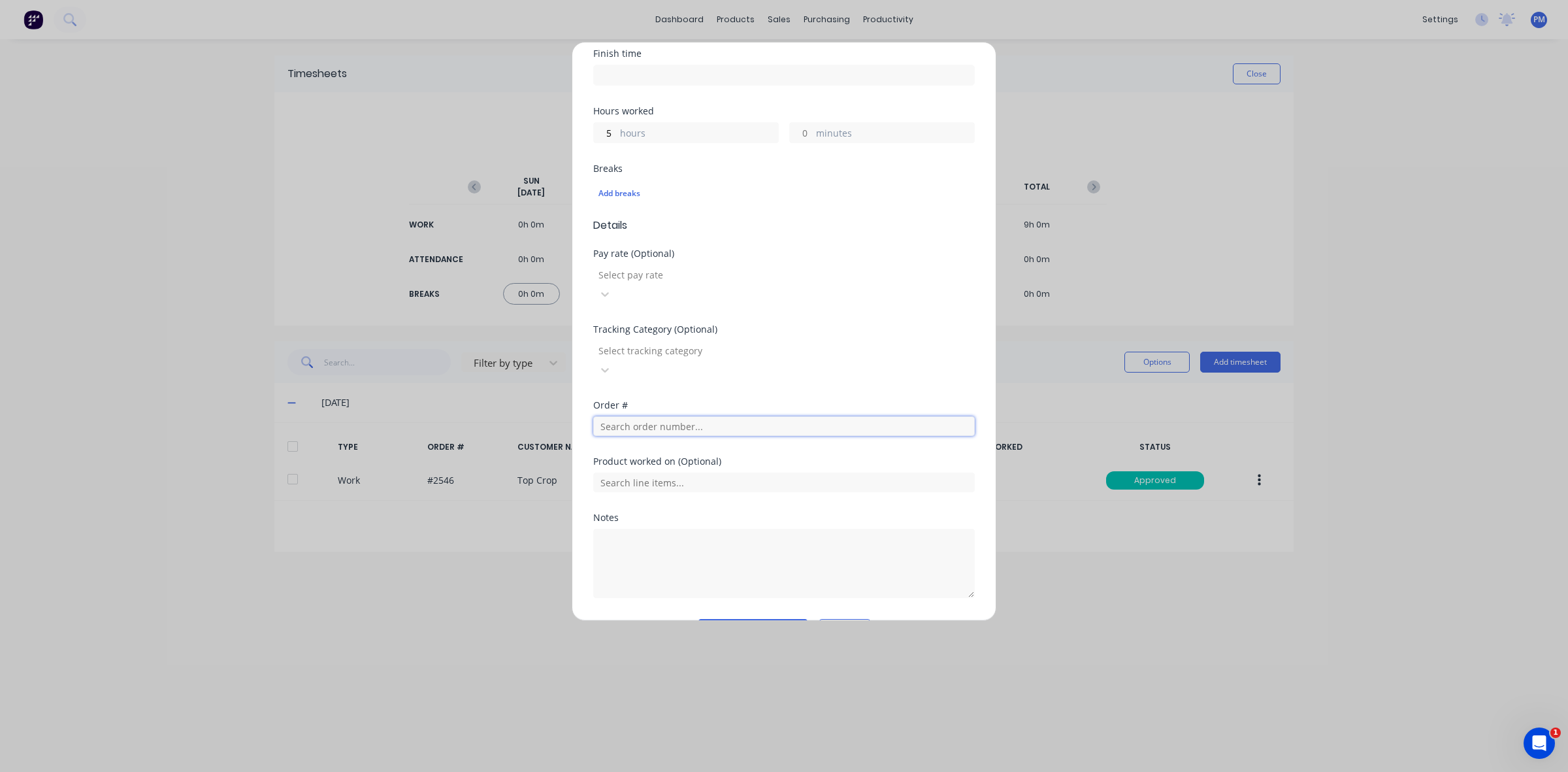
type input "12:00 PM"
type input "0"
click at [643, 416] on input "text" at bounding box center [784, 426] width 382 height 19
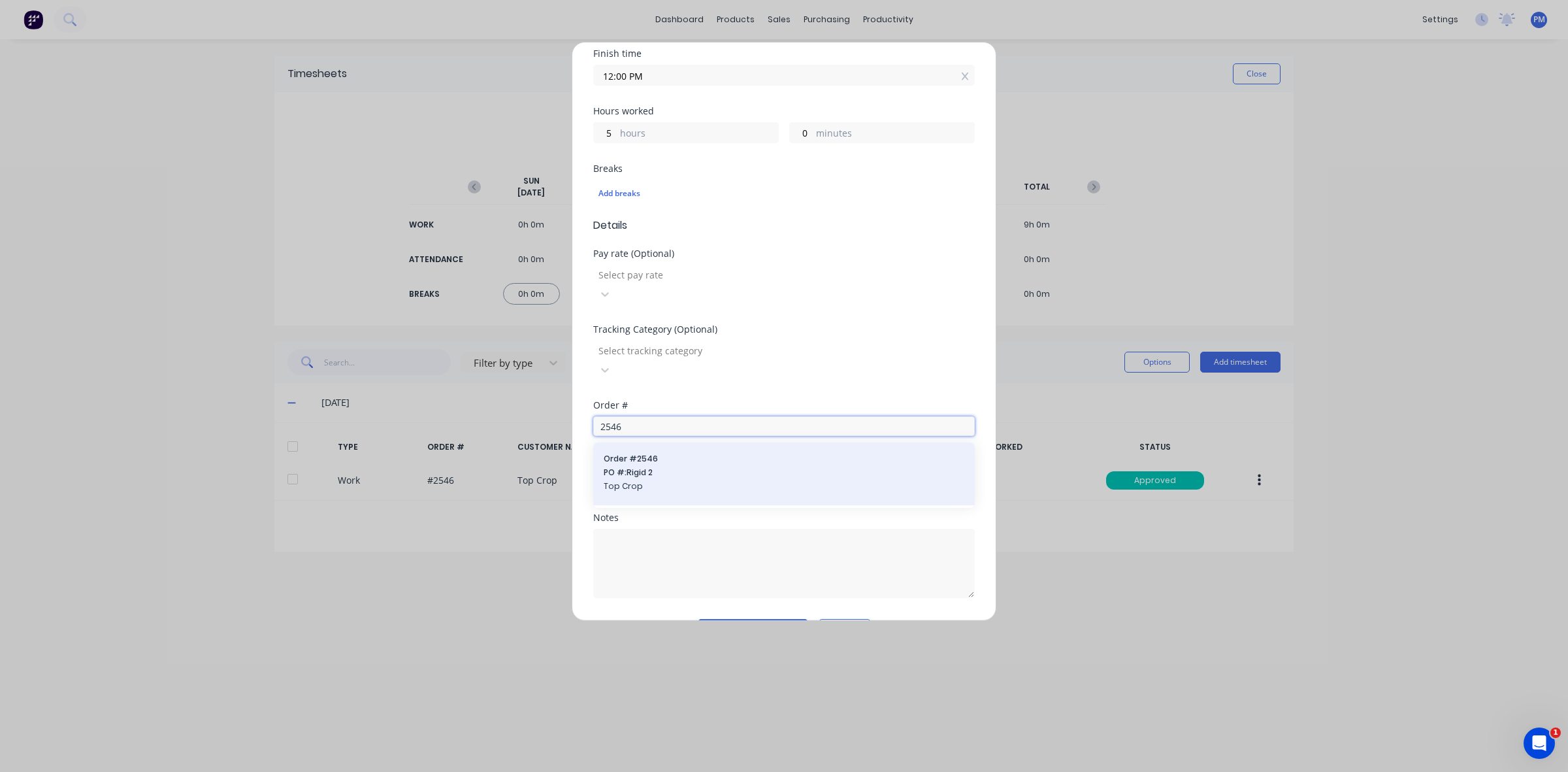
type input "2546"
click at [641, 467] on span "PO #: Rigid 2" at bounding box center [784, 473] width 360 height 12
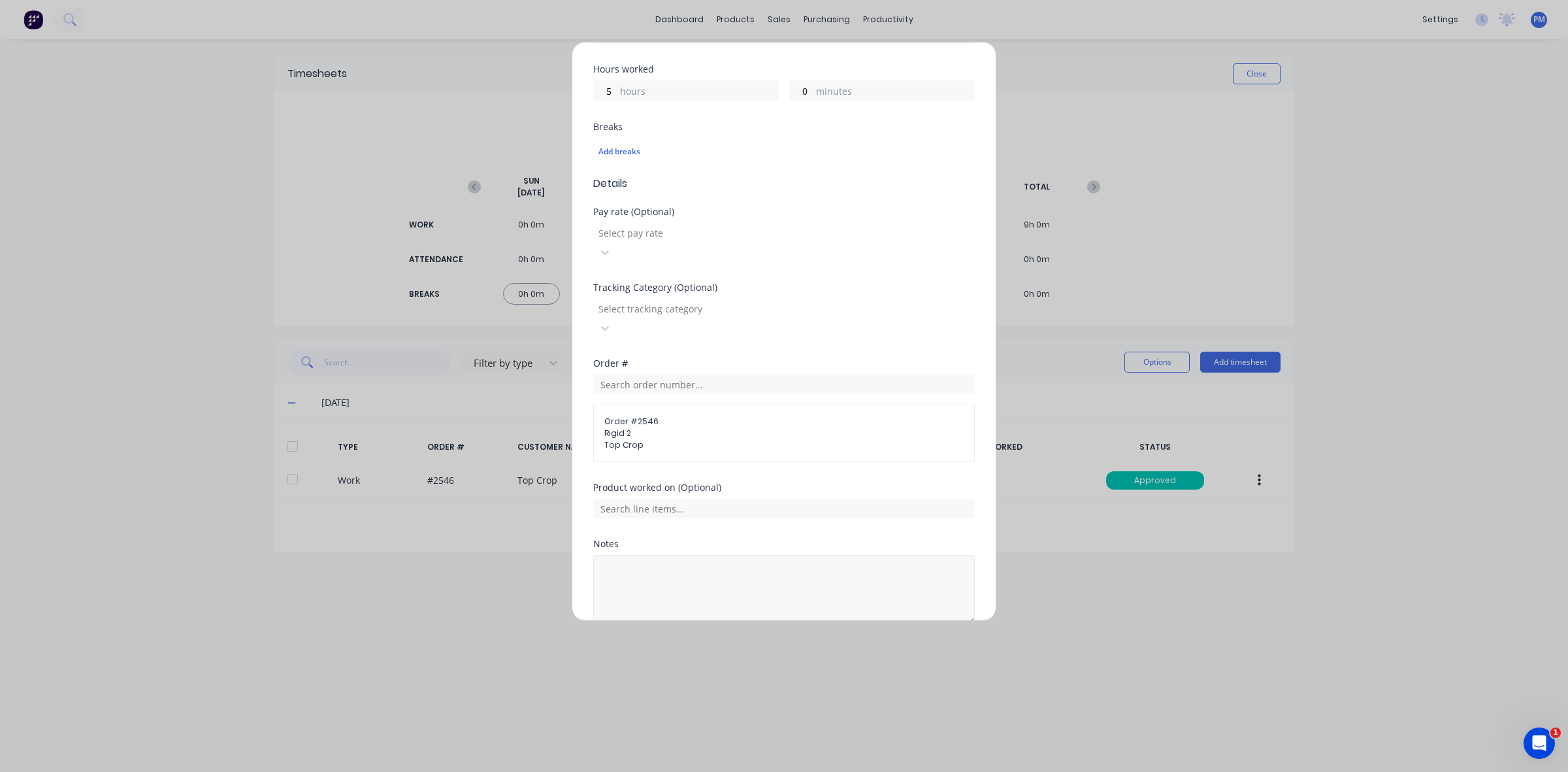
scroll to position [311, 0]
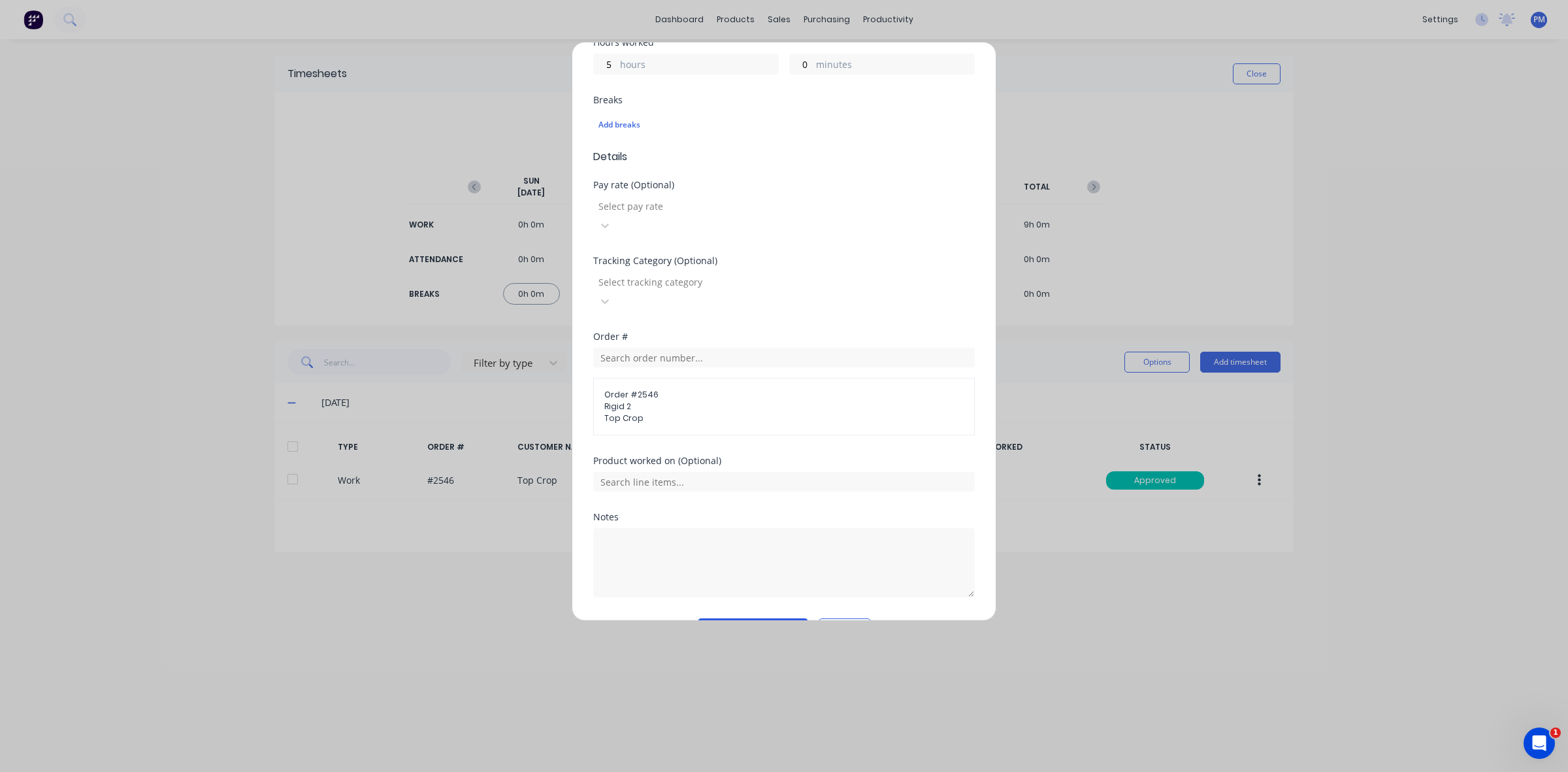
click at [754, 618] on button "Add manual time entry" at bounding box center [753, 628] width 111 height 21
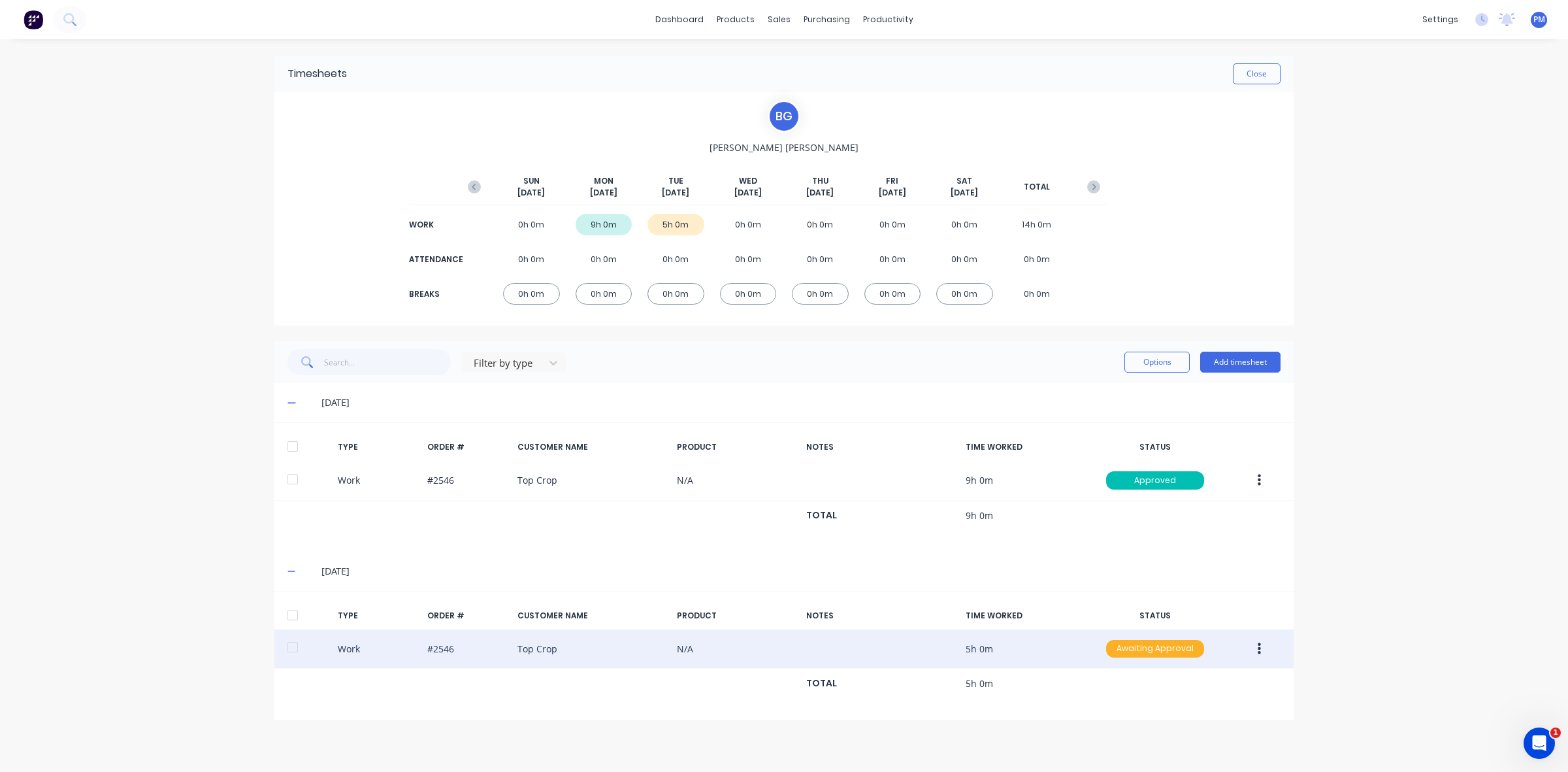
click at [1129, 655] on div "Awaiting Approval" at bounding box center [1155, 648] width 98 height 18
click at [1147, 724] on div "Approved" at bounding box center [1127, 714] width 107 height 18
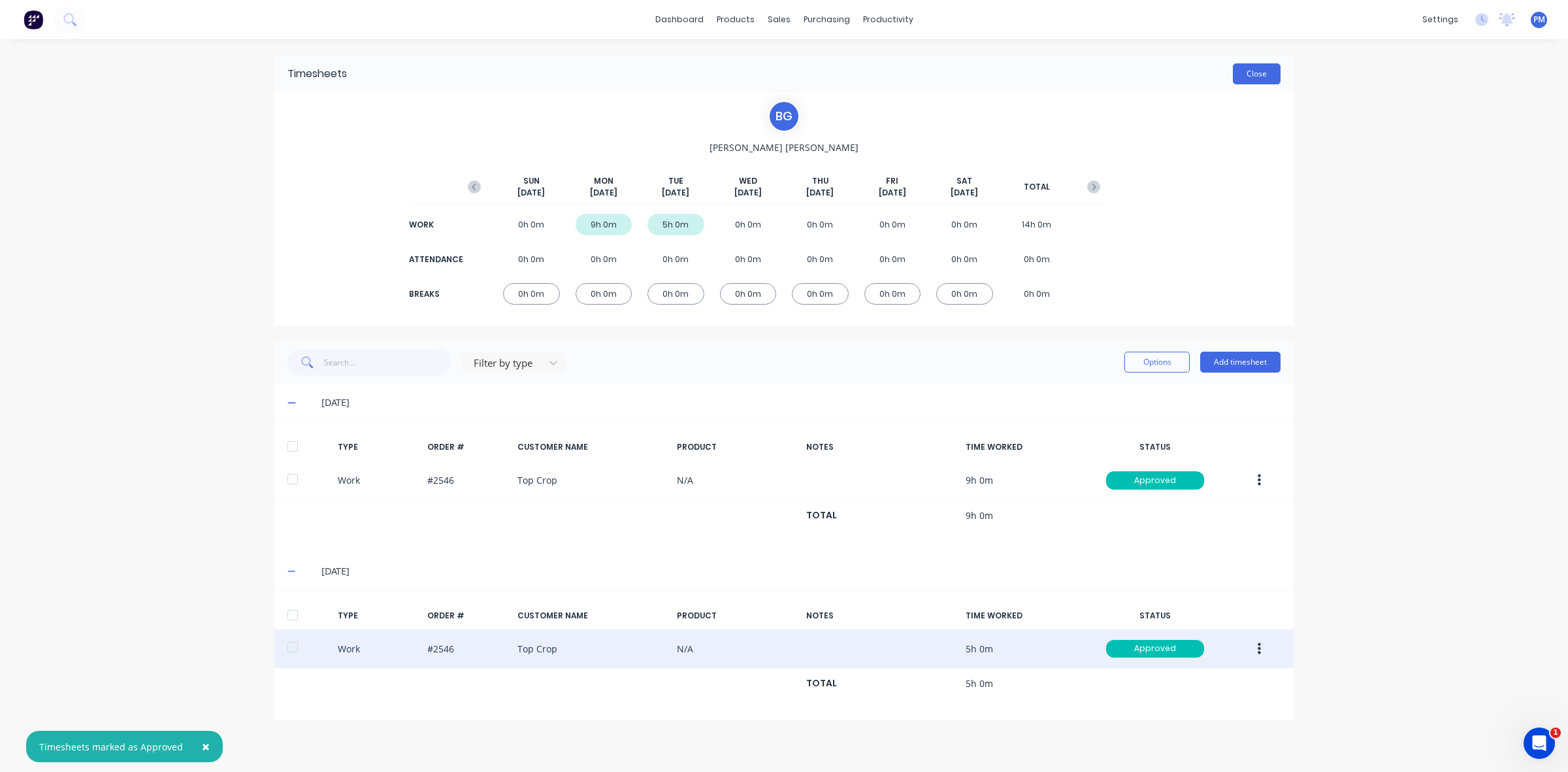
click at [1259, 70] on button "Close" at bounding box center [1256, 73] width 48 height 21
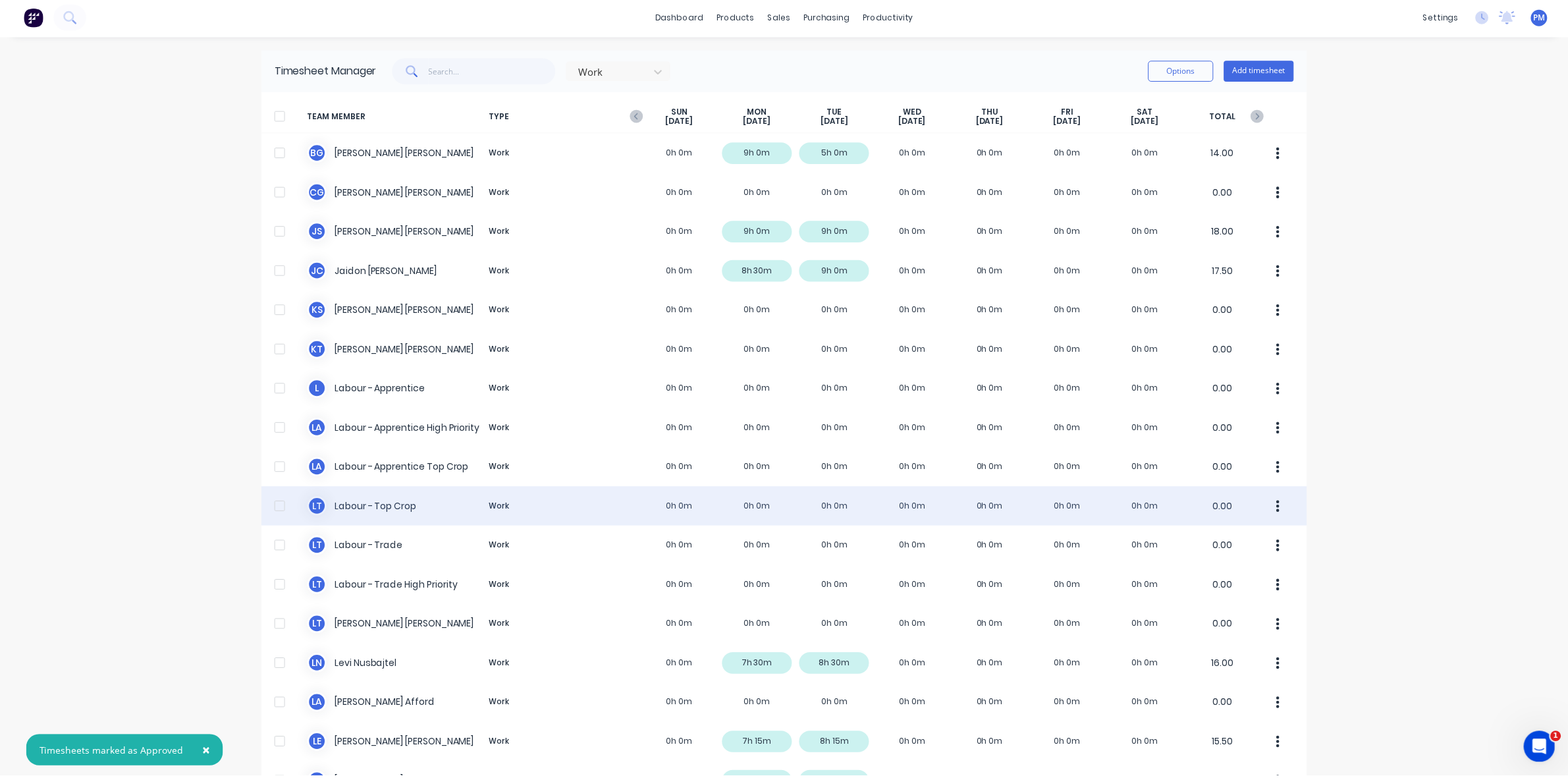
scroll to position [2, 0]
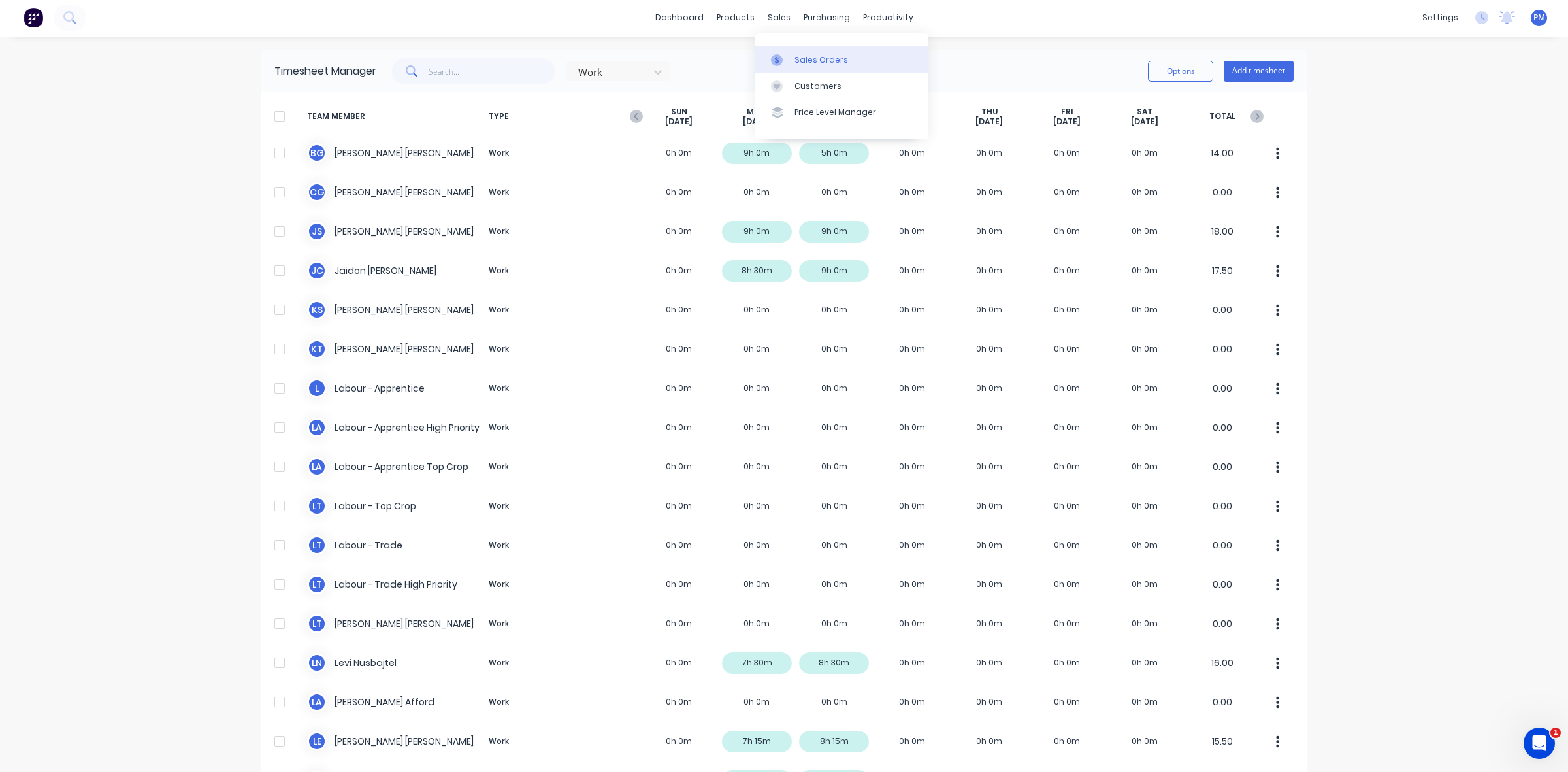
click at [804, 60] on div "Sales Orders" at bounding box center [821, 60] width 54 height 12
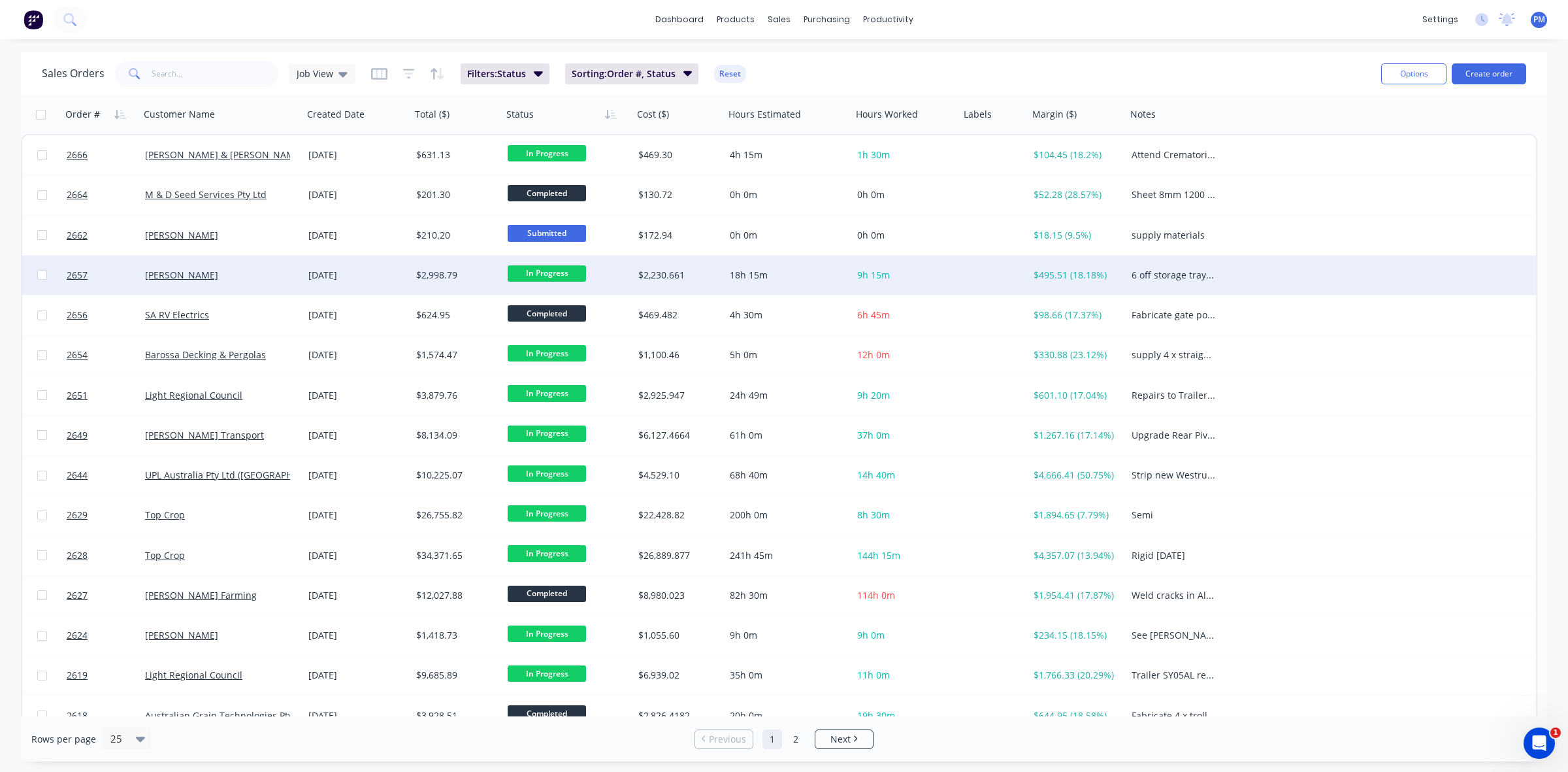
click at [819, 278] on div "18h 15m" at bounding box center [785, 275] width 111 height 13
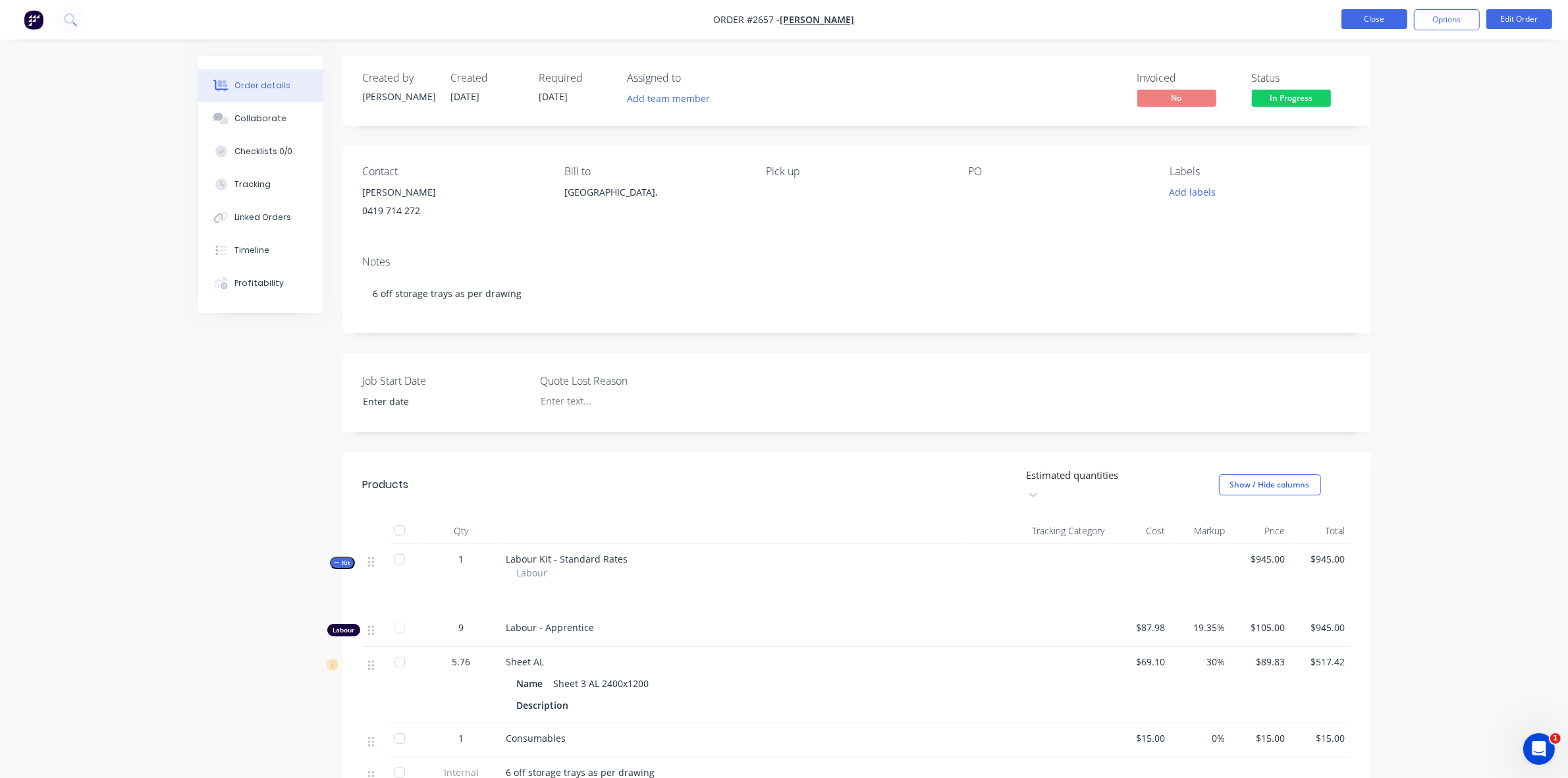
click at [1367, 18] on button "Close" at bounding box center [1374, 19] width 66 height 20
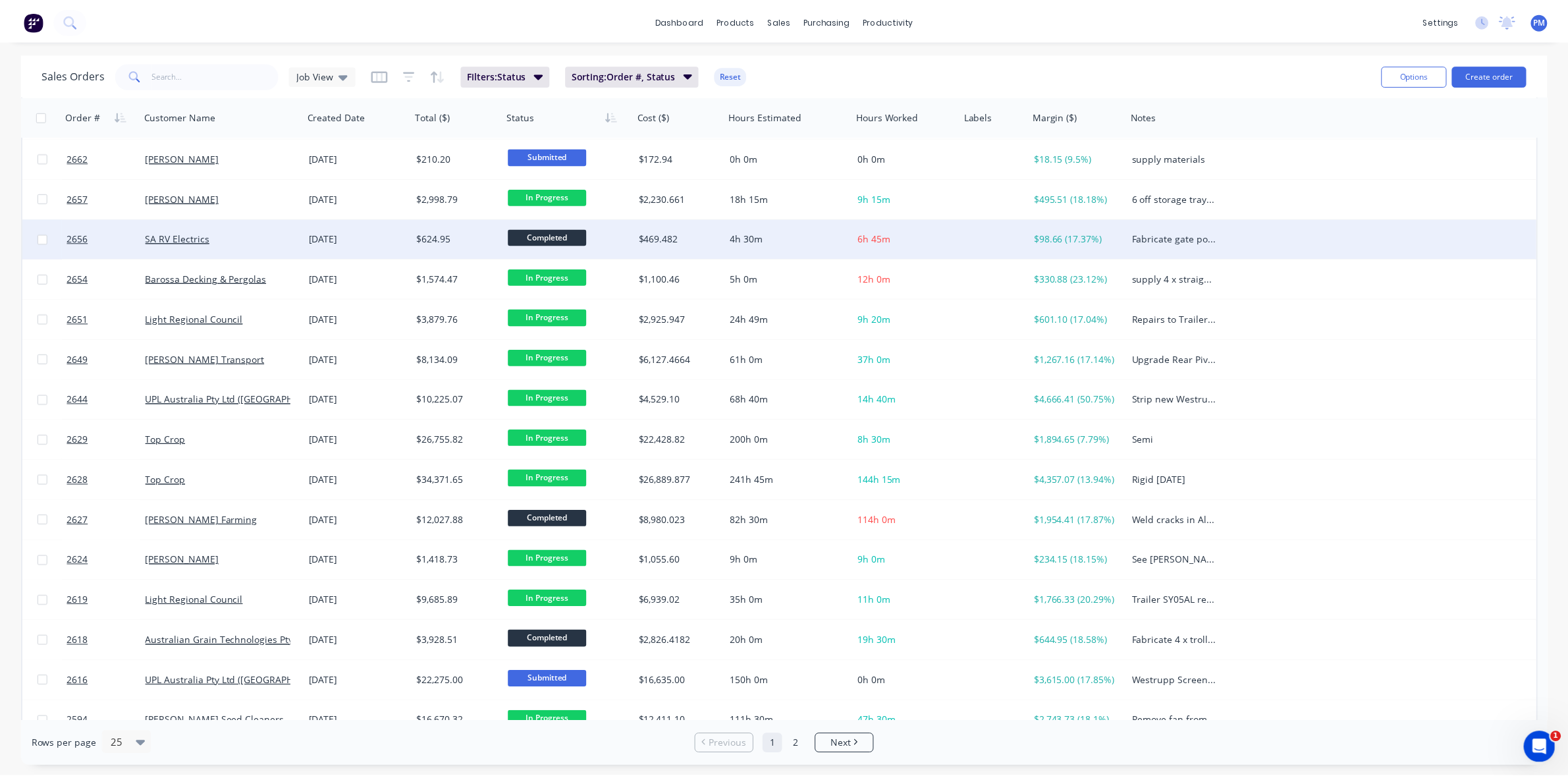
scroll to position [83, 0]
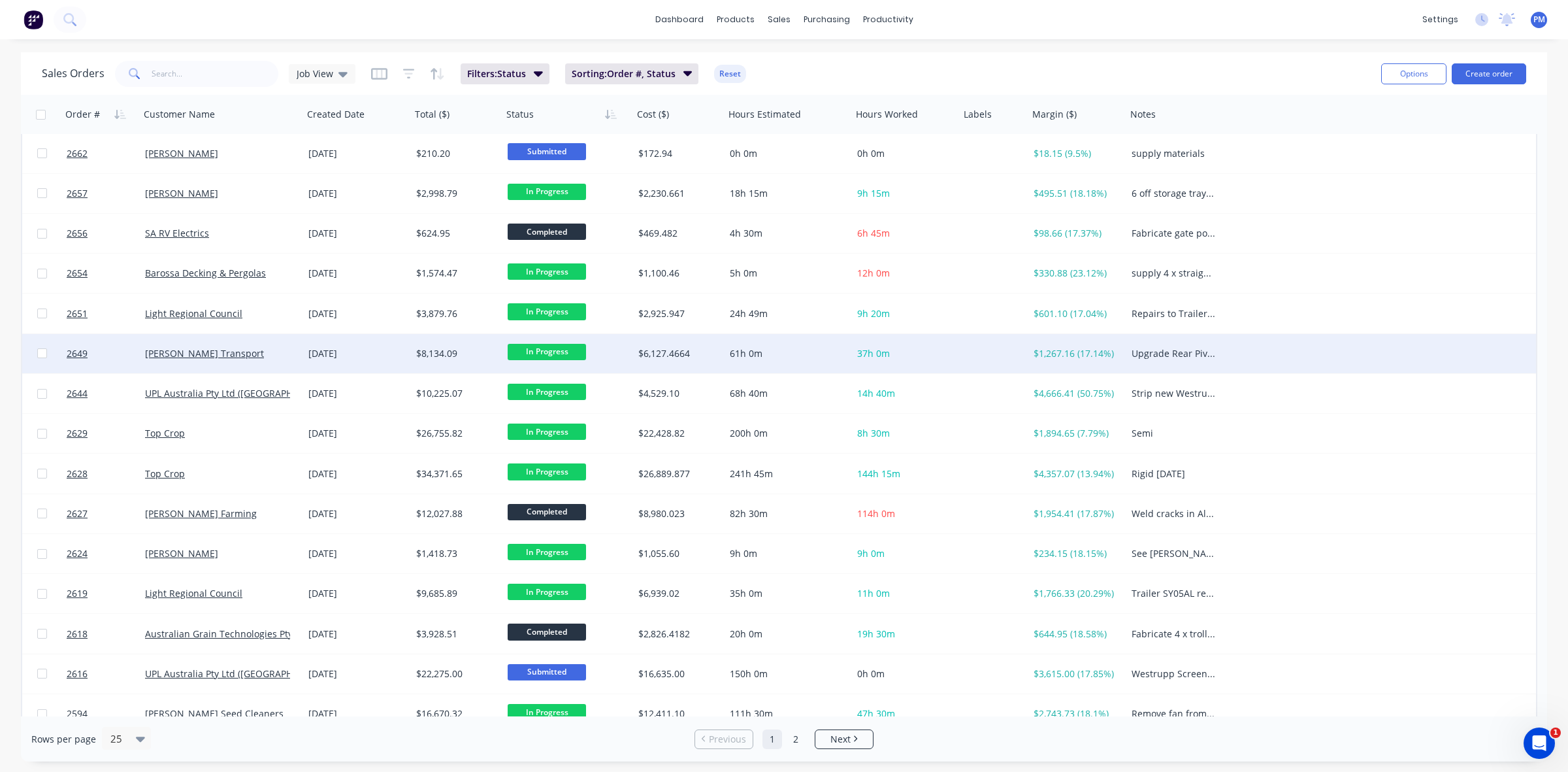
click at [279, 348] on div "[PERSON_NAME] Transport" at bounding box center [217, 353] width 145 height 13
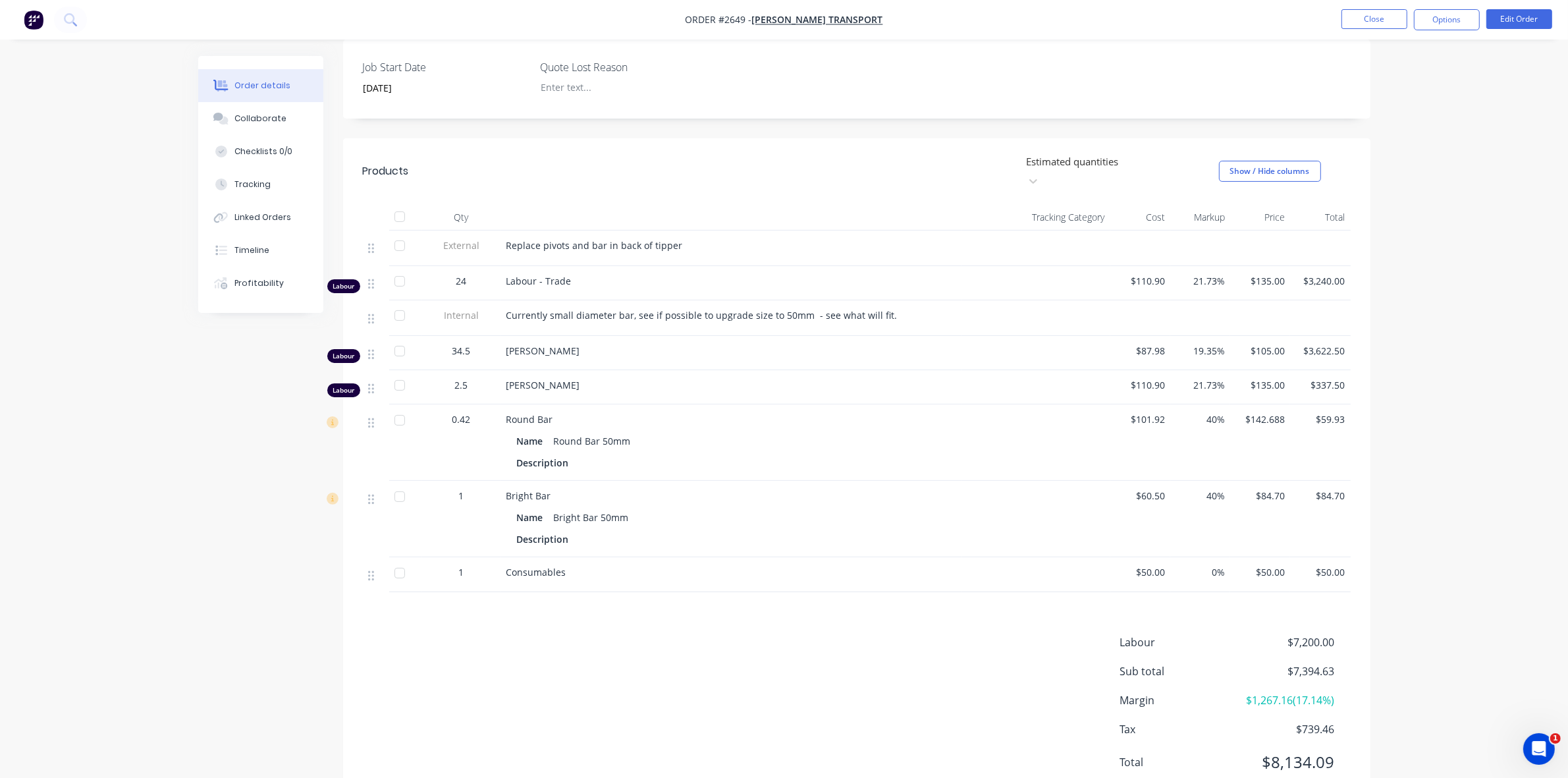
scroll to position [329, 0]
click at [257, 185] on div "Tracking" at bounding box center [253, 185] width 37 height 12
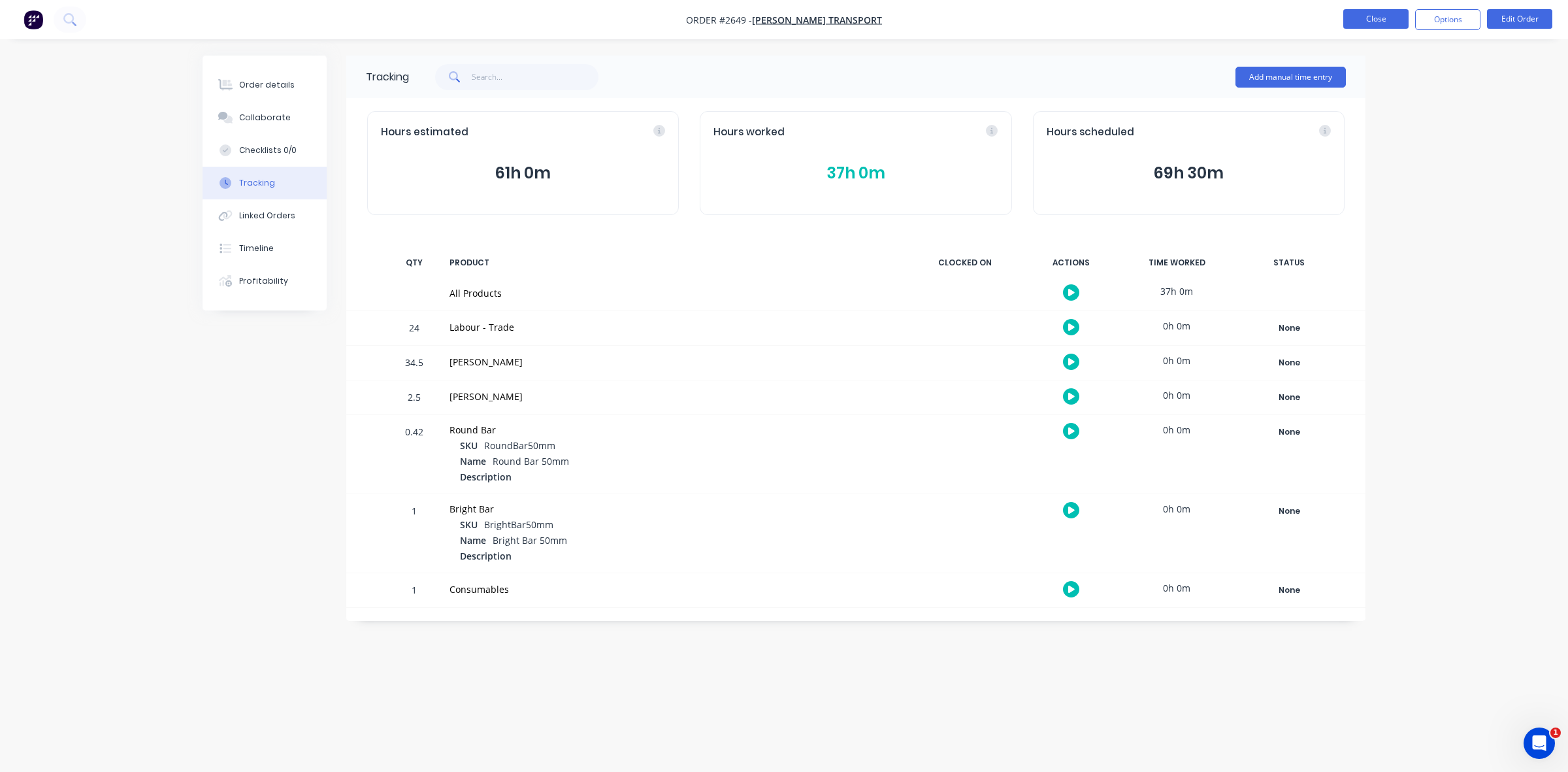
click at [1372, 17] on button "Close" at bounding box center [1375, 19] width 65 height 19
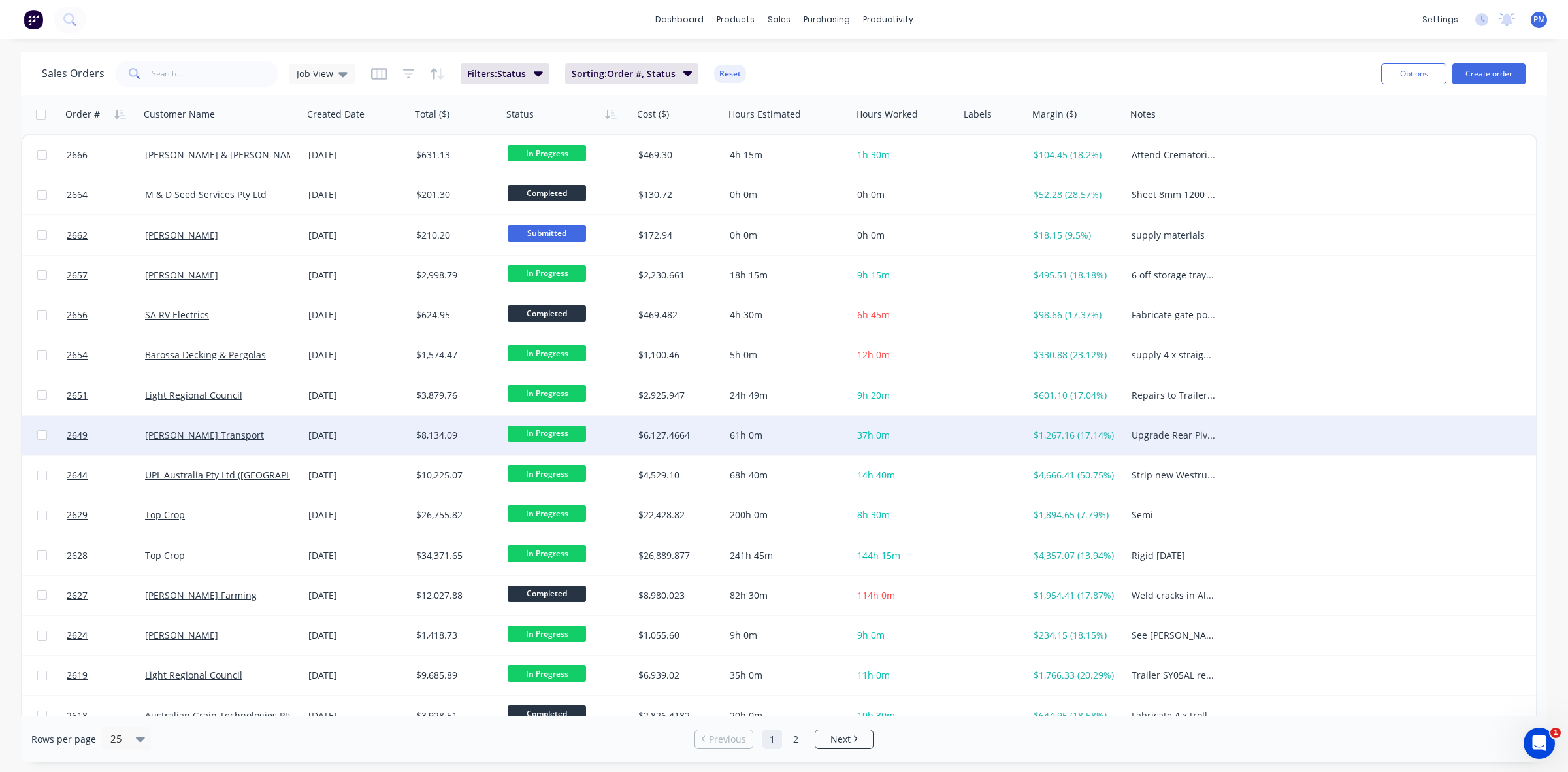
click at [268, 439] on div "[PERSON_NAME] Transport" at bounding box center [217, 435] width 145 height 13
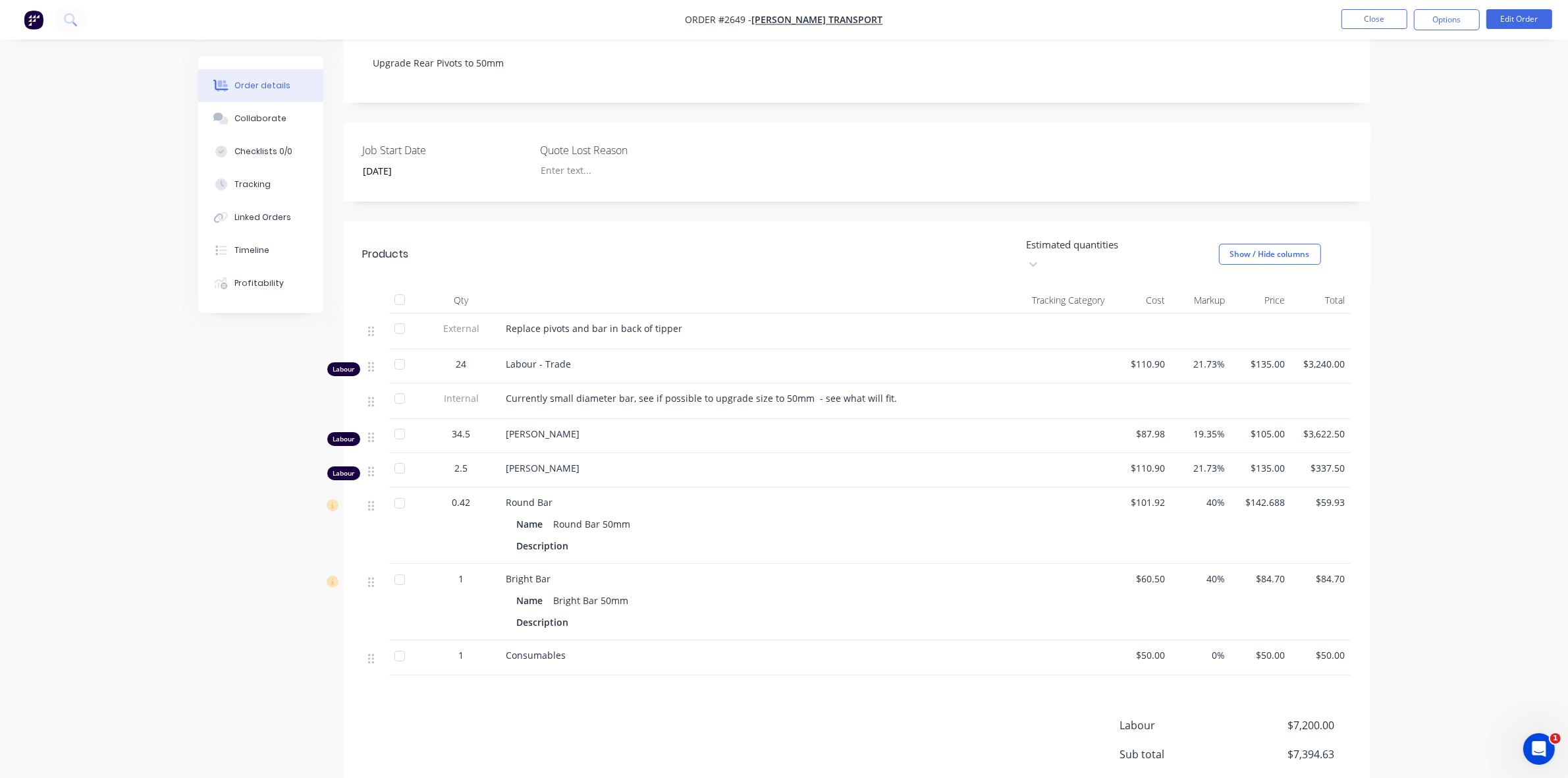
scroll to position [247, 0]
click at [1519, 22] on button "Edit Order" at bounding box center [1519, 19] width 66 height 20
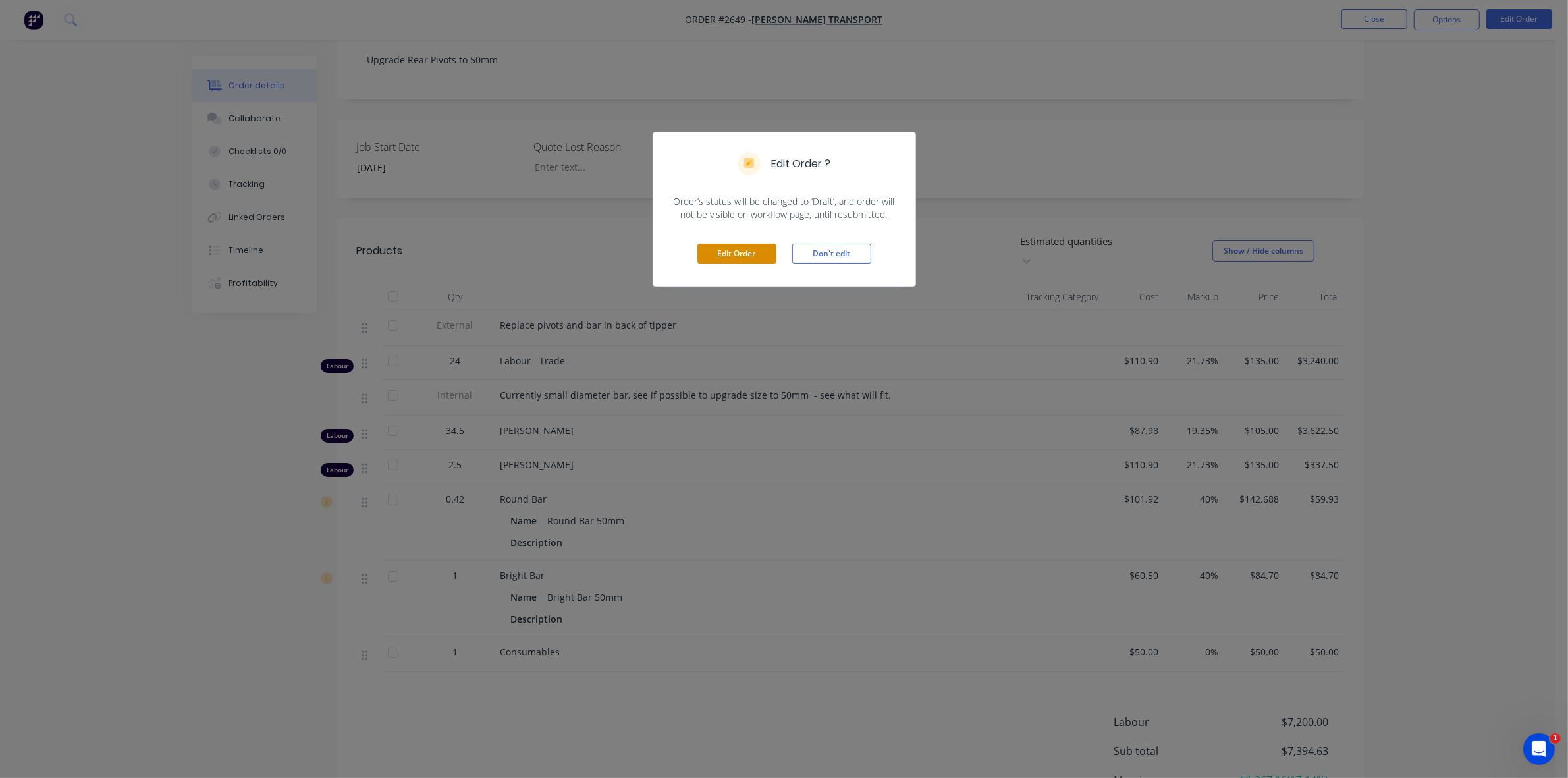
click at [760, 255] on button "Edit Order" at bounding box center [737, 253] width 79 height 20
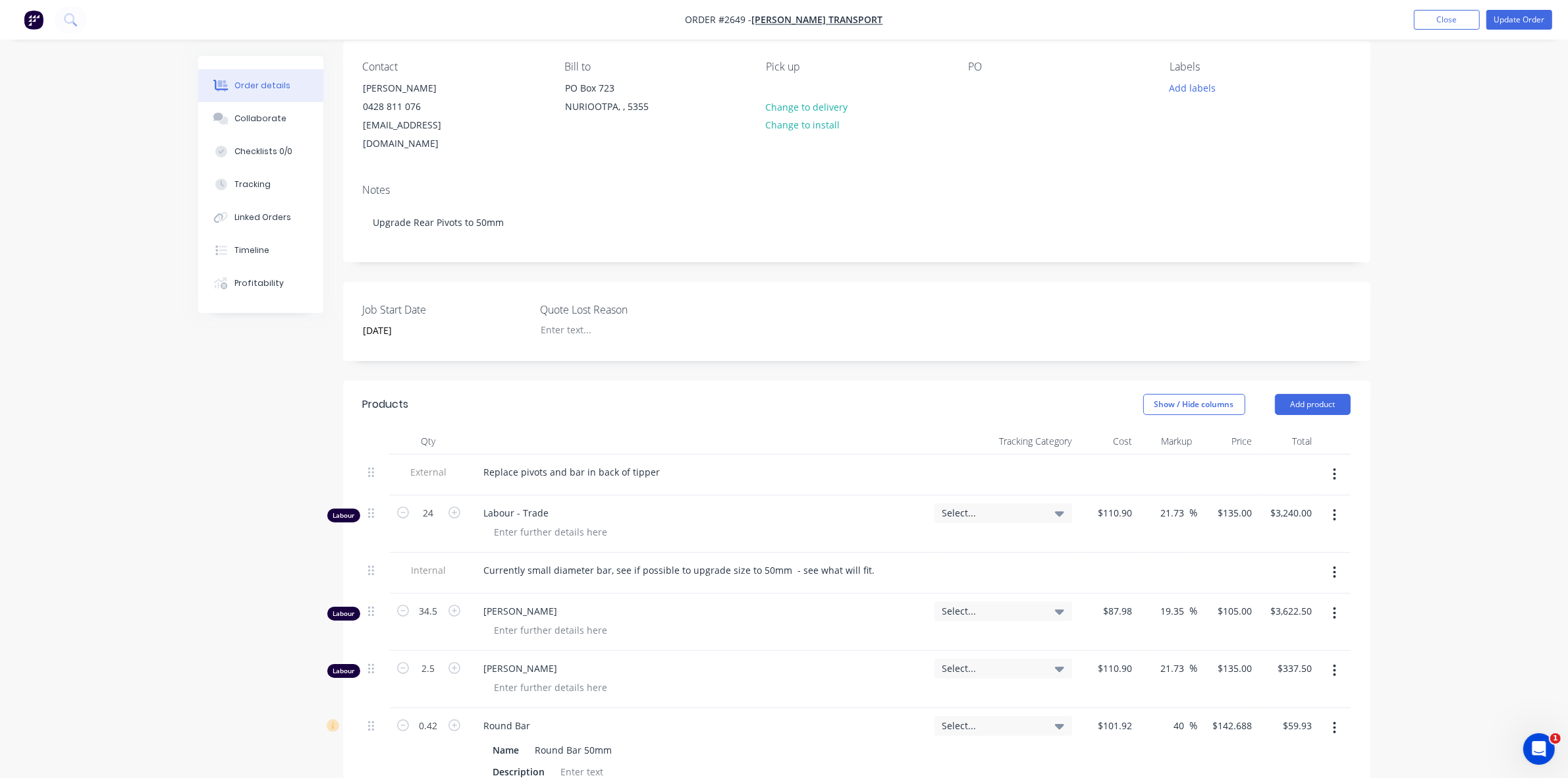
scroll to position [164, 0]
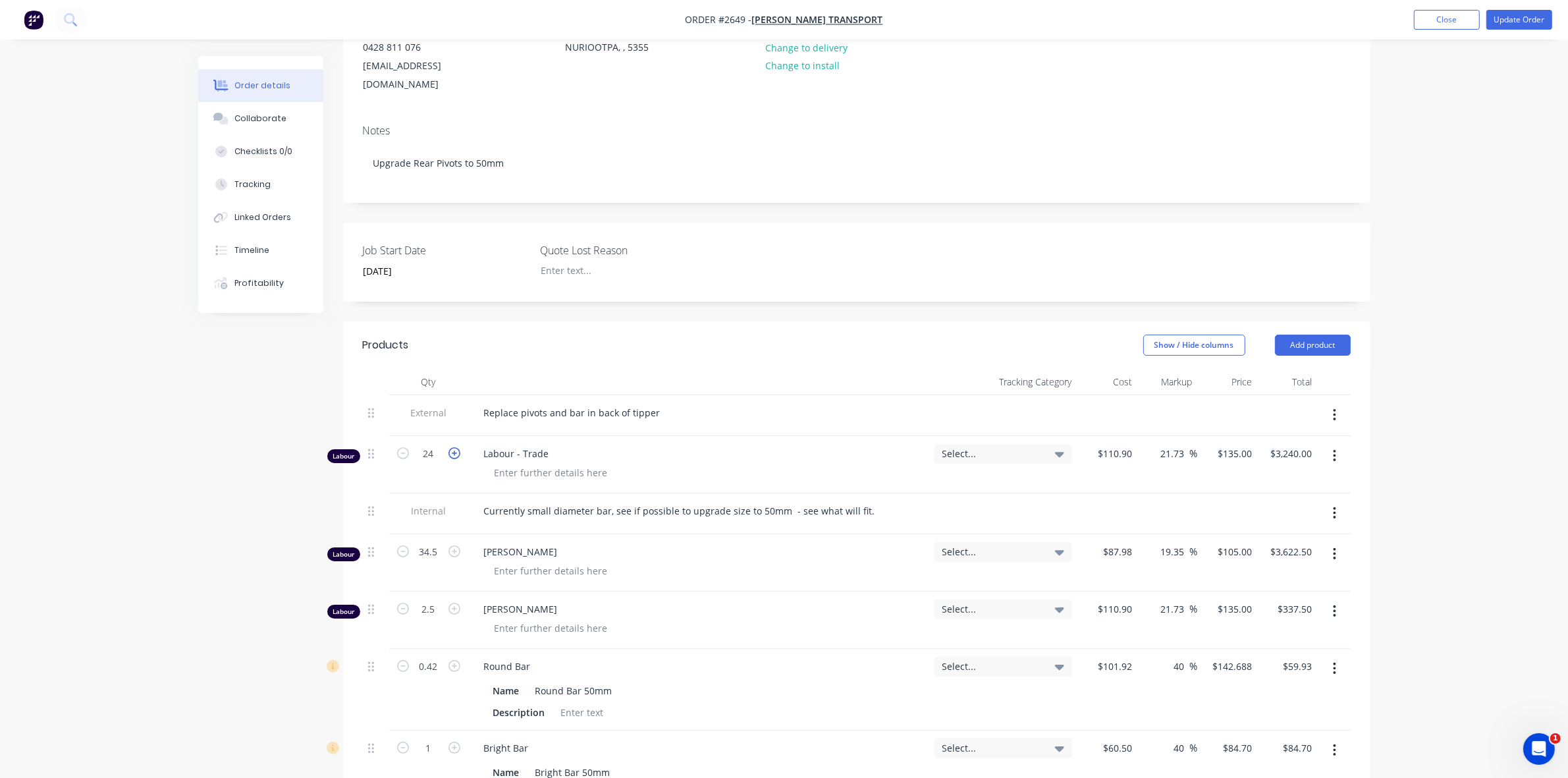
click at [455, 447] on icon "button" at bounding box center [455, 453] width 12 height 12
type input "25"
type input "$3,375.00"
click at [455, 447] on icon "button" at bounding box center [455, 453] width 12 height 12
type input "26"
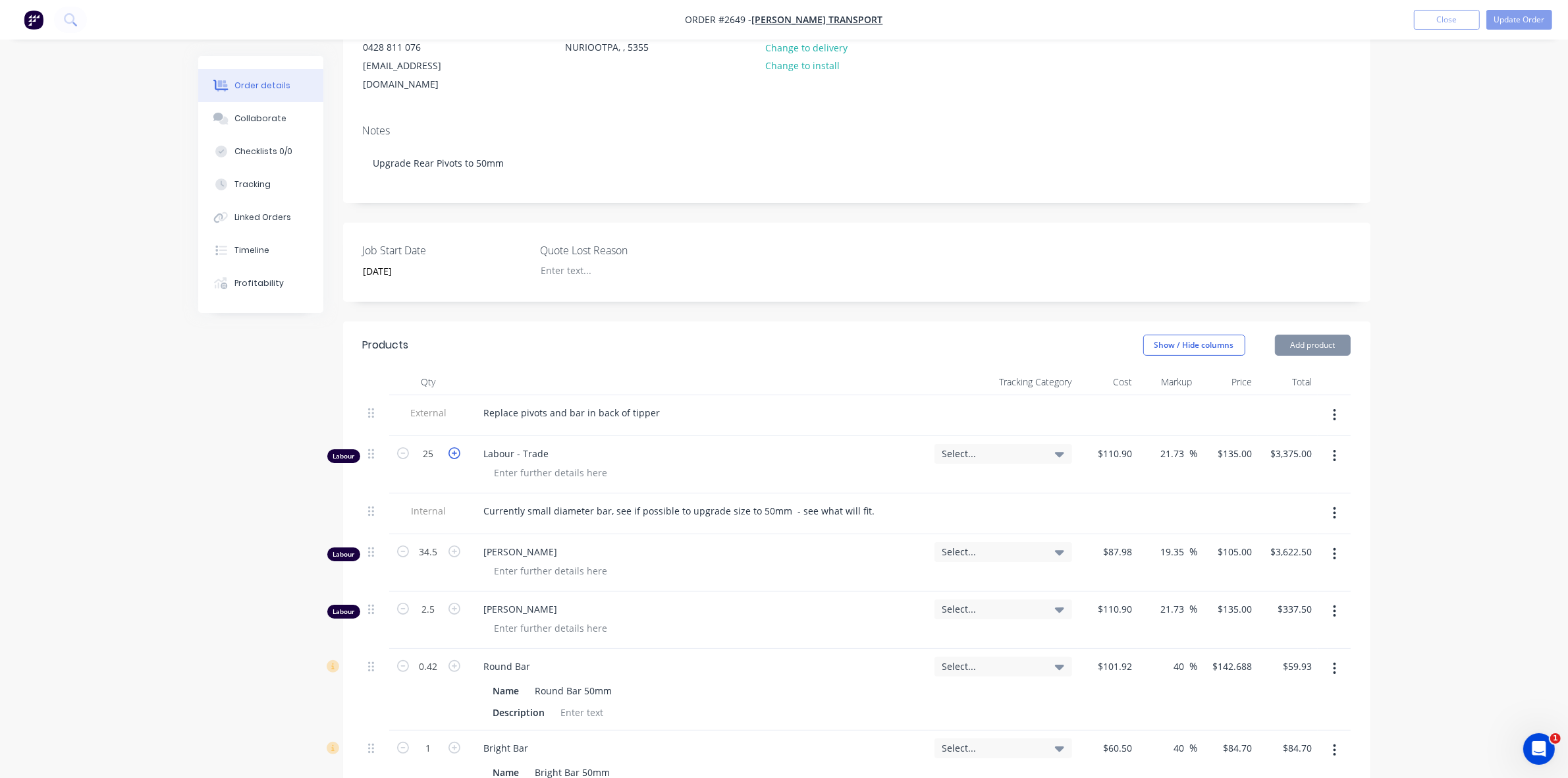
type input "$3,510.00"
click at [455, 447] on icon "button" at bounding box center [455, 453] width 12 height 12
type input "27"
type input "$3,645.00"
click at [455, 447] on icon "button" at bounding box center [455, 453] width 12 height 12
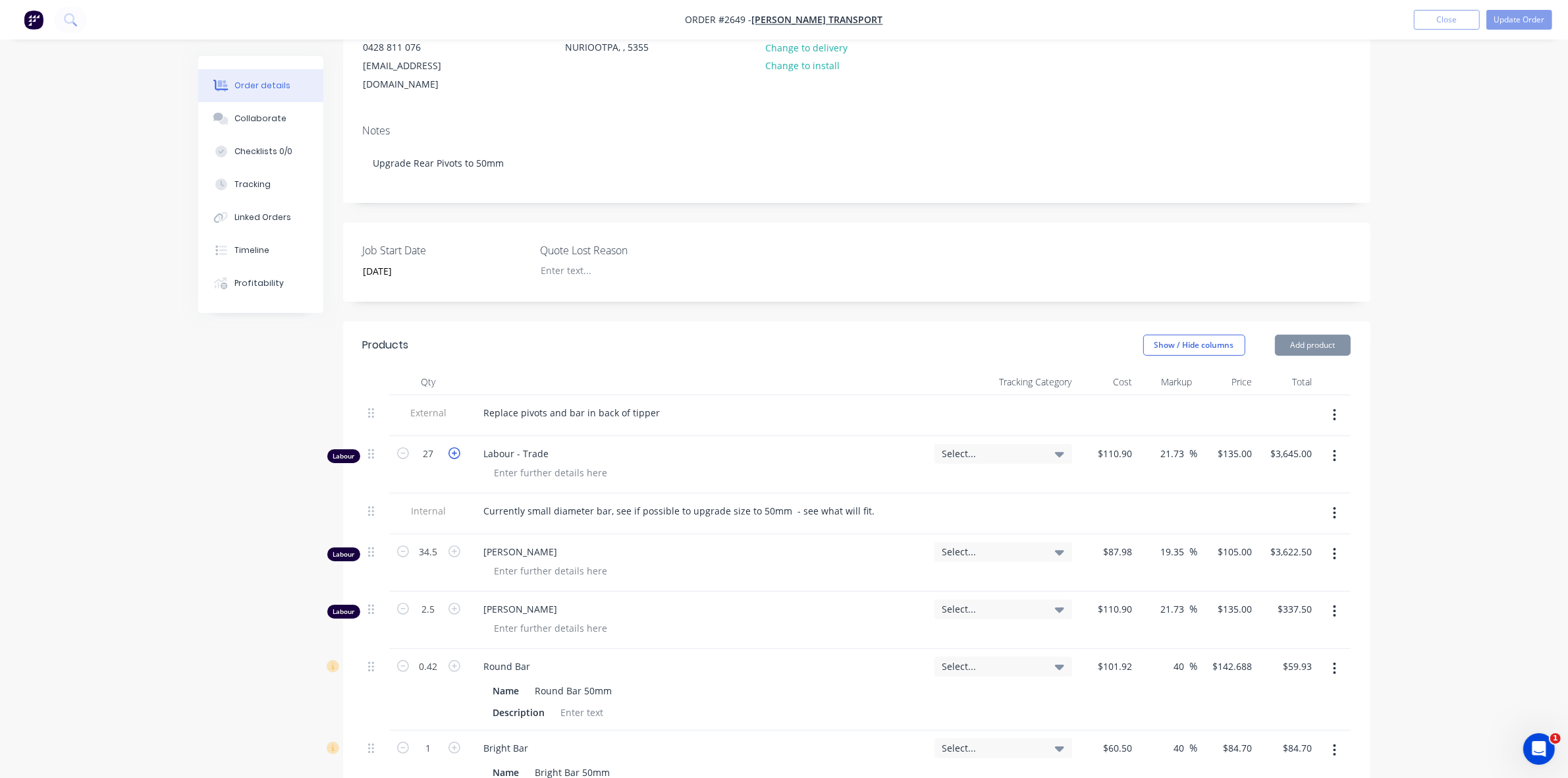
type input "28"
type input "$3,780.00"
click at [455, 447] on icon "button" at bounding box center [455, 453] width 12 height 12
type input "29"
type input "$3,915.00"
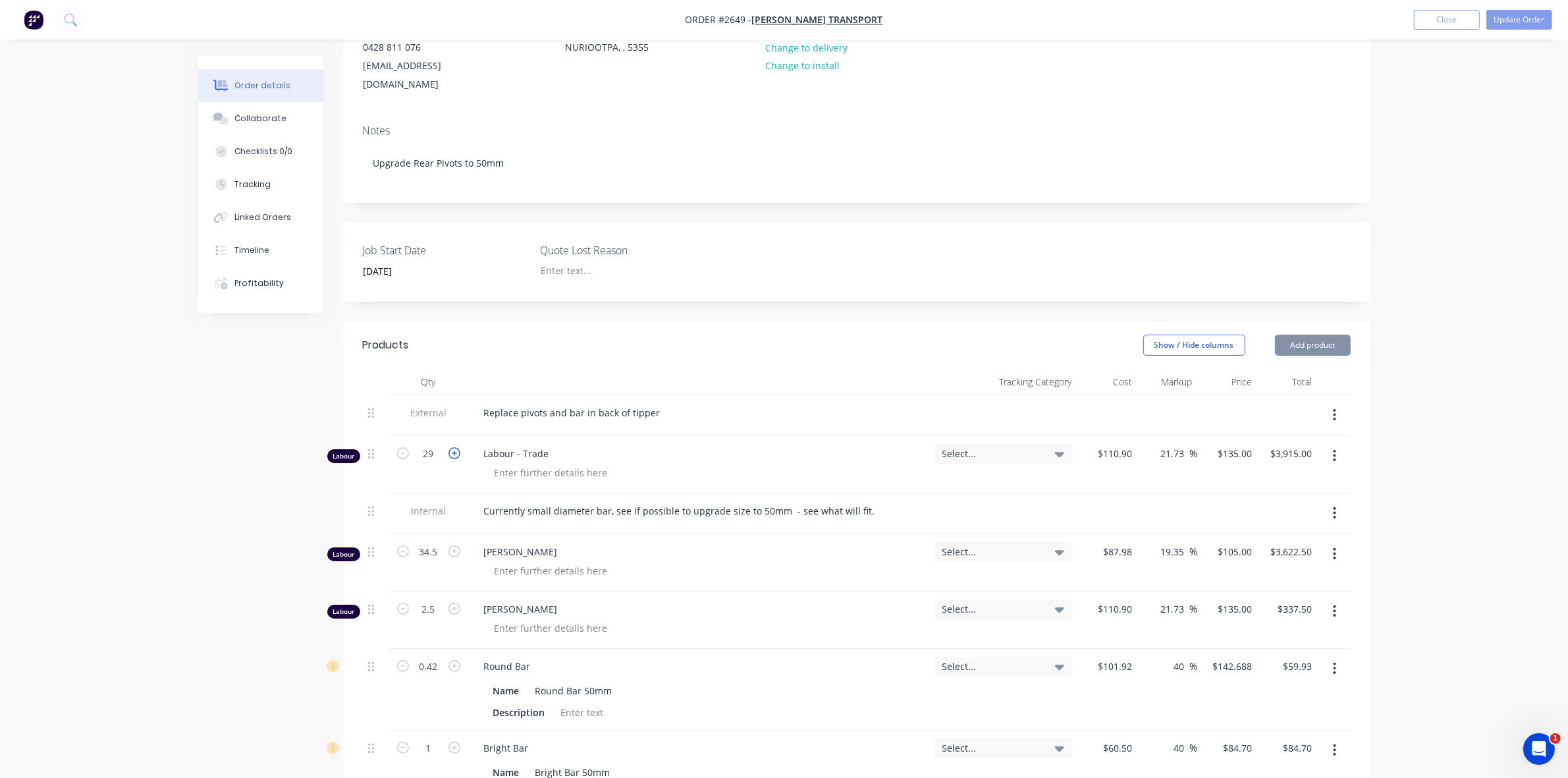
click at [455, 447] on icon "button" at bounding box center [455, 453] width 12 height 12
type input "30"
type input "$4,050.00"
click at [1118, 444] on input "110.9" at bounding box center [1117, 453] width 41 height 19
type input "$87.98"
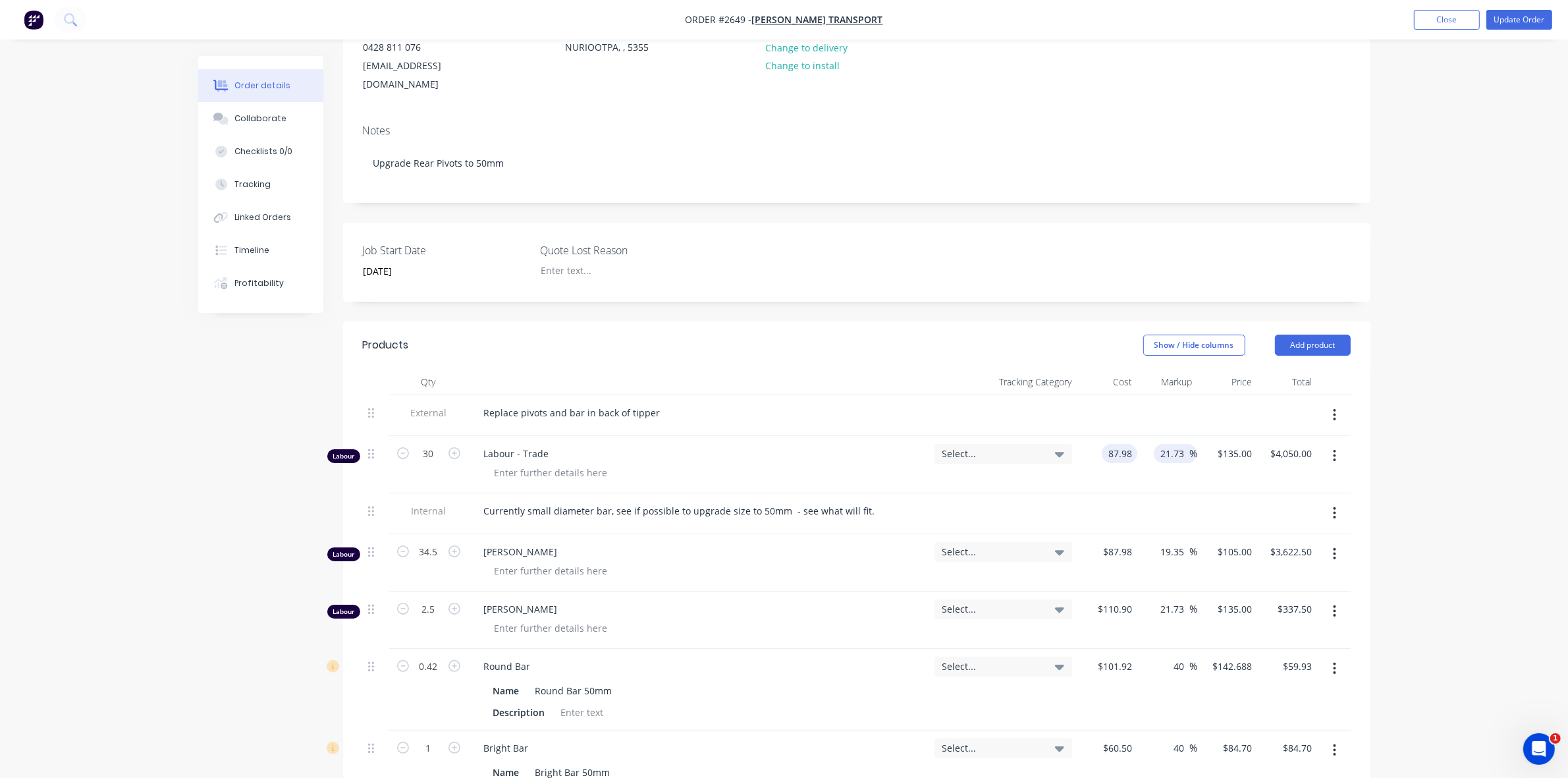
type input "$107.0992"
type input "$3,212.98"
click at [1166, 444] on input "21.73" at bounding box center [1174, 453] width 30 height 19
drag, startPoint x: 1159, startPoint y: 435, endPoint x: 1184, endPoint y: 433, distance: 25.1
click at [1184, 444] on input "21.73" at bounding box center [1173, 453] width 30 height 19
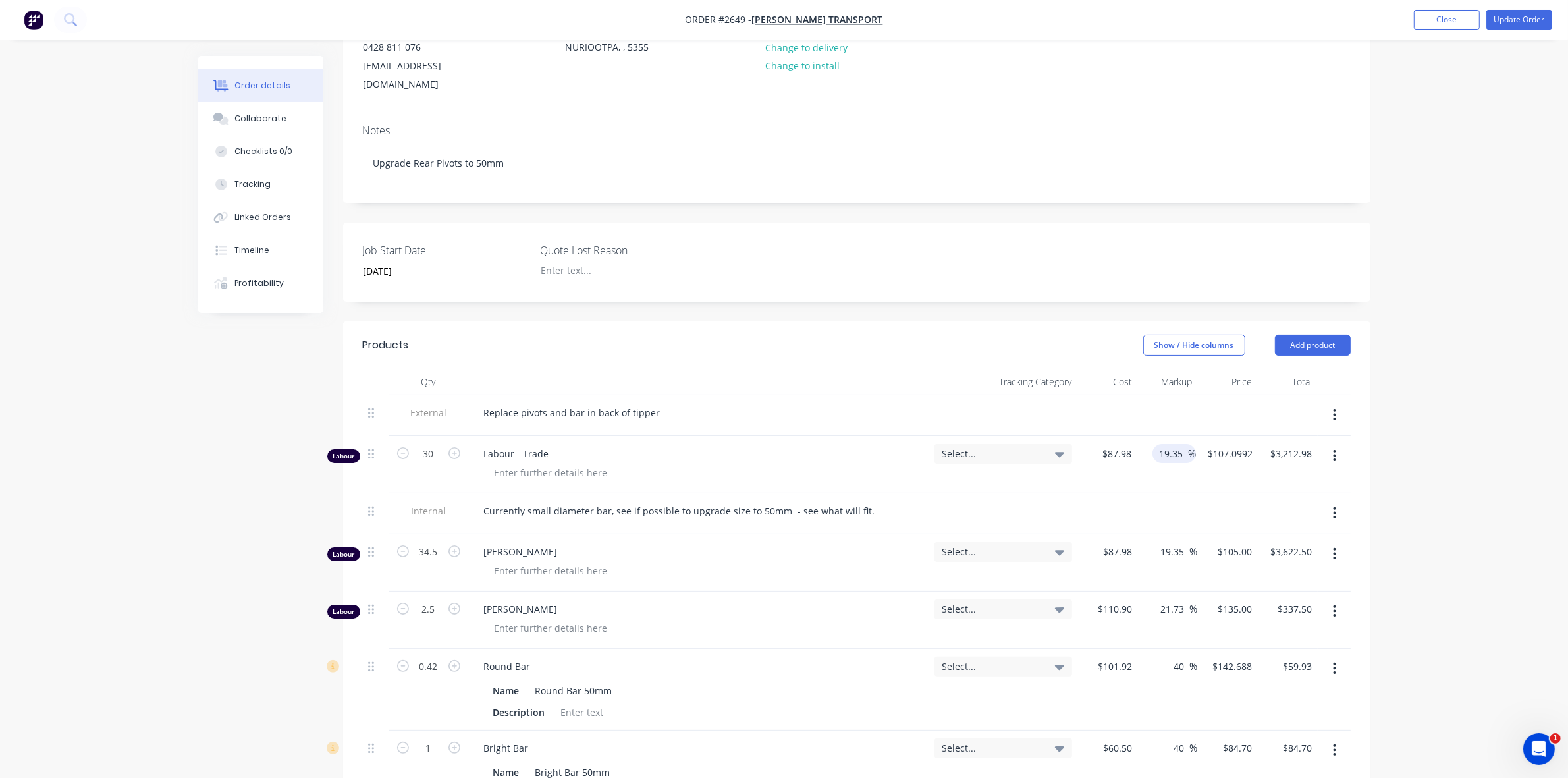
type input "19.35"
type input "$105.0041"
type input "$3,150.12"
click at [1138, 463] on div "19.35 19.35 %" at bounding box center [1166, 465] width 60 height 58
type input "105.0041"
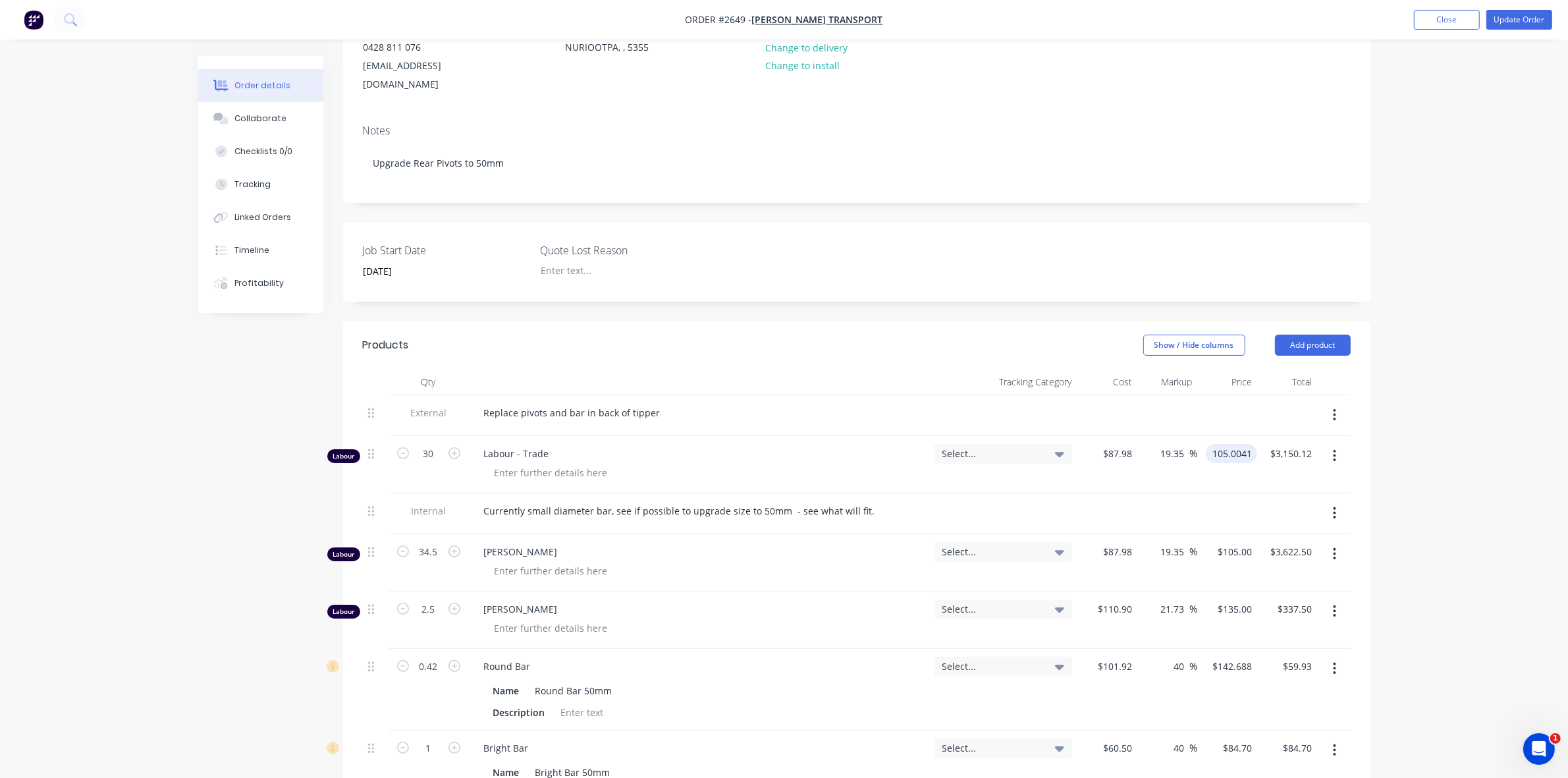
click at [1242, 444] on input "105.0041" at bounding box center [1234, 453] width 46 height 19
click at [1235, 444] on input "105.0041" at bounding box center [1234, 453] width 46 height 19
click at [1242, 444] on input "105.0041" at bounding box center [1234, 453] width 46 height 19
click at [1245, 444] on input "105.0041" at bounding box center [1234, 453] width 46 height 19
click at [1238, 444] on input "105.0041" at bounding box center [1234, 453] width 46 height 19
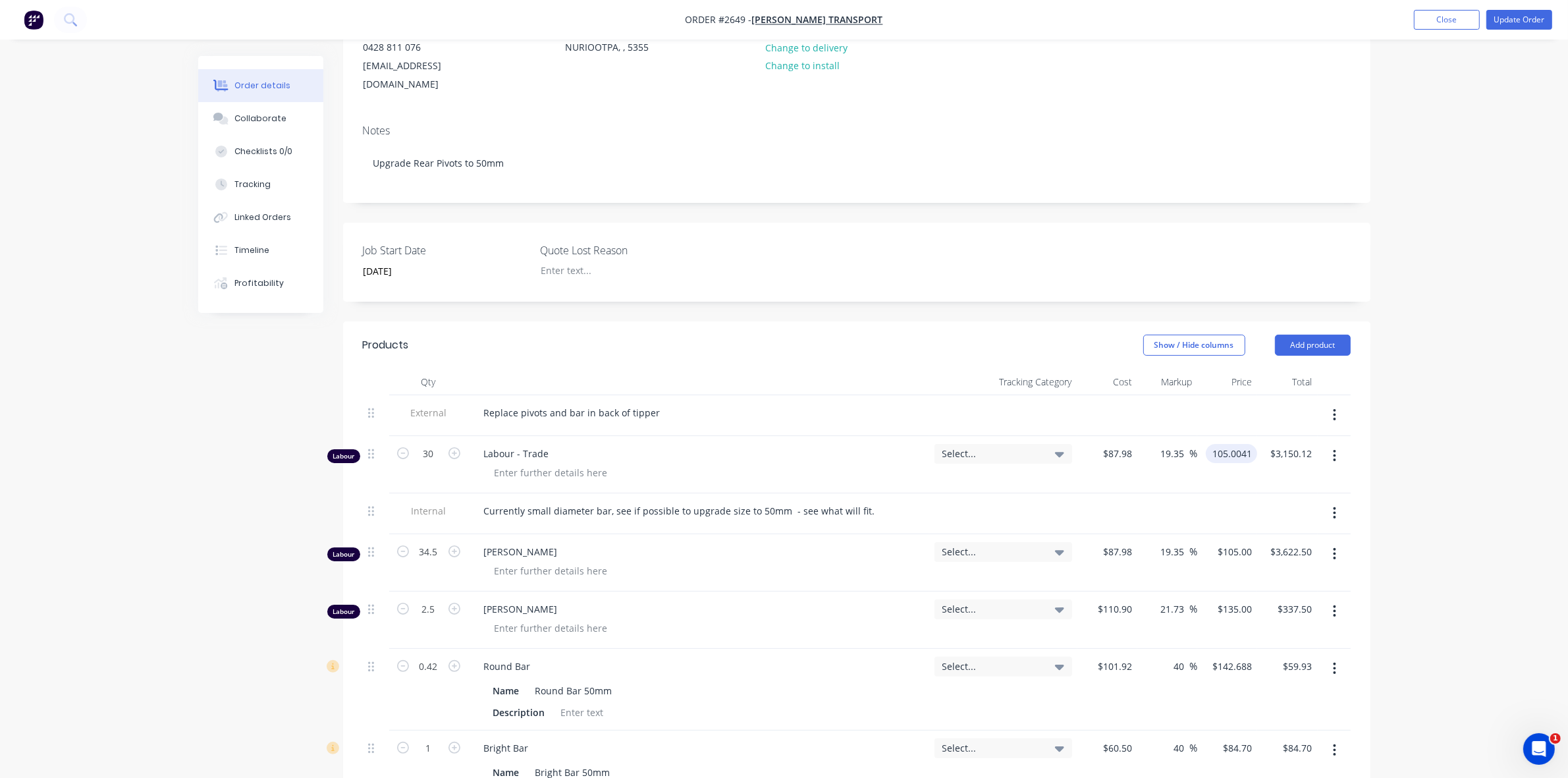
click at [1240, 444] on input "105.0041" at bounding box center [1234, 453] width 46 height 19
type input "$105.00"
type input "$3,150.00"
click at [995, 335] on div "Show / Hide columns Add product" at bounding box center [961, 345] width 778 height 21
click at [1510, 22] on button "Update Order" at bounding box center [1519, 20] width 66 height 20
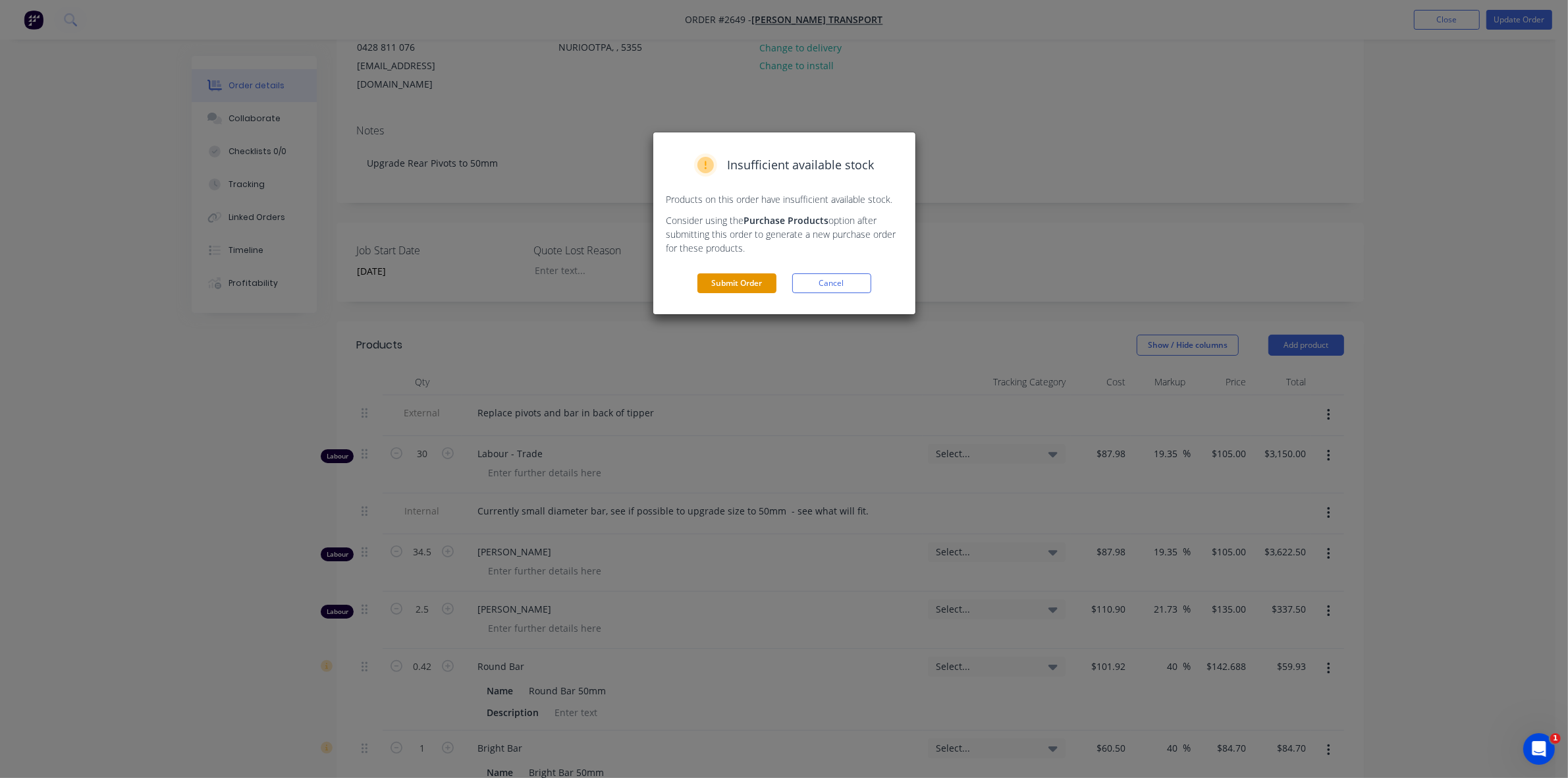
click at [756, 287] on button "Submit Order" at bounding box center [737, 283] width 79 height 20
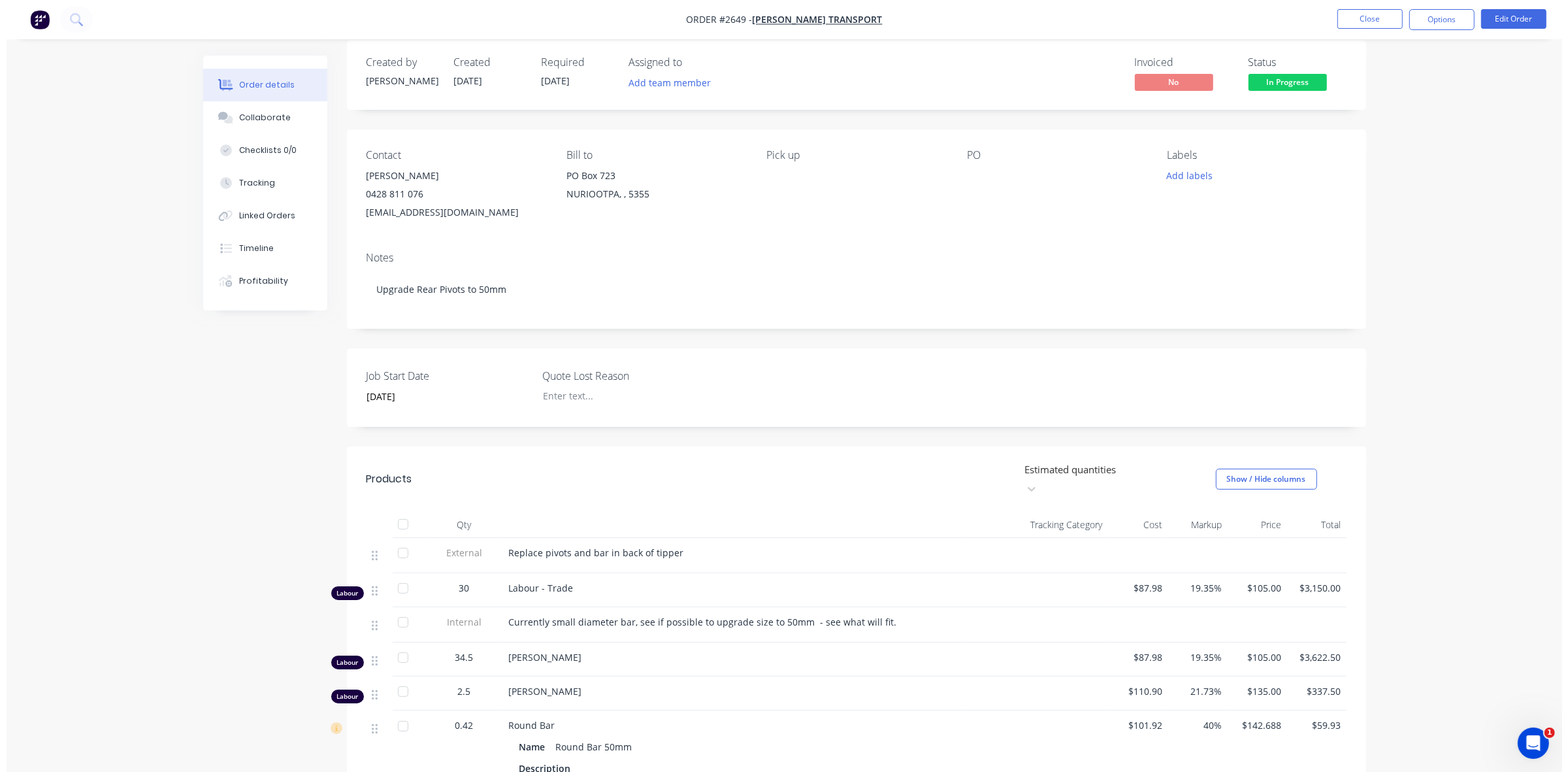
scroll to position [0, 0]
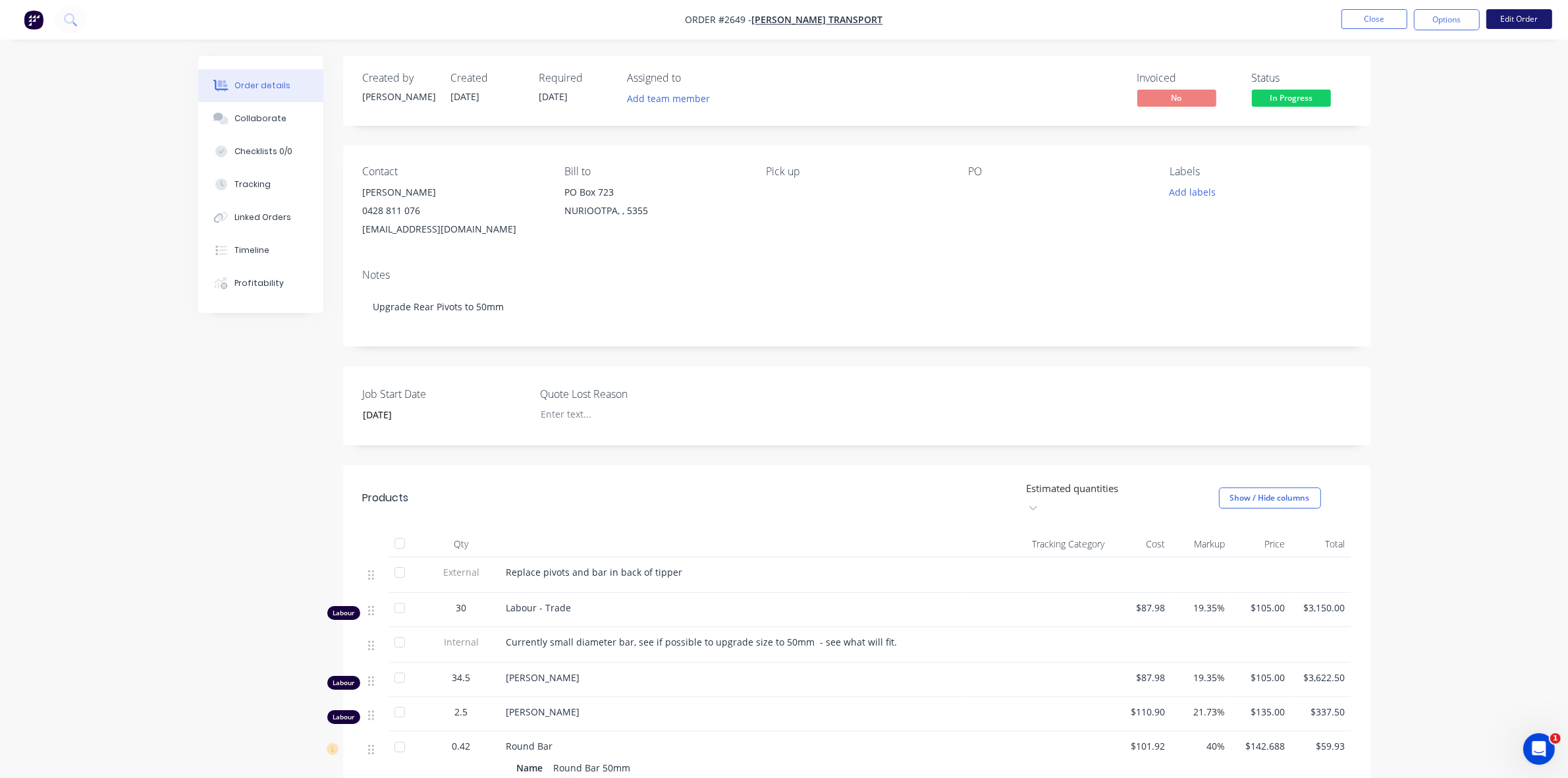
click at [1515, 20] on button "Edit Order" at bounding box center [1519, 19] width 66 height 20
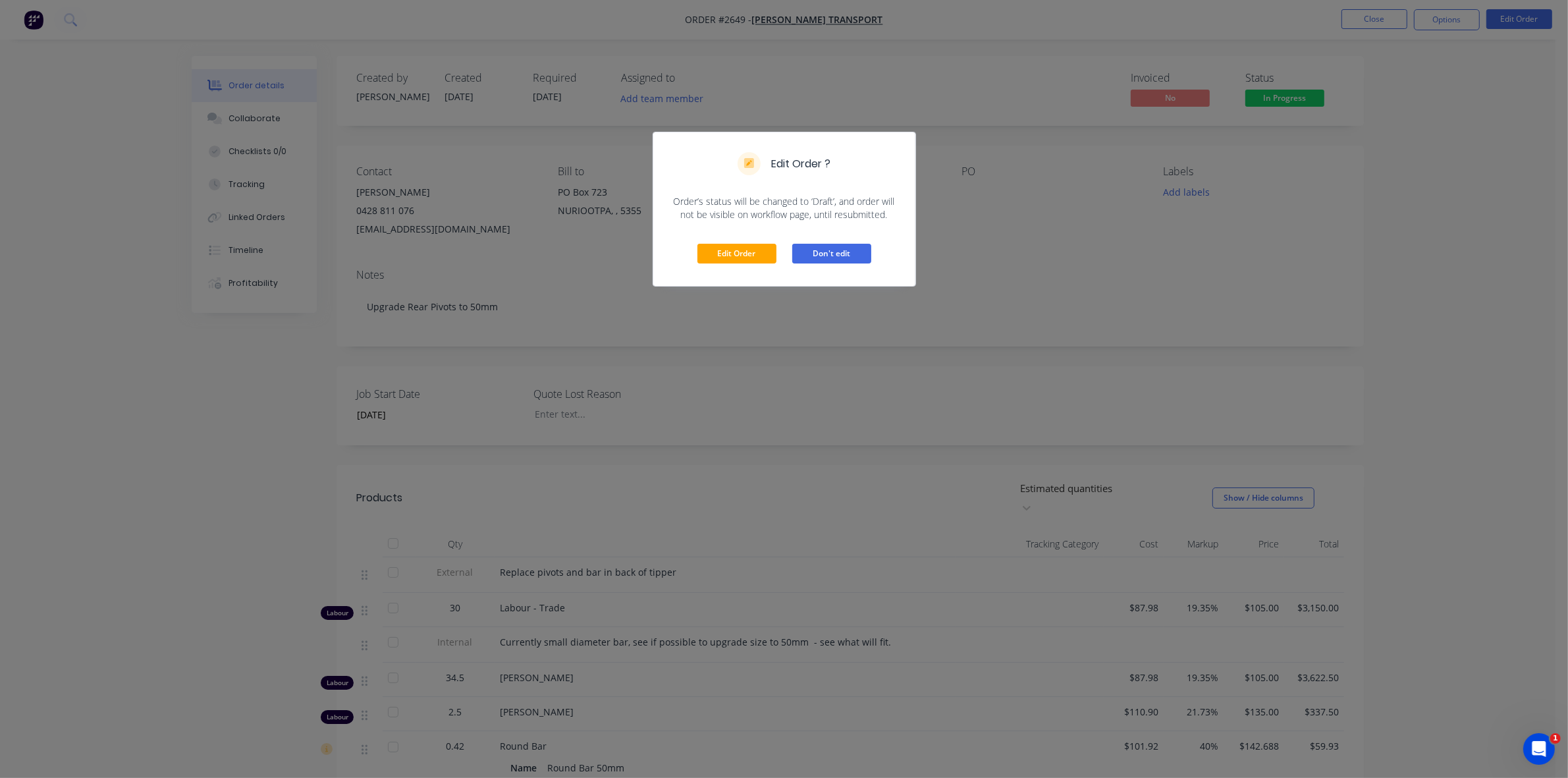
click at [823, 257] on button "Don't edit" at bounding box center [831, 253] width 79 height 20
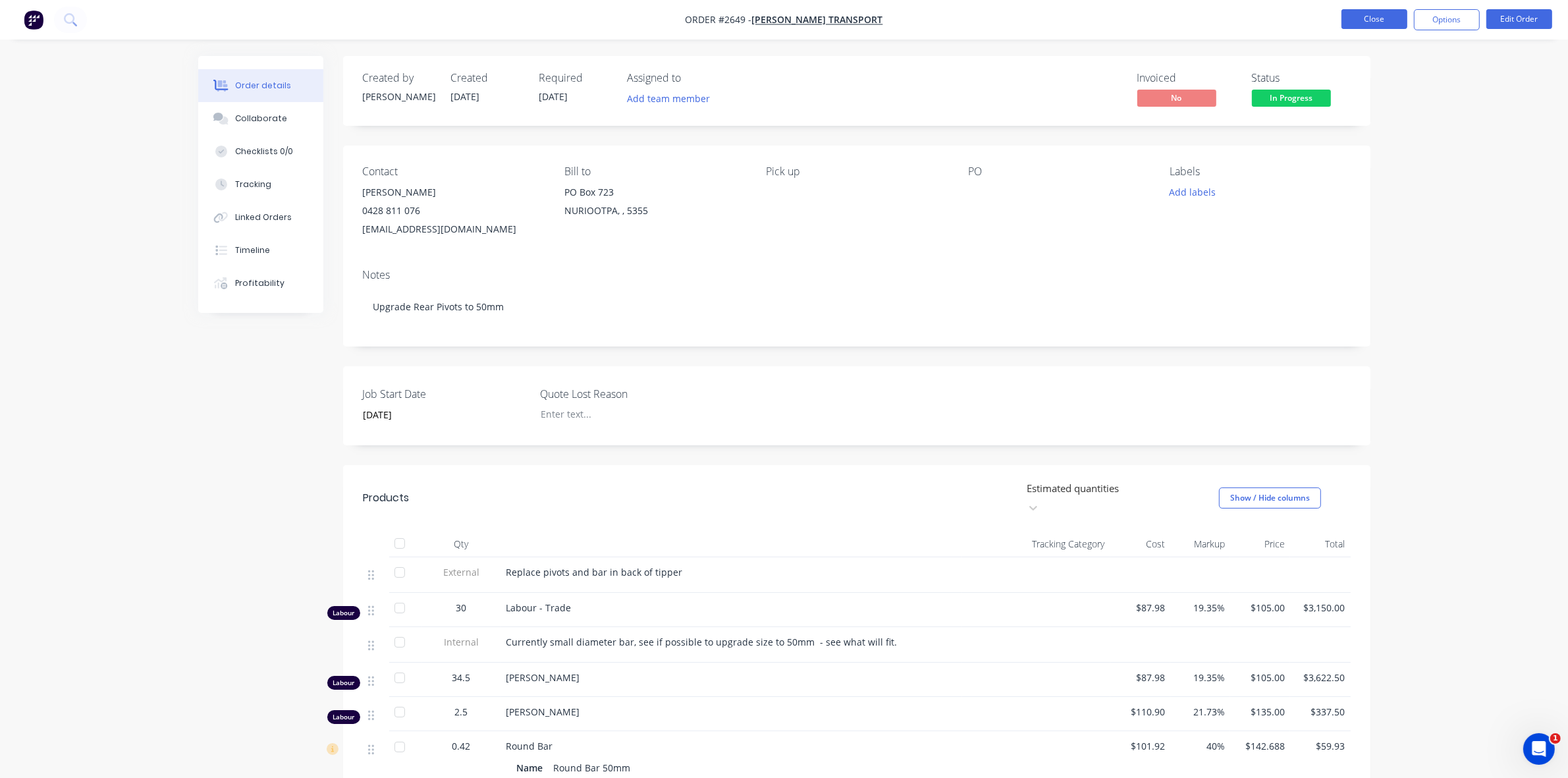
click at [1380, 18] on button "Close" at bounding box center [1374, 19] width 66 height 20
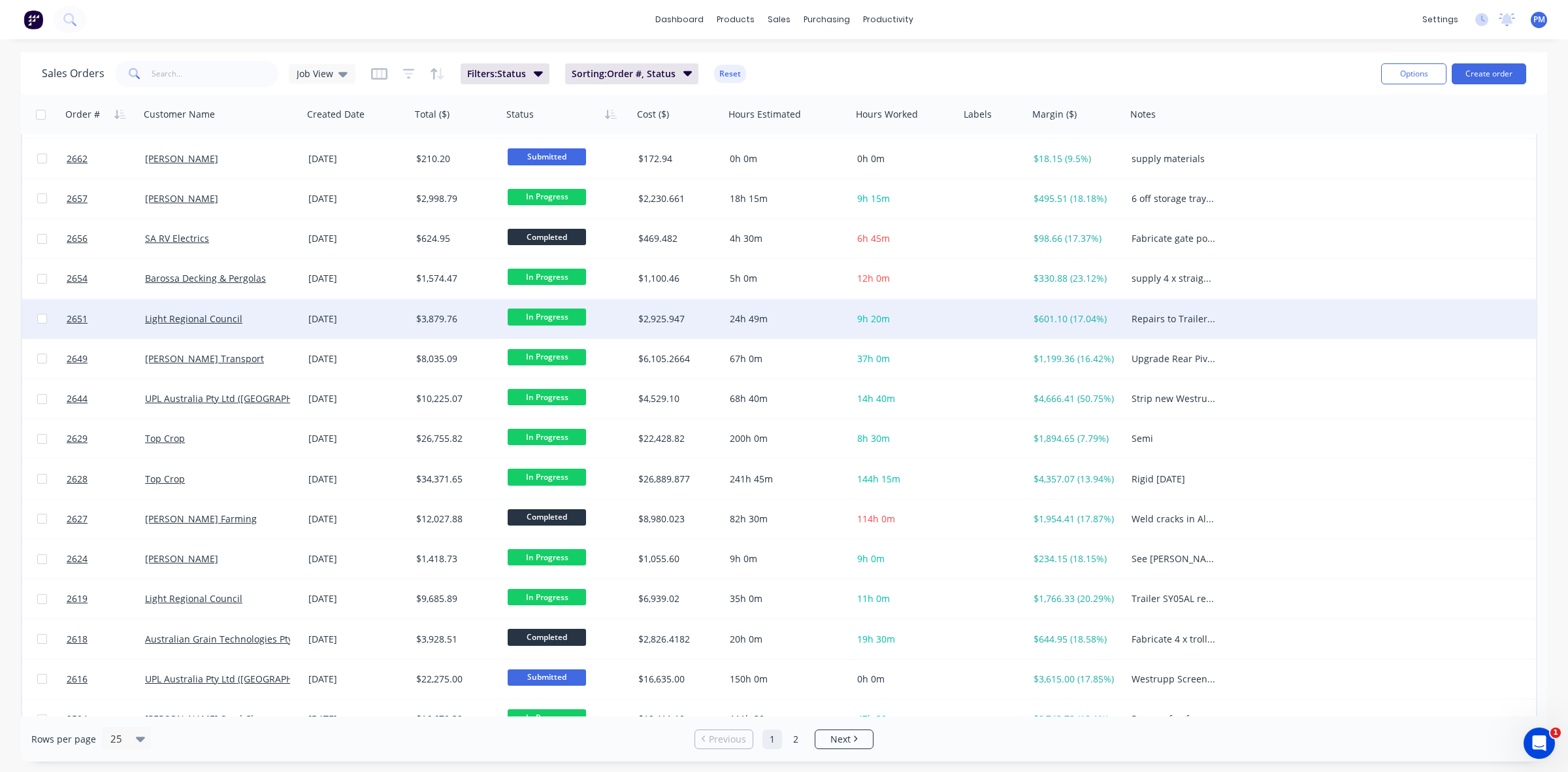
scroll to position [82, 0]
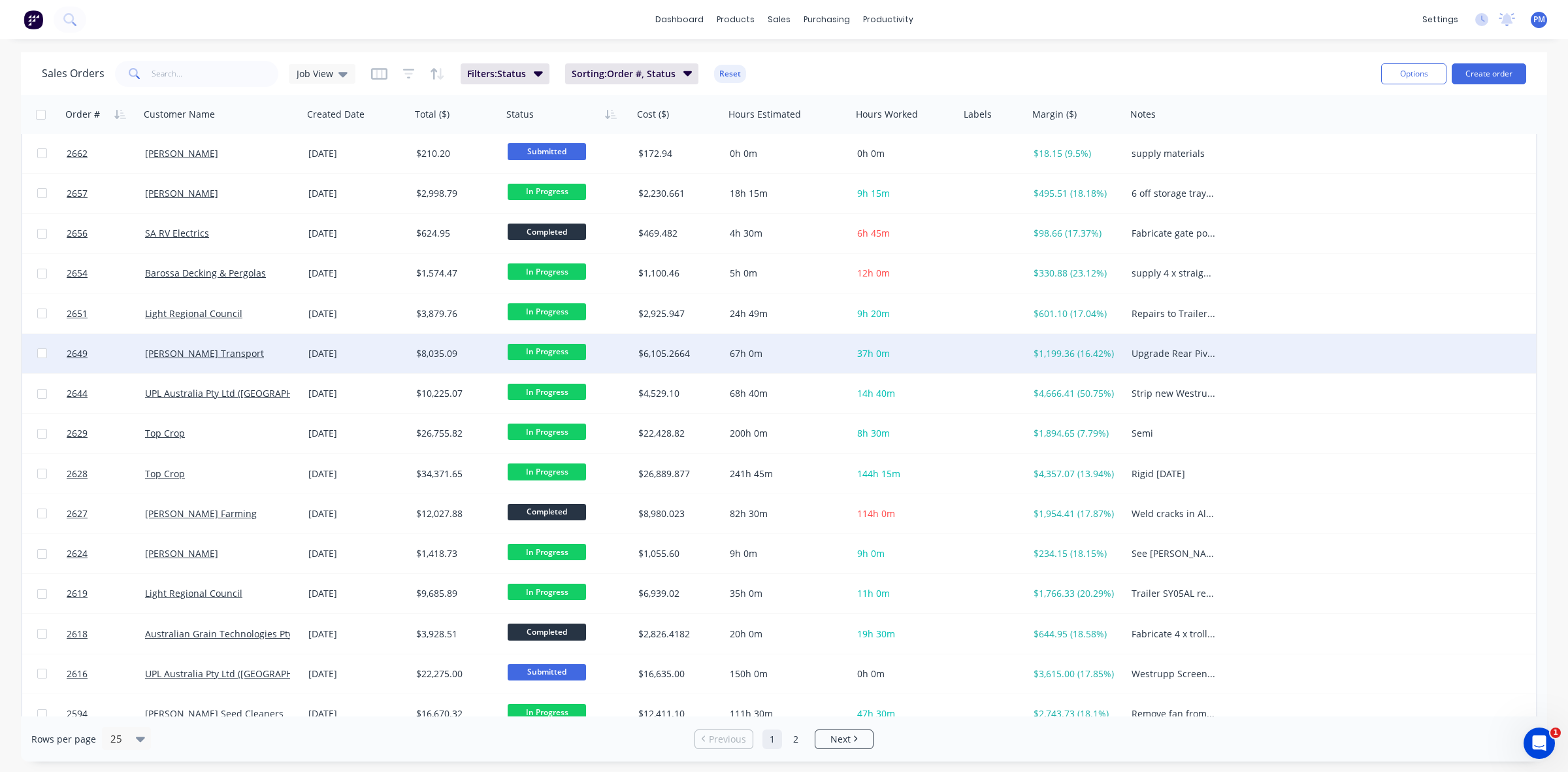
click at [535, 351] on span "In Progress" at bounding box center [546, 352] width 79 height 16
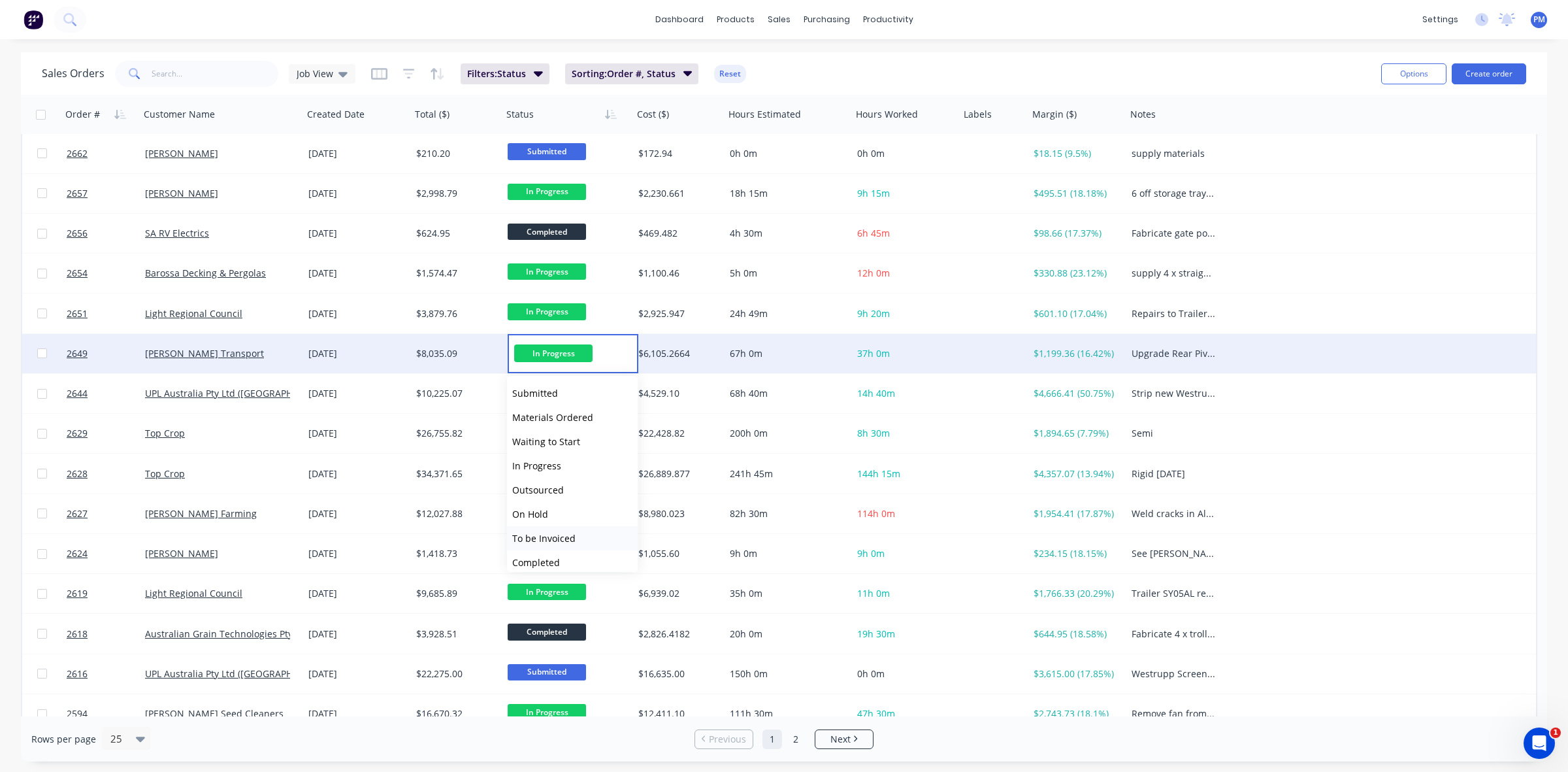
click at [545, 534] on span "To be Invoiced" at bounding box center [543, 538] width 63 height 12
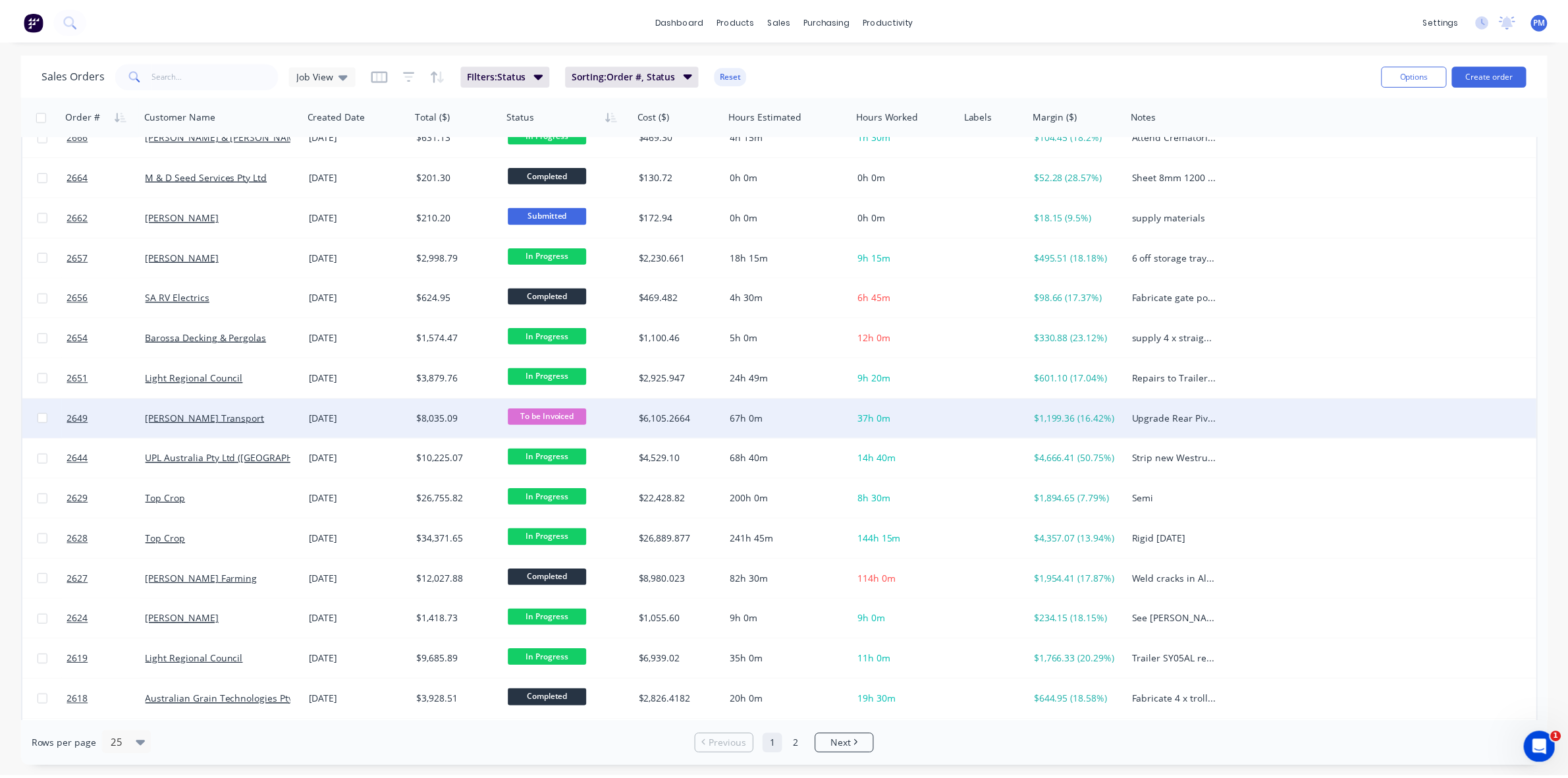
scroll to position [0, 0]
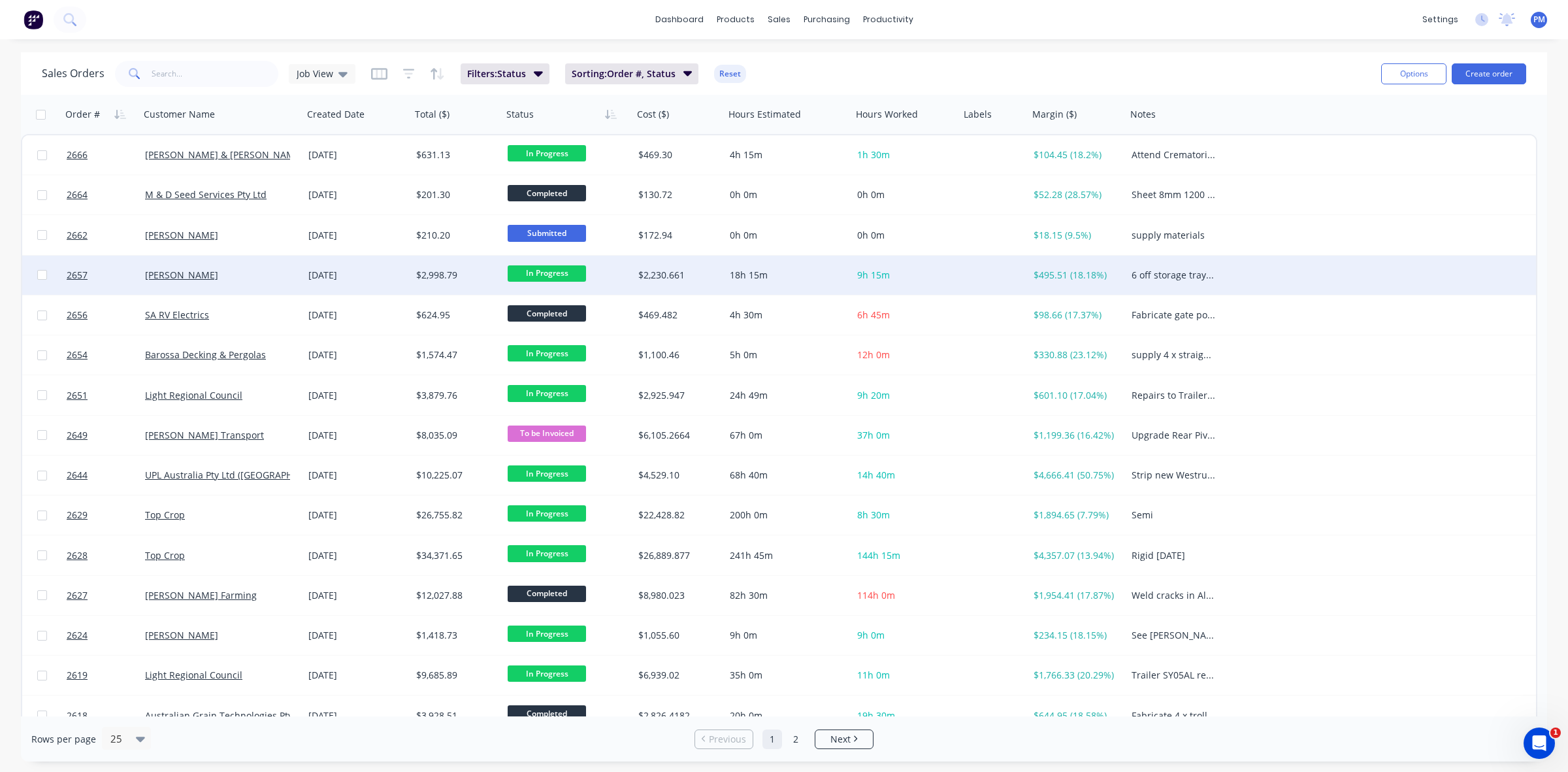
click at [284, 281] on div "[PERSON_NAME]" at bounding box center [221, 275] width 163 height 39
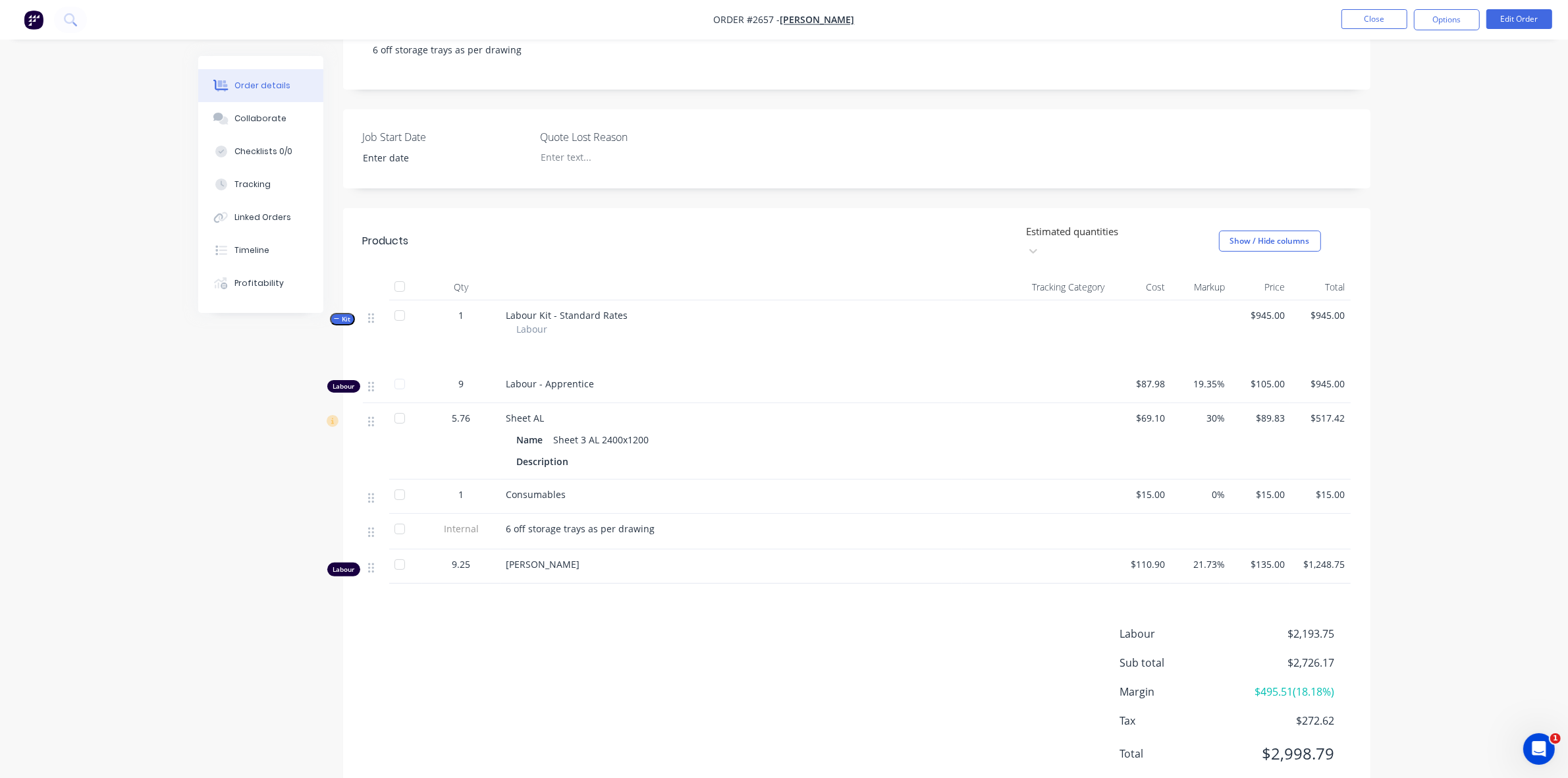
scroll to position [247, 0]
click at [1519, 18] on button "Edit Order" at bounding box center [1519, 19] width 66 height 20
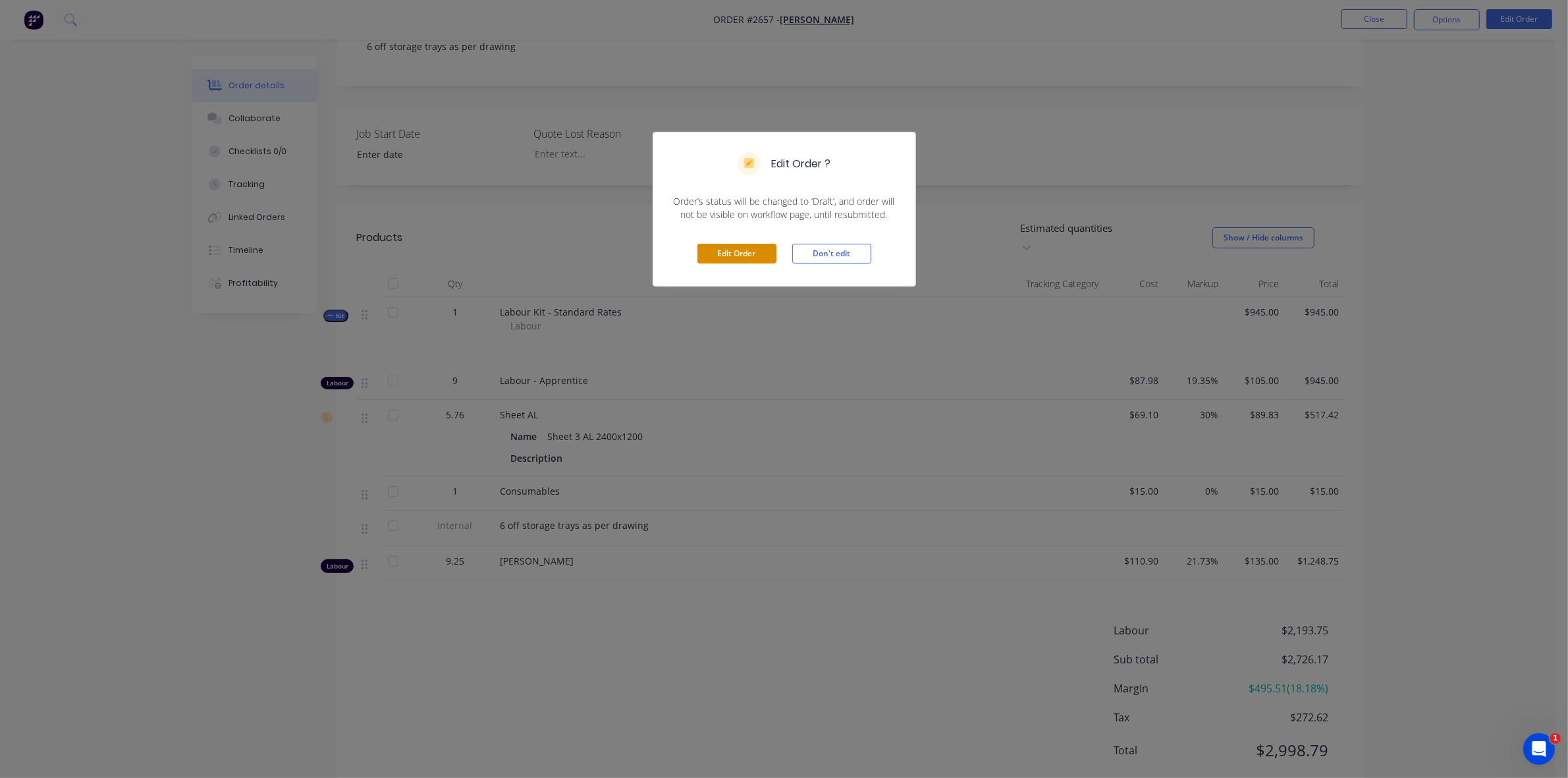
click at [753, 259] on button "Edit Order" at bounding box center [737, 253] width 79 height 20
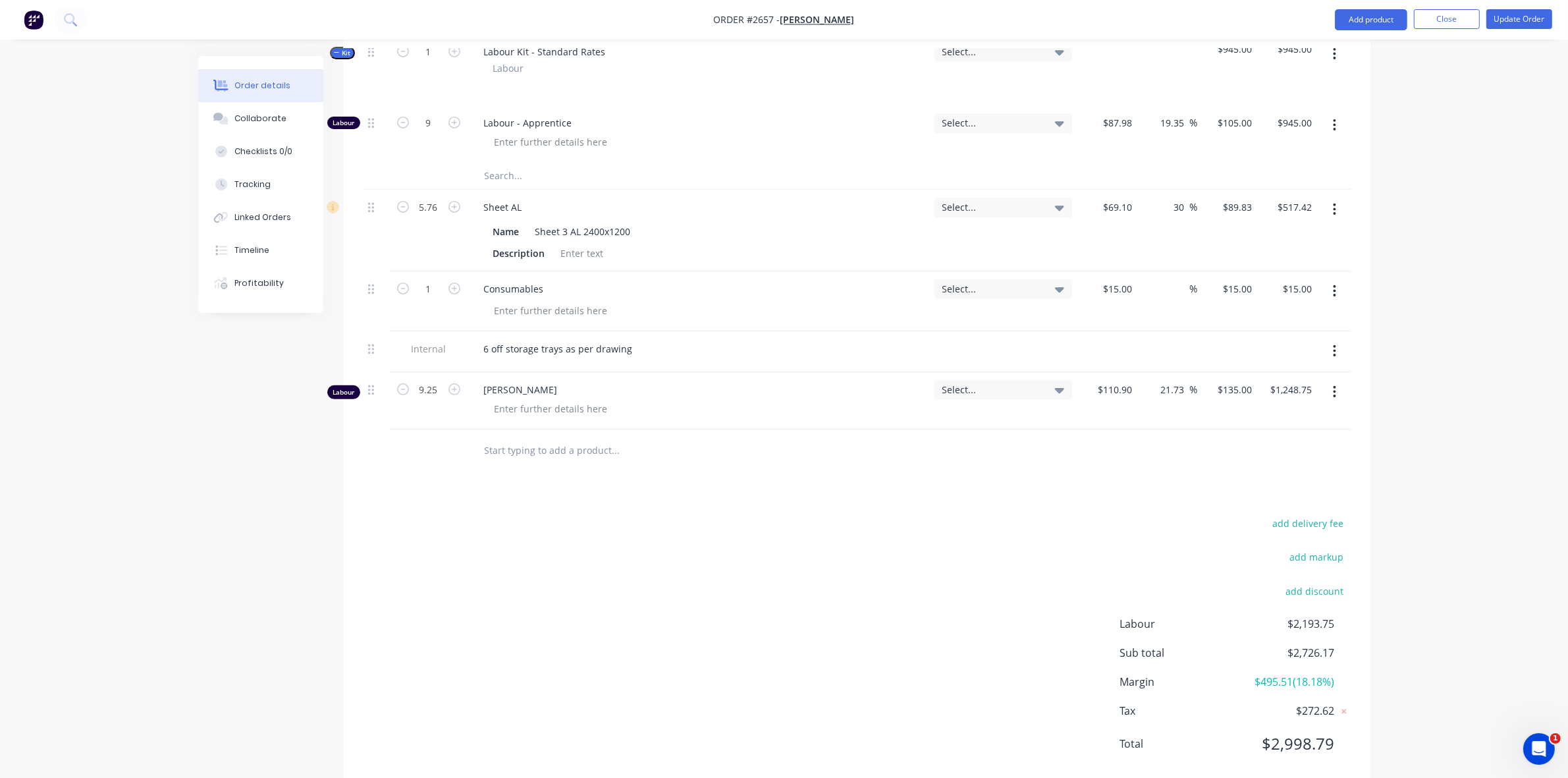
scroll to position [494, 0]
click at [1110, 290] on div "15 15" at bounding box center [1107, 300] width 60 height 60
drag, startPoint x: 1122, startPoint y: 285, endPoint x: 1134, endPoint y: 284, distance: 12.0
click at [1134, 284] on input "15" at bounding box center [1128, 288] width 17 height 19
type input "$30.00"
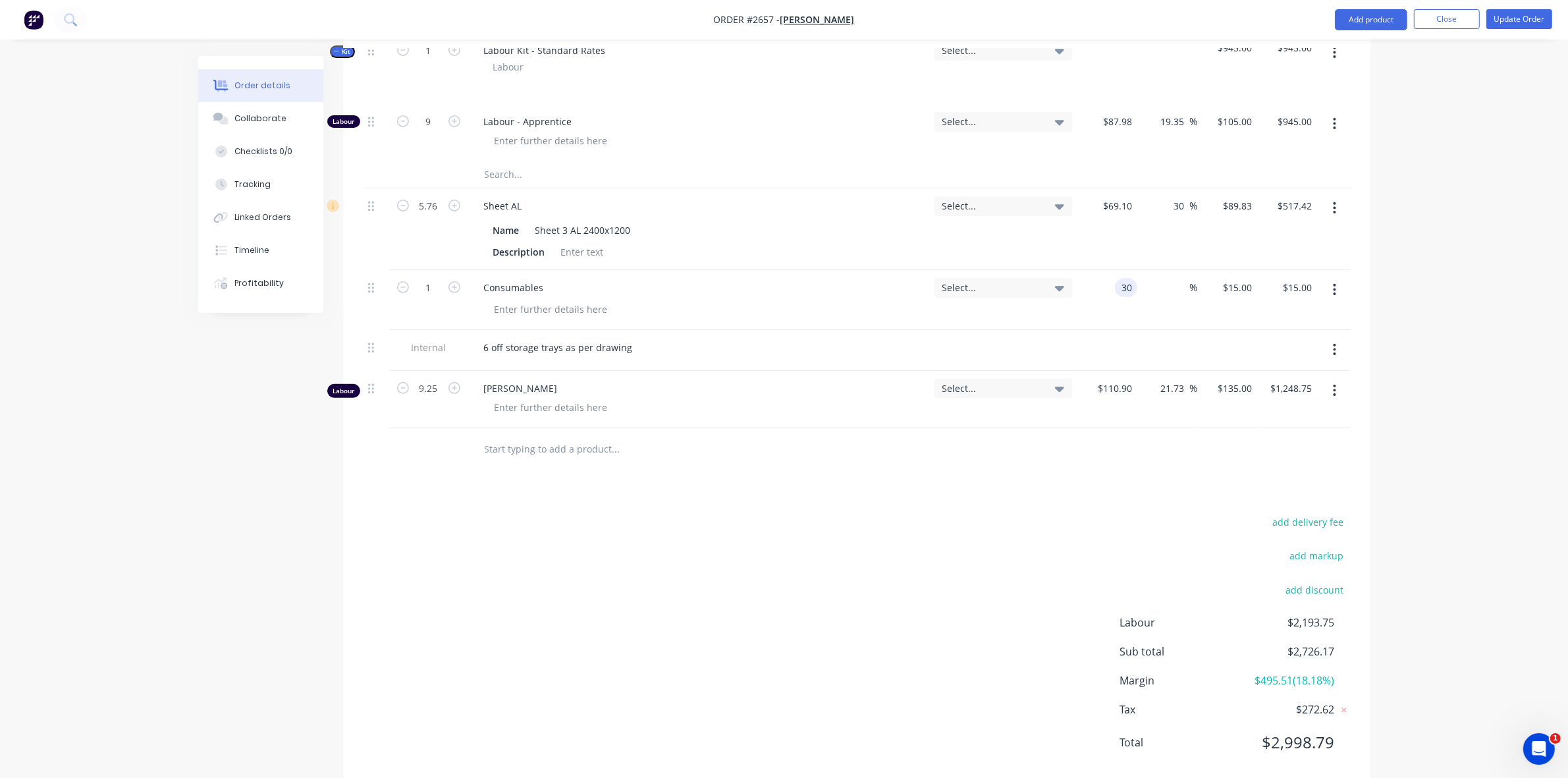
type input "$30.00"
click at [1048, 458] on div at bounding box center [856, 449] width 988 height 43
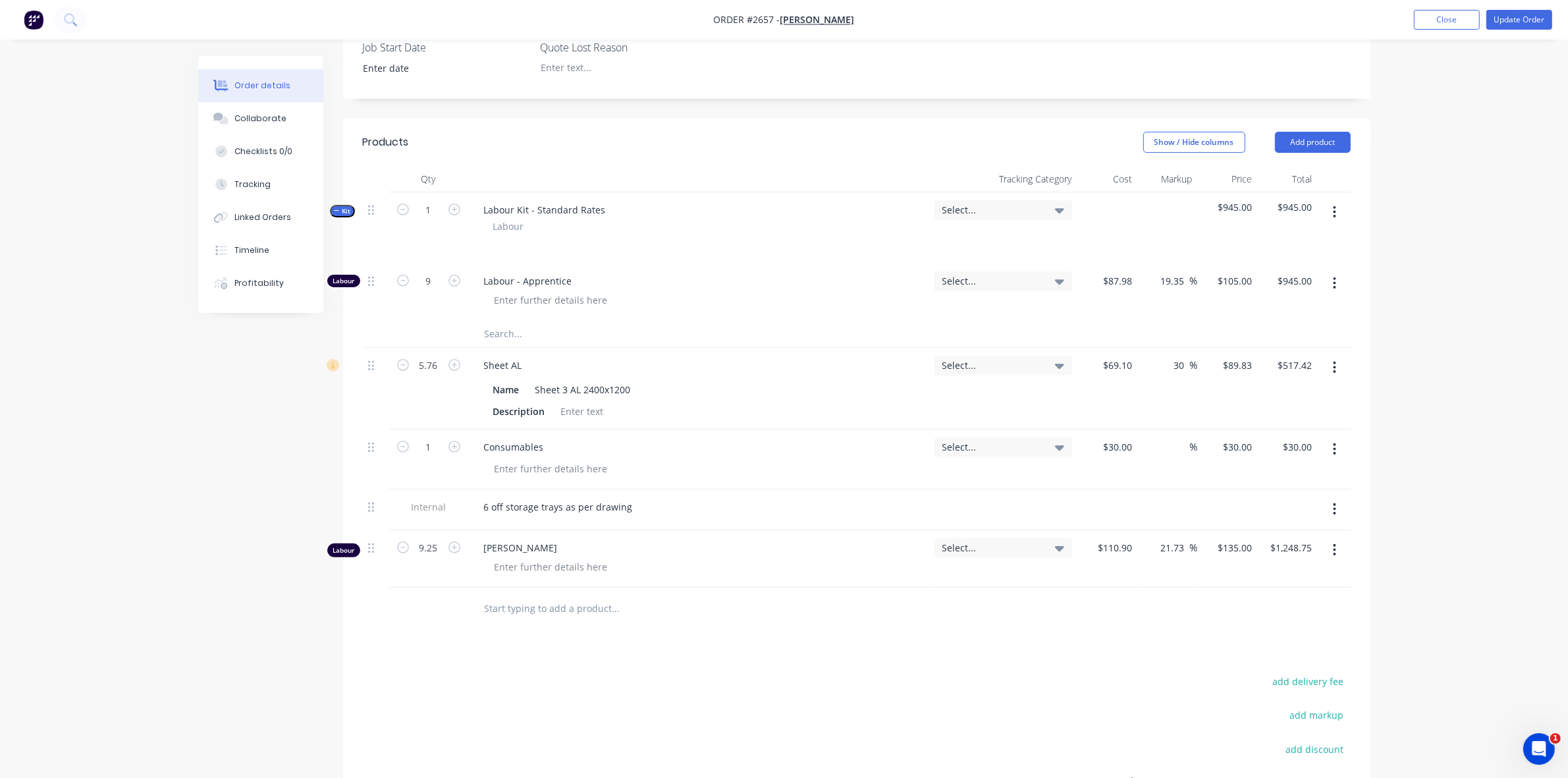
scroll to position [329, 0]
click at [1180, 369] on input "30" at bounding box center [1180, 371] width 17 height 19
drag, startPoint x: 1184, startPoint y: 369, endPoint x: 1174, endPoint y: 369, distance: 10.0
click at [1174, 369] on input "30" at bounding box center [1180, 371] width 17 height 19
type input "40"
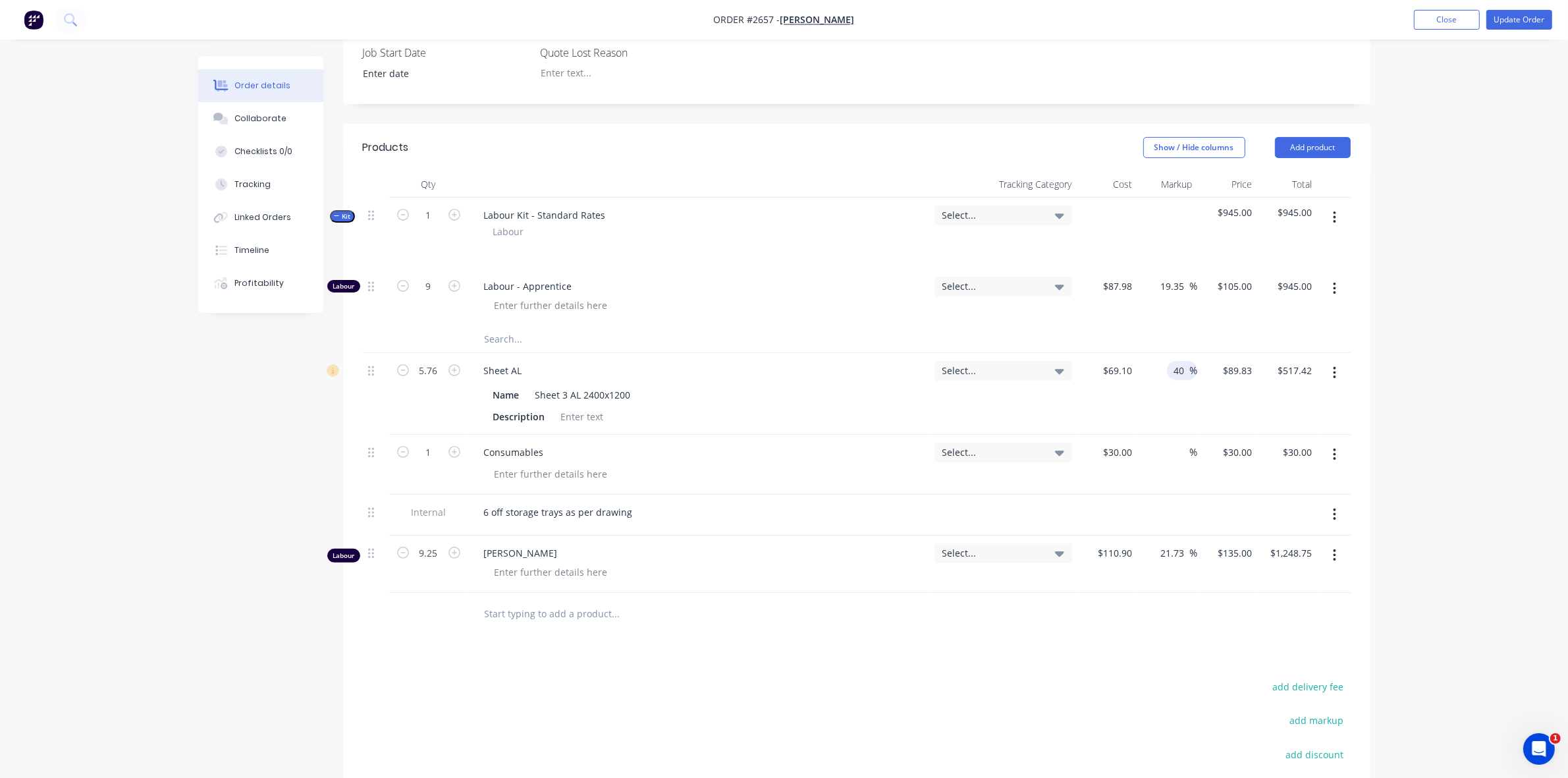
type input "$96.74"
type input "$557.22"
click at [929, 650] on div "Products Show / Hide columns Add product Qty Tracking Category Cost Markup Pric…" at bounding box center [856, 538] width 1028 height 828
click at [1513, 23] on button "Update Order" at bounding box center [1519, 20] width 66 height 20
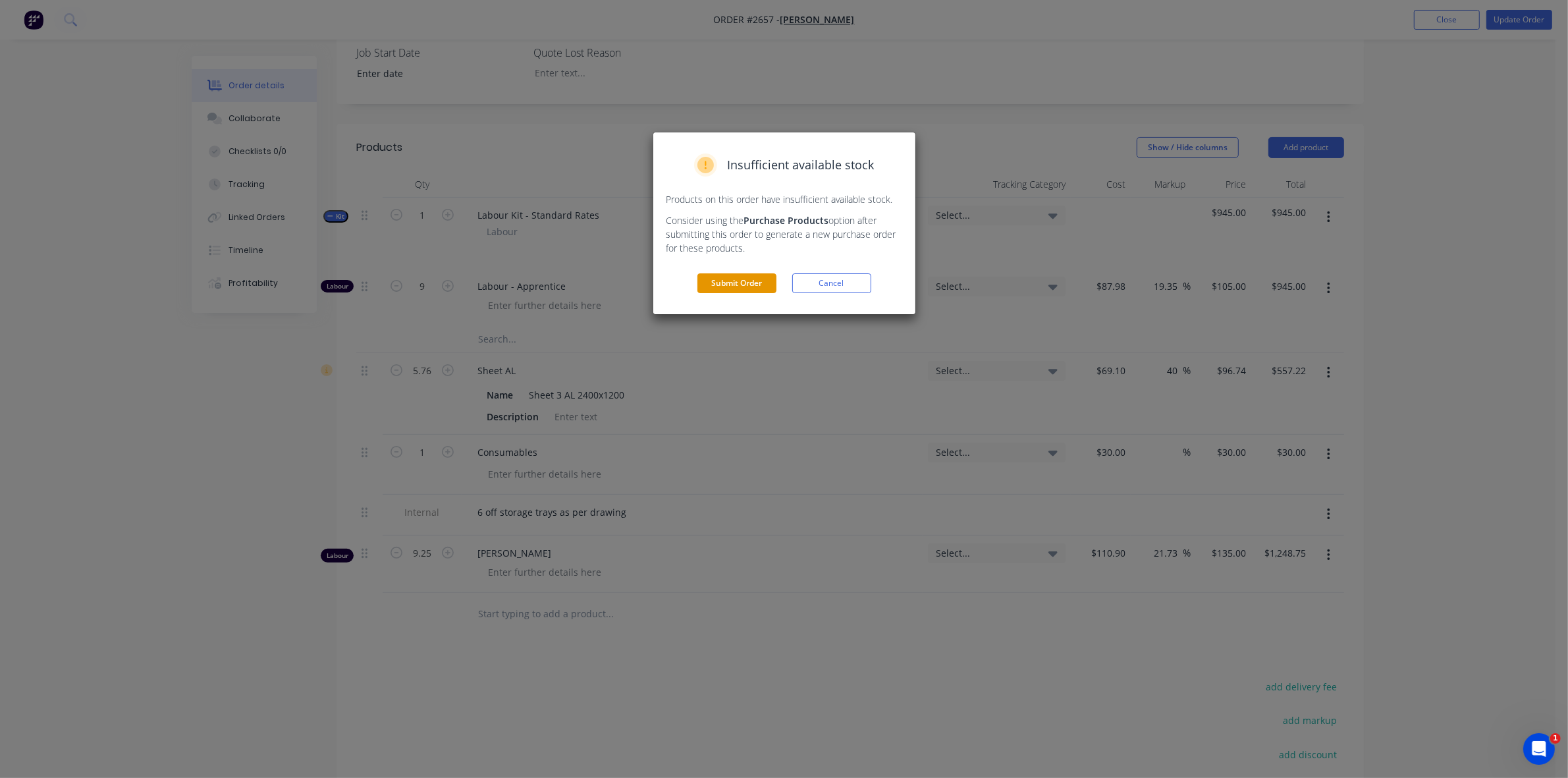
click at [748, 287] on button "Submit Order" at bounding box center [737, 283] width 79 height 20
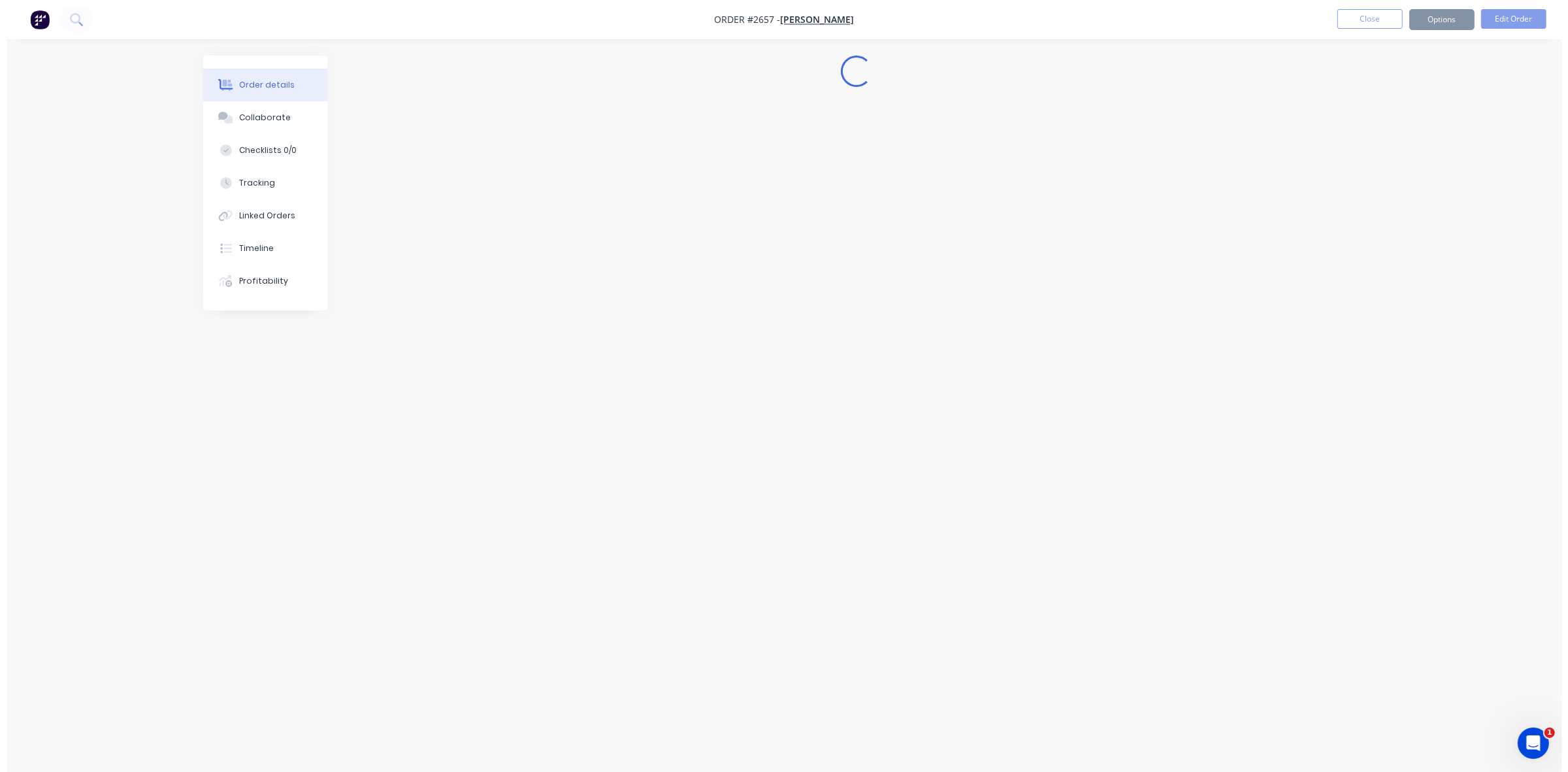
scroll to position [0, 0]
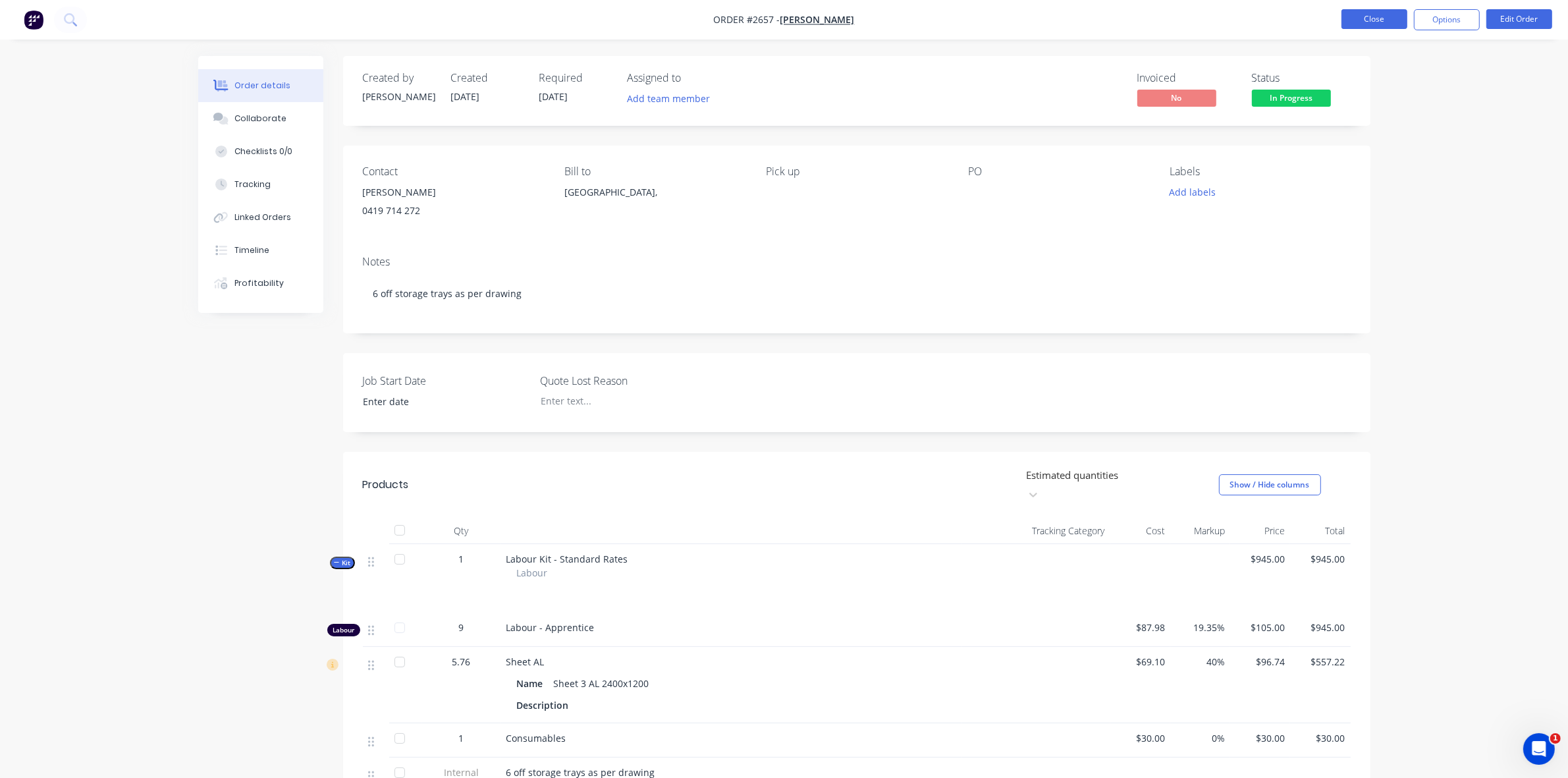
click at [1374, 14] on button "Close" at bounding box center [1374, 19] width 66 height 20
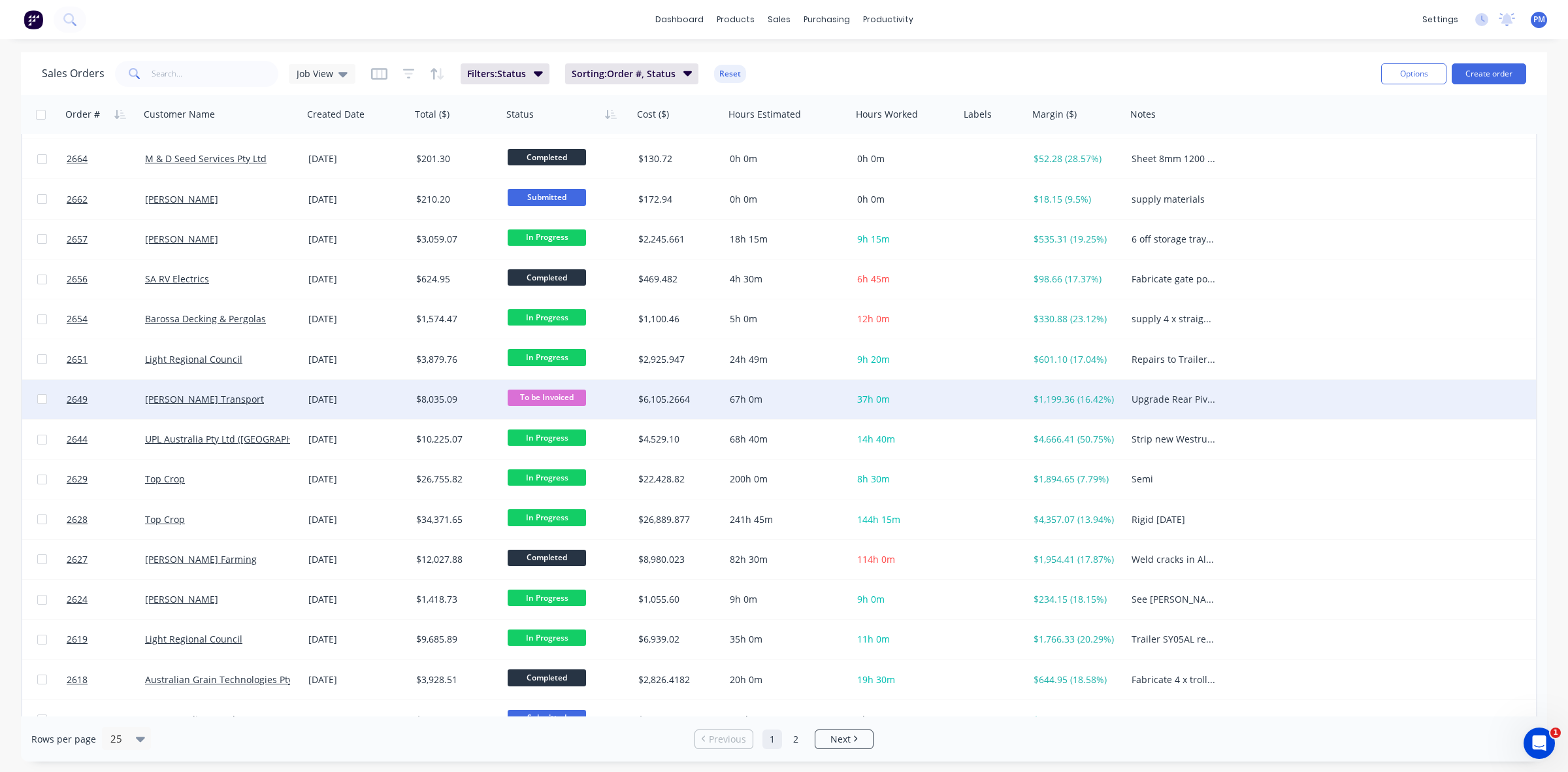
scroll to position [82, 0]
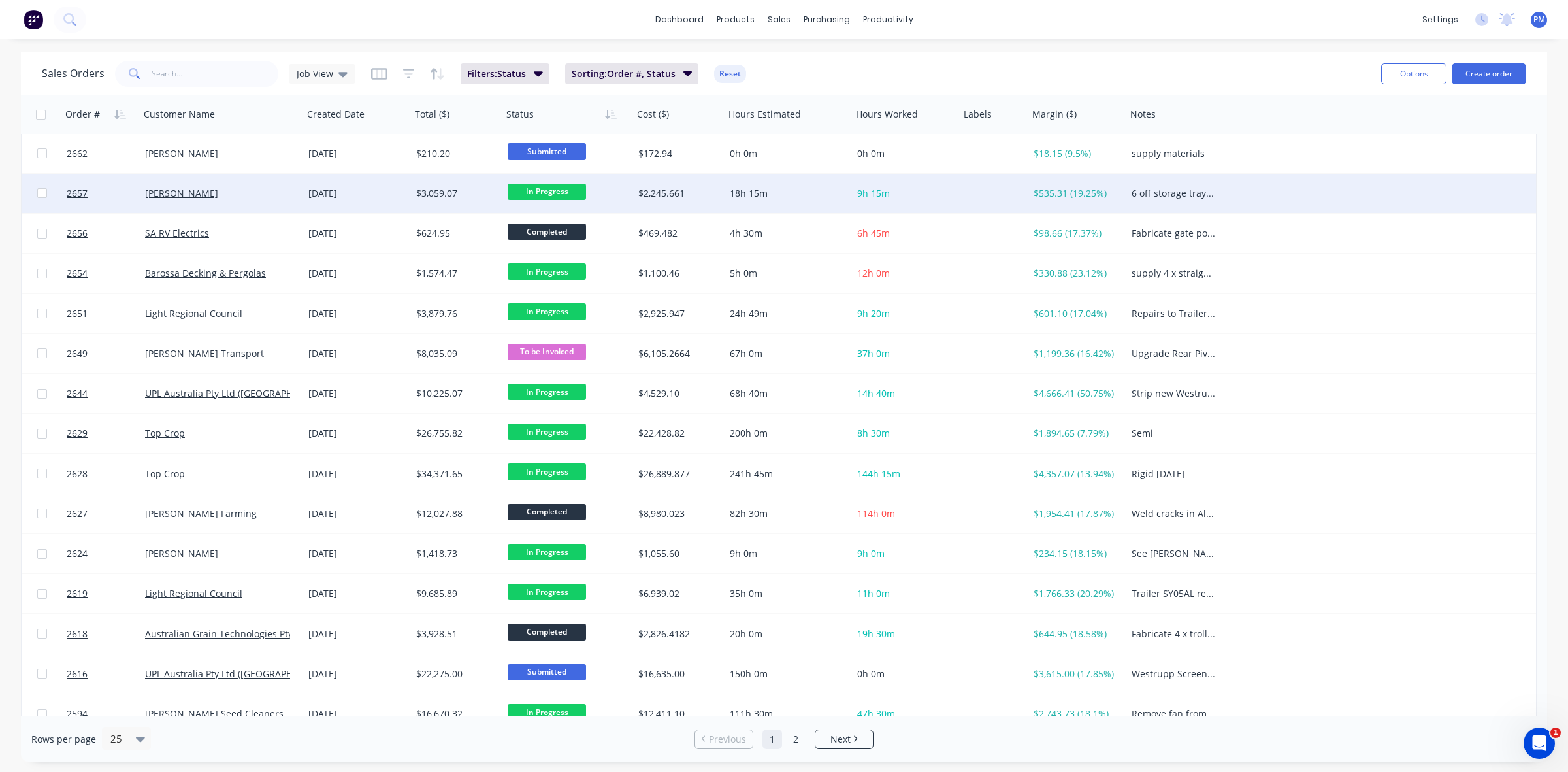
click at [537, 191] on span "In Progress" at bounding box center [546, 192] width 79 height 16
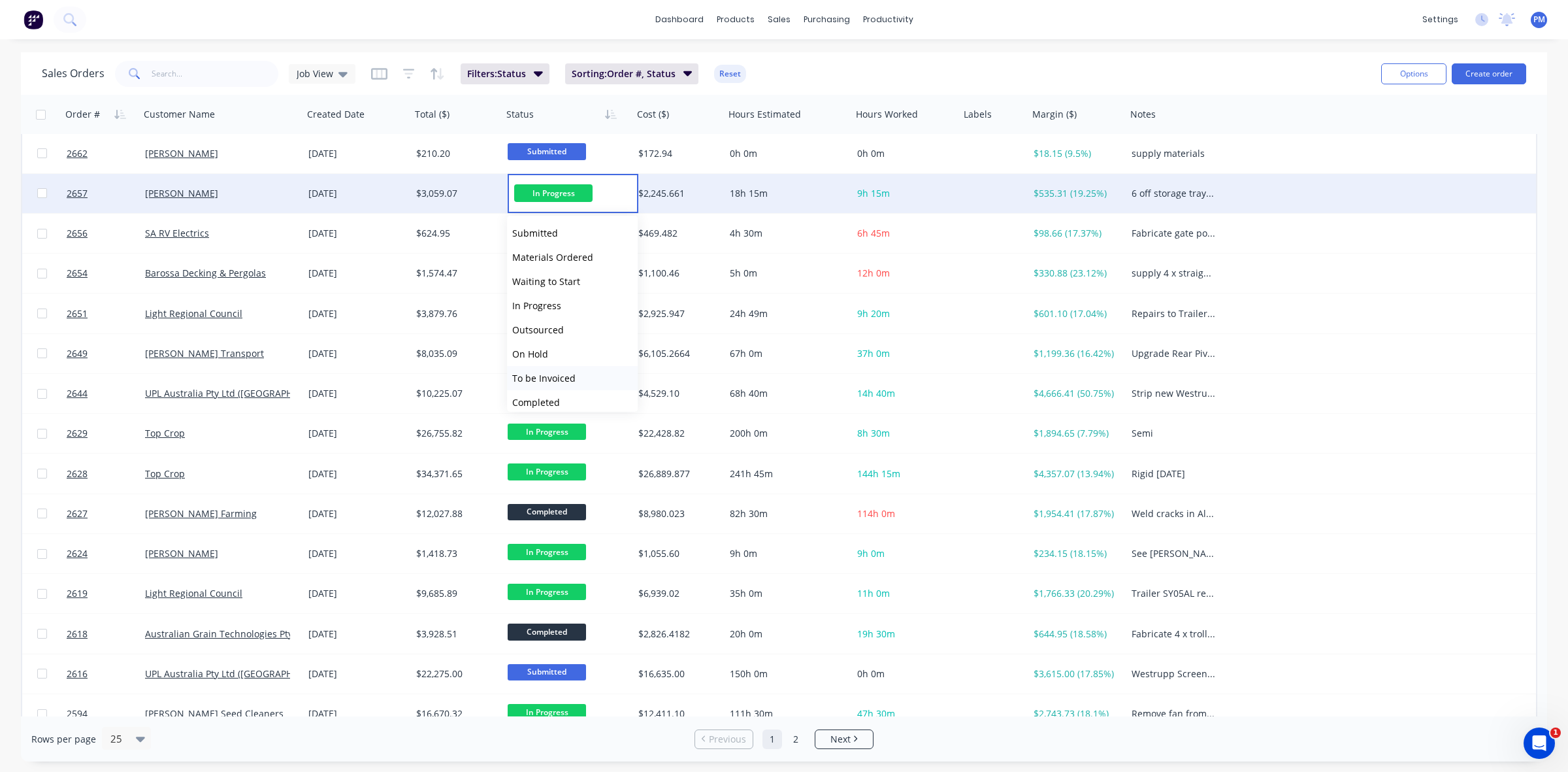
click at [550, 379] on span "To be Invoiced" at bounding box center [543, 378] width 63 height 12
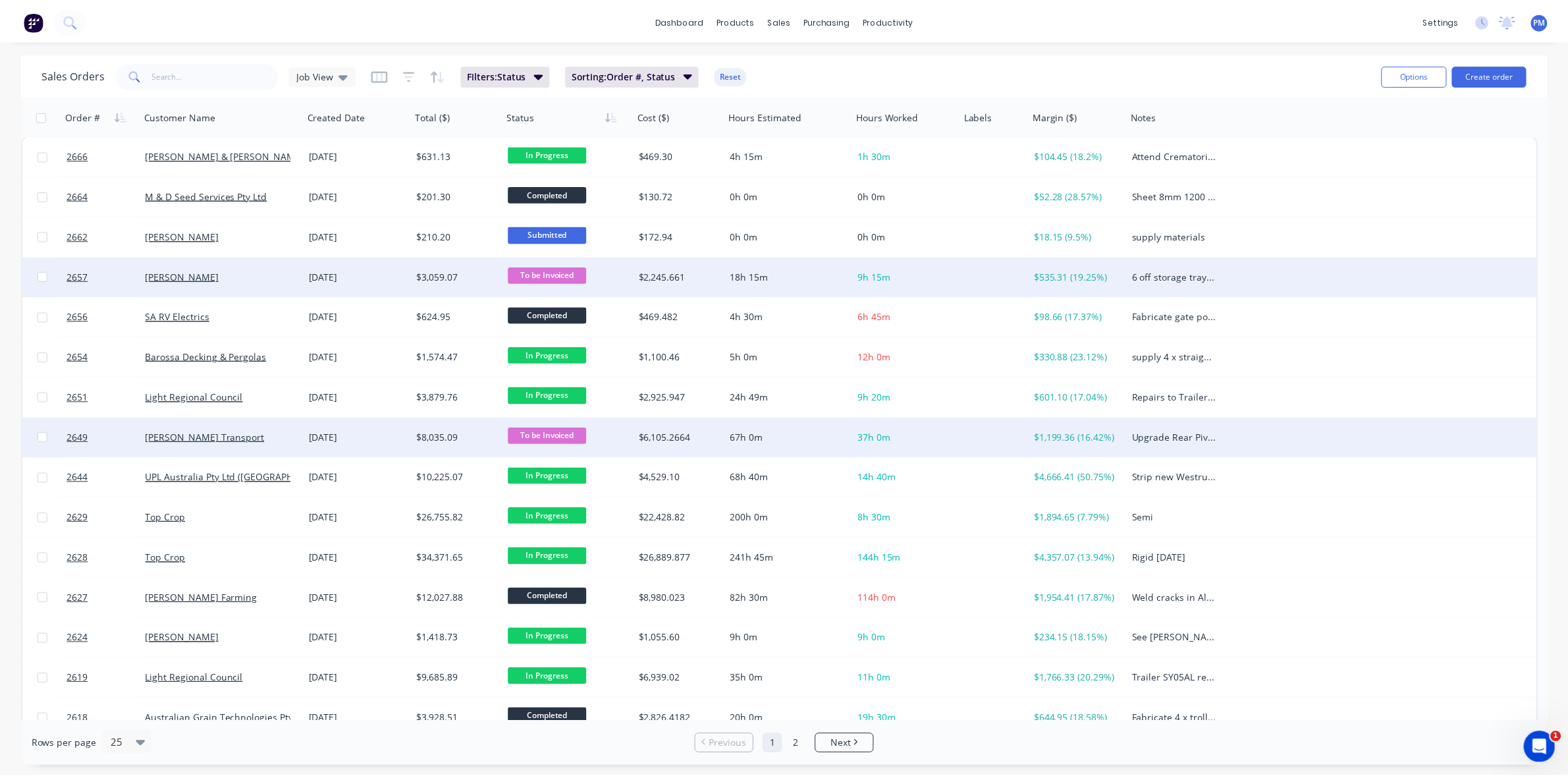
scroll to position [0, 0]
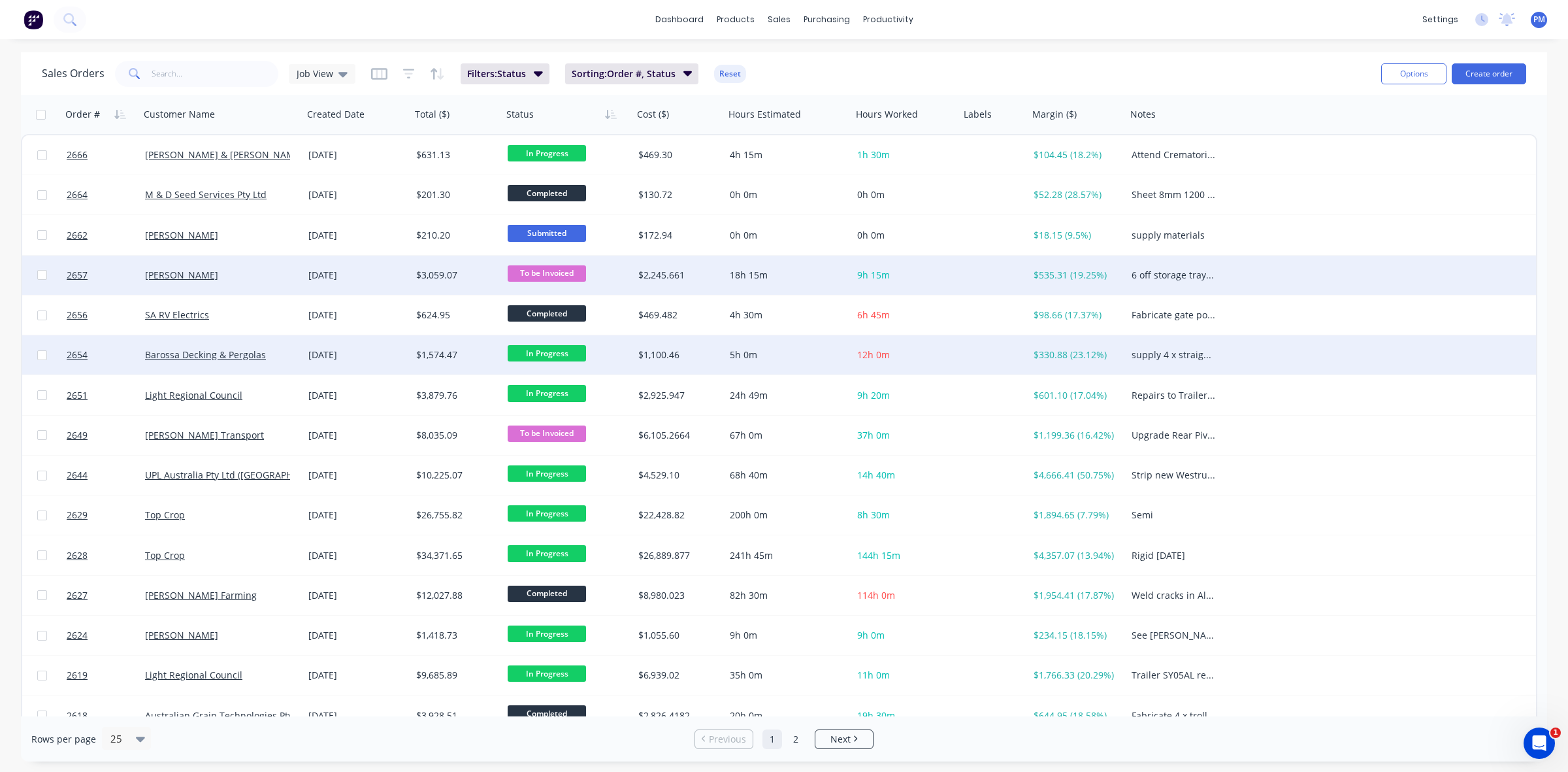
click at [378, 357] on div "[DATE]" at bounding box center [357, 354] width 97 height 13
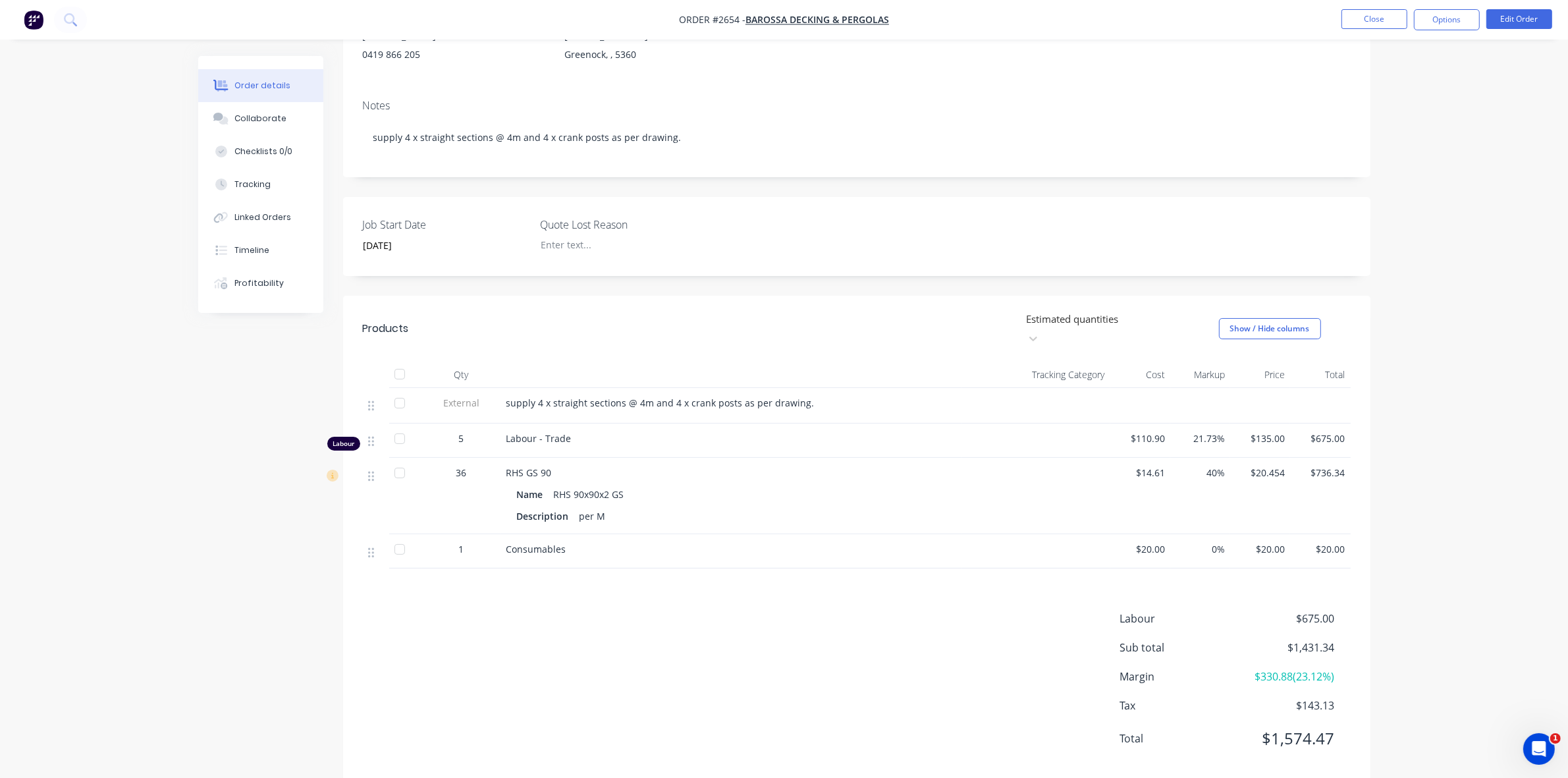
scroll to position [164, 0]
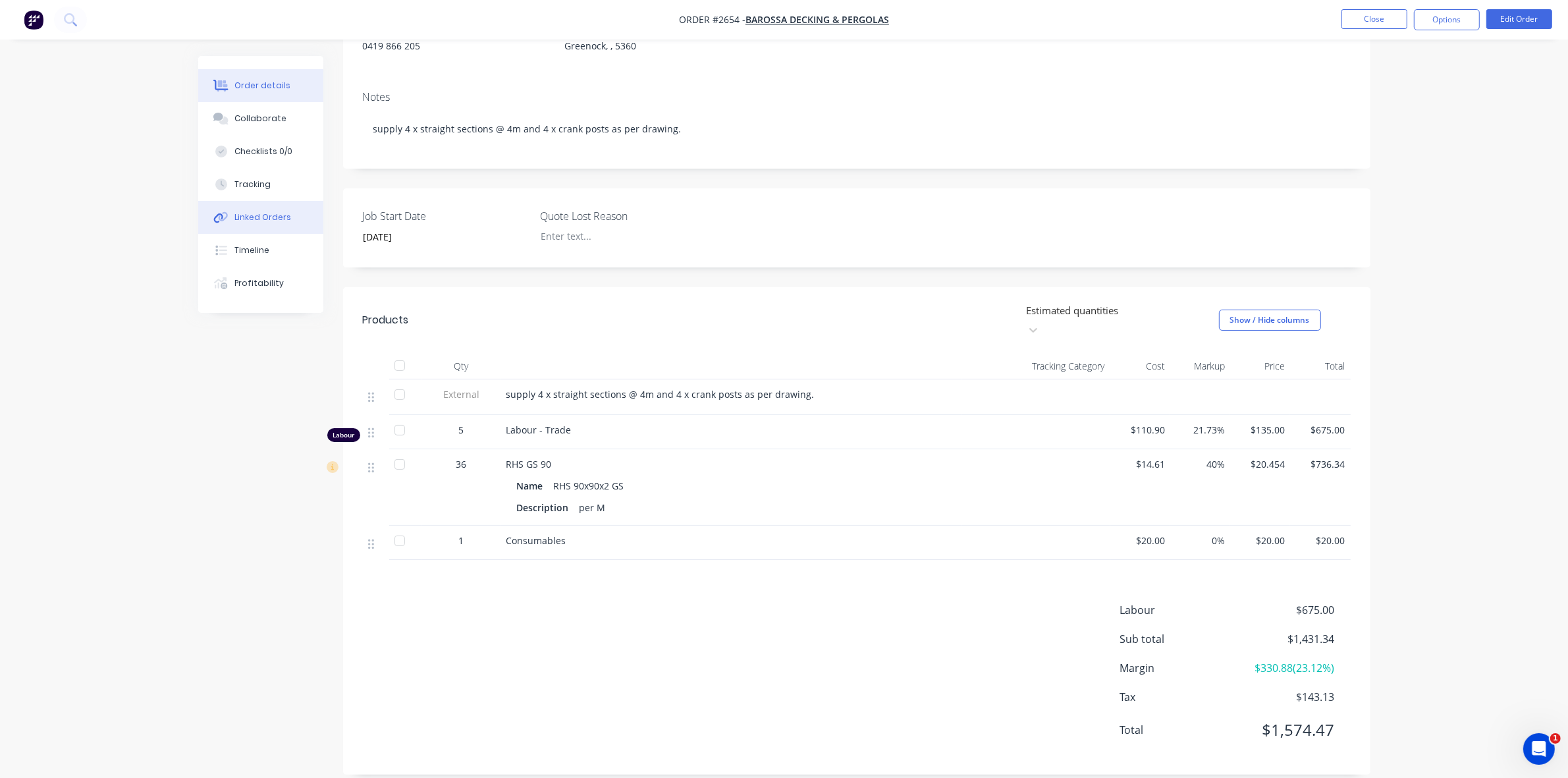
click at [236, 212] on div "Linked Orders" at bounding box center [263, 218] width 57 height 12
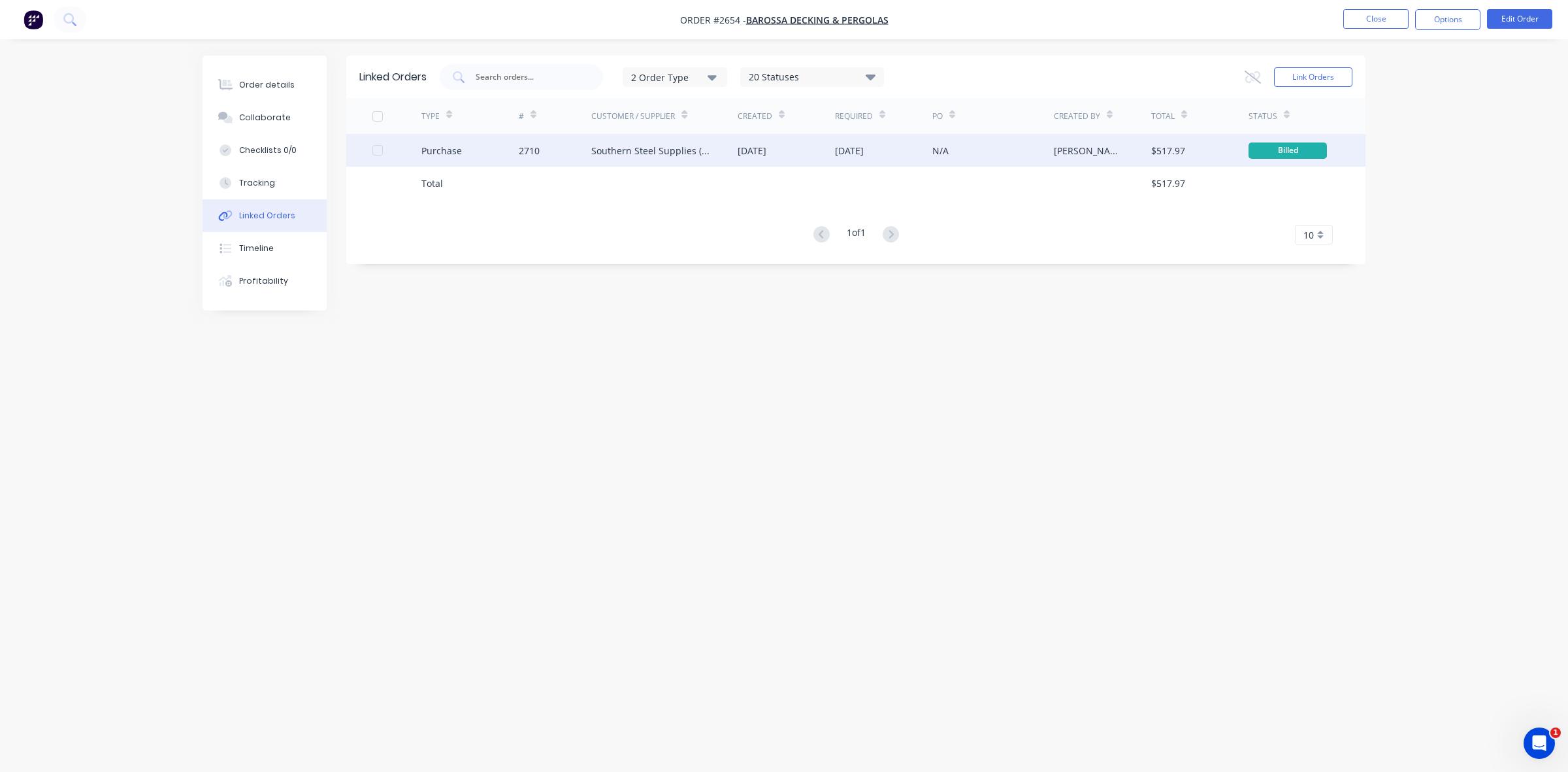
click at [692, 149] on div "Southern Steel Supplies (Adsteel Brokers T/as)" at bounding box center [651, 150] width 120 height 13
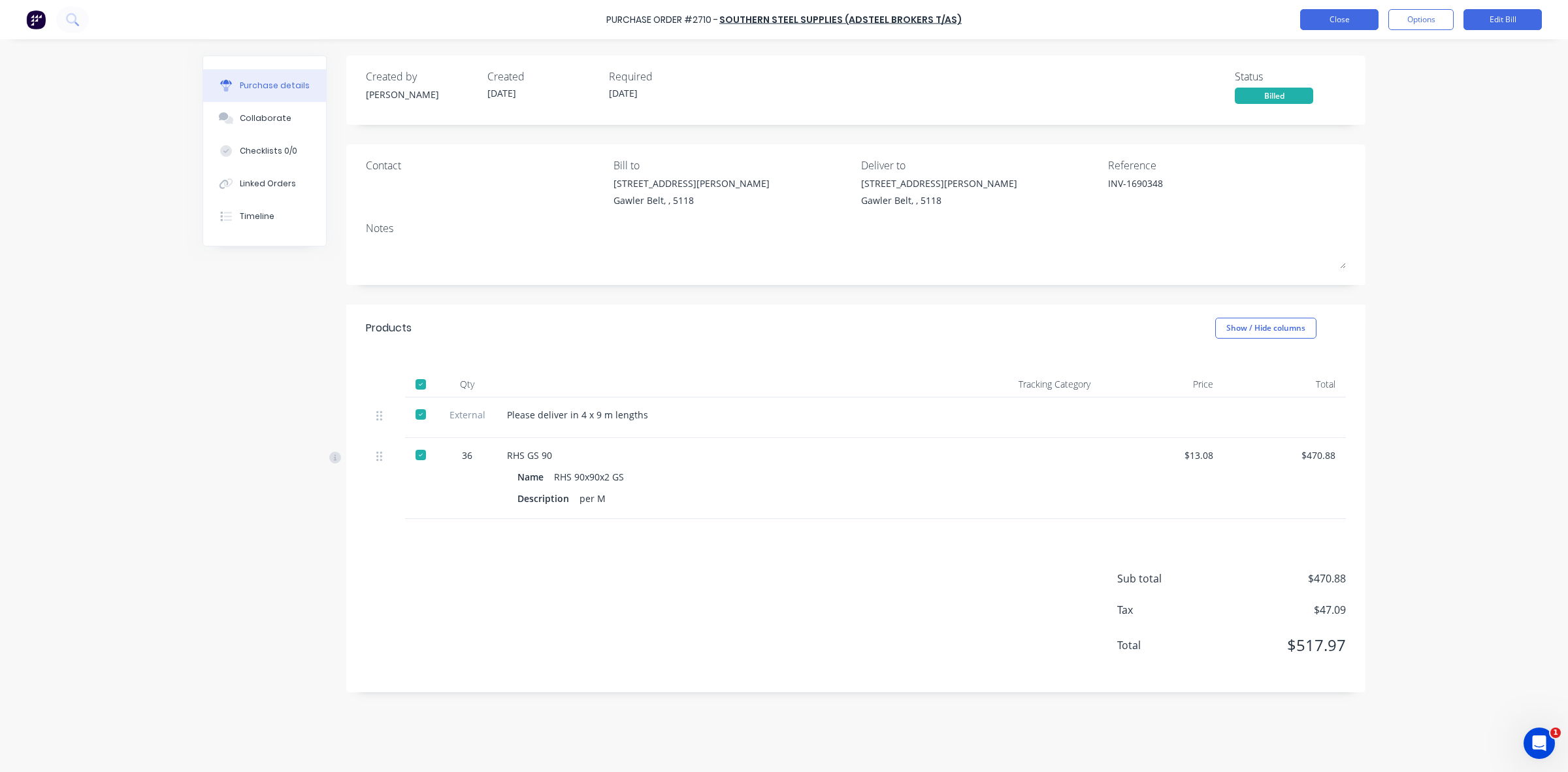
click at [1320, 16] on button "Close" at bounding box center [1339, 19] width 79 height 21
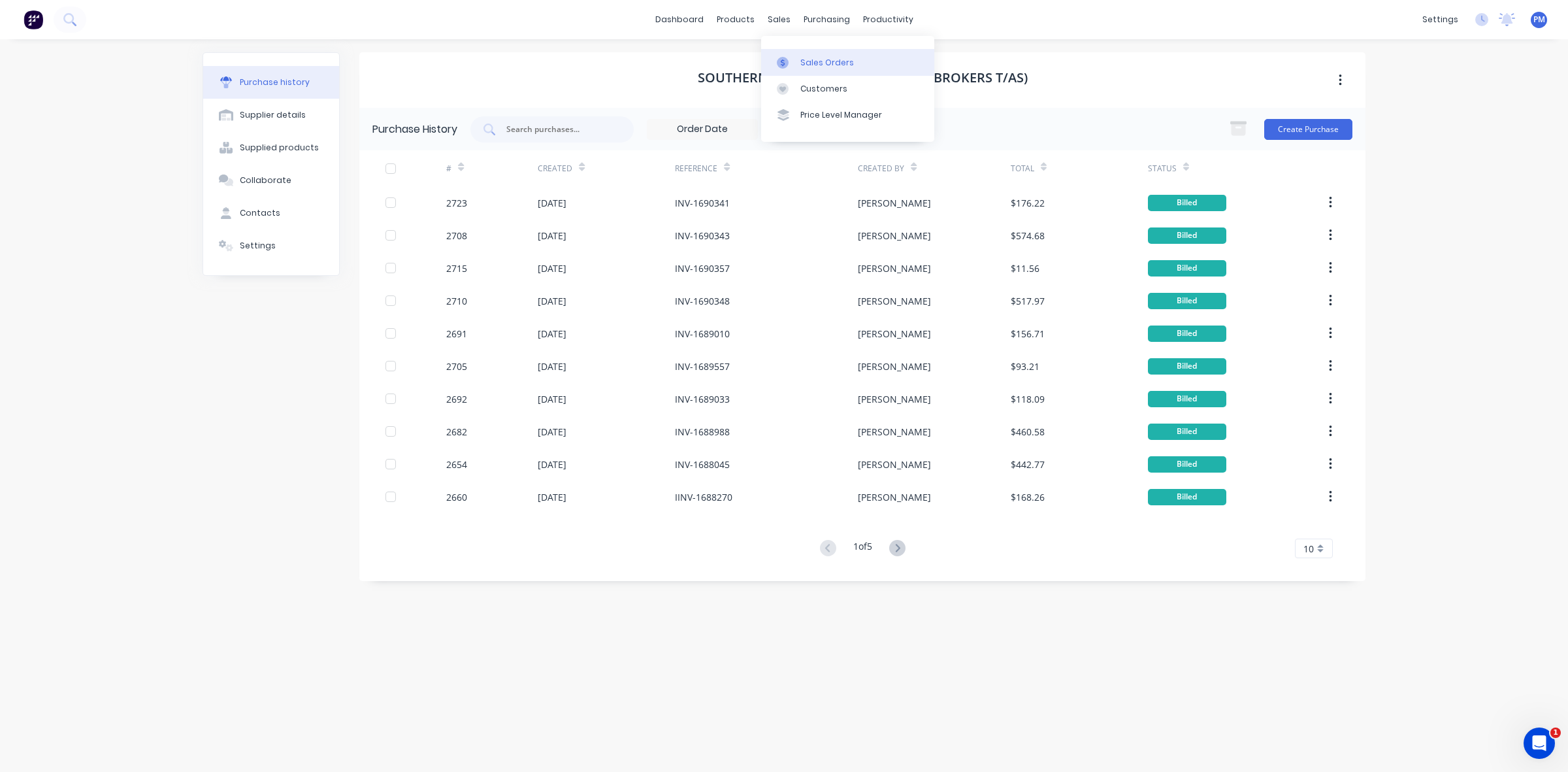
click at [818, 62] on div "Sales Orders" at bounding box center [827, 63] width 54 height 12
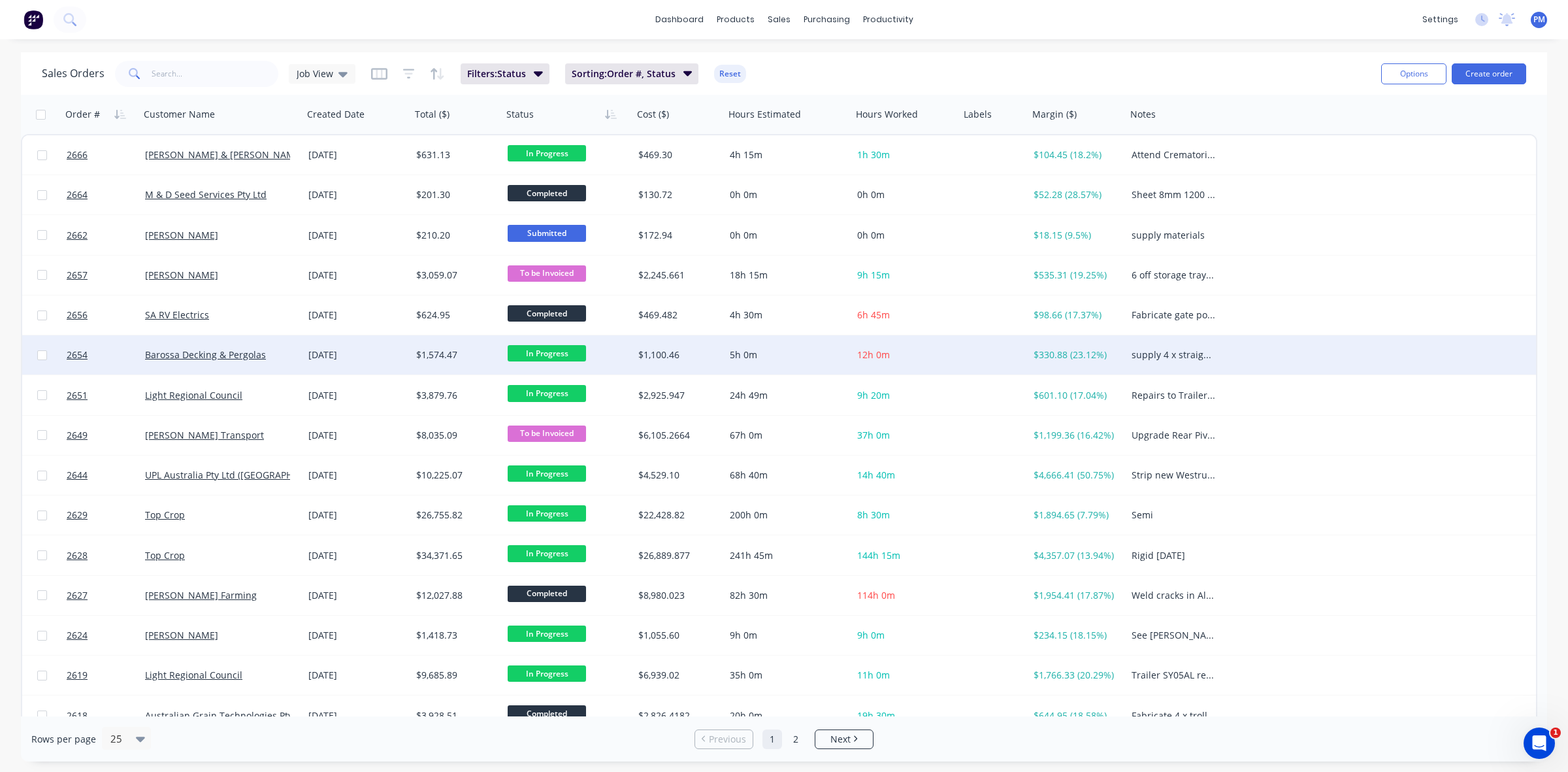
click at [380, 359] on div "[DATE]" at bounding box center [357, 354] width 97 height 13
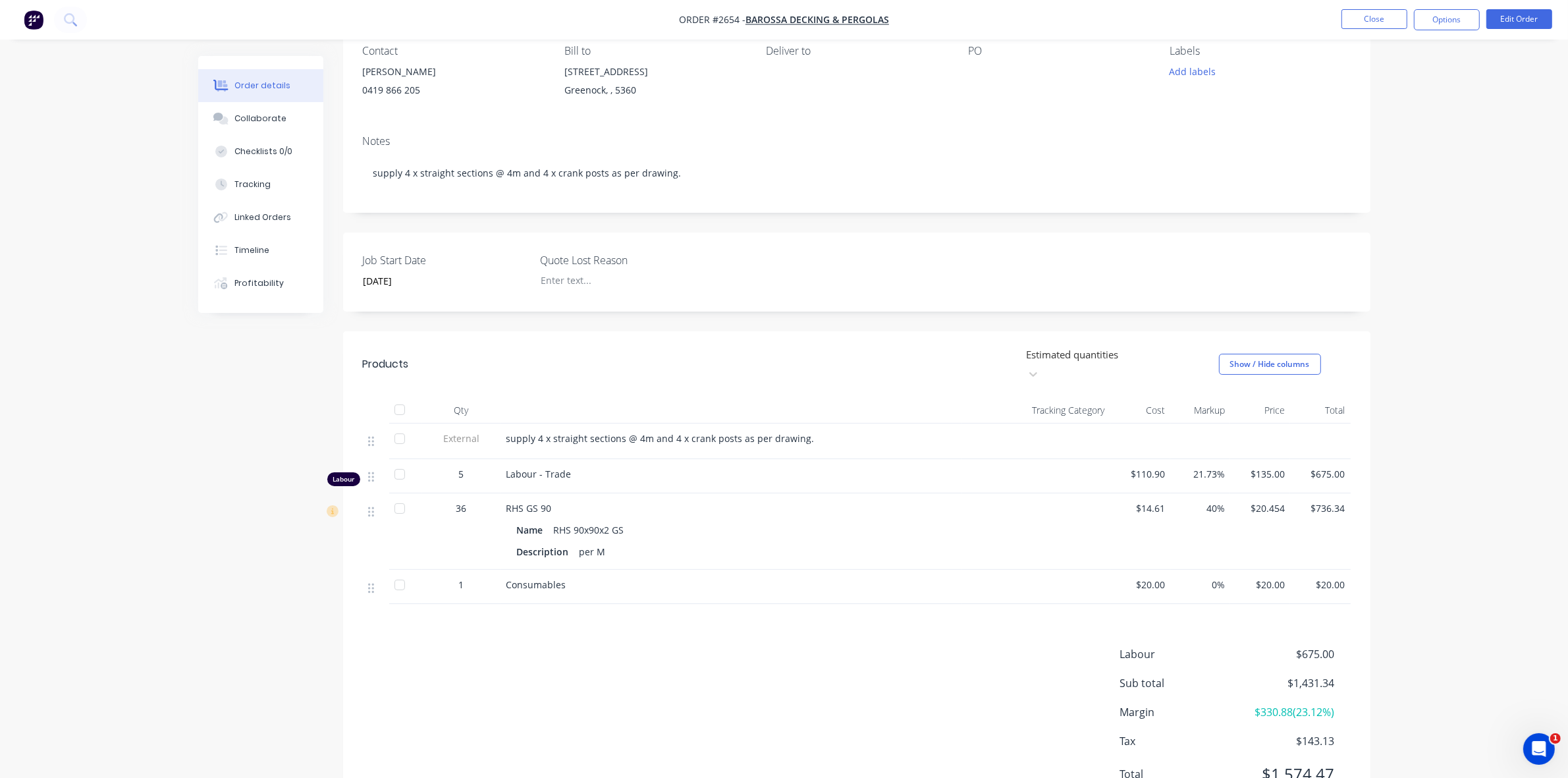
scroll to position [164, 0]
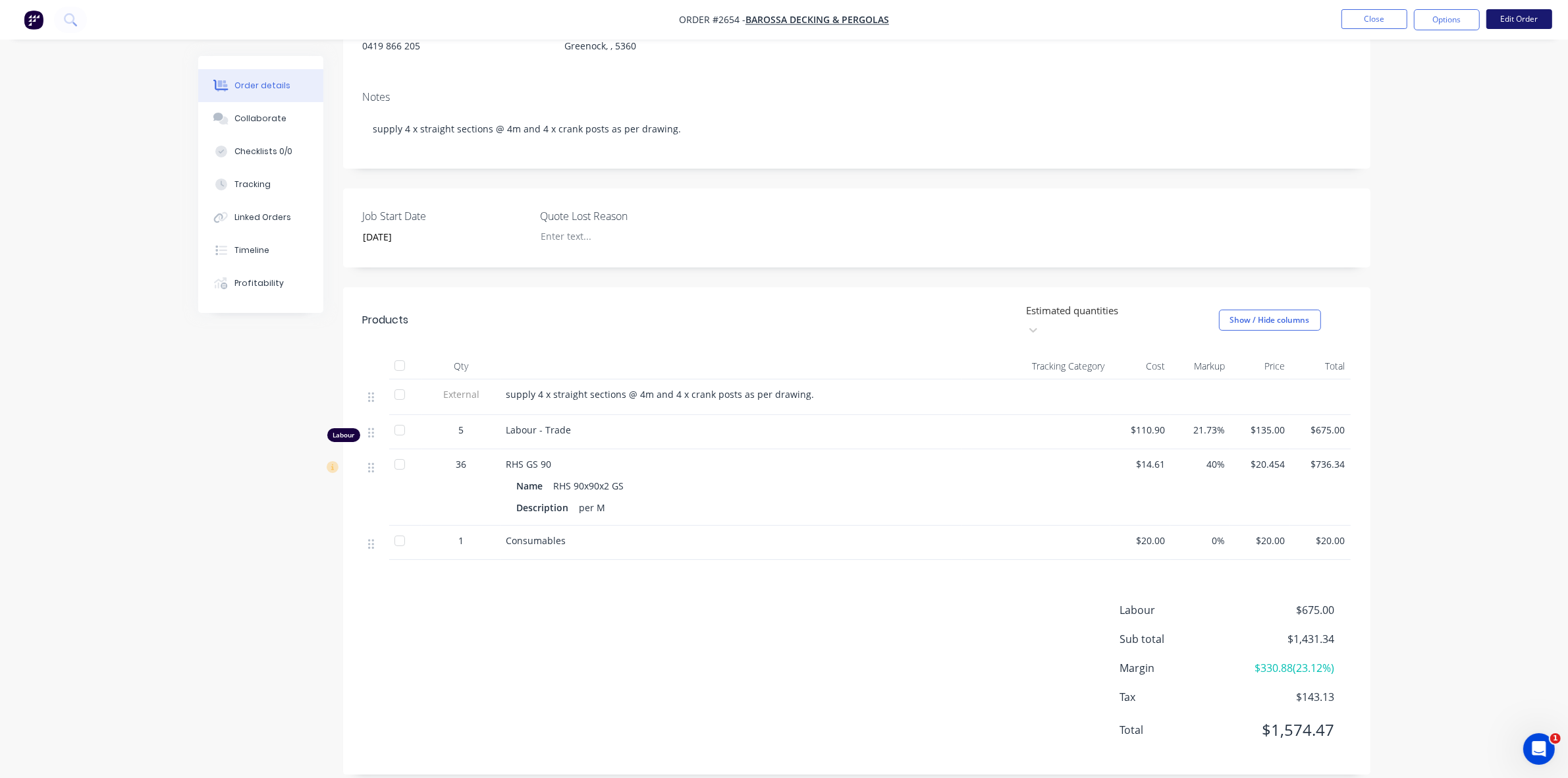
click at [1507, 22] on button "Edit Order" at bounding box center [1519, 19] width 66 height 20
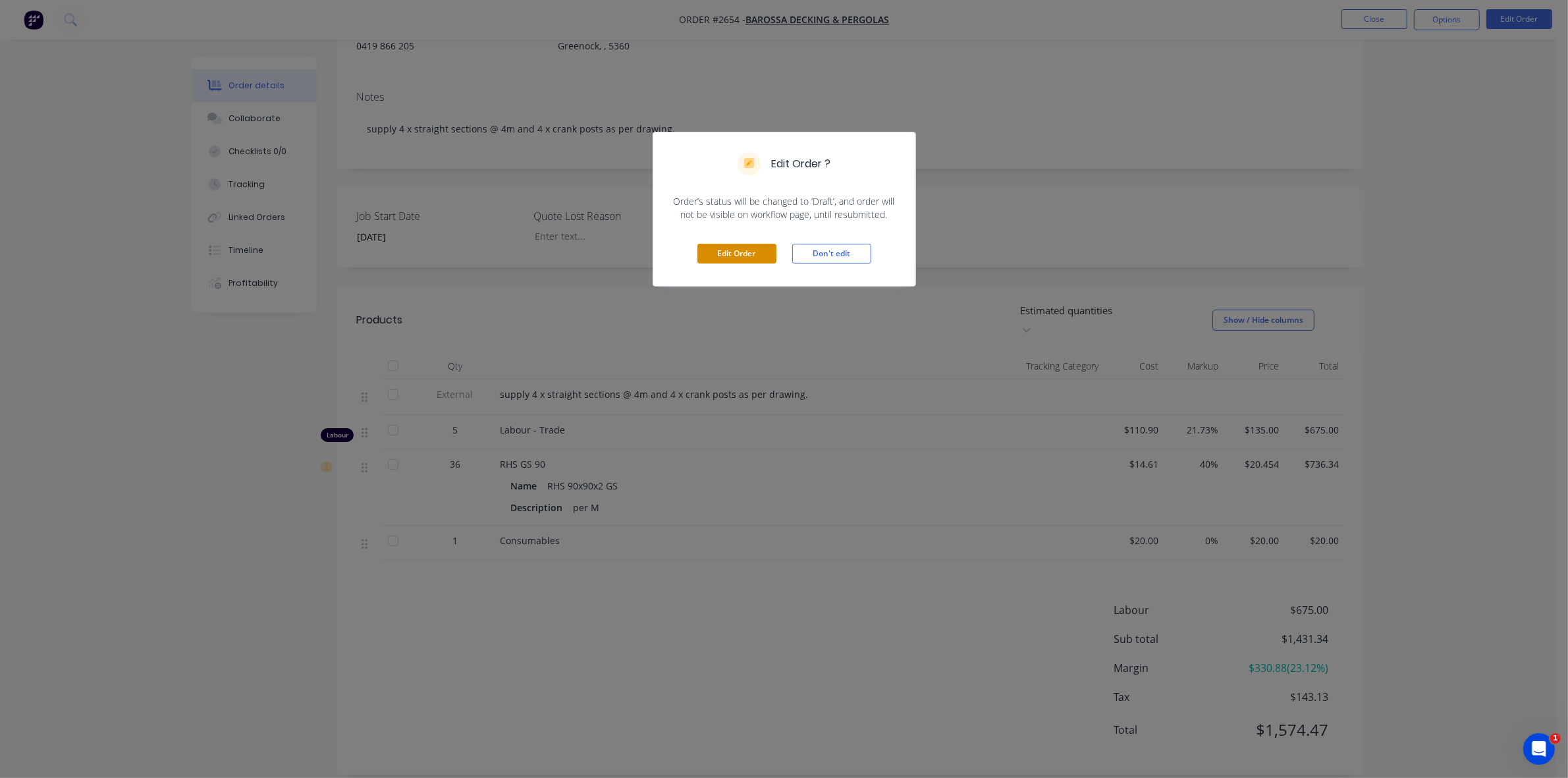
click at [733, 250] on button "Edit Order" at bounding box center [737, 253] width 79 height 20
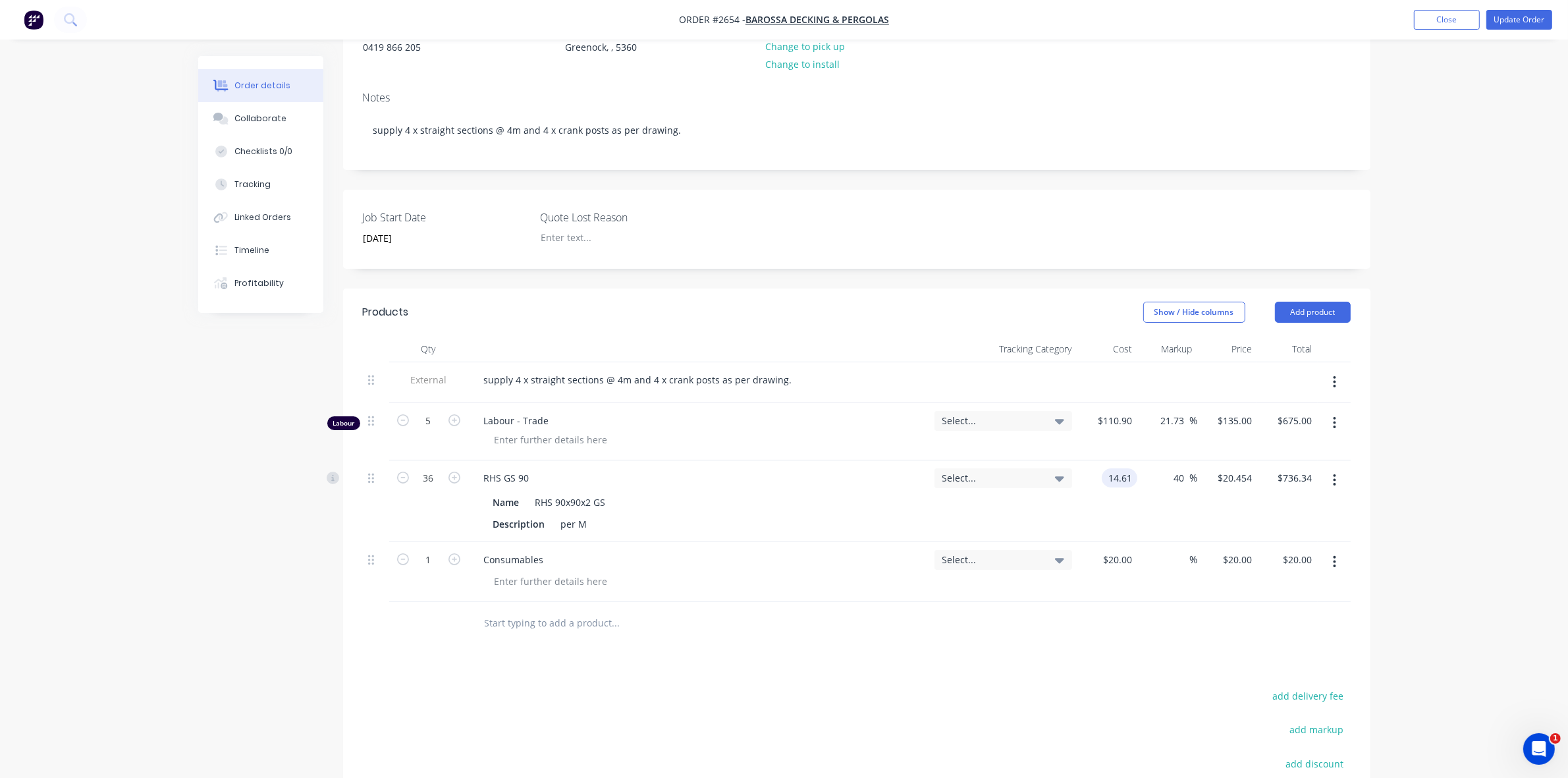
click at [1109, 476] on input "14.61" at bounding box center [1122, 478] width 30 height 19
type input "$13.08"
type input "$18.312"
type input "$659.23"
click at [1094, 511] on div "$13.08 13.08" at bounding box center [1107, 501] width 60 height 82
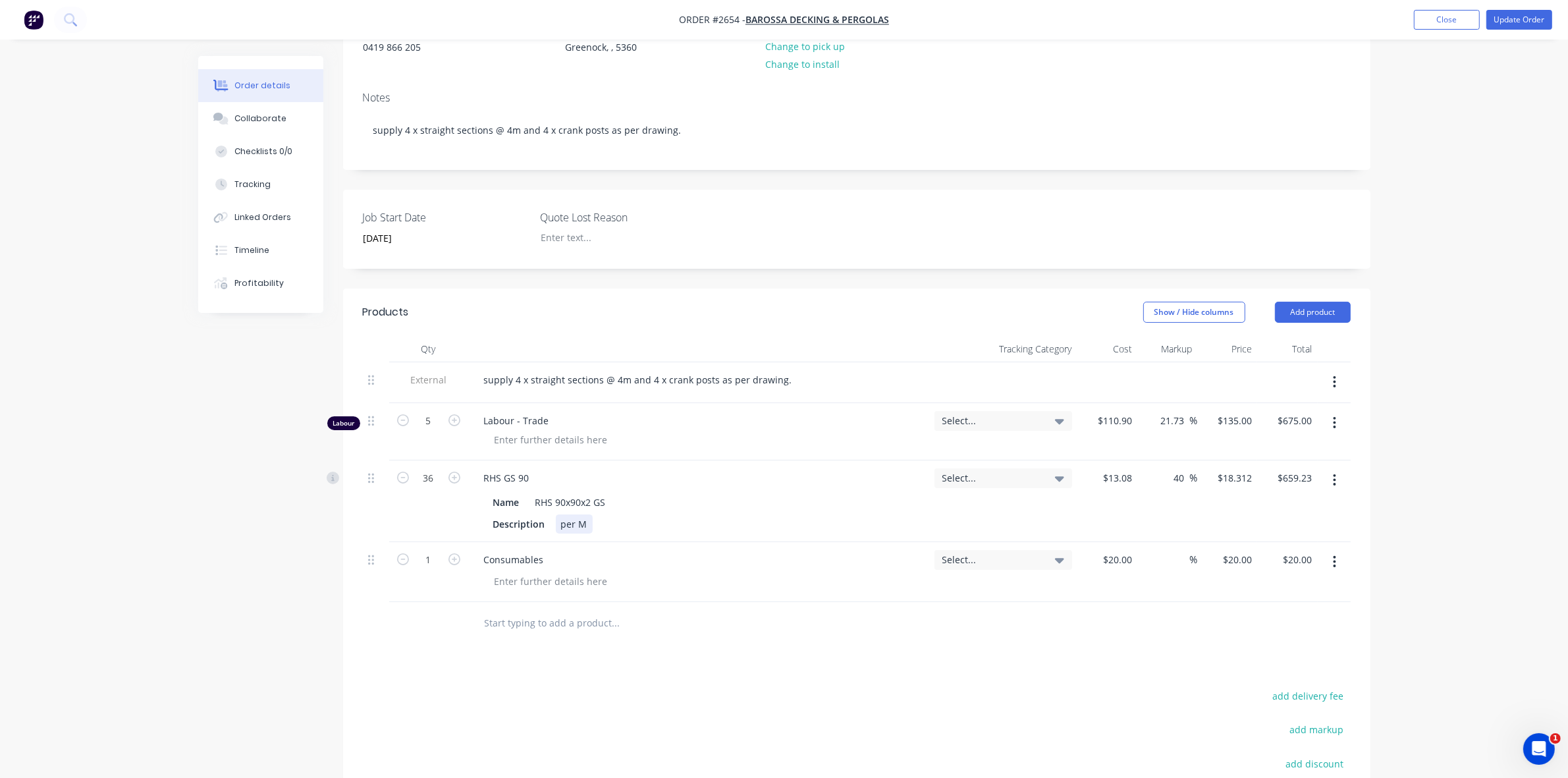
click at [852, 514] on div "Description per M" at bounding box center [695, 524] width 416 height 19
click at [578, 524] on div "per M" at bounding box center [574, 524] width 37 height 19
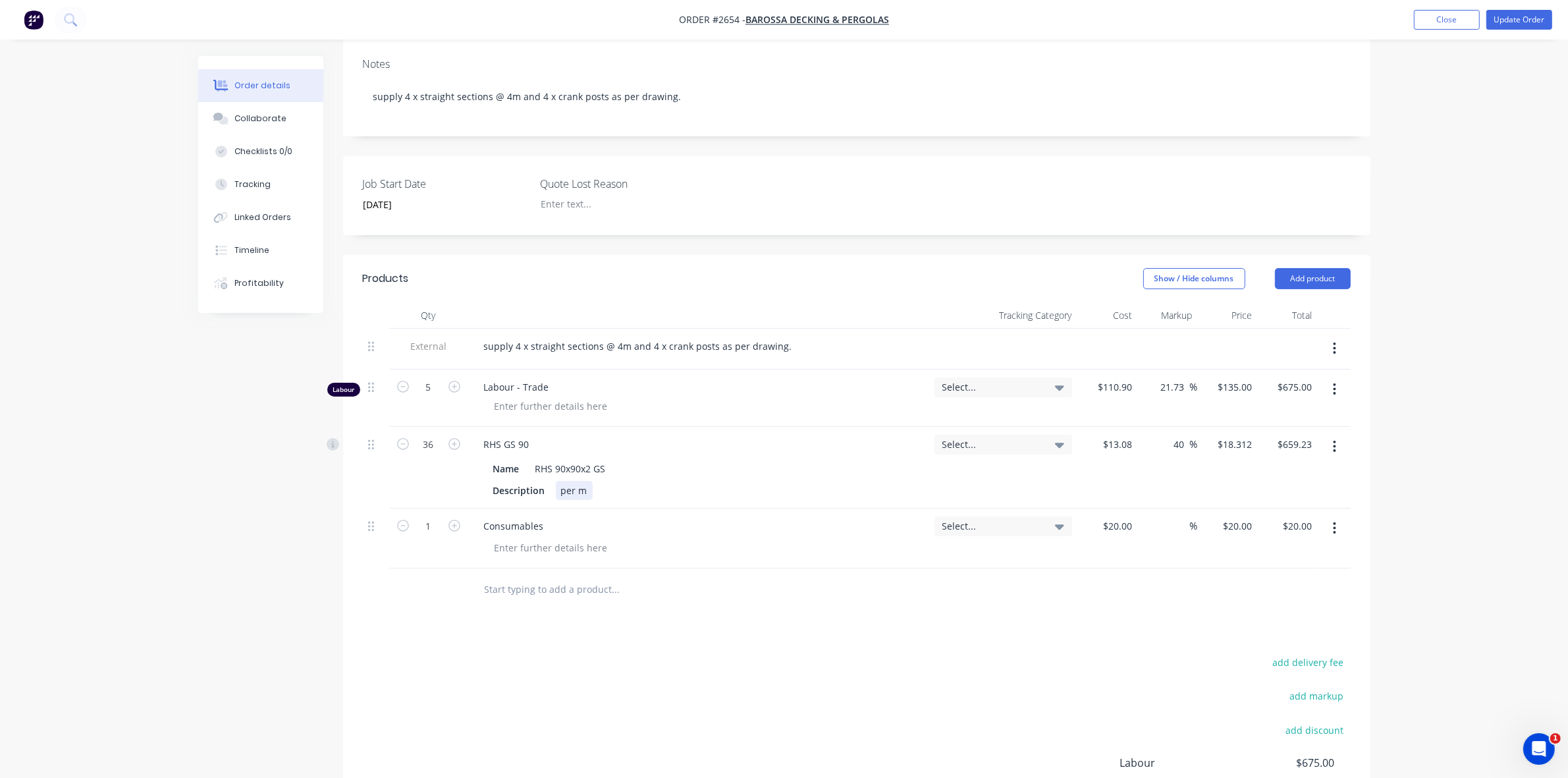
scroll to position [247, 0]
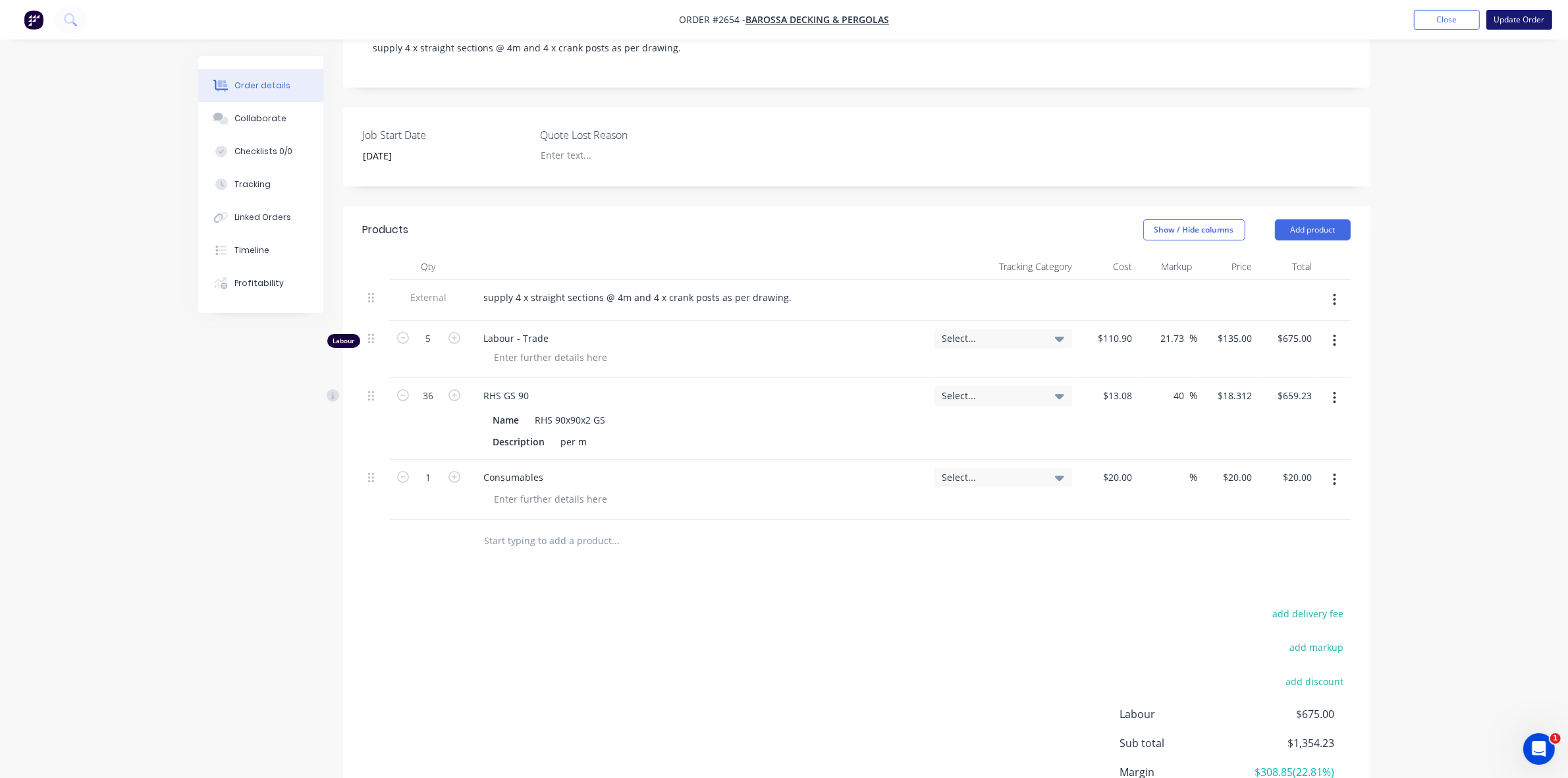
click at [1515, 21] on button "Update Order" at bounding box center [1519, 20] width 66 height 20
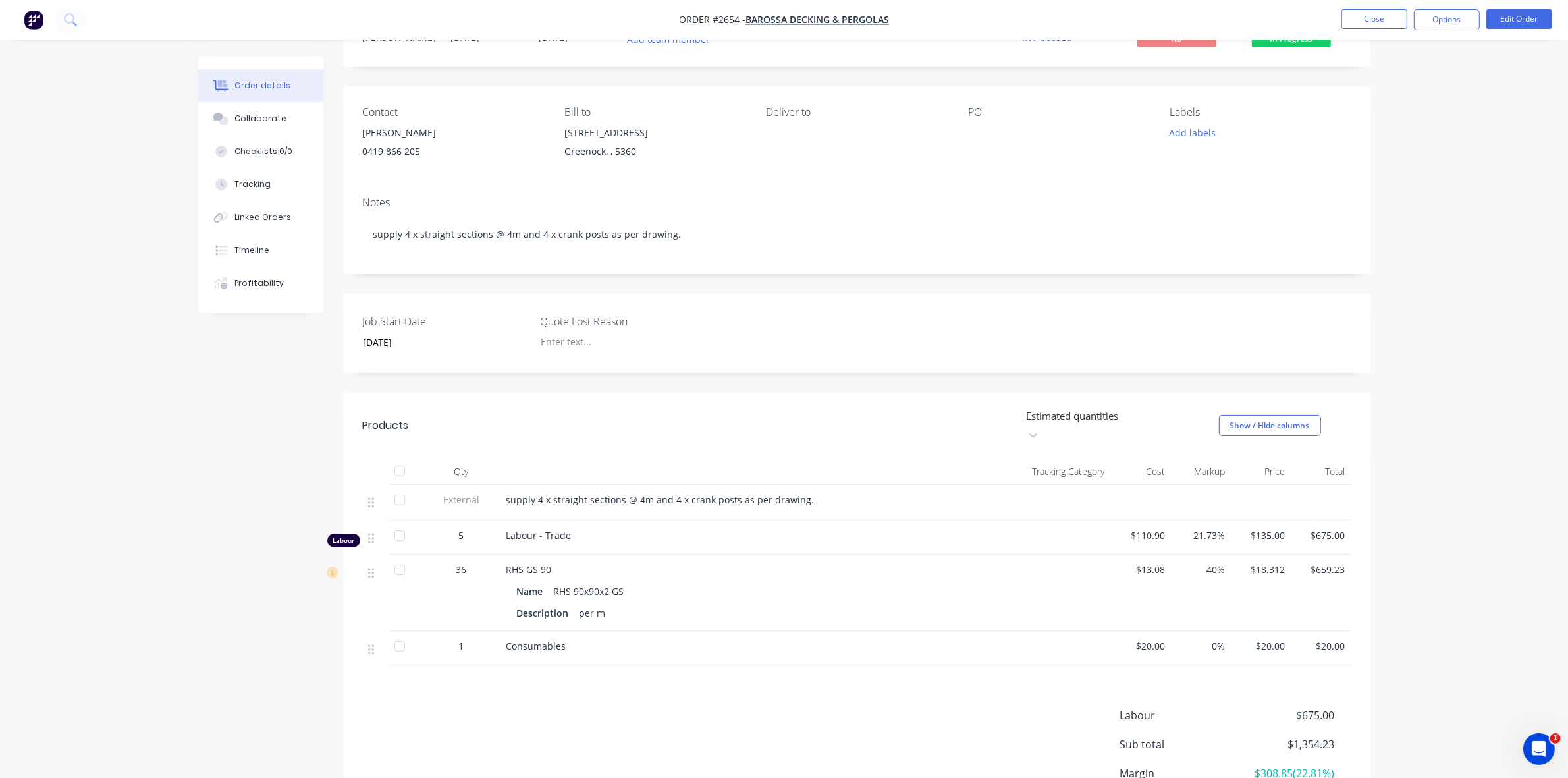
scroll to position [0, 0]
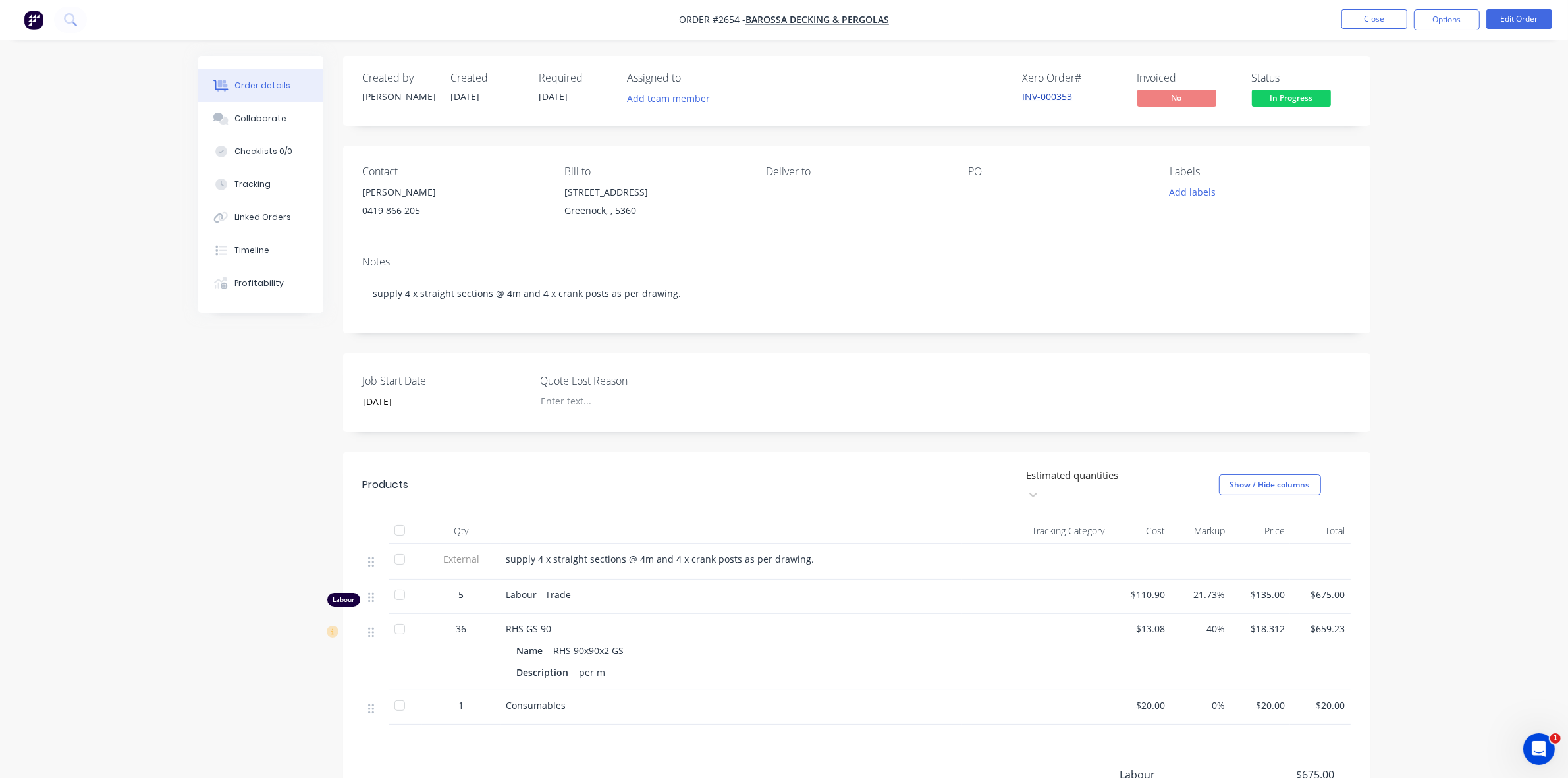
click at [1032, 92] on link "INV-000353" at bounding box center [1048, 96] width 50 height 12
click at [1387, 20] on button "Close" at bounding box center [1374, 19] width 66 height 20
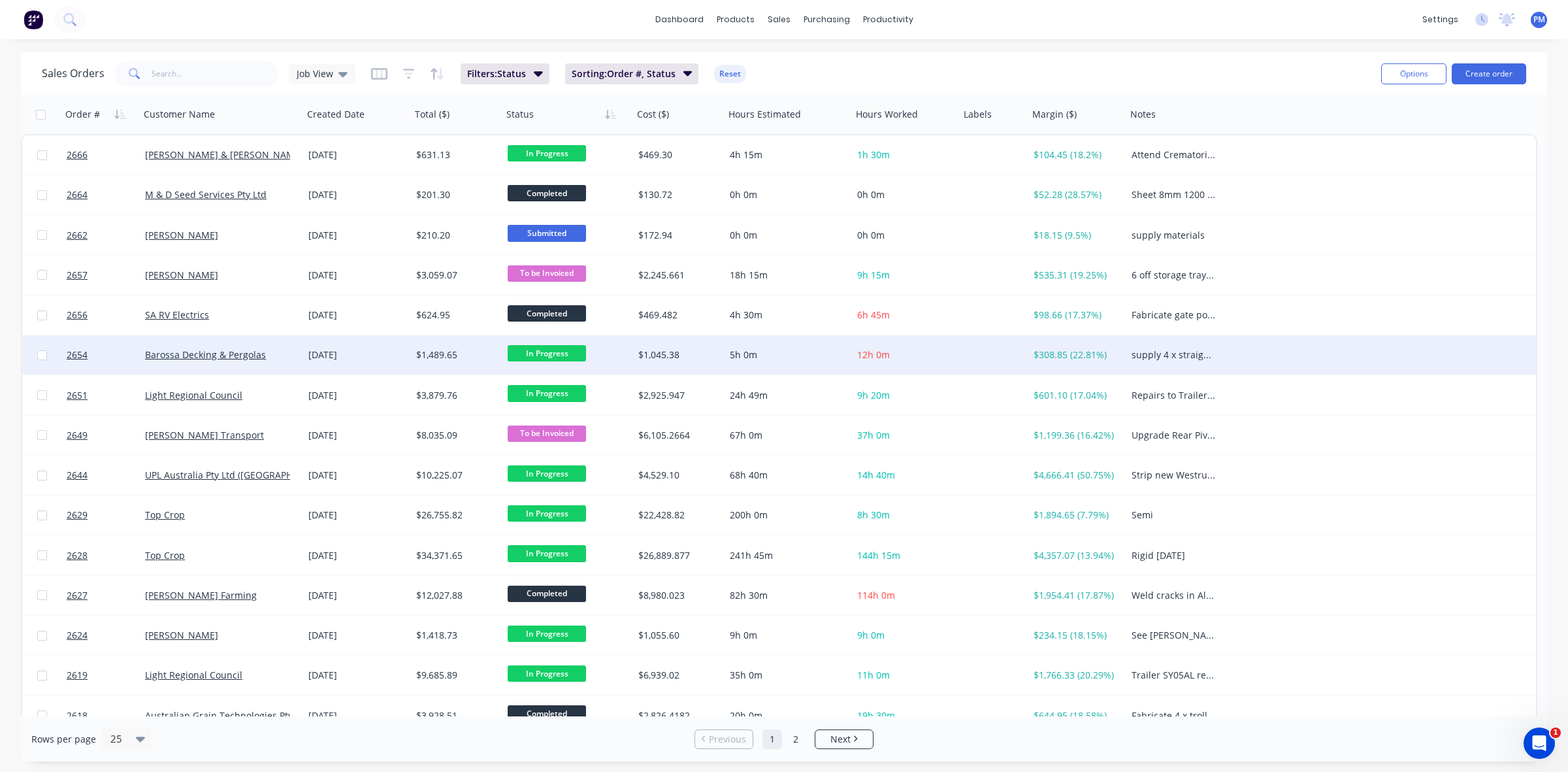
click at [553, 354] on span "In Progress" at bounding box center [546, 353] width 79 height 16
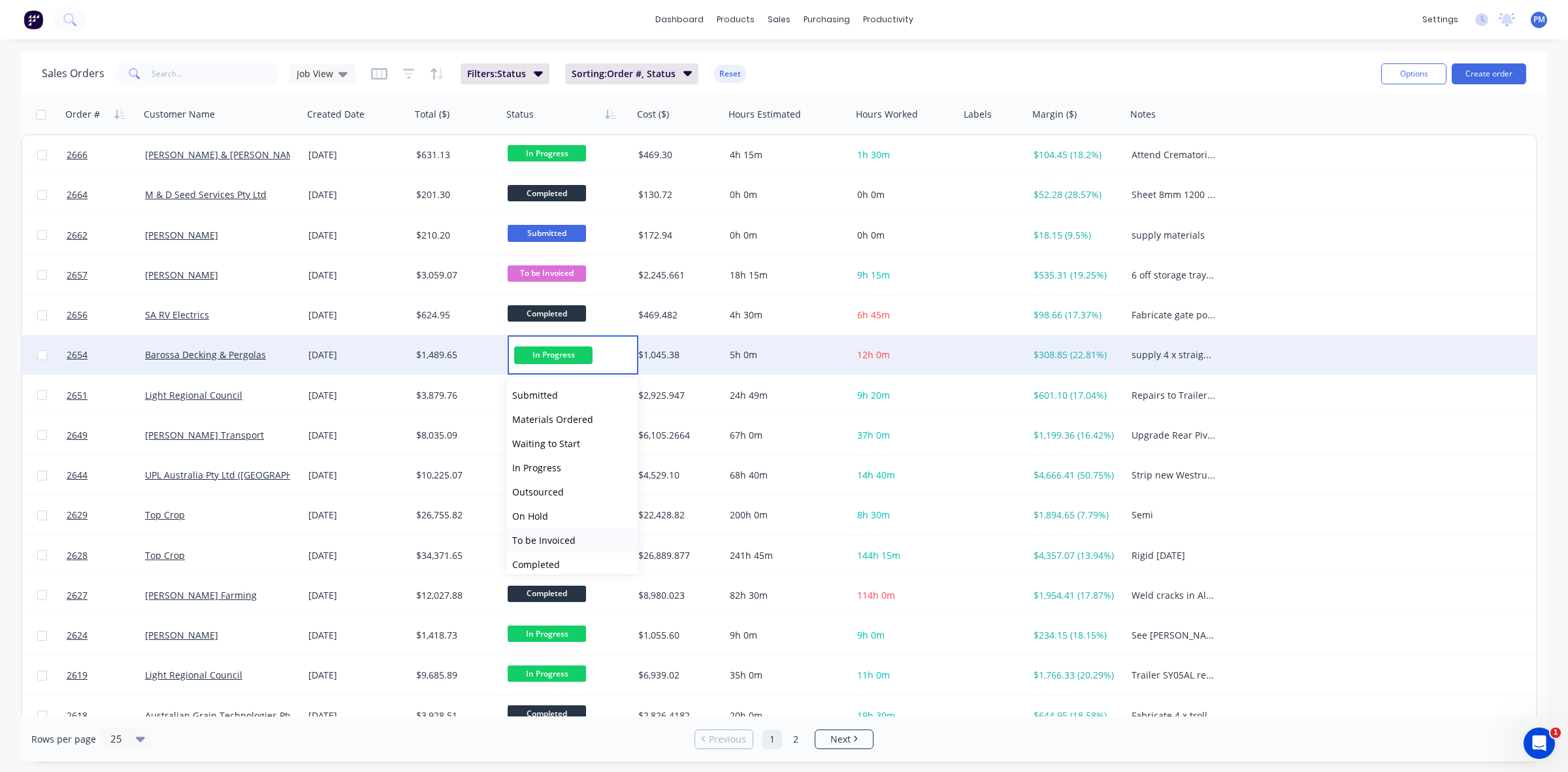
click at [539, 539] on span "To be Invoiced" at bounding box center [543, 540] width 63 height 12
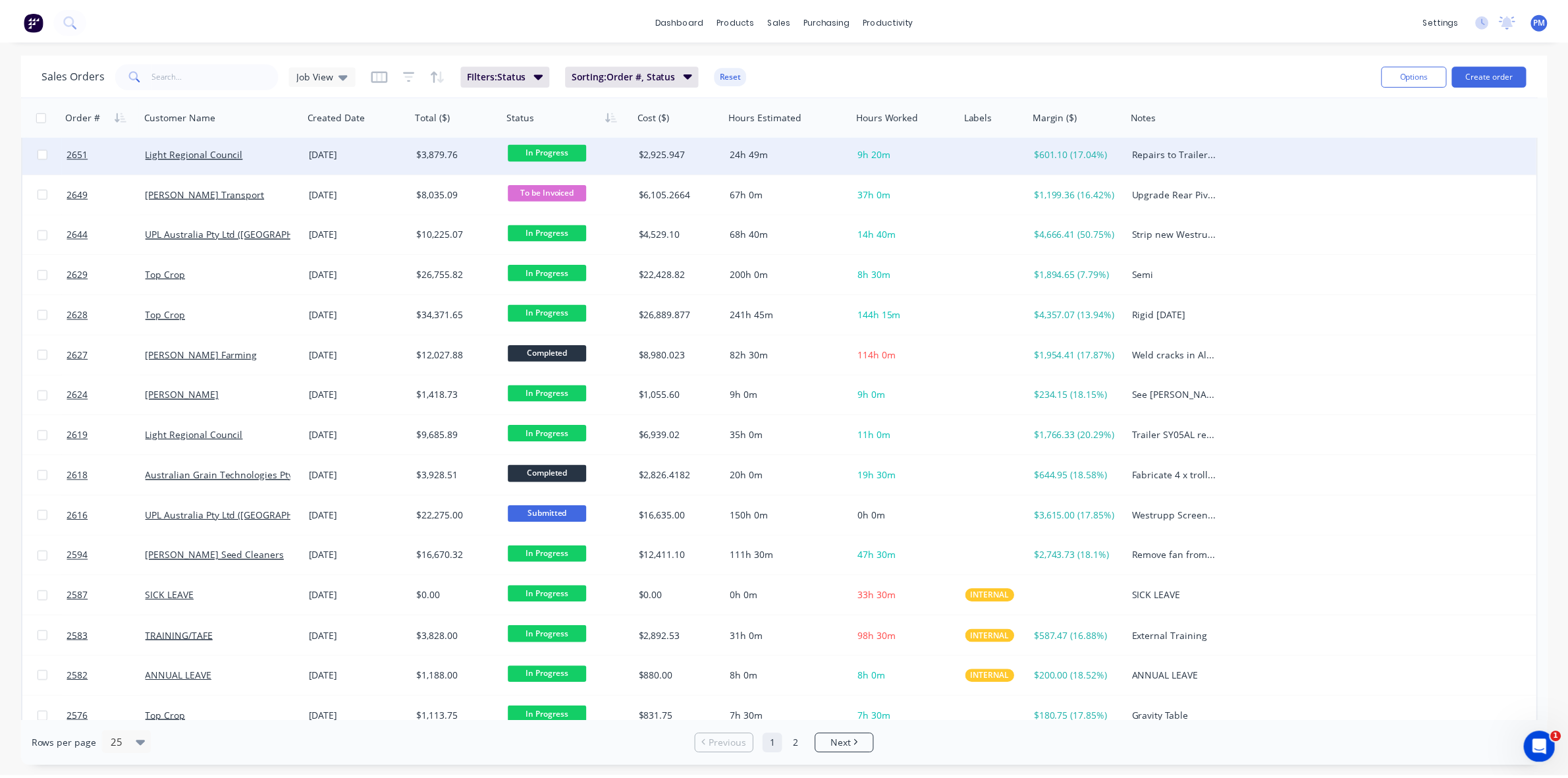
scroll to position [247, 0]
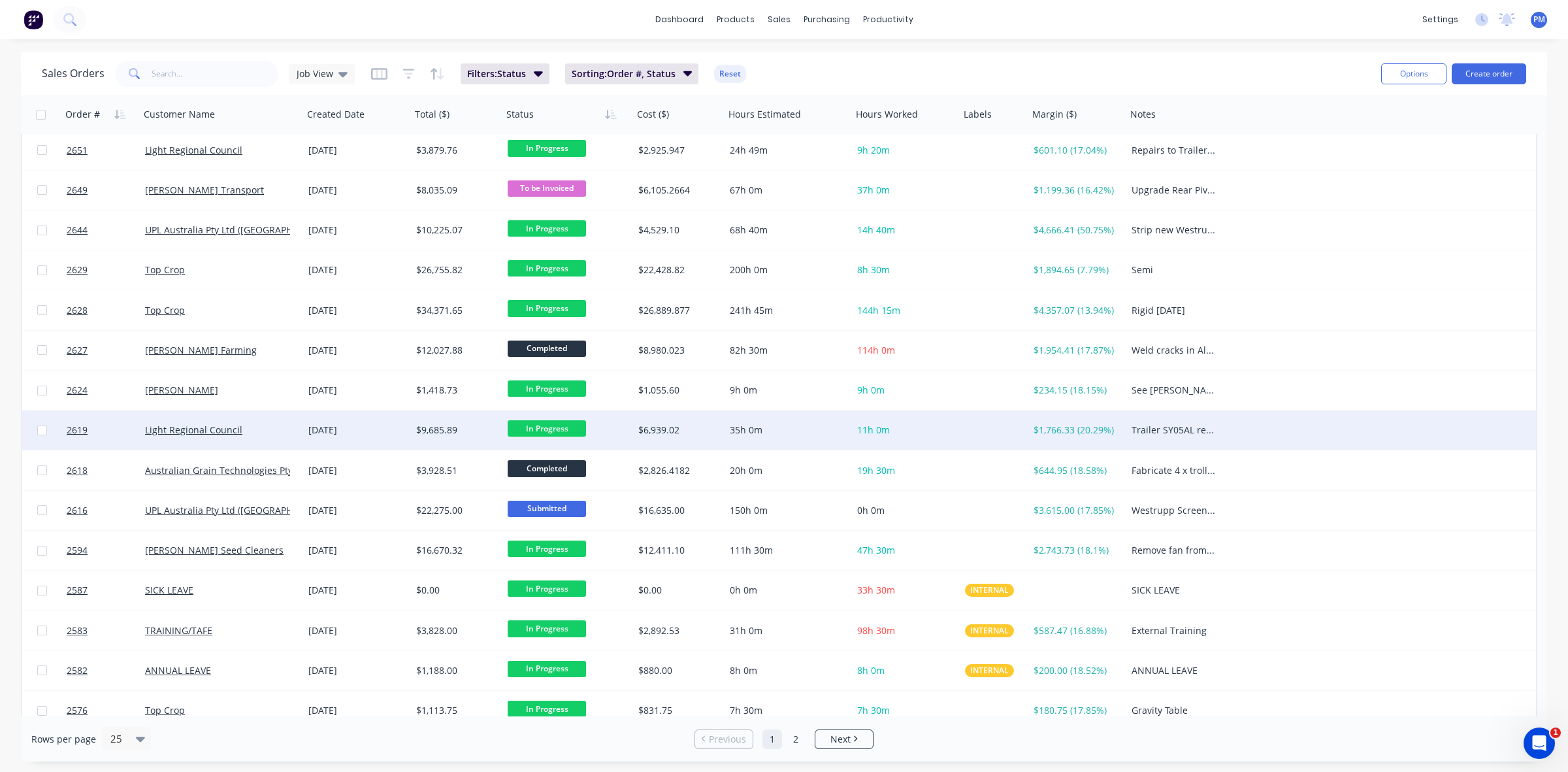
click at [380, 430] on div "[DATE]" at bounding box center [357, 430] width 97 height 13
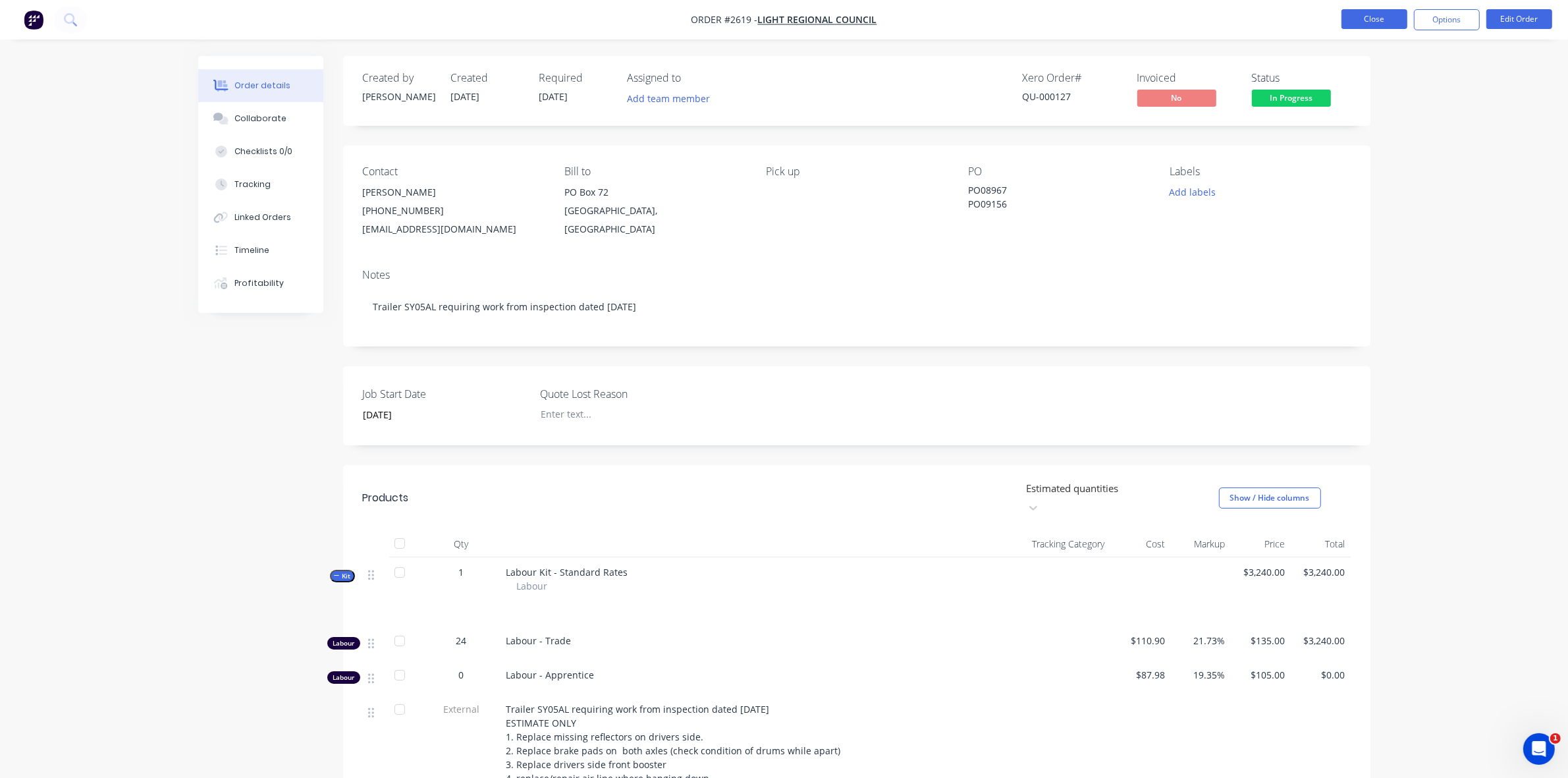
click at [1381, 21] on button "Close" at bounding box center [1374, 19] width 66 height 20
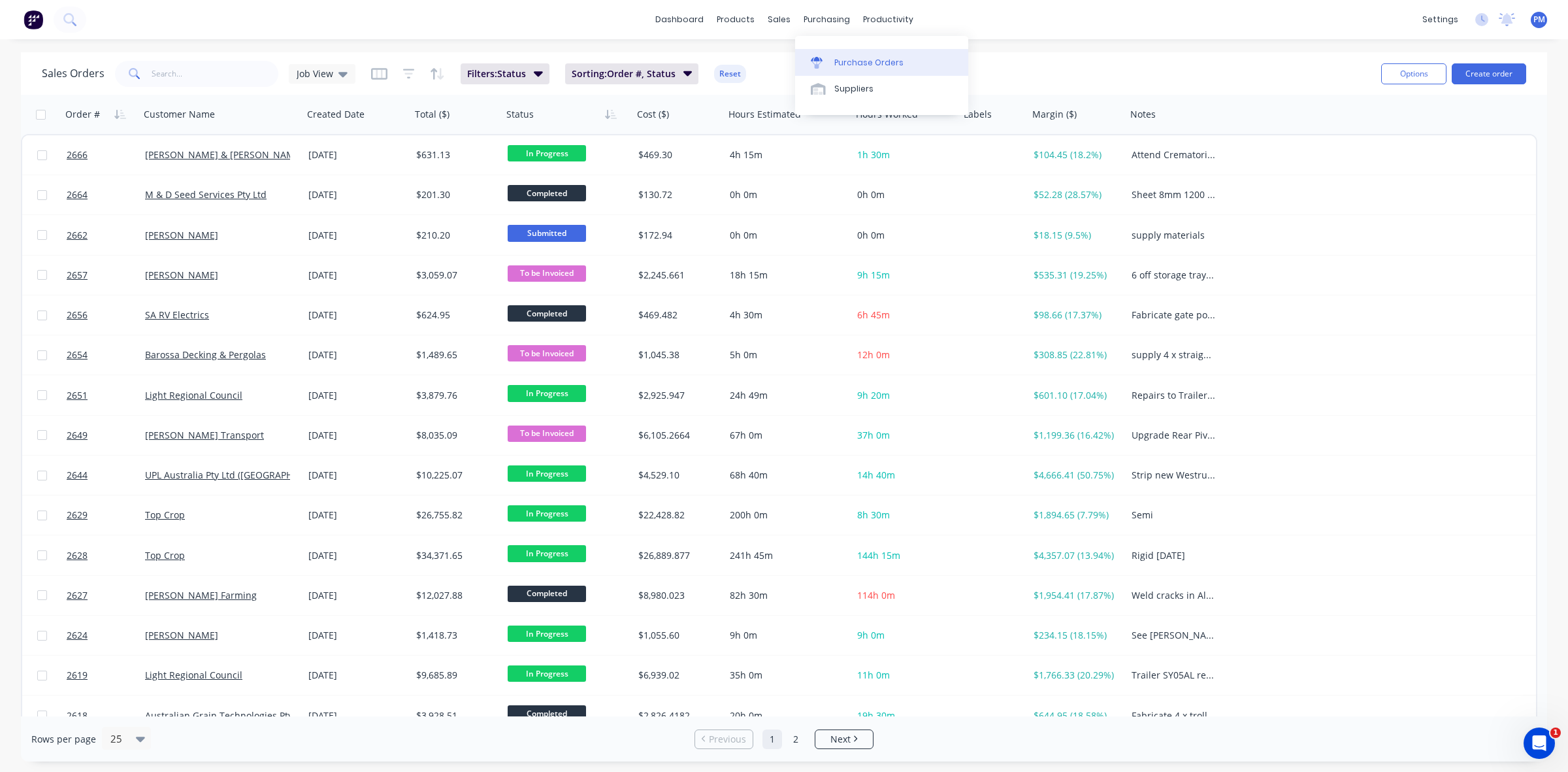
click at [860, 61] on div "Purchase Orders" at bounding box center [868, 63] width 69 height 12
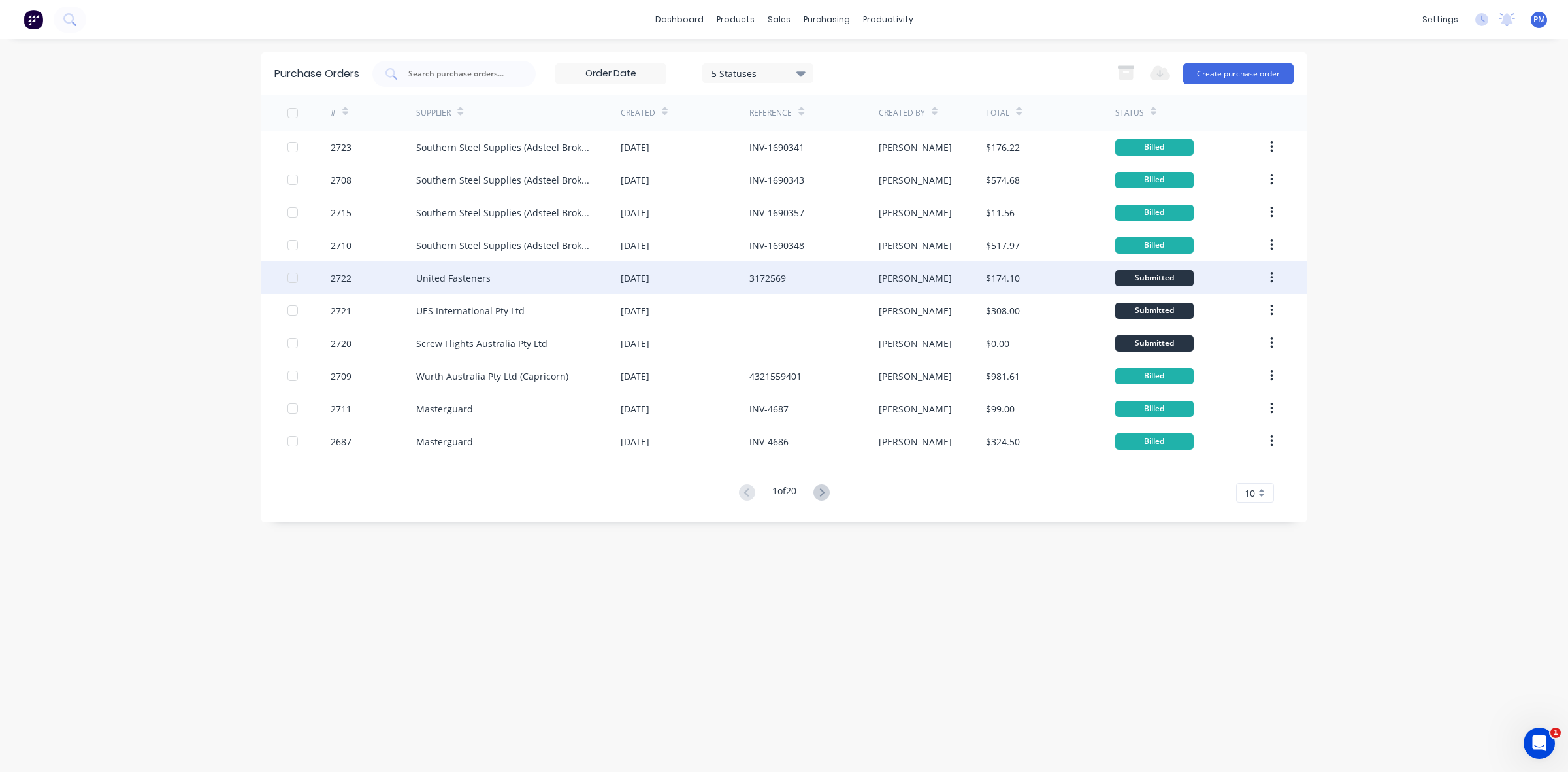
click at [705, 277] on div "[DATE]" at bounding box center [685, 277] width 129 height 33
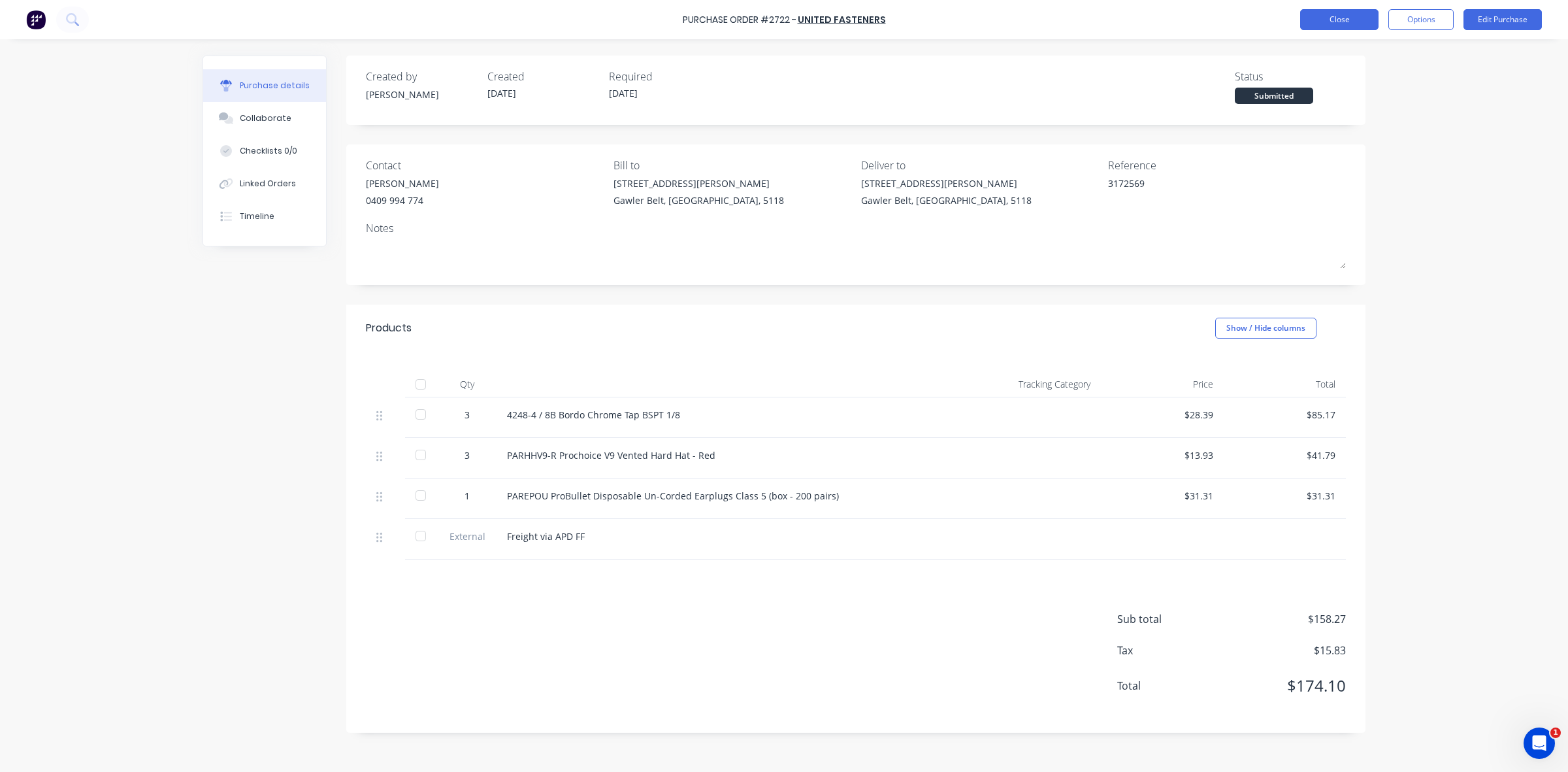
click at [1336, 17] on button "Close" at bounding box center [1339, 19] width 79 height 21
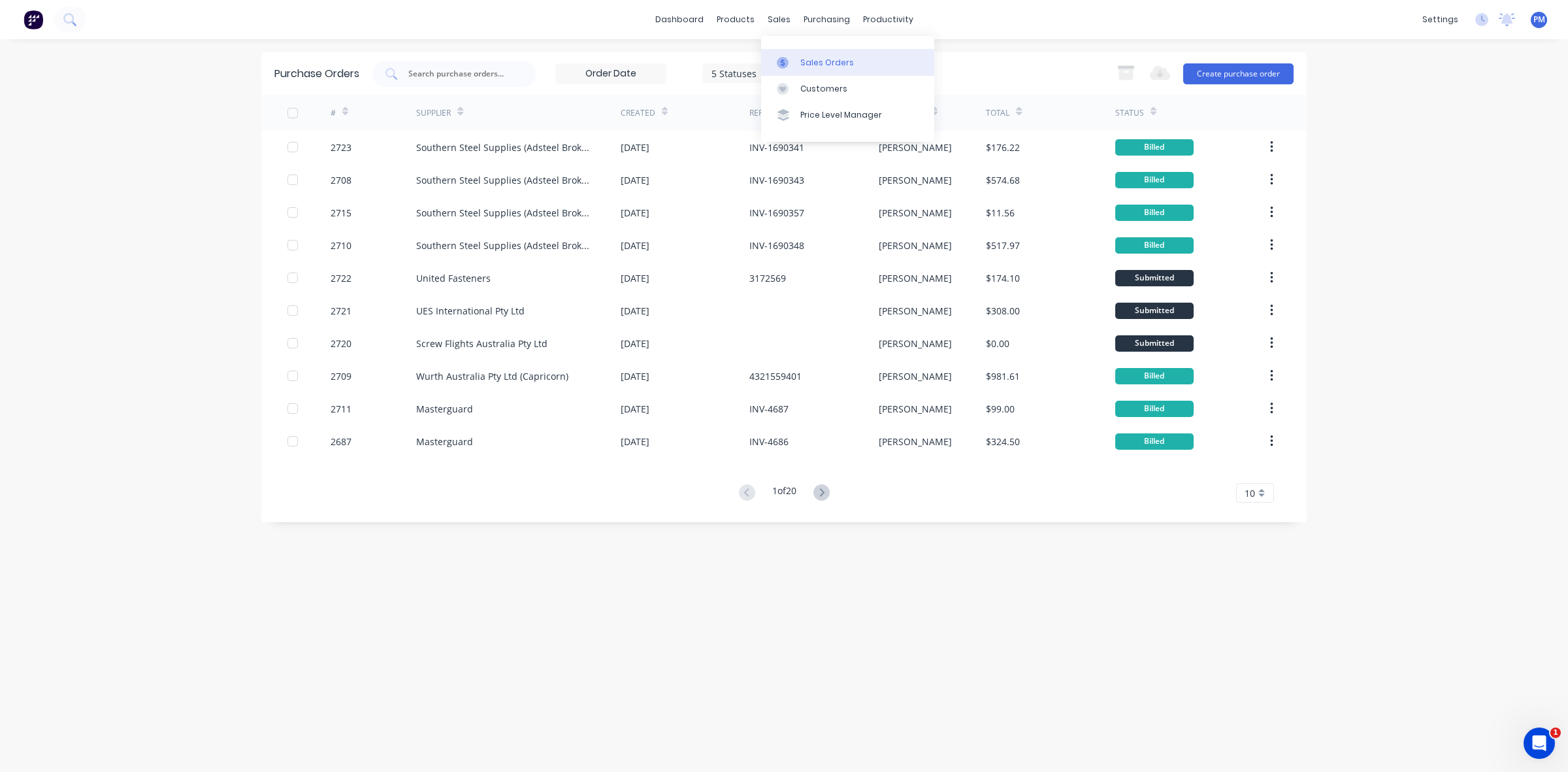
click at [811, 62] on div "Sales Orders" at bounding box center [827, 63] width 54 height 12
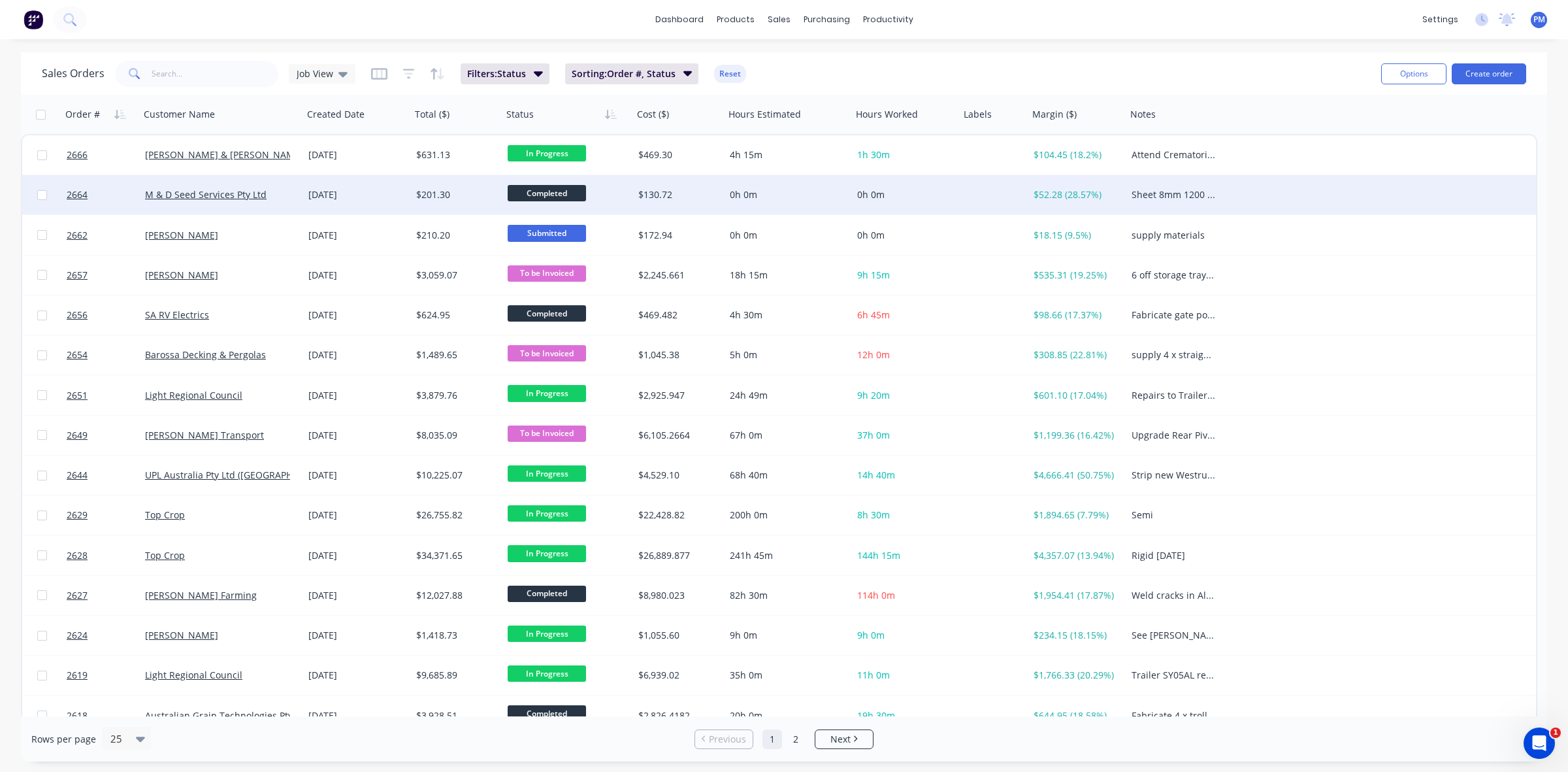
click at [376, 197] on div "[DATE]" at bounding box center [357, 194] width 97 height 13
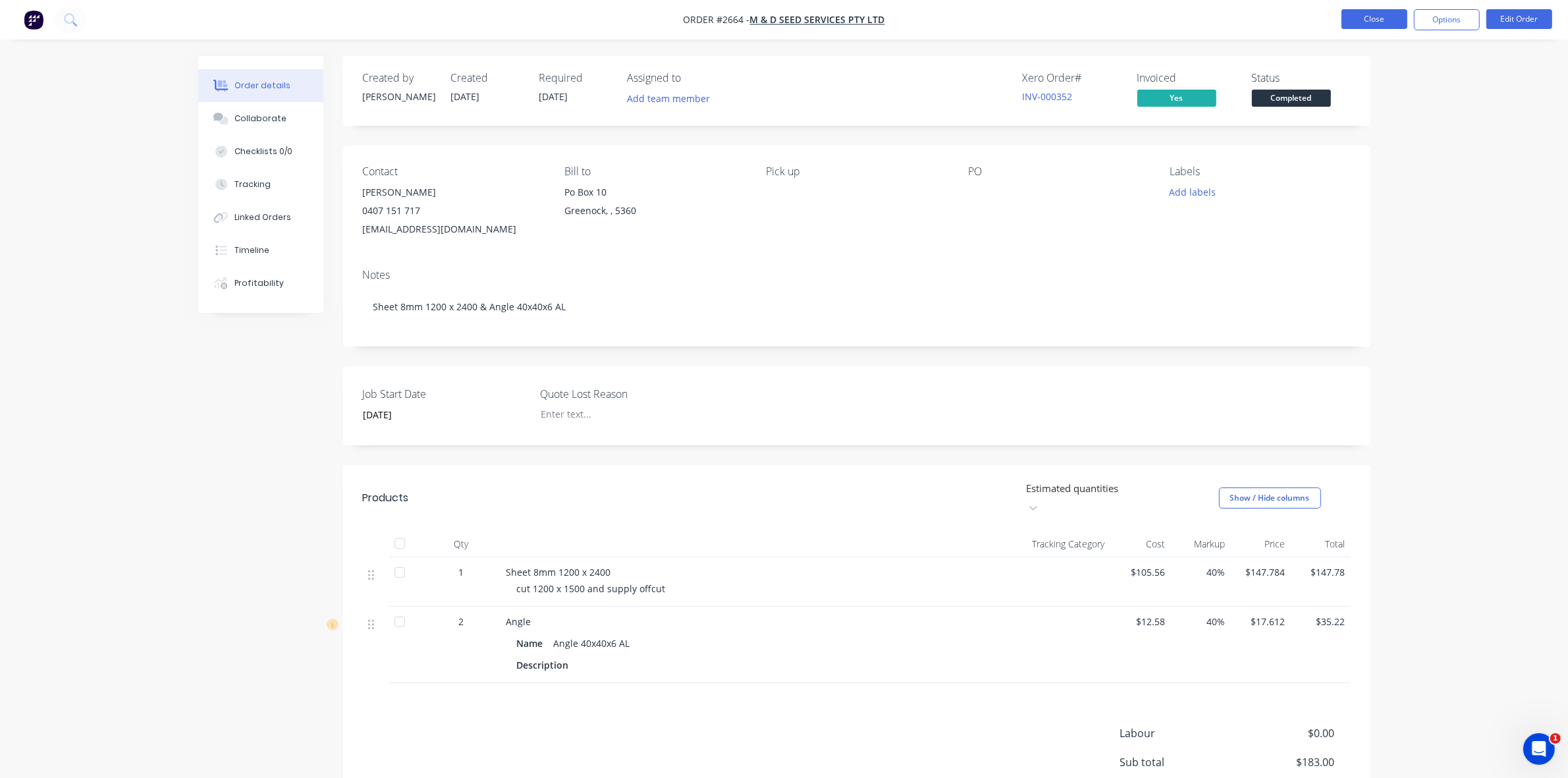
click at [1358, 22] on button "Close" at bounding box center [1374, 19] width 66 height 20
